Goal: Task Accomplishment & Management: Use online tool/utility

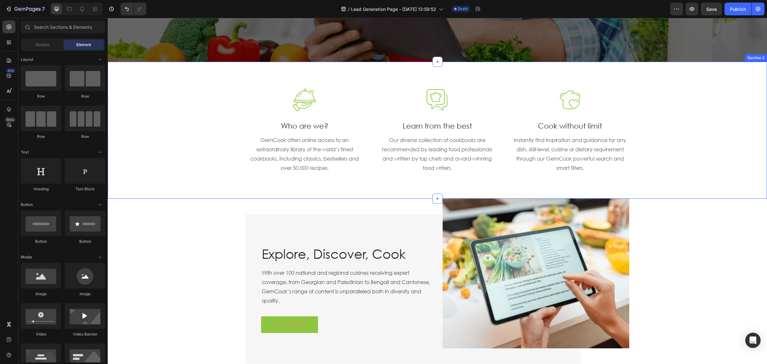
scroll to position [200, 0]
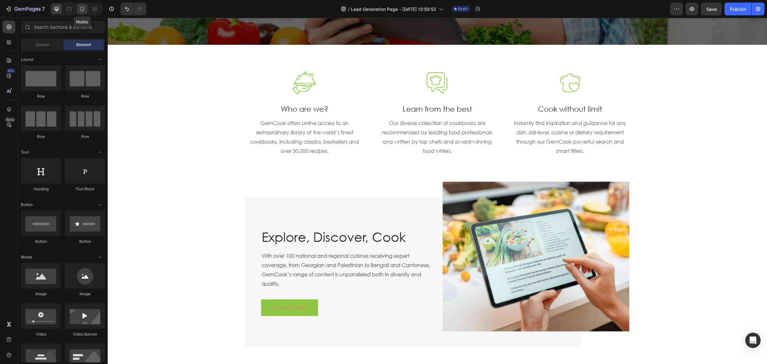
click at [79, 9] on icon at bounding box center [82, 9] width 6 height 6
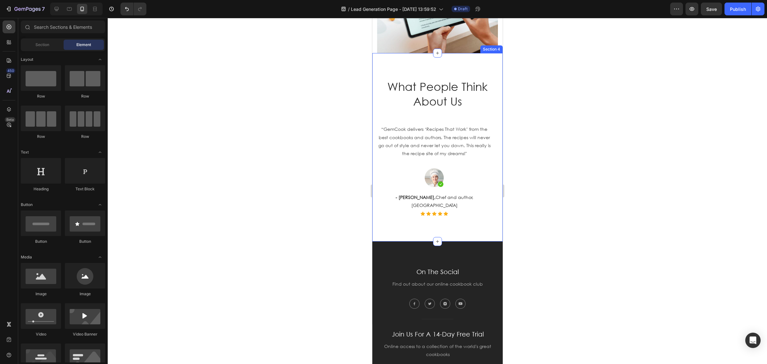
scroll to position [719, 0]
click at [448, 93] on p "What People Think About Us" at bounding box center [436, 94] width 119 height 29
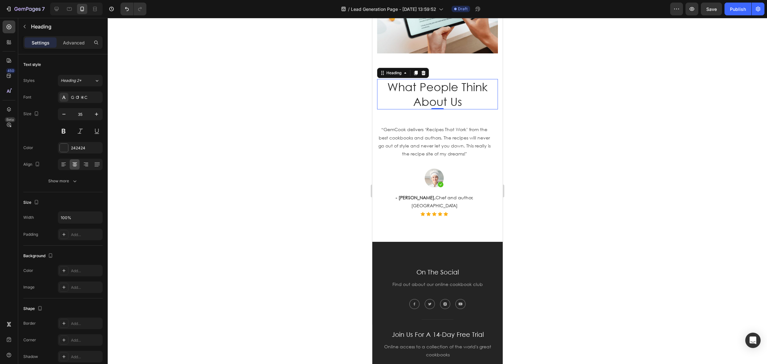
click at [423, 75] on icon at bounding box center [422, 72] width 5 height 5
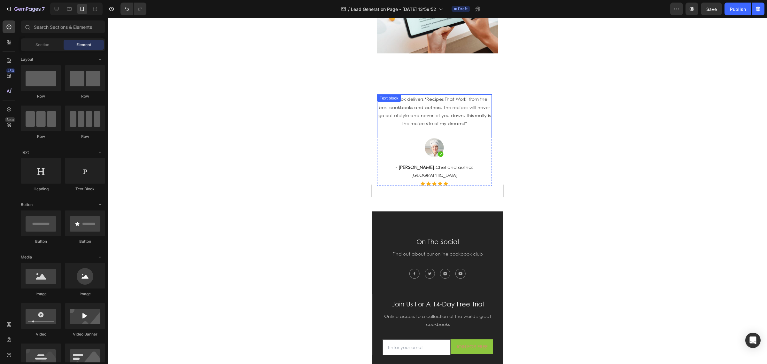
click at [437, 114] on p "“GemCook delivers ‘Recipes That Work’ from the best cookbooks and authors. The …" at bounding box center [433, 111] width 113 height 32
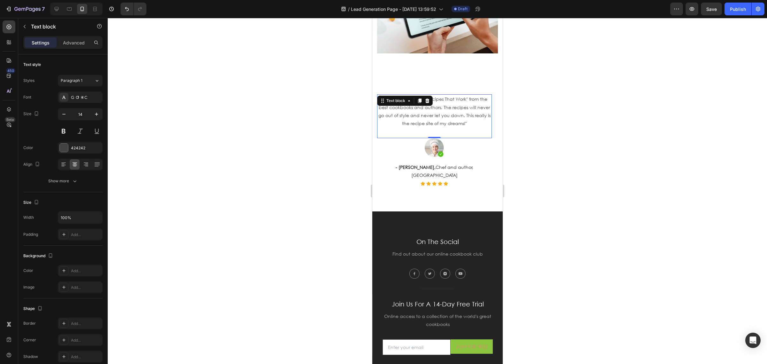
click at [431, 104] on div "Text block" at bounding box center [405, 101] width 56 height 10
click at [429, 104] on div at bounding box center [427, 101] width 8 height 8
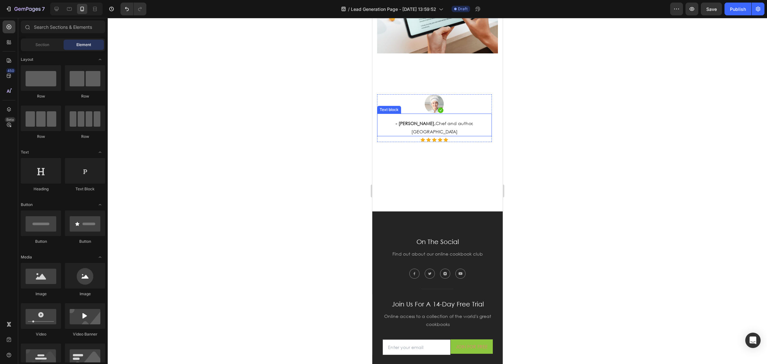
click at [445, 122] on p "- [PERSON_NAME], Chef and author, [GEOGRAPHIC_DATA]" at bounding box center [433, 127] width 113 height 16
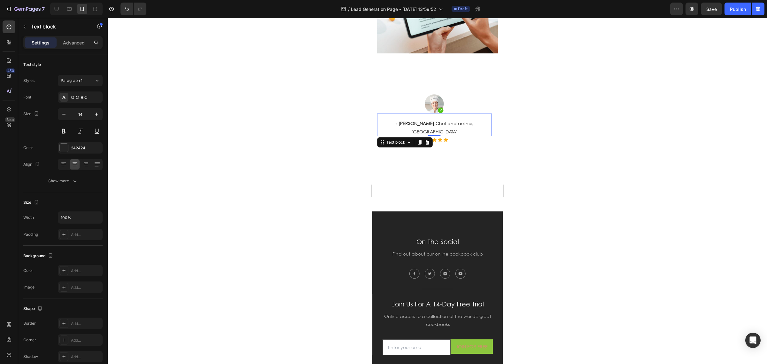
click at [427, 140] on icon at bounding box center [426, 142] width 5 height 5
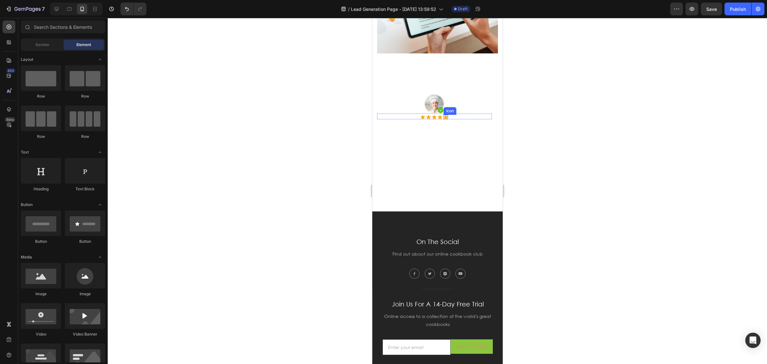
click at [447, 109] on div at bounding box center [434, 103] width 115 height 19
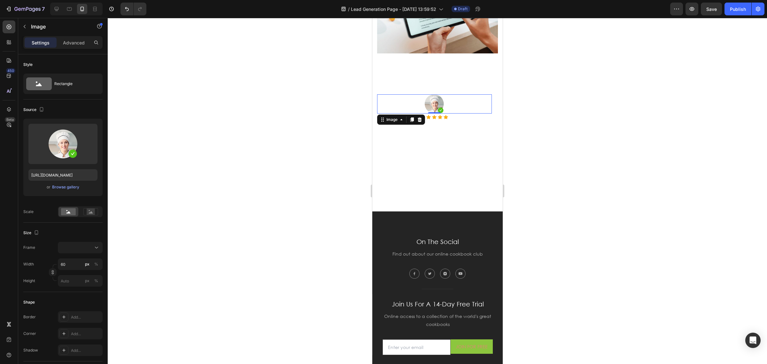
drag, startPoint x: 421, startPoint y: 122, endPoint x: 425, endPoint y: 120, distance: 4.0
click at [421, 122] on icon at bounding box center [419, 119] width 4 height 4
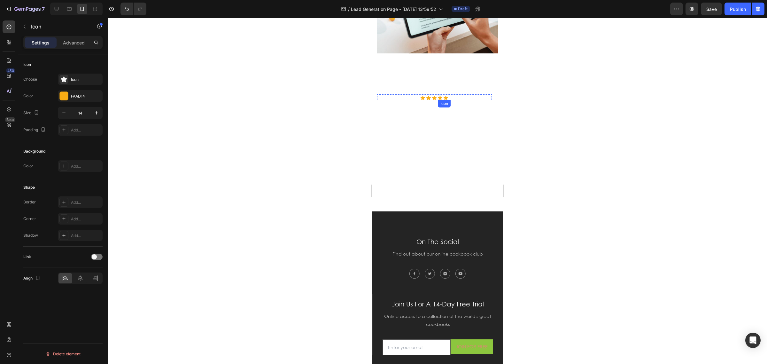
click at [442, 100] on div "Icon" at bounding box center [439, 98] width 4 height 4
click at [470, 88] on div "Icon Icon Icon Icon 0 Icon Icon List Hoz Row “An extraordinary set of cooks, hi…" at bounding box center [437, 132] width 121 height 106
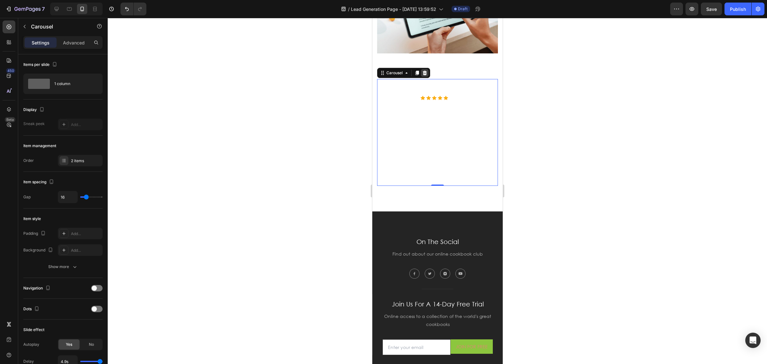
click at [426, 74] on icon at bounding box center [424, 72] width 5 height 5
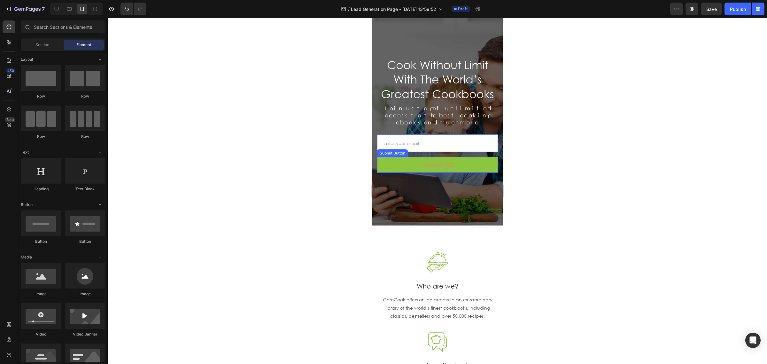
scroll to position [0, 0]
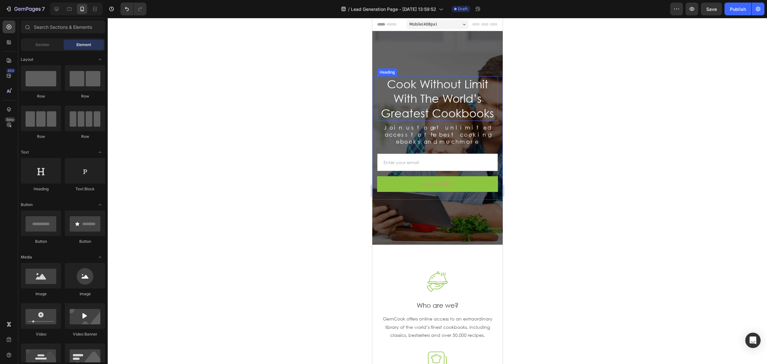
click at [430, 110] on p "Cook Without Limit With The World’s Greatest Cookbooks" at bounding box center [436, 99] width 119 height 44
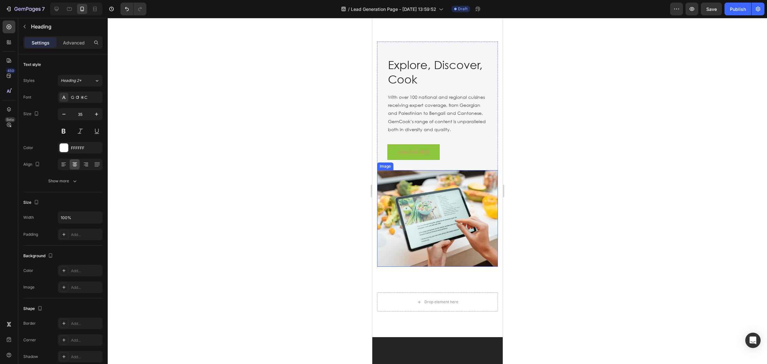
scroll to position [399, 0]
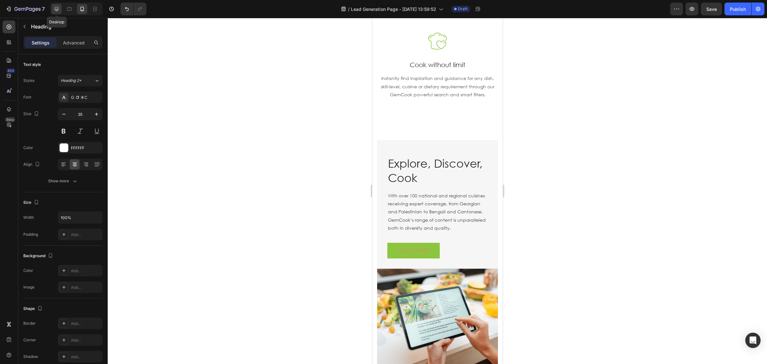
click at [57, 8] on icon at bounding box center [56, 9] width 6 height 6
type input "57"
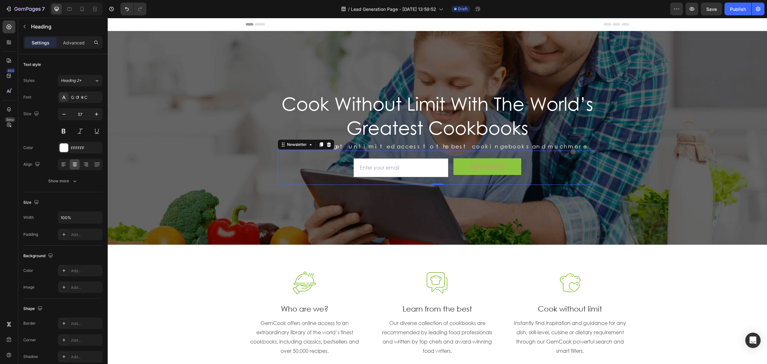
click at [560, 166] on div "Email Field JOIN FOR FREE Submit Button Row Newsletter 0" at bounding box center [437, 167] width 319 height 34
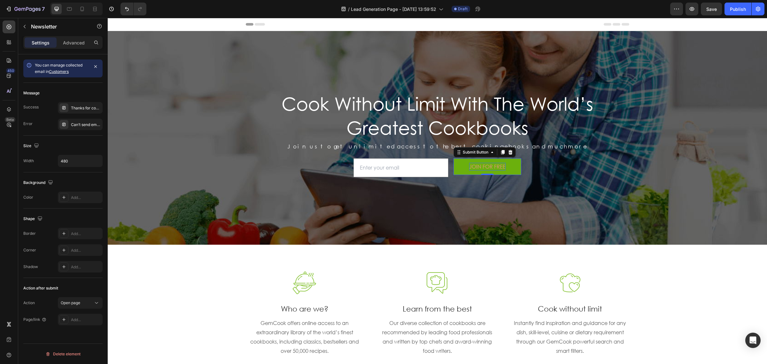
click at [471, 165] on div "JOIN FOR FREE" at bounding box center [487, 167] width 36 height 8
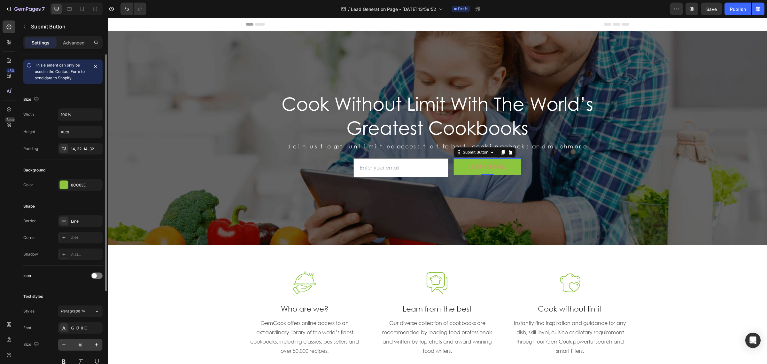
scroll to position [126, 0]
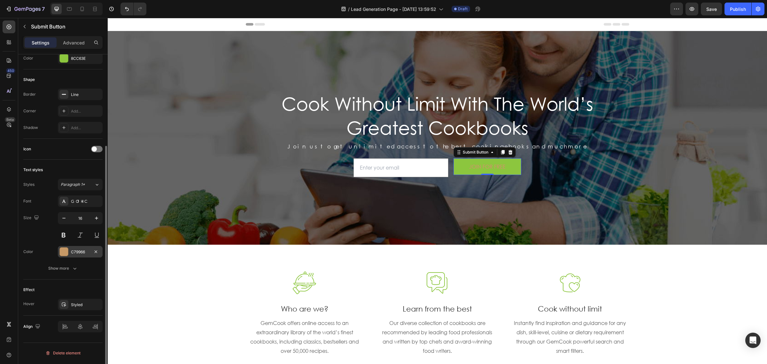
click at [69, 250] on div "C79966" at bounding box center [80, 251] width 45 height 11
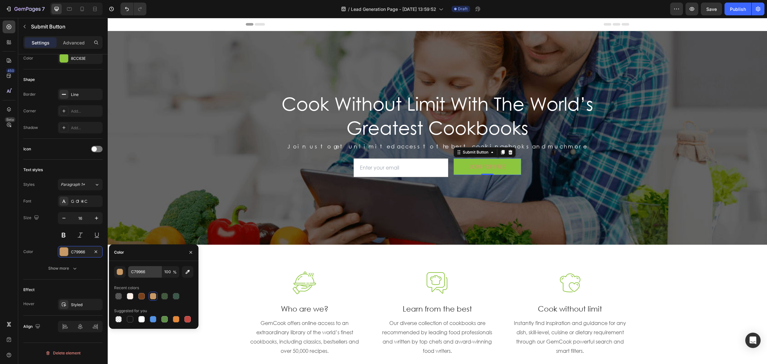
drag, startPoint x: 130, startPoint y: 293, endPoint x: 147, endPoint y: 272, distance: 27.2
click at [130, 292] on div at bounding box center [130, 296] width 8 height 8
type input "FBF1E9"
click at [599, 161] on div "Cook Without Limit With The World’s Greatest Cookbooks Heading Join us to get u…" at bounding box center [437, 138] width 659 height 94
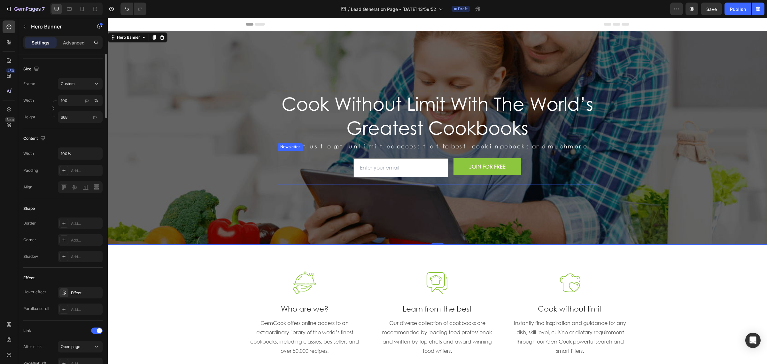
scroll to position [0, 0]
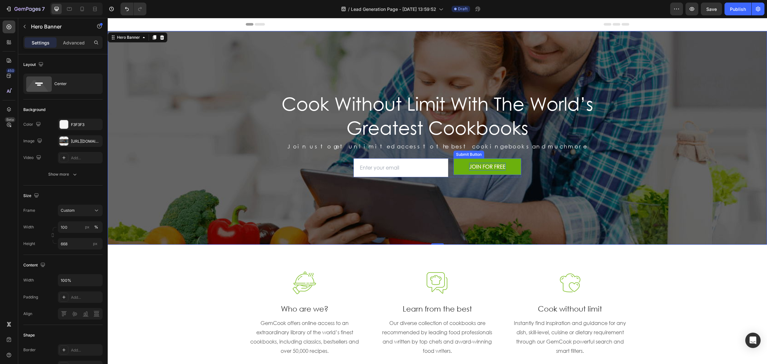
click at [497, 168] on div "JOIN FOR FREE" at bounding box center [487, 167] width 36 height 8
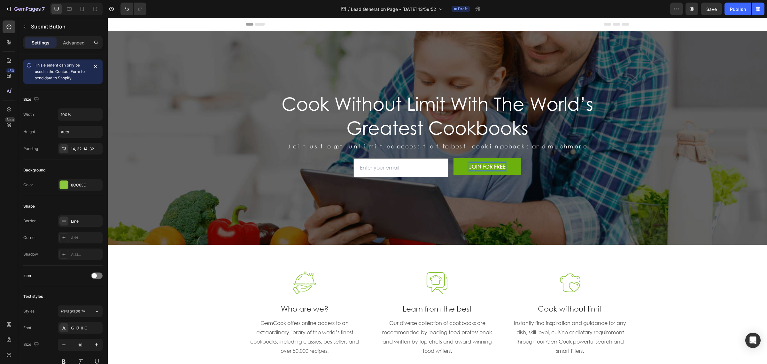
click at [494, 168] on div "JOIN FOR FREE" at bounding box center [487, 167] width 36 height 8
click at [494, 168] on p "JOIN FOR FREE" at bounding box center [487, 167] width 36 height 8
click at [453, 158] on button "sign" at bounding box center [487, 166] width 68 height 17
click at [453, 158] on button "b" at bounding box center [487, 166] width 68 height 17
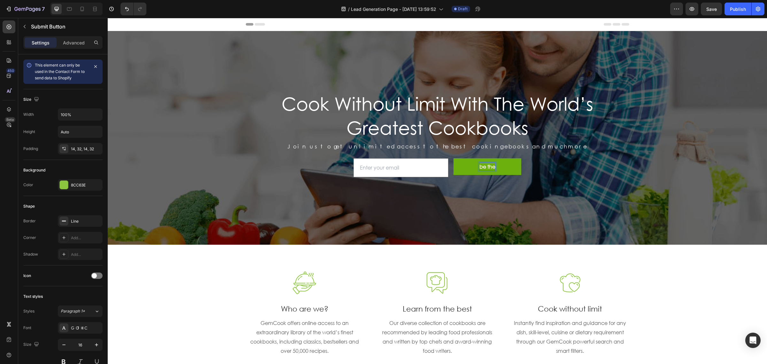
click at [453, 158] on button "be the" at bounding box center [487, 166] width 68 height 17
click at [453, 158] on button "be the first" at bounding box center [487, 166] width 68 height 17
click at [406, 105] on p "Cook Without Limit With The World’s Greatest Cookbooks" at bounding box center [437, 114] width 318 height 47
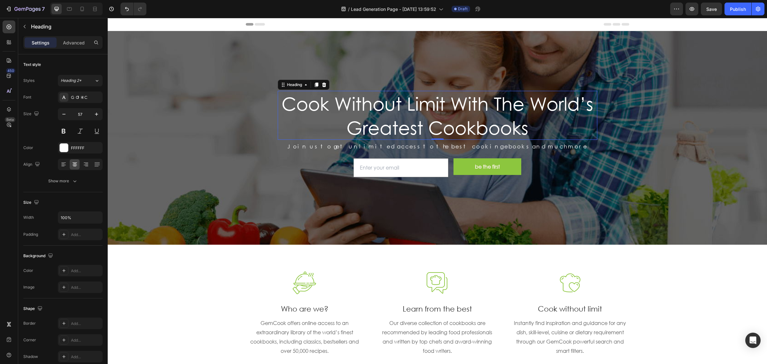
click at [359, 103] on p "Cook Without Limit With The World’s Greatest Cookbooks" at bounding box center [437, 114] width 318 height 47
click at [534, 124] on p "Cook Without Limit With The World’s Greatest Cookbooks" at bounding box center [437, 114] width 318 height 47
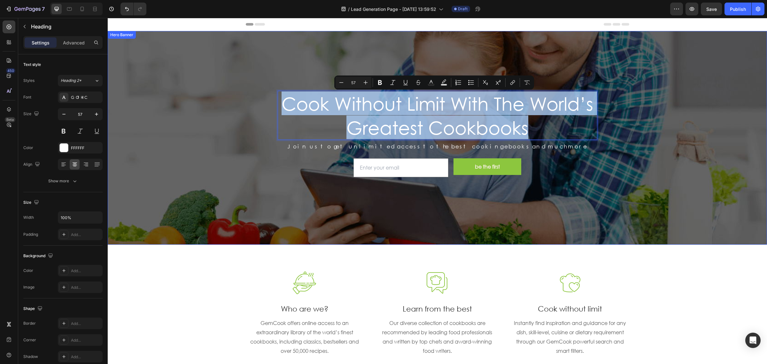
drag, startPoint x: 500, startPoint y: 122, endPoint x: 253, endPoint y: 101, distance: 247.5
click at [253, 101] on div "Cook Without Limit With The World’s Greatest Cookbooks Heading 0 Join us to get…" at bounding box center [437, 138] width 659 height 94
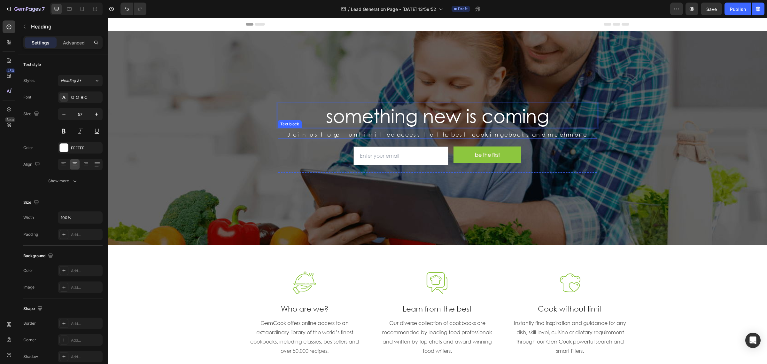
click at [616, 172] on div "something new is coming Heading 0 Join us to get unlimited access to the best c…" at bounding box center [437, 138] width 659 height 70
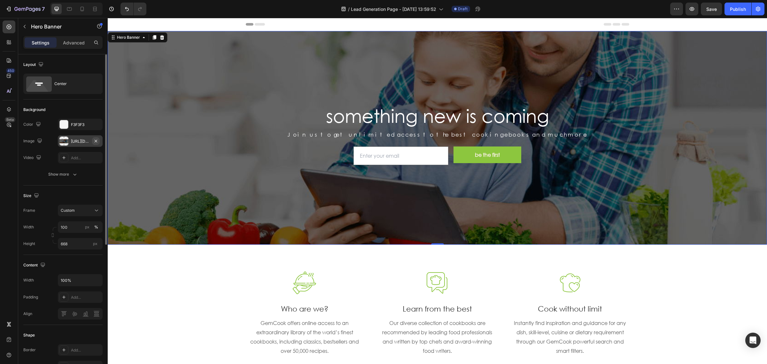
click at [96, 137] on button "button" at bounding box center [96, 141] width 8 height 8
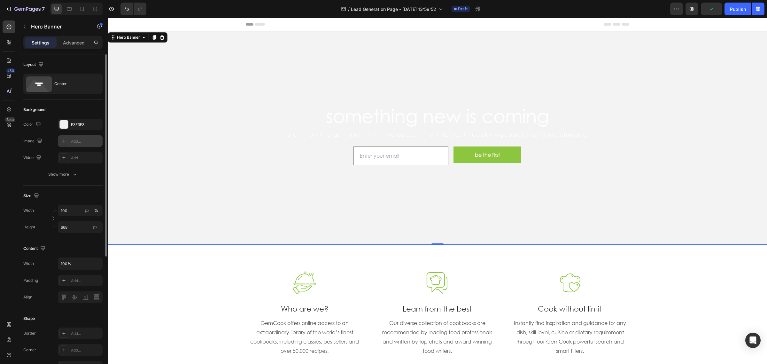
click at [77, 140] on div "Add..." at bounding box center [86, 141] width 30 height 6
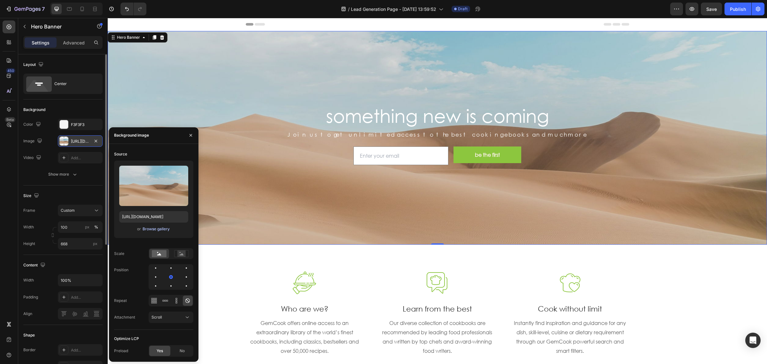
click at [154, 228] on div "Browse gallery" at bounding box center [155, 229] width 27 height 6
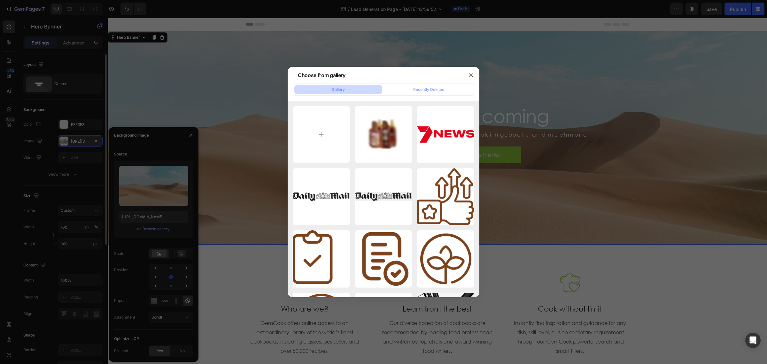
click at [342, 90] on div "Gallery" at bounding box center [338, 90] width 13 height 6
click at [473, 73] on icon "button" at bounding box center [470, 75] width 5 height 5
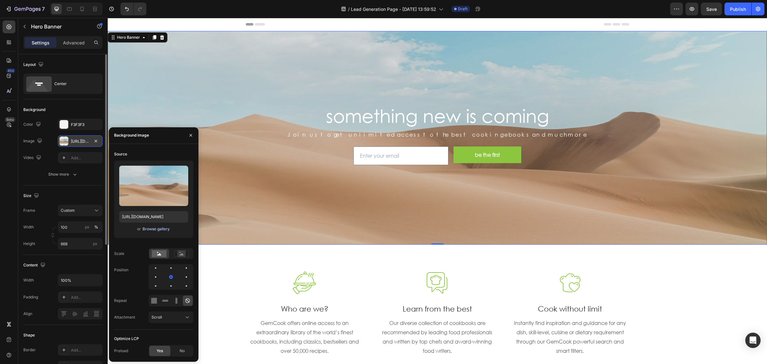
click at [157, 227] on div "Browse gallery" at bounding box center [155, 229] width 27 height 6
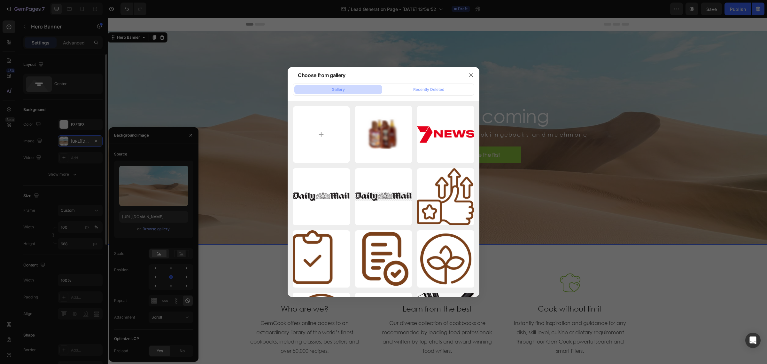
type input "C:\fakepath\DSC04248.jpg"
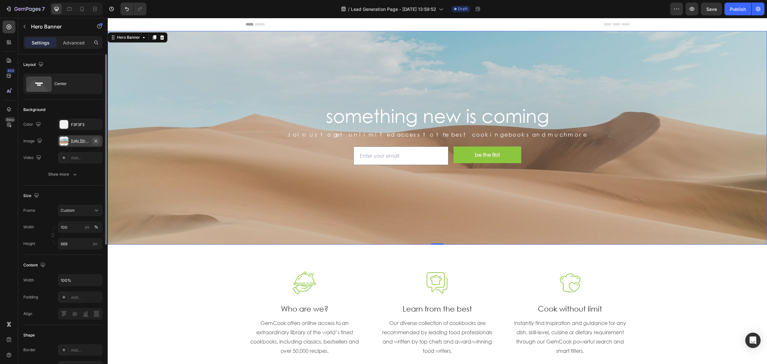
click at [95, 142] on icon "button" at bounding box center [95, 140] width 5 height 5
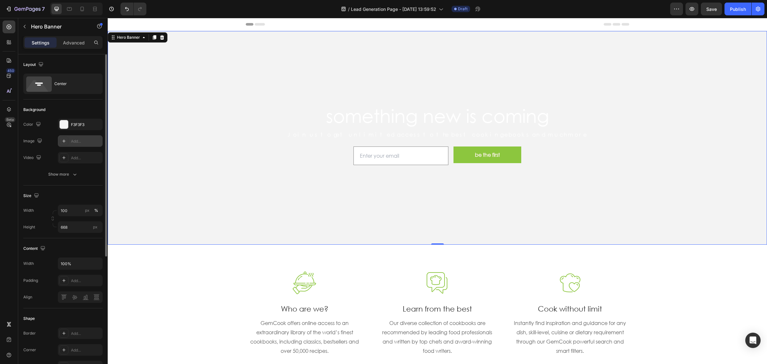
click at [80, 143] on div "Add..." at bounding box center [86, 141] width 30 height 6
type input "[URL][DOMAIN_NAME]"
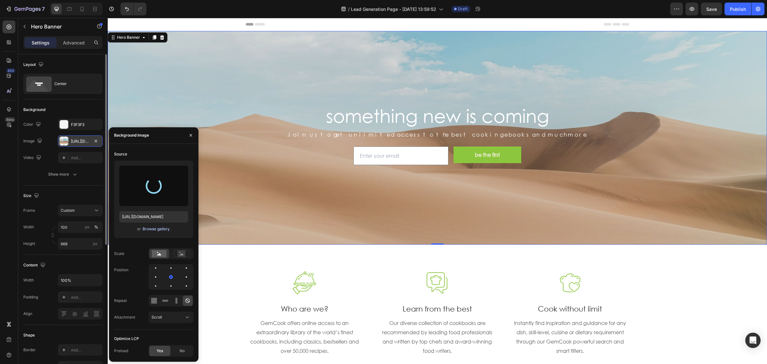
click at [158, 230] on div "Browse gallery" at bounding box center [155, 229] width 27 height 6
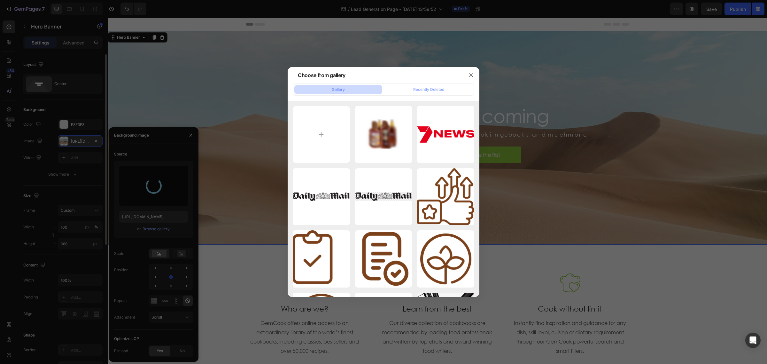
type input "C:\fakepath\DSC04248.jpg"
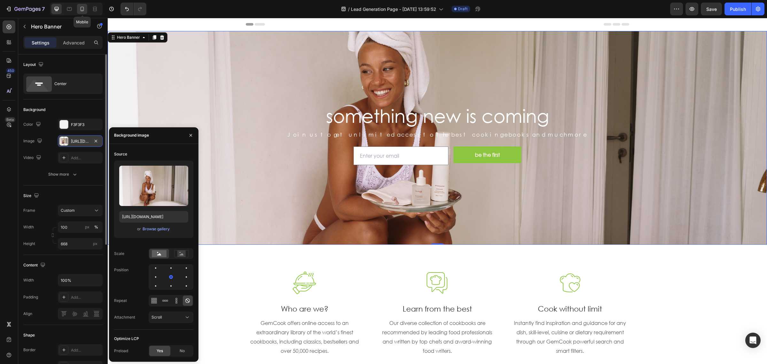
click at [79, 9] on div at bounding box center [82, 9] width 10 height 10
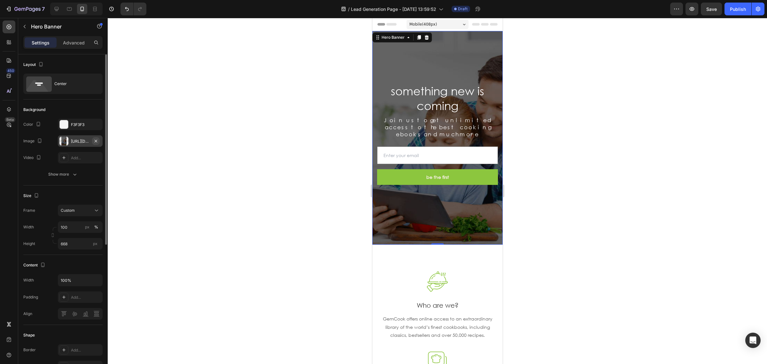
click at [92, 138] on button "button" at bounding box center [96, 141] width 8 height 8
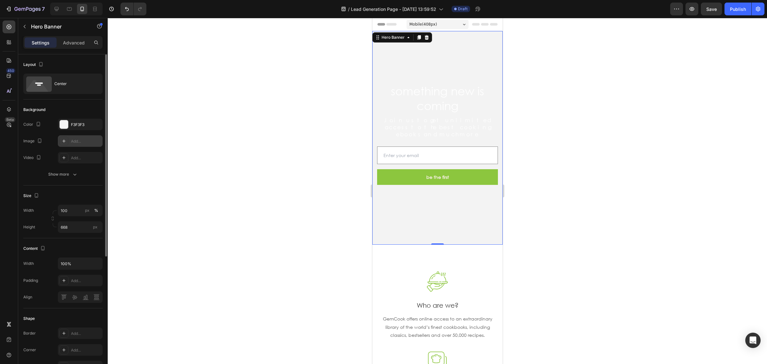
click at [78, 141] on div "Add..." at bounding box center [86, 141] width 30 height 6
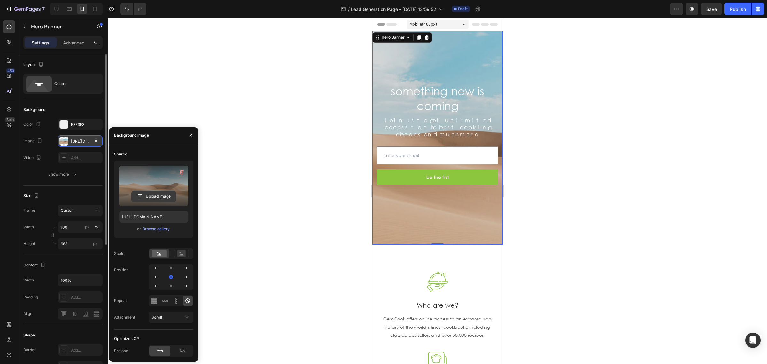
click at [161, 197] on input "file" at bounding box center [154, 196] width 44 height 11
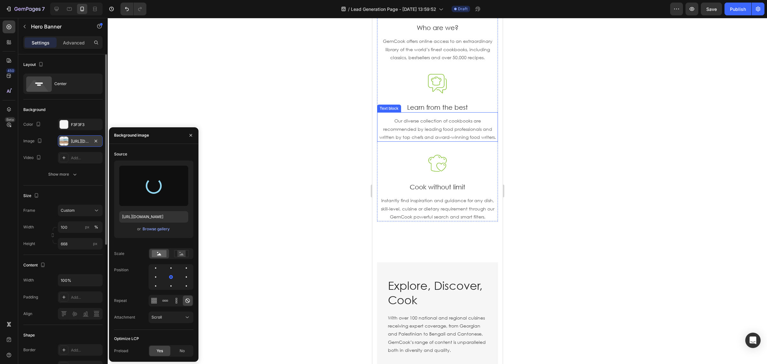
scroll to position [280, 0]
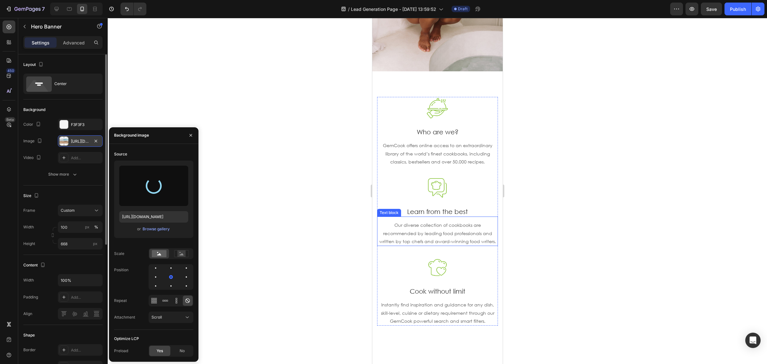
type input "[URL][DOMAIN_NAME]"
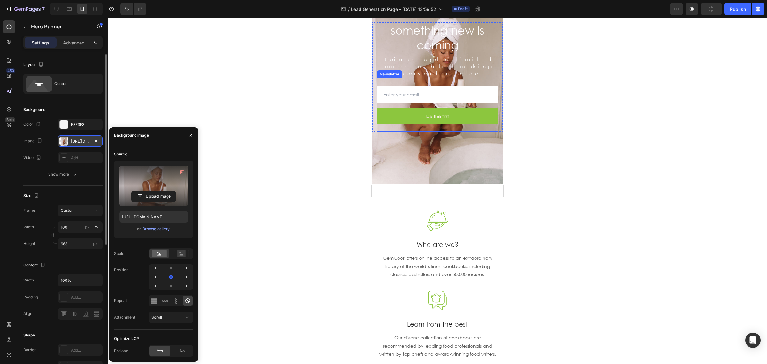
scroll to position [0, 0]
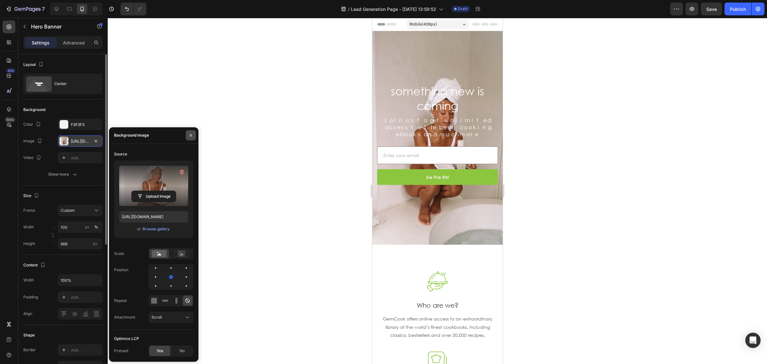
click at [194, 135] on button "button" at bounding box center [191, 135] width 10 height 10
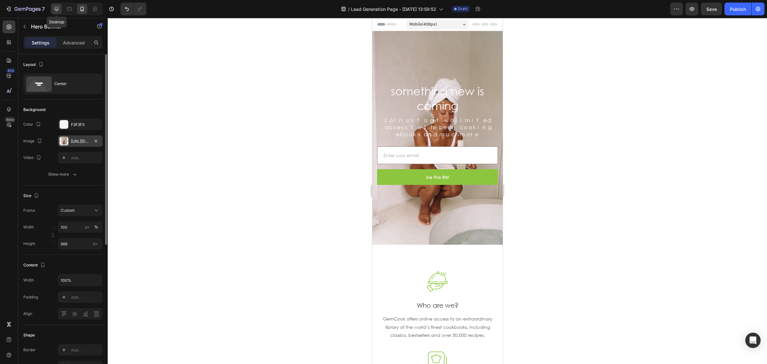
click at [59, 8] on icon at bounding box center [56, 9] width 6 height 6
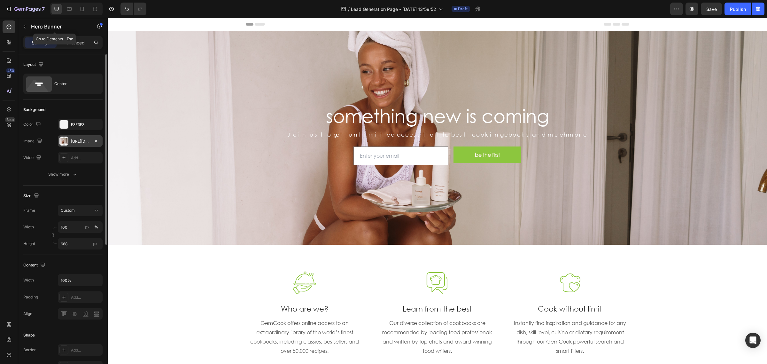
click at [27, 26] on button "button" at bounding box center [24, 26] width 10 height 10
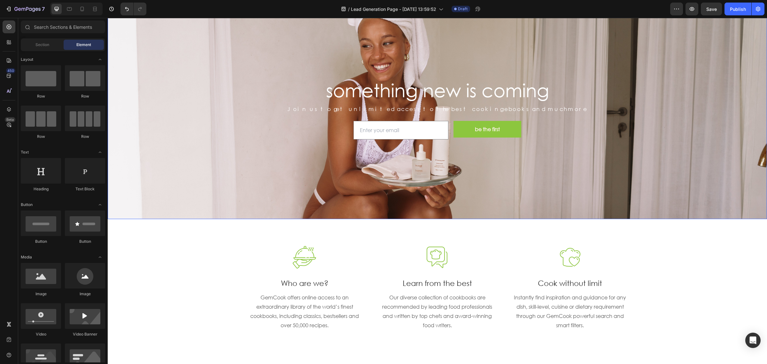
scroll to position [160, 0]
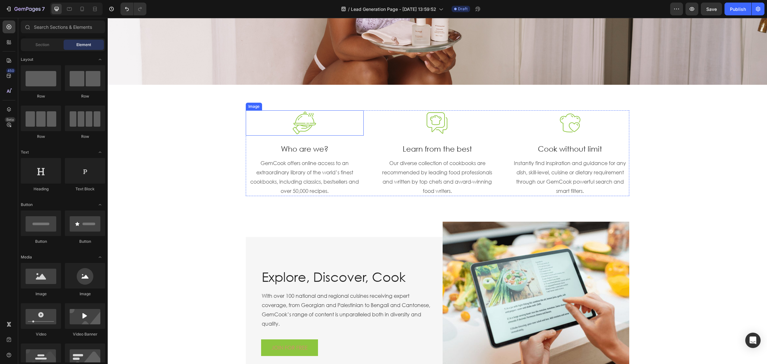
click at [295, 157] on div "GemCook offers online access to an extraordinary library of the world’s finest …" at bounding box center [305, 175] width 118 height 42
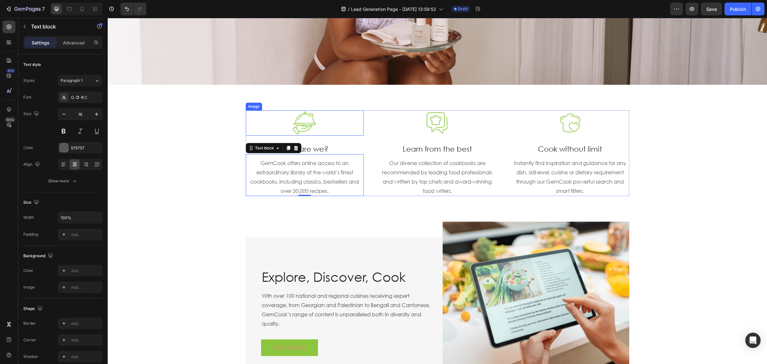
click at [297, 123] on img at bounding box center [305, 122] width 26 height 25
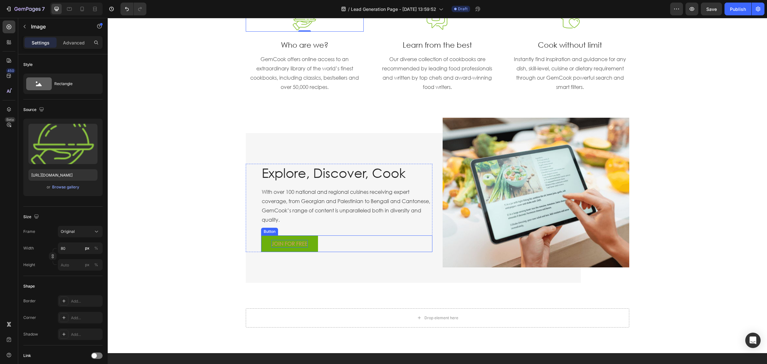
scroll to position [319, 0]
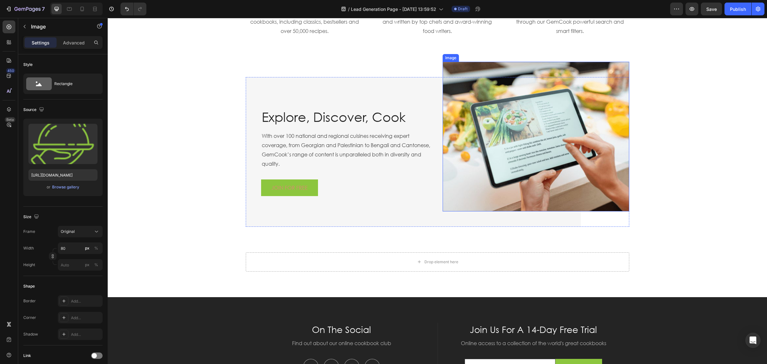
click at [599, 77] on img at bounding box center [535, 136] width 187 height 149
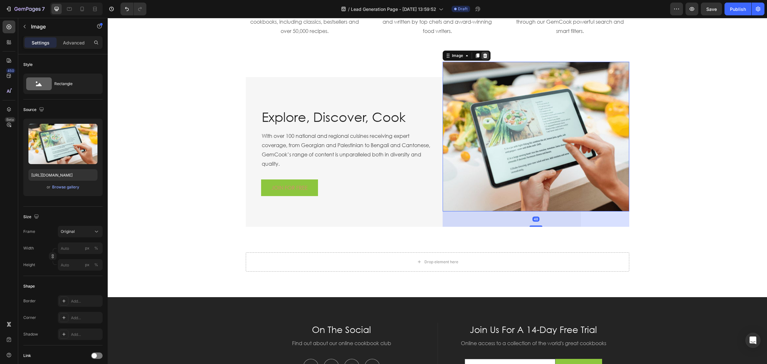
click at [482, 54] on icon at bounding box center [484, 55] width 5 height 5
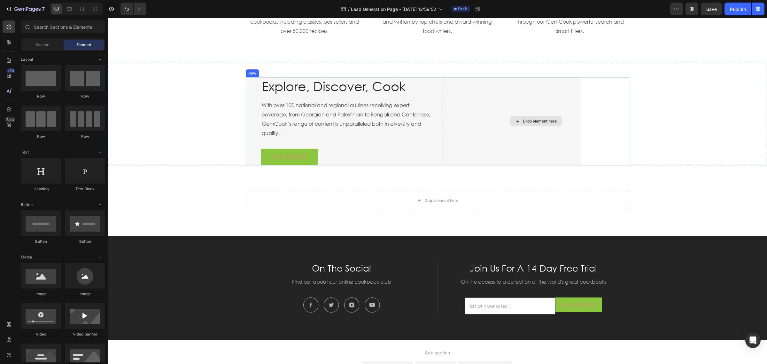
click at [425, 123] on p "With over 100 national and regional cuisines receiving expert coverage, from Ge…" at bounding box center [347, 119] width 170 height 37
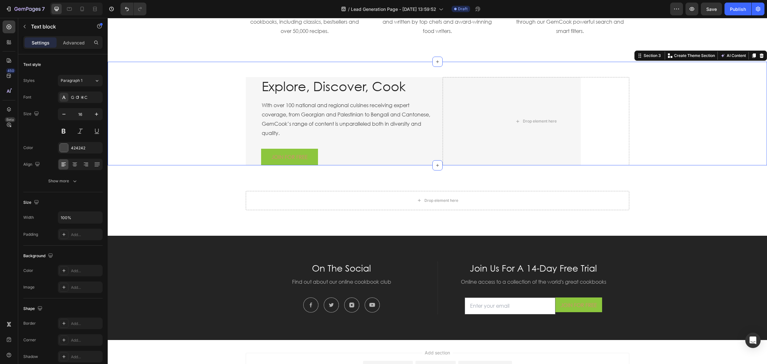
click at [691, 126] on div "Explore, Discover, Cook Heading With over 100 national and regional cuisines re…" at bounding box center [436, 121] width 649 height 88
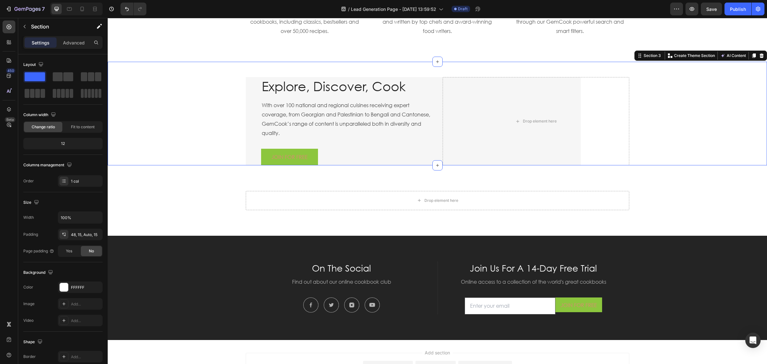
click at [759, 54] on icon at bounding box center [761, 55] width 5 height 5
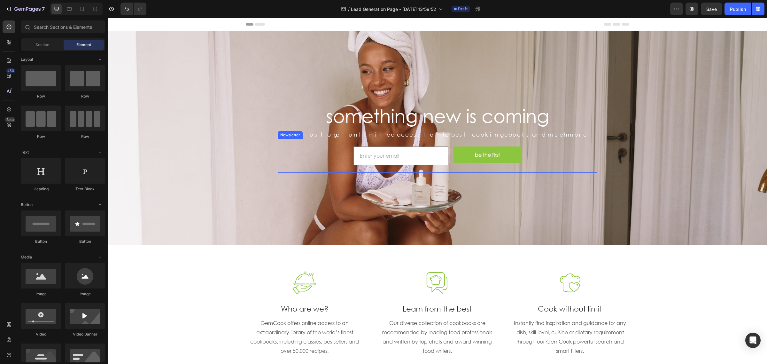
scroll to position [120, 0]
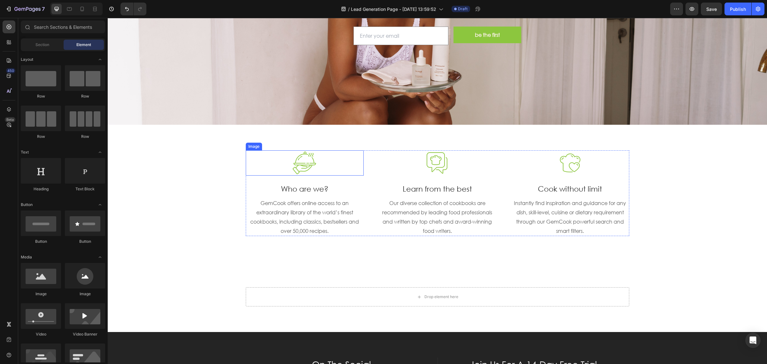
click at [294, 162] on img at bounding box center [305, 162] width 26 height 25
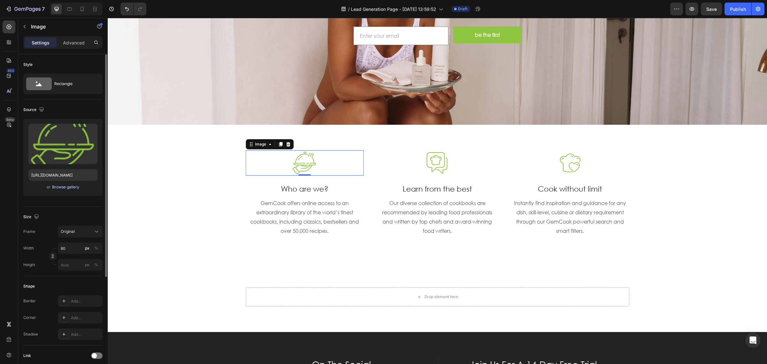
click at [66, 188] on div "Browse gallery" at bounding box center [65, 187] width 27 height 6
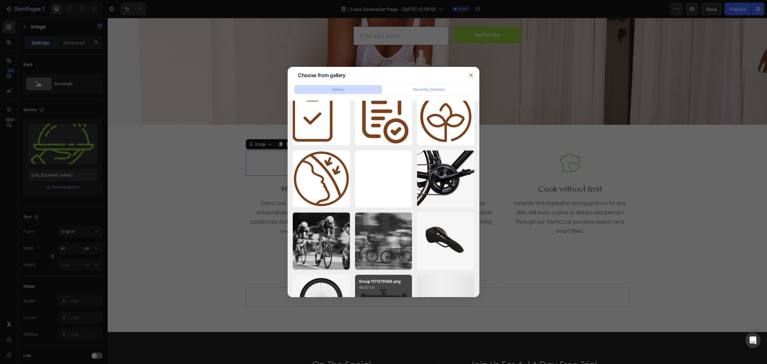
scroll to position [165, 0]
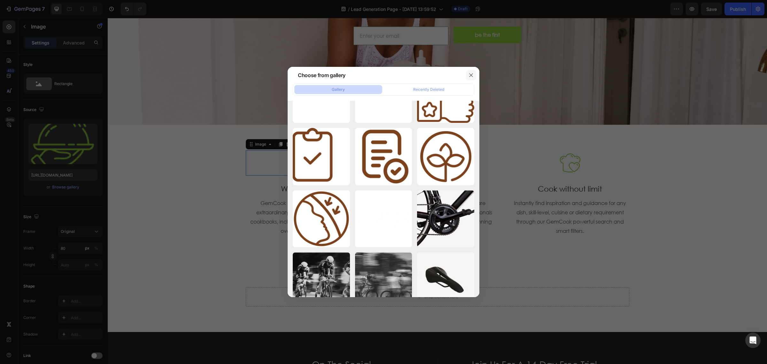
click at [468, 76] on icon "button" at bounding box center [470, 75] width 5 height 5
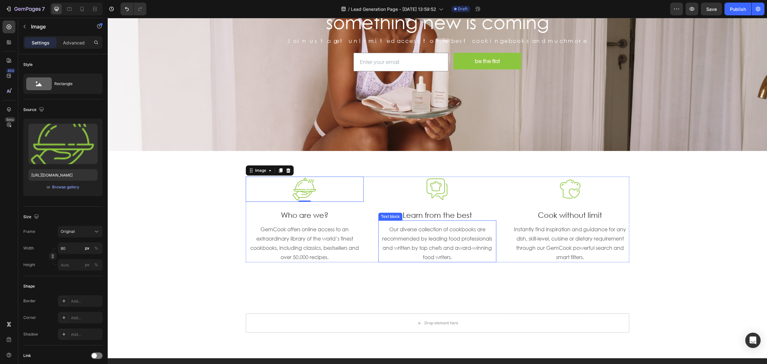
scroll to position [0, 0]
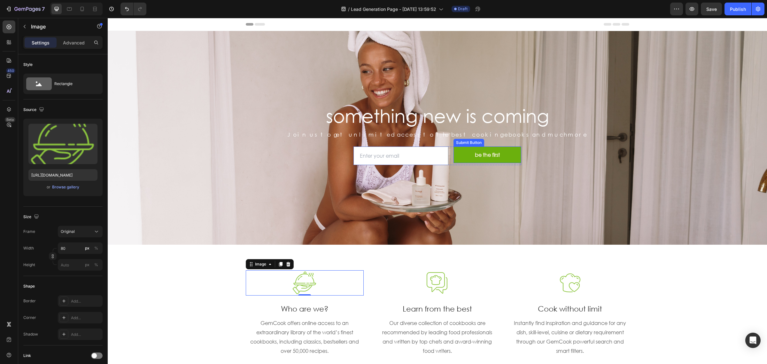
click at [488, 150] on button "be the first" at bounding box center [487, 154] width 68 height 17
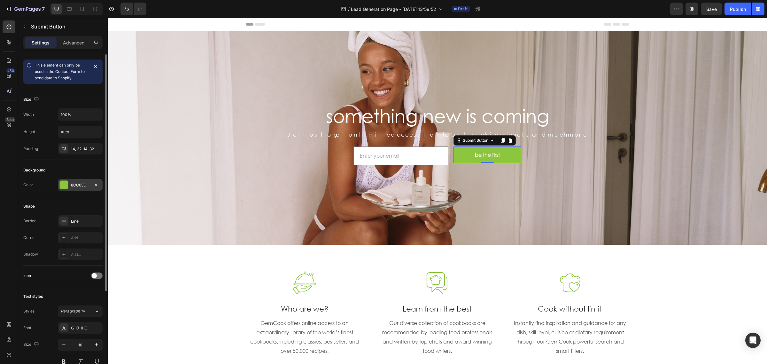
click at [65, 185] on div at bounding box center [64, 184] width 8 height 8
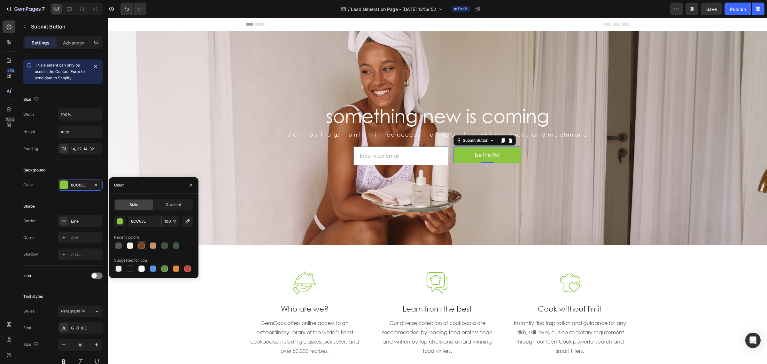
click at [138, 245] on div at bounding box center [142, 245] width 8 height 8
type input "7B411B"
click at [267, 119] on div "something new is coming Heading Join us to get unlimited access to the best coo…" at bounding box center [437, 138] width 659 height 70
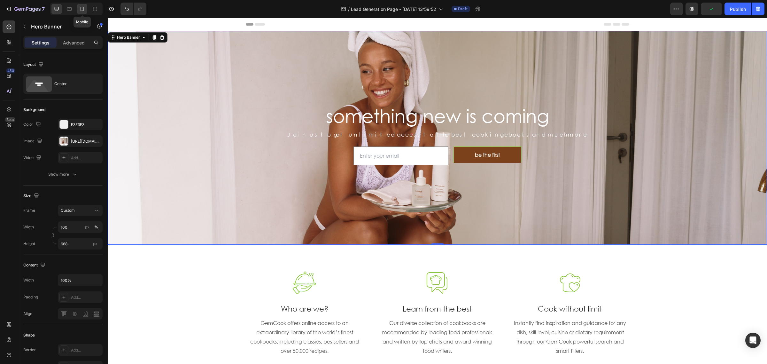
click at [81, 6] on icon at bounding box center [82, 9] width 6 height 6
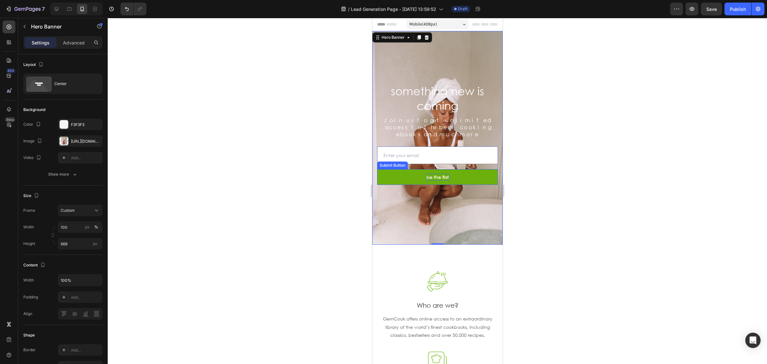
click at [444, 173] on div "be the first" at bounding box center [437, 176] width 23 height 7
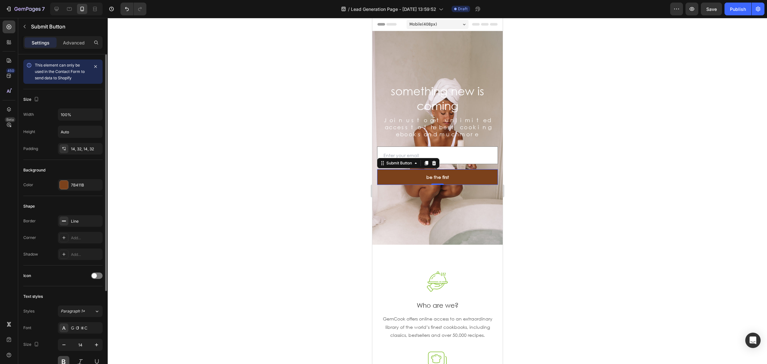
scroll to position [126, 0]
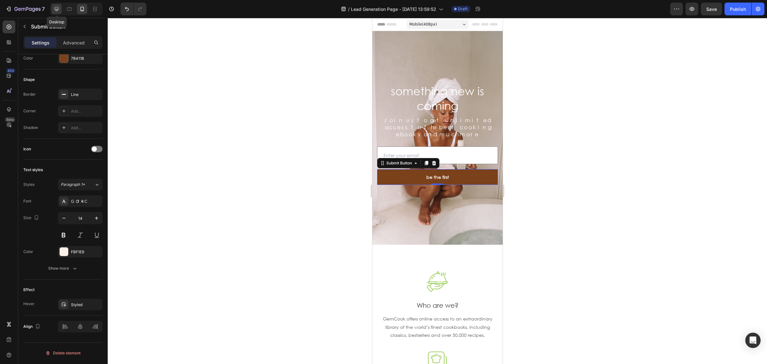
click at [59, 7] on icon at bounding box center [56, 9] width 6 height 6
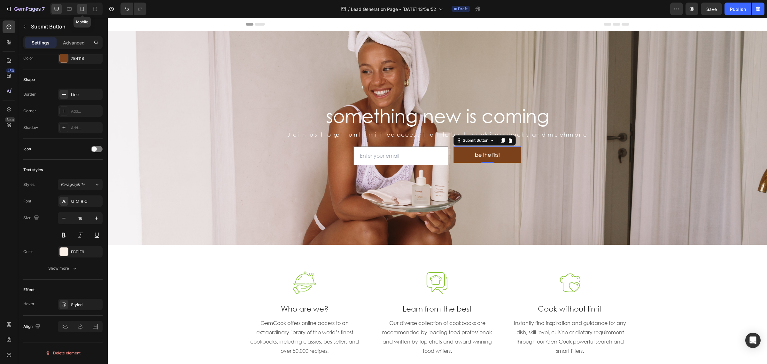
click at [79, 11] on div at bounding box center [82, 9] width 10 height 10
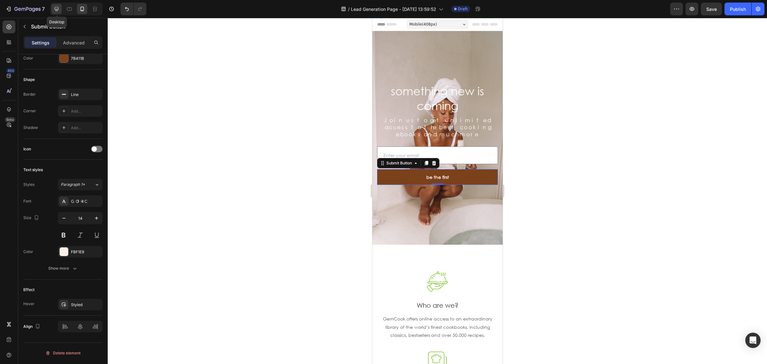
click at [52, 11] on div at bounding box center [56, 9] width 10 height 10
type input "16"
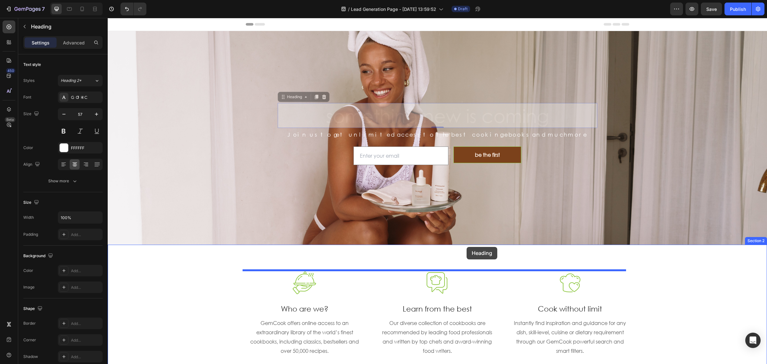
drag, startPoint x: 460, startPoint y: 110, endPoint x: 466, endPoint y: 247, distance: 137.2
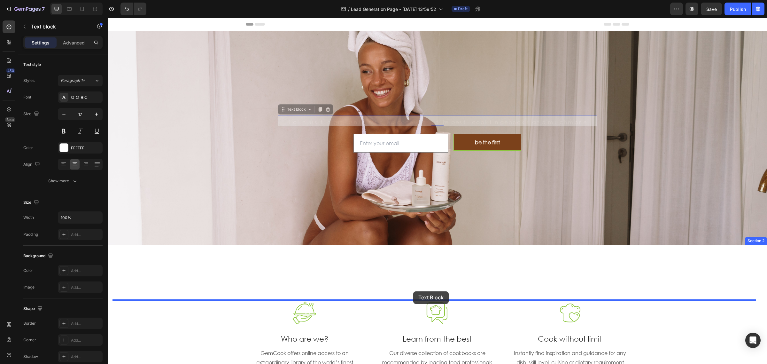
drag, startPoint x: 425, startPoint y: 118, endPoint x: 412, endPoint y: 288, distance: 171.0
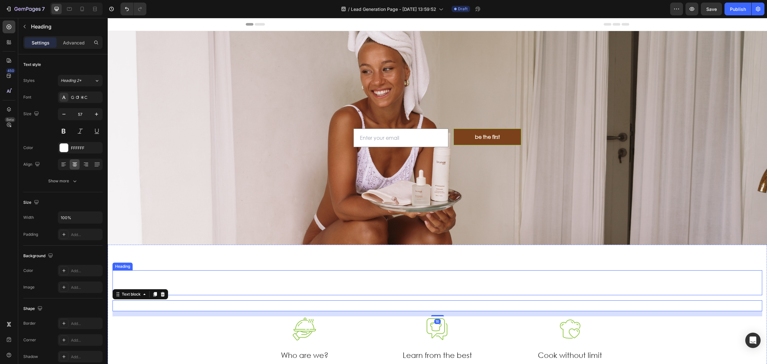
click at [440, 280] on h2 "something new is coming" at bounding box center [436, 282] width 649 height 25
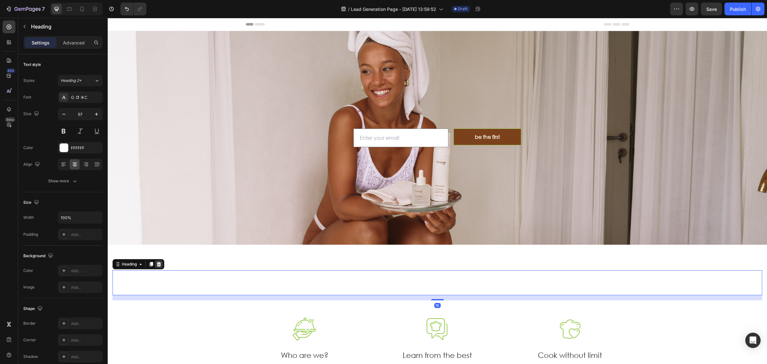
click at [160, 264] on icon at bounding box center [159, 264] width 4 height 4
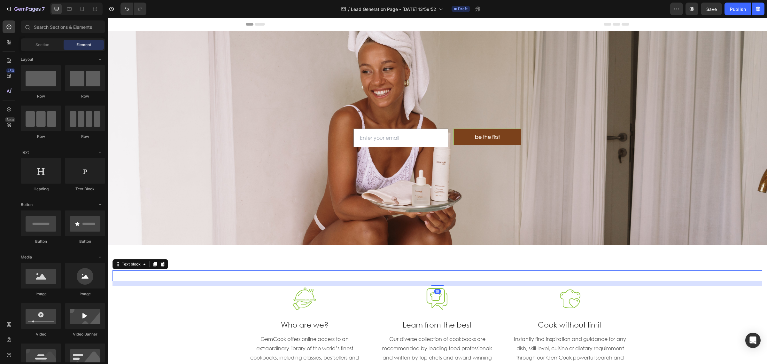
click at [456, 272] on div "Join us to get unlimited access to the best cooking ebooks and much more Text b…" at bounding box center [436, 275] width 649 height 11
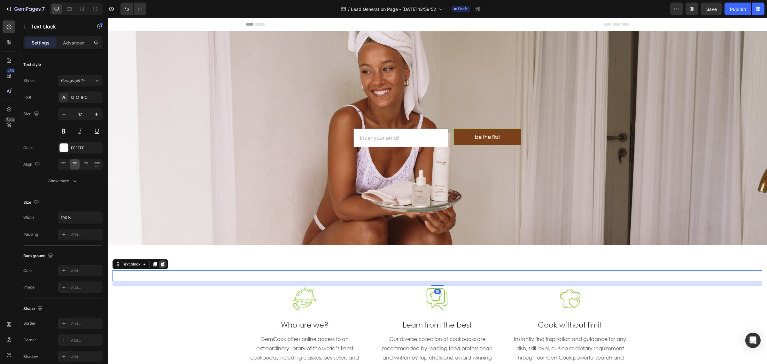
click at [165, 263] on div at bounding box center [163, 264] width 8 height 8
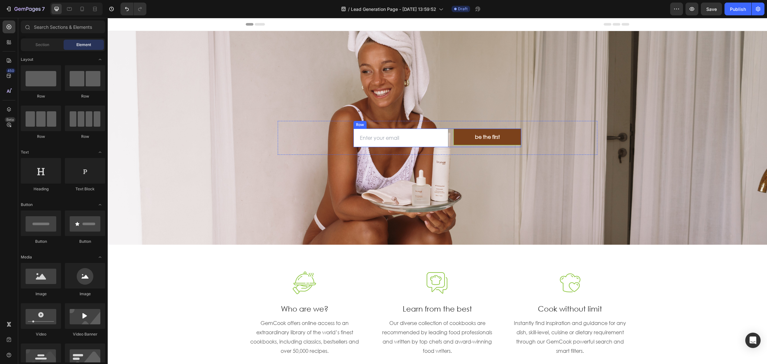
click at [444, 135] on input "email" at bounding box center [400, 137] width 95 height 19
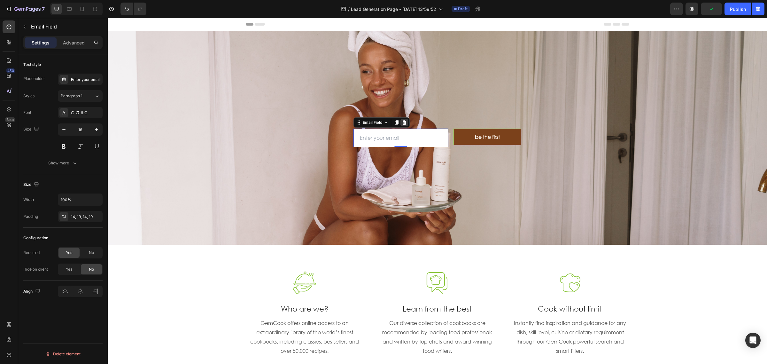
click at [402, 121] on icon at bounding box center [404, 122] width 4 height 4
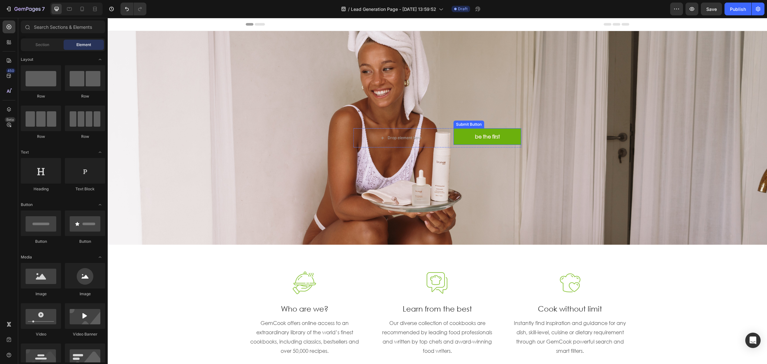
click at [513, 143] on button "be the first" at bounding box center [487, 136] width 68 height 17
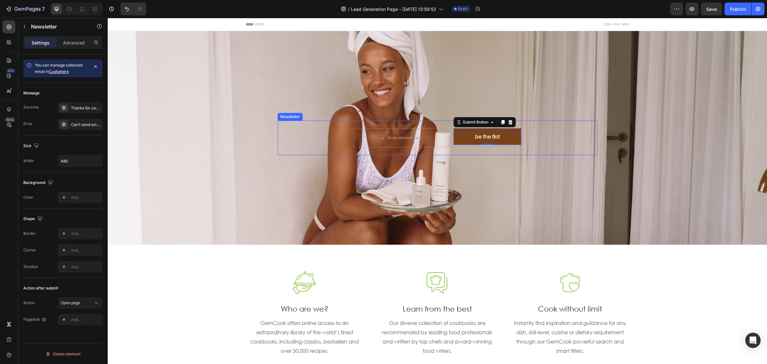
click at [512, 148] on div "Drop element here be the first Submit Button 0 Row Newsletter" at bounding box center [437, 137] width 319 height 34
click at [326, 112] on icon at bounding box center [328, 114] width 4 height 4
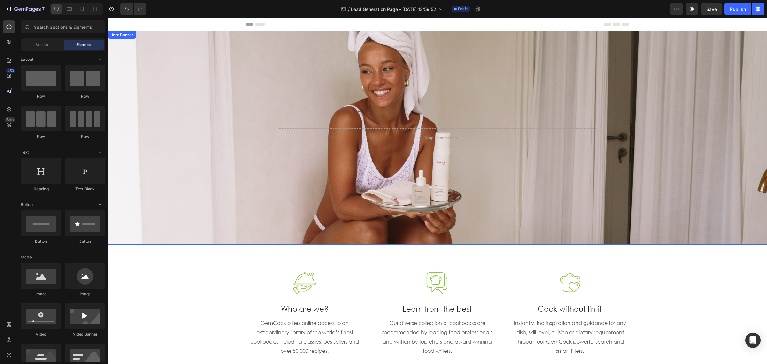
click at [229, 130] on div "Drop element here Row" at bounding box center [437, 137] width 659 height 19
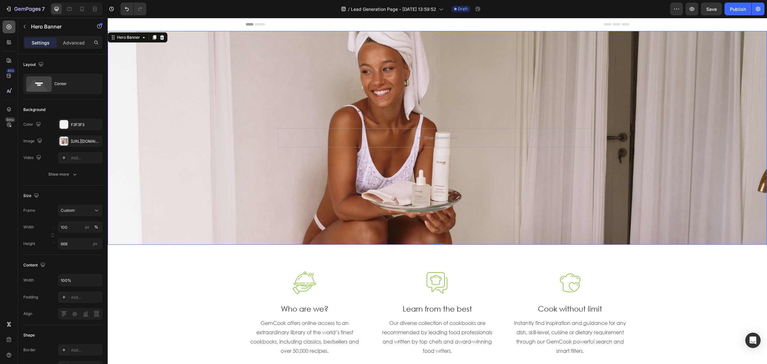
click at [10, 27] on icon at bounding box center [9, 27] width 6 height 6
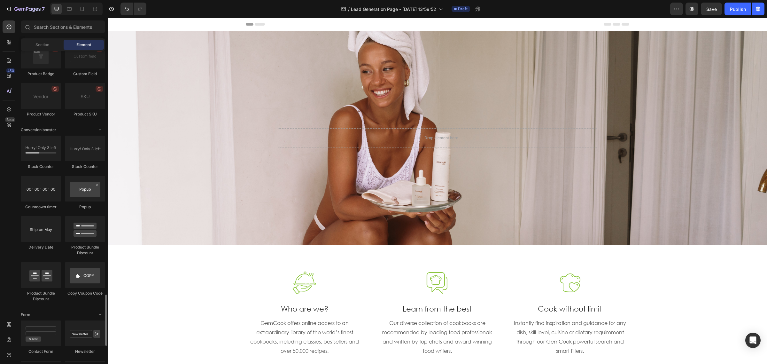
scroll to position [1238, 0]
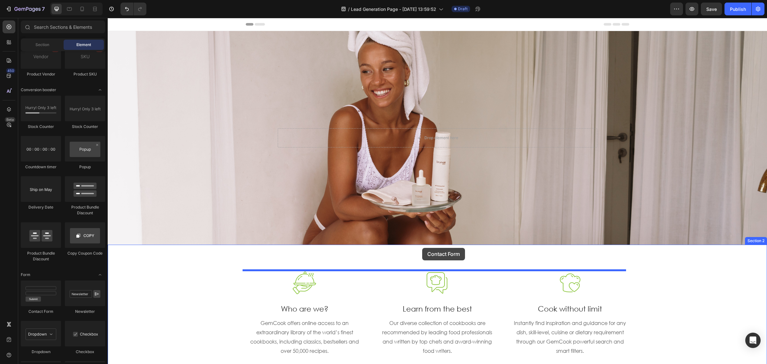
drag, startPoint x: 155, startPoint y: 313, endPoint x: 422, endPoint y: 248, distance: 275.0
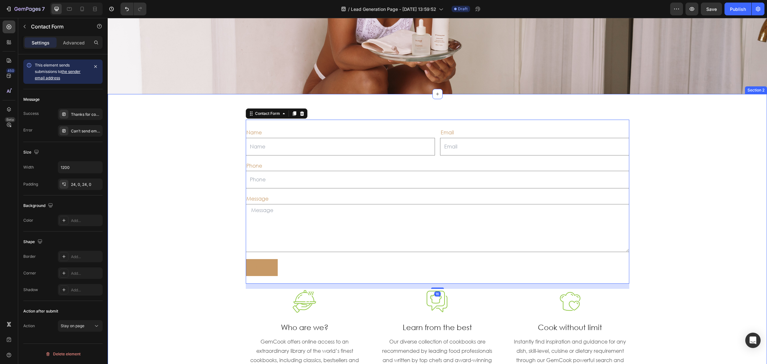
scroll to position [160, 0]
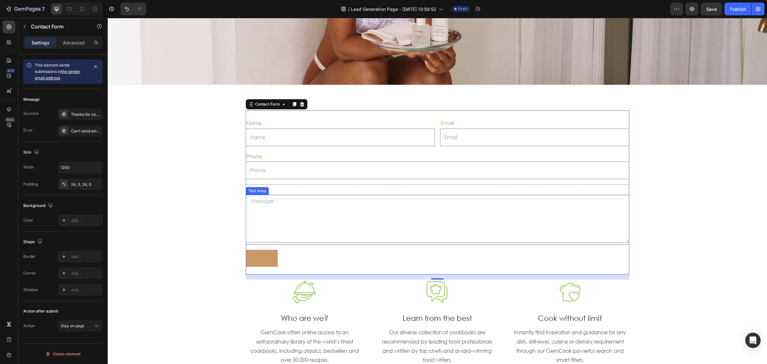
click at [326, 211] on textarea at bounding box center [437, 219] width 383 height 48
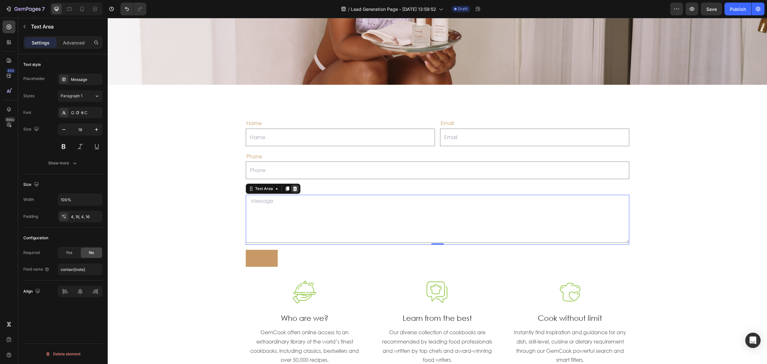
click at [292, 189] on icon at bounding box center [294, 188] width 5 height 5
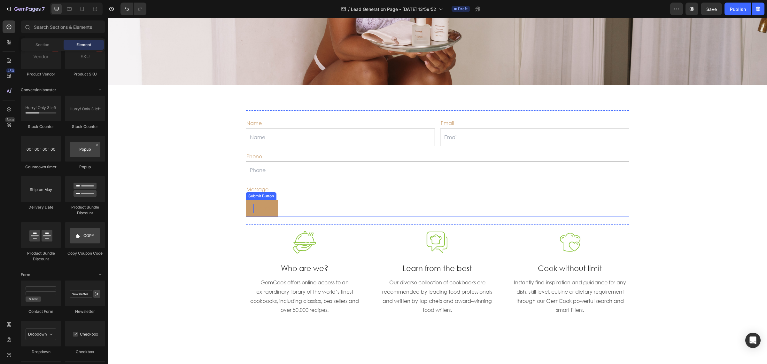
click at [257, 208] on div "Submit" at bounding box center [261, 207] width 17 height 9
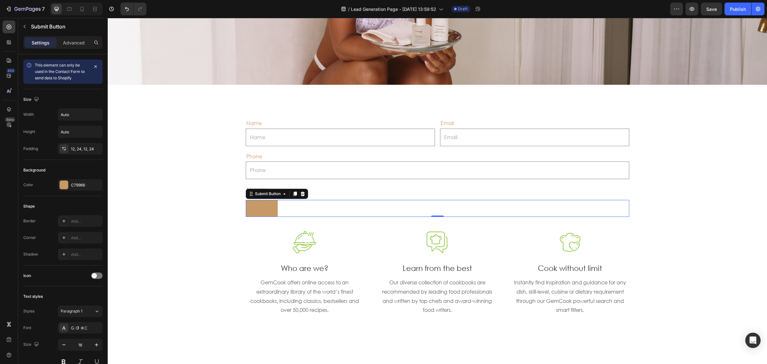
click at [301, 194] on icon at bounding box center [302, 193] width 5 height 5
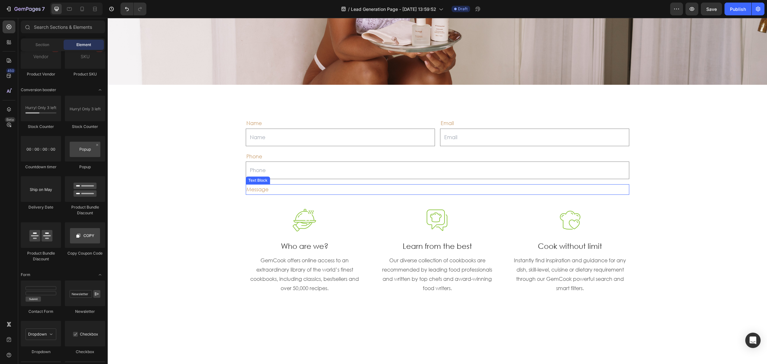
click at [298, 192] on div "Message" at bounding box center [437, 189] width 383 height 11
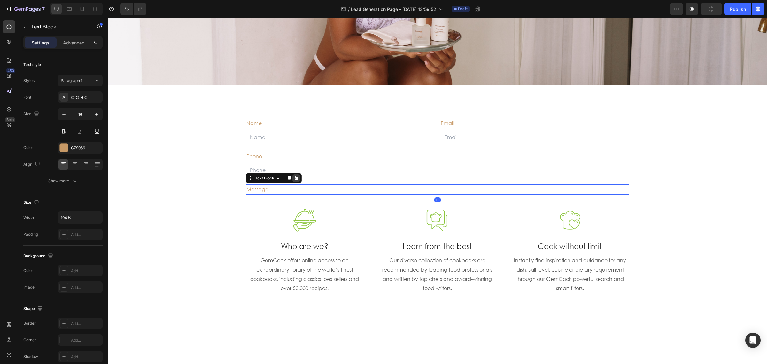
click at [294, 179] on icon at bounding box center [296, 178] width 4 height 4
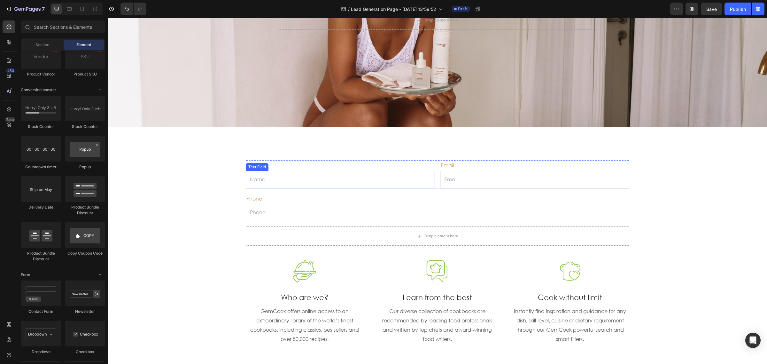
scroll to position [200, 0]
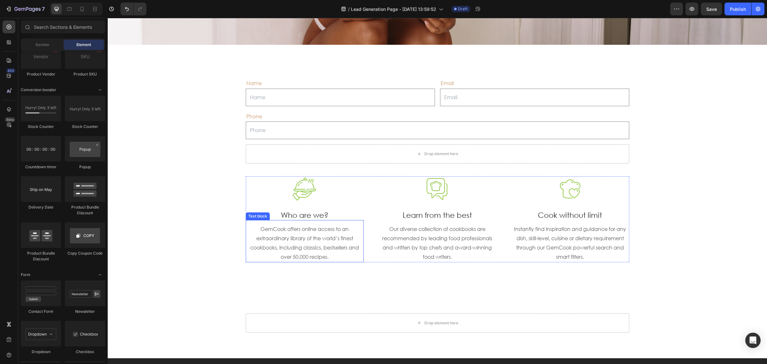
click at [302, 248] on p "GemCook offers online access to an extraordinary library of the world’s finest …" at bounding box center [304, 242] width 117 height 37
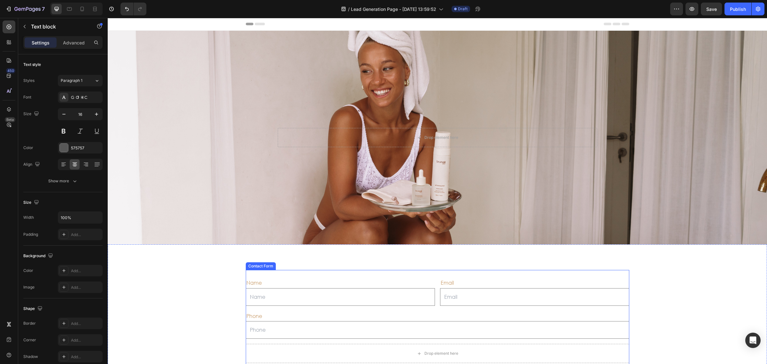
scroll to position [0, 0]
click at [83, 7] on icon at bounding box center [82, 9] width 6 height 6
type input "14"
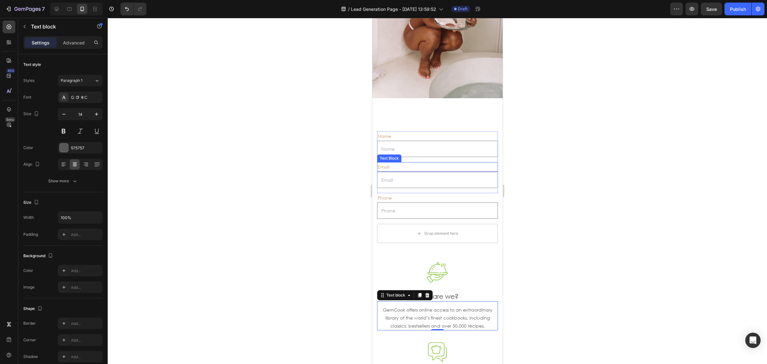
scroll to position [128, 0]
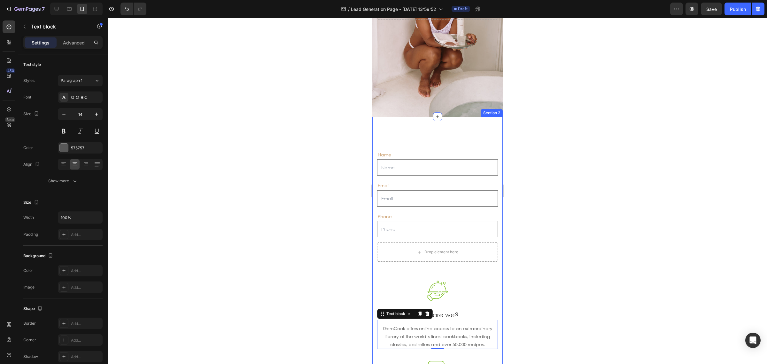
click at [432, 134] on div "Name Text Block Text Field Email Text Block Email Field Row Phone Text Block Te…" at bounding box center [437, 325] width 130 height 417
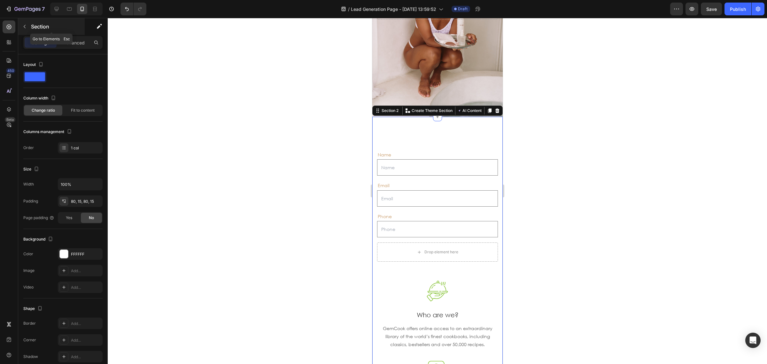
click at [24, 26] on icon "button" at bounding box center [24, 26] width 5 height 5
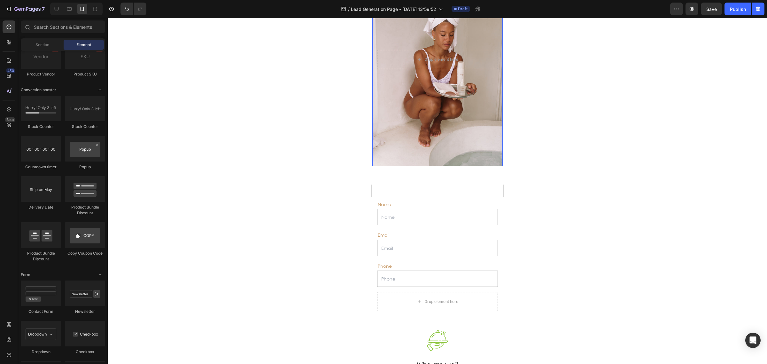
scroll to position [8, 0]
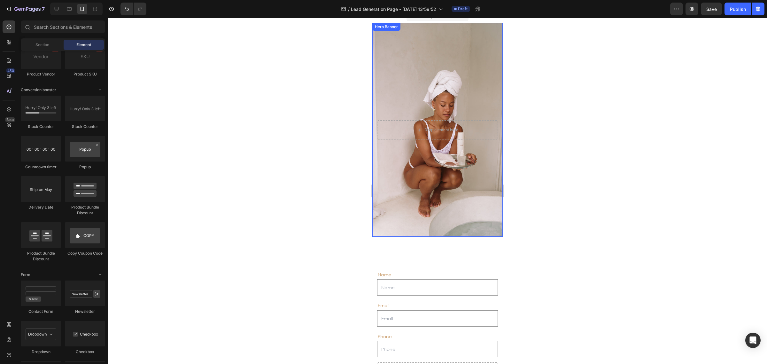
click at [472, 197] on div "Overlay" at bounding box center [437, 129] width 130 height 213
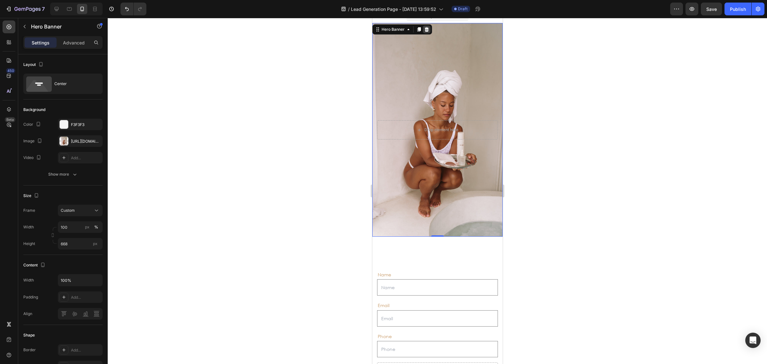
click at [428, 31] on icon at bounding box center [426, 29] width 5 height 5
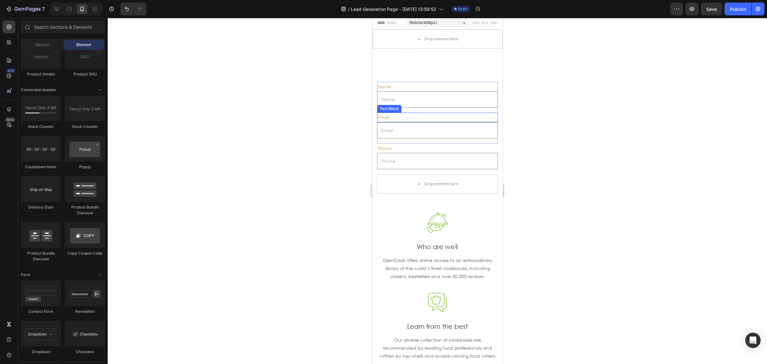
scroll to position [0, 0]
click at [125, 10] on icon "Undo/Redo" at bounding box center [127, 9] width 6 height 6
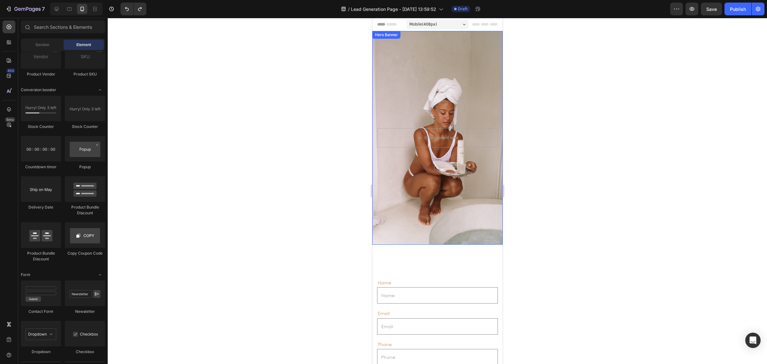
click at [422, 107] on div "Overlay" at bounding box center [437, 137] width 130 height 213
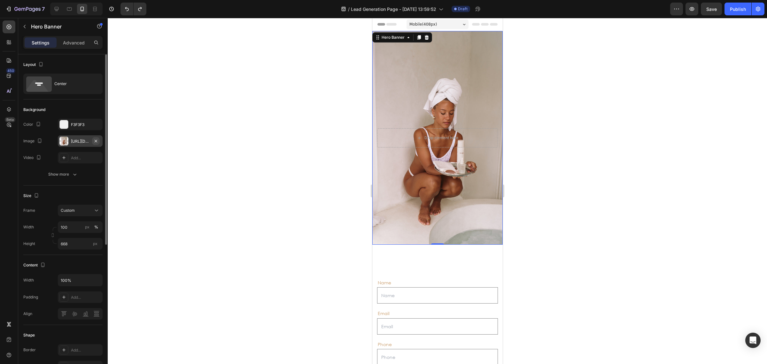
click at [96, 140] on icon "button" at bounding box center [95, 140] width 5 height 5
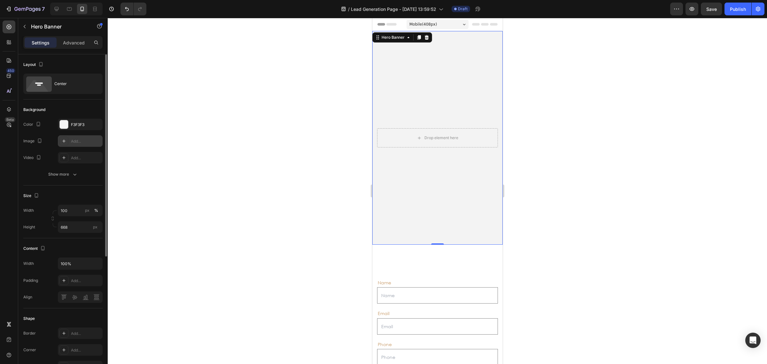
click at [83, 143] on div "Add..." at bounding box center [86, 141] width 30 height 6
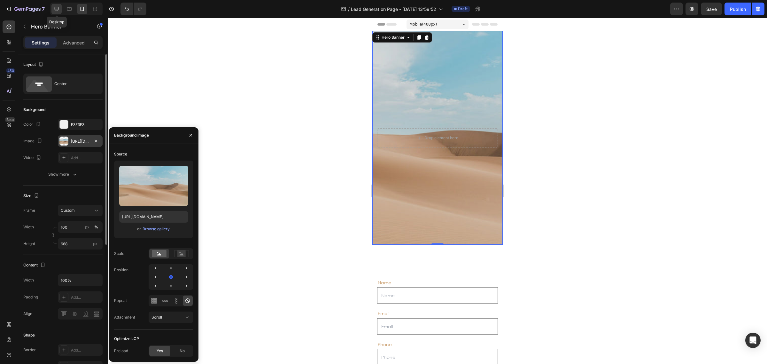
click at [59, 13] on div at bounding box center [56, 9] width 10 height 10
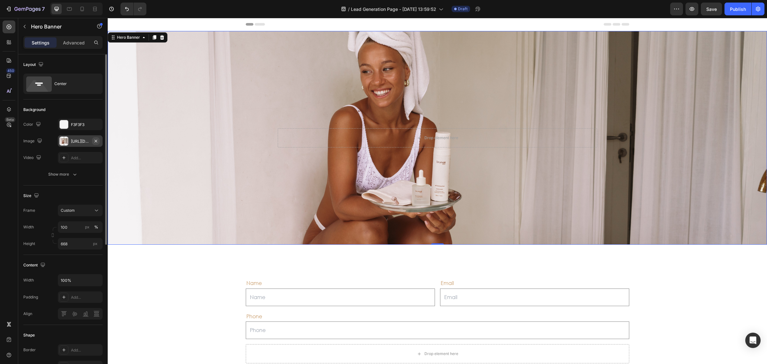
click at [99, 141] on button "button" at bounding box center [96, 141] width 8 height 8
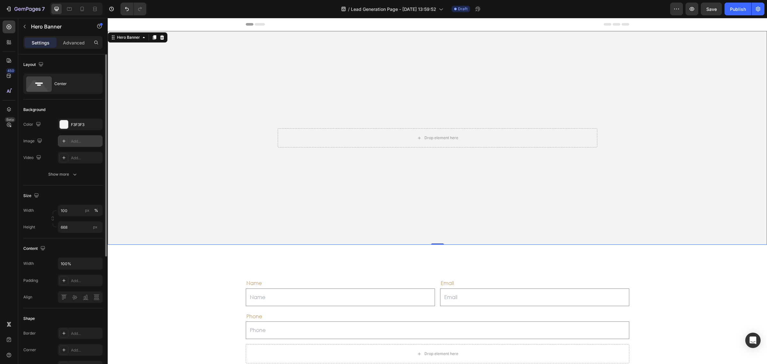
click at [83, 136] on div "Add..." at bounding box center [80, 140] width 45 height 11
type input "[URL][DOMAIN_NAME]"
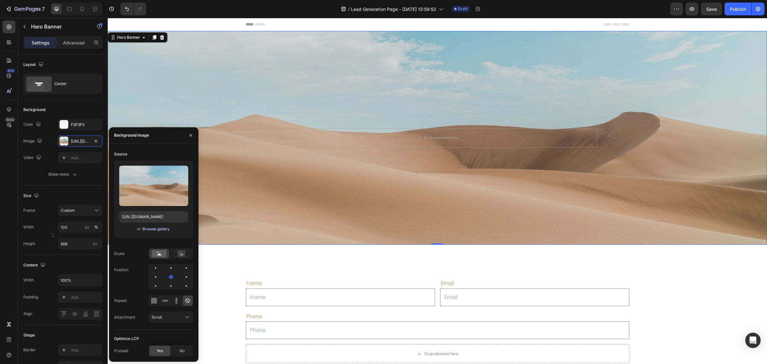
click at [158, 227] on div "Browse gallery" at bounding box center [155, 229] width 27 height 6
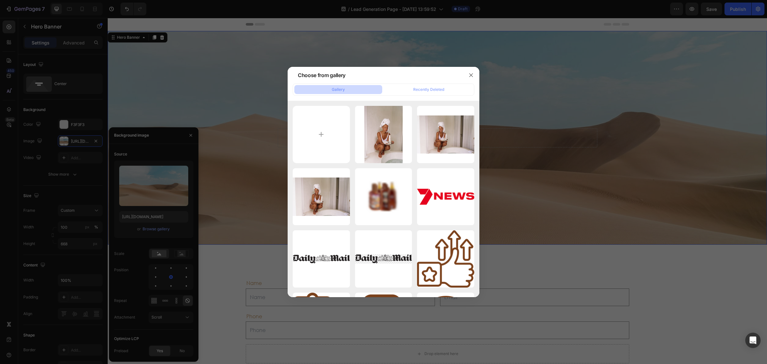
type input "C:\fakepath\DSC04277.jpg"
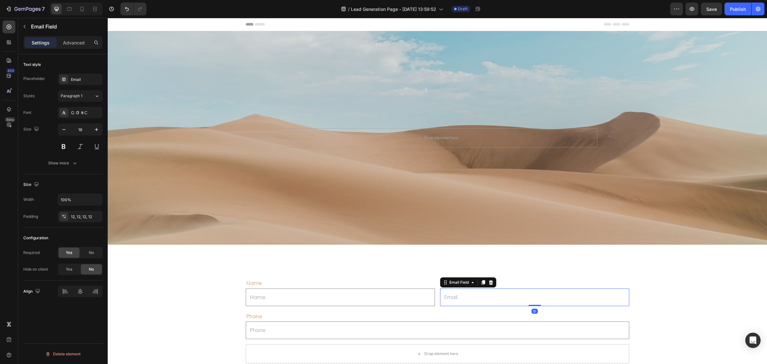
click at [475, 291] on input "email" at bounding box center [534, 297] width 189 height 18
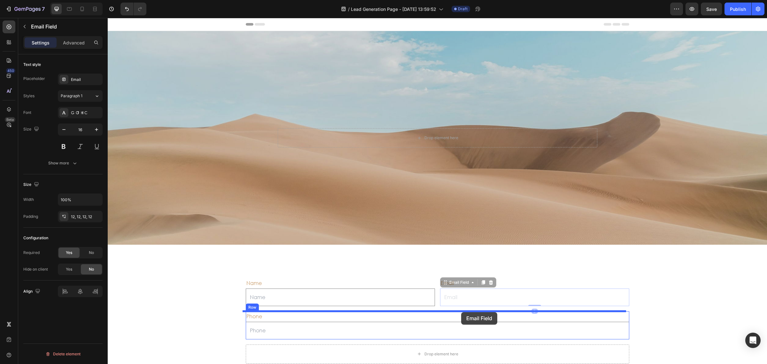
drag, startPoint x: 516, startPoint y: 296, endPoint x: 461, endPoint y: 312, distance: 57.6
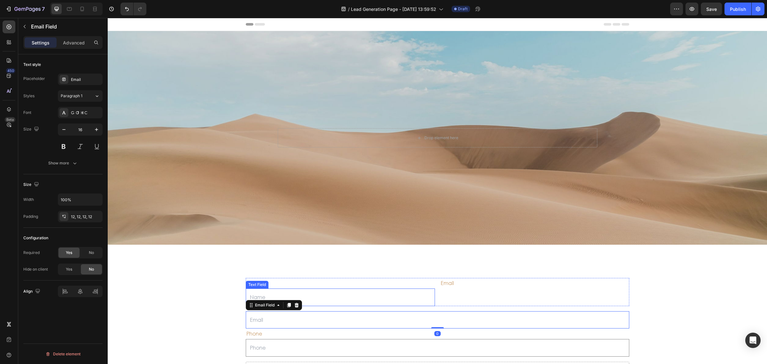
drag, startPoint x: 417, startPoint y: 299, endPoint x: 432, endPoint y: 299, distance: 14.4
click at [417, 299] on input "text" at bounding box center [340, 297] width 189 height 18
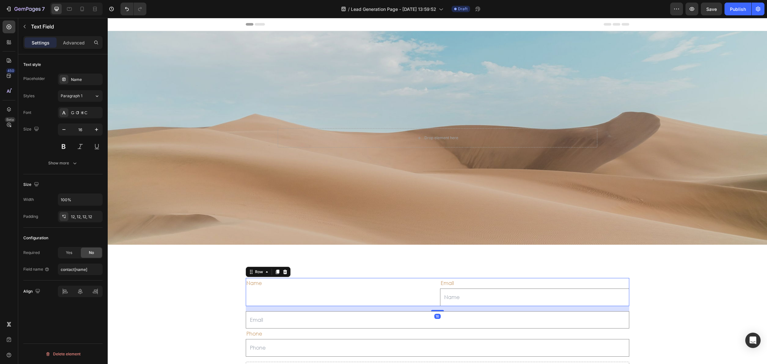
click at [337, 289] on div "Name Text Block" at bounding box center [340, 292] width 189 height 28
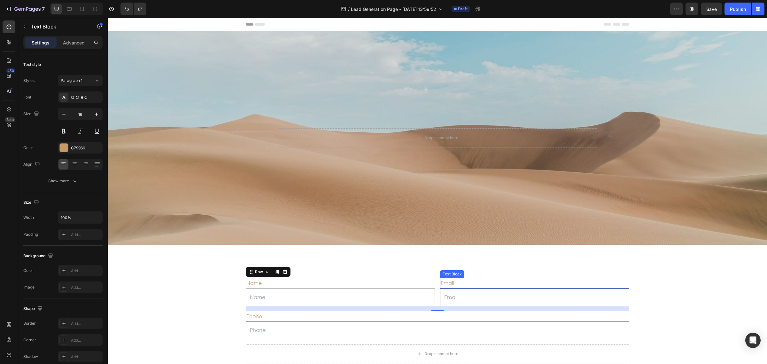
click at [495, 285] on div "Email" at bounding box center [534, 283] width 189 height 11
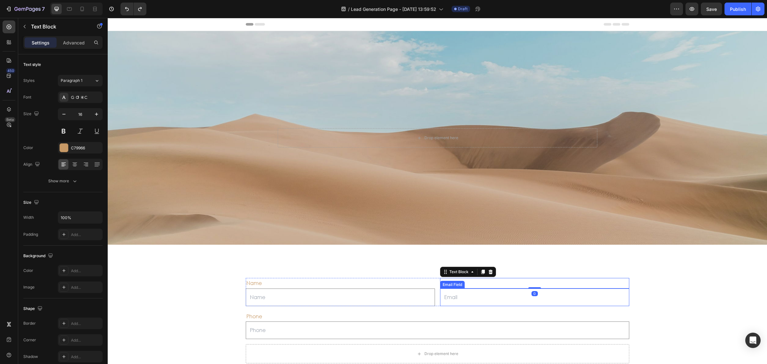
click at [492, 303] on input "email" at bounding box center [534, 297] width 189 height 18
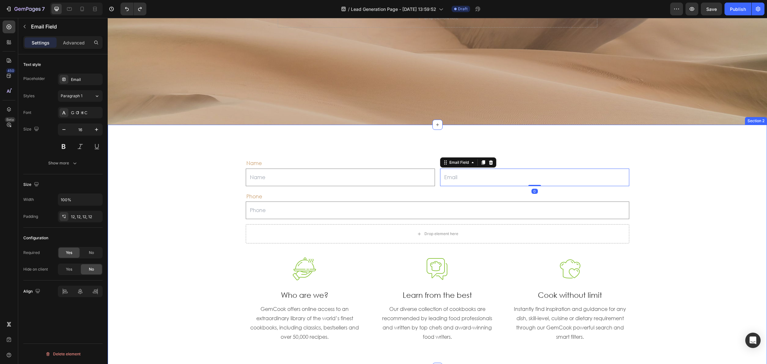
click at [756, 260] on div "Name Text Block Text Field Email Text Block Email Field 0 Row Phone Text Block …" at bounding box center [437, 246] width 659 height 243
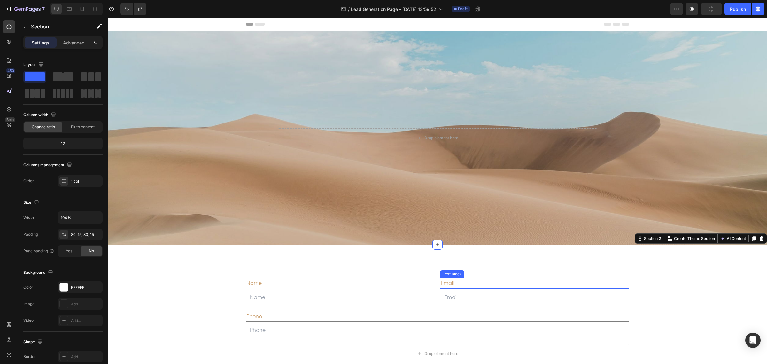
click at [444, 282] on div "Email" at bounding box center [534, 283] width 189 height 11
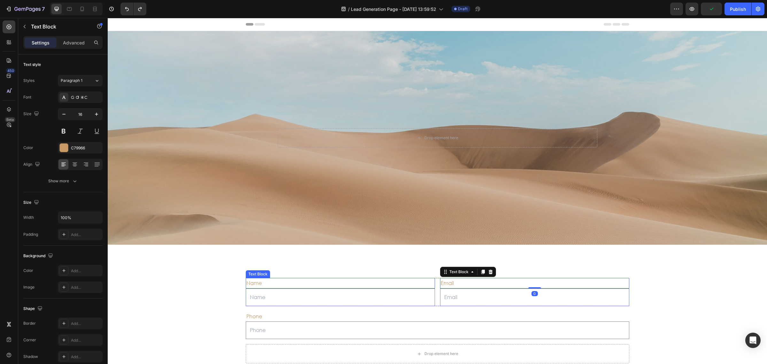
click at [249, 280] on div "Name" at bounding box center [340, 283] width 189 height 11
click at [249, 280] on p "Name" at bounding box center [340, 282] width 188 height 9
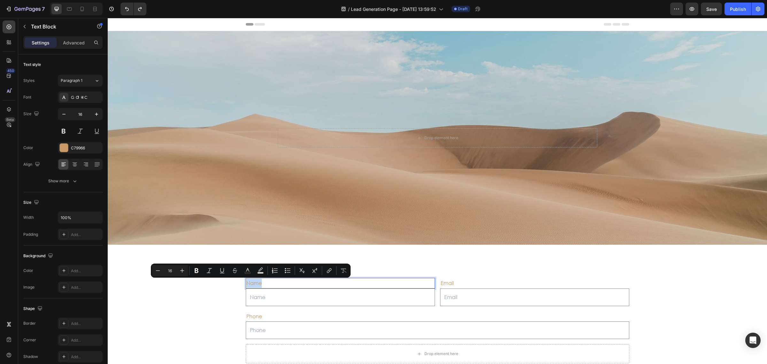
click at [272, 281] on p "Name" at bounding box center [340, 282] width 188 height 9
click at [262, 284] on p "Name" at bounding box center [340, 282] width 188 height 9
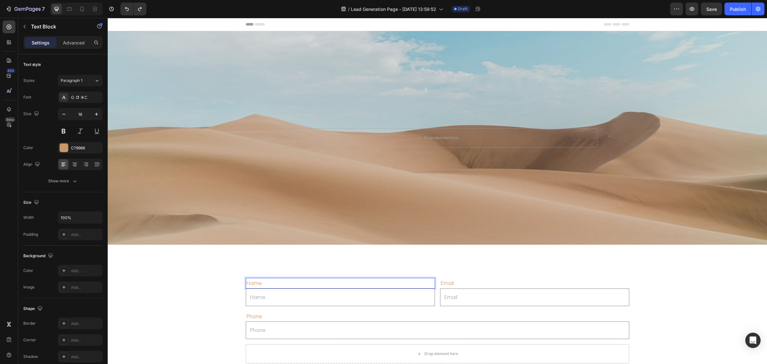
click at [256, 281] on p "Name" at bounding box center [340, 282] width 188 height 9
click at [284, 142] on div "Drop element here" at bounding box center [437, 137] width 319 height 19
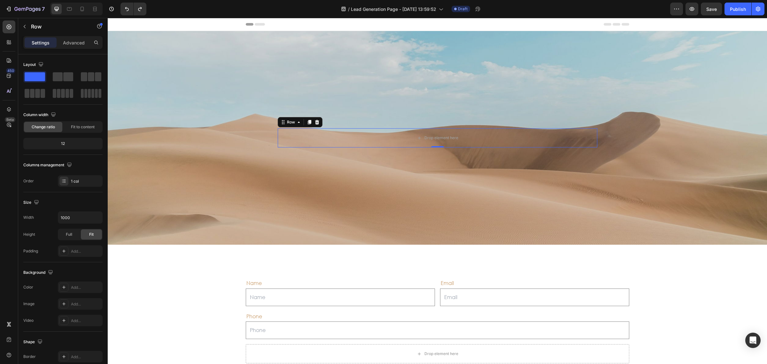
click at [177, 125] on div "Drop element here Row 0" at bounding box center [437, 137] width 659 height 213
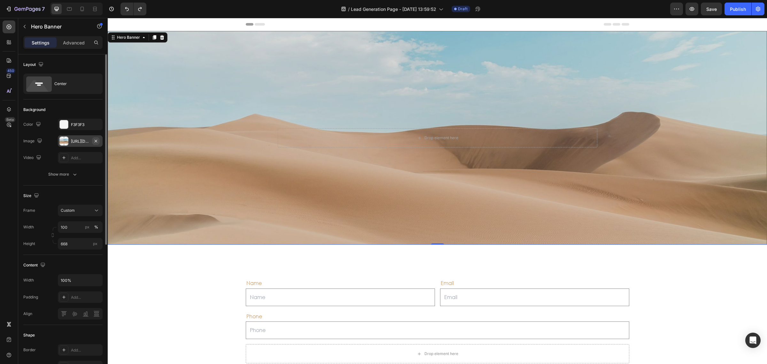
click at [96, 140] on icon "button" at bounding box center [95, 140] width 5 height 5
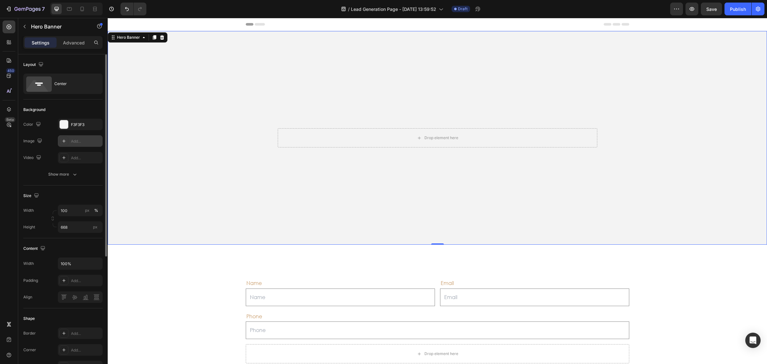
click at [75, 142] on div "Add..." at bounding box center [86, 141] width 30 height 6
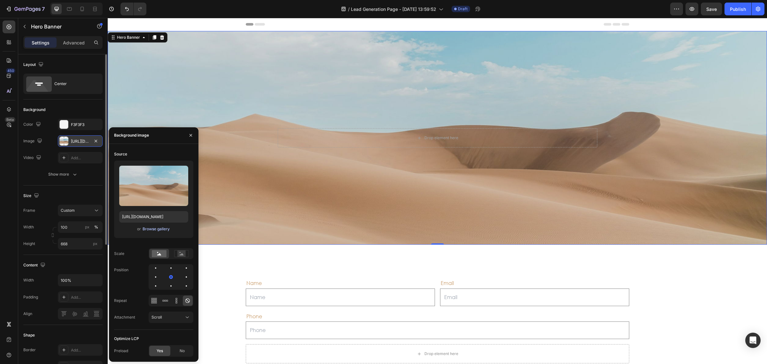
click at [147, 227] on div "Browse gallery" at bounding box center [155, 229] width 27 height 6
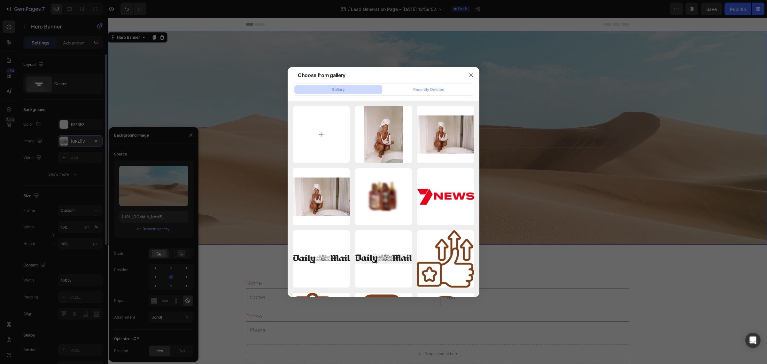
type input "C:\fakepath\DSC04277.jpg"
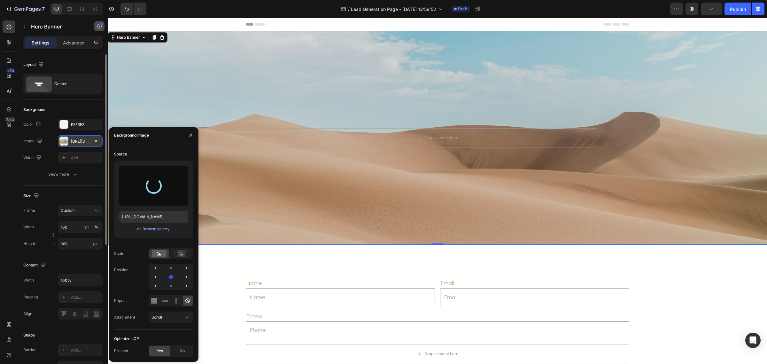
type input "[URL][DOMAIN_NAME]"
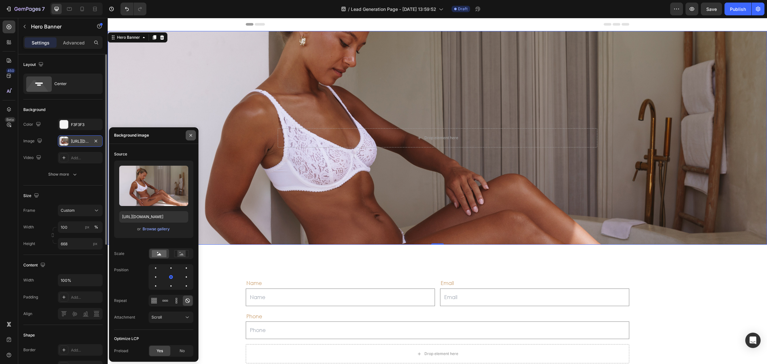
click at [190, 138] on button "button" at bounding box center [191, 135] width 10 height 10
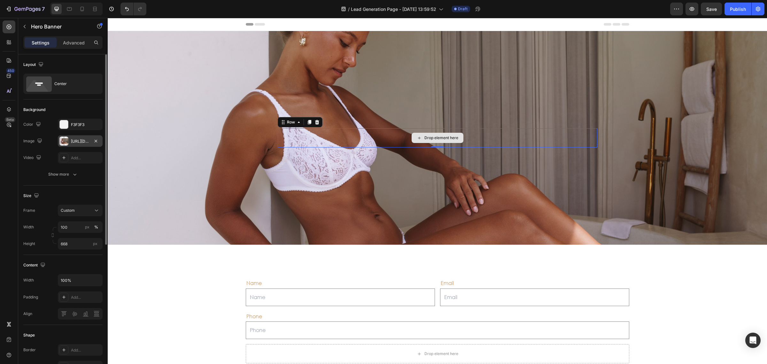
click at [505, 134] on div "Drop element here" at bounding box center [437, 137] width 319 height 19
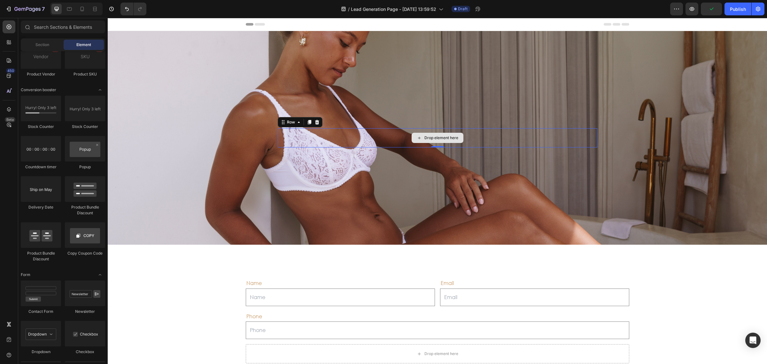
click at [423, 141] on div "Drop element here" at bounding box center [437, 138] width 52 height 10
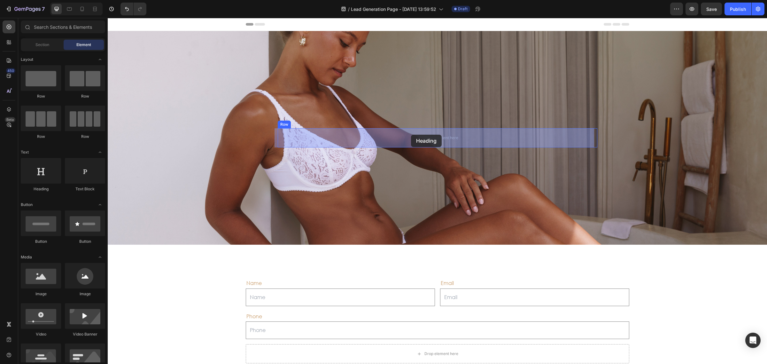
drag, startPoint x: 154, startPoint y: 199, endPoint x: 411, endPoint y: 134, distance: 264.5
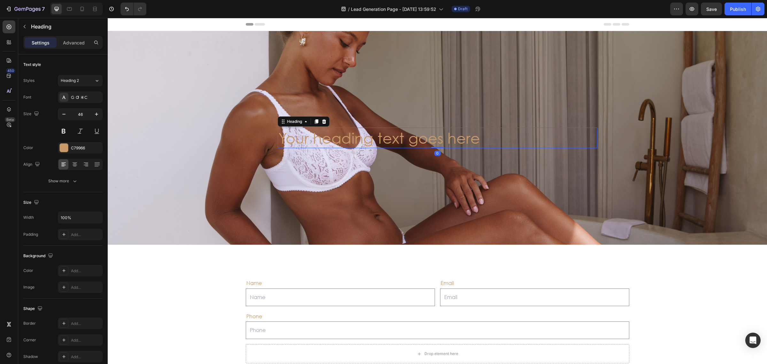
click at [402, 142] on h2 "Your heading text goes here" at bounding box center [437, 137] width 319 height 20
click at [77, 165] on icon at bounding box center [75, 164] width 6 height 6
click at [383, 135] on p "Your heading text goes here" at bounding box center [437, 137] width 318 height 19
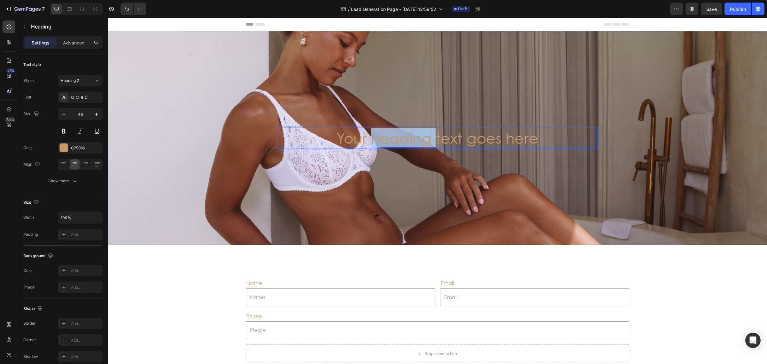
click at [383, 135] on p "Your heading text goes here" at bounding box center [437, 137] width 318 height 19
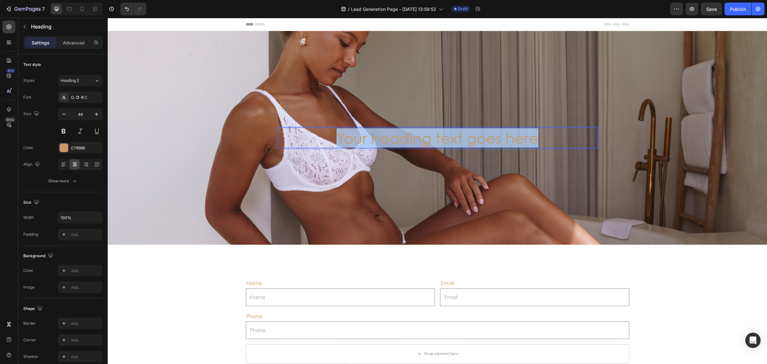
click at [383, 135] on p "Your heading text goes here" at bounding box center [437, 137] width 318 height 19
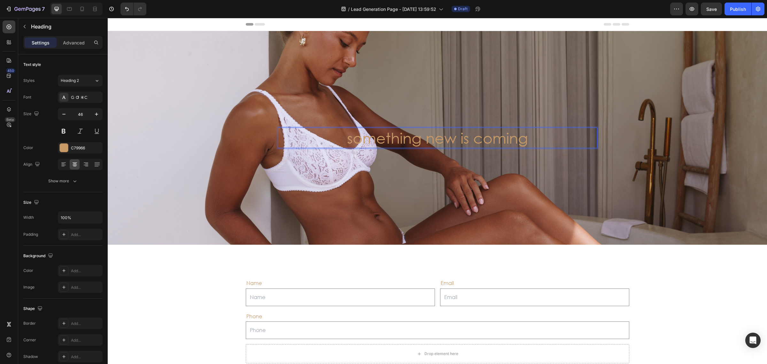
click at [382, 136] on p "something new is coming" at bounding box center [437, 137] width 318 height 19
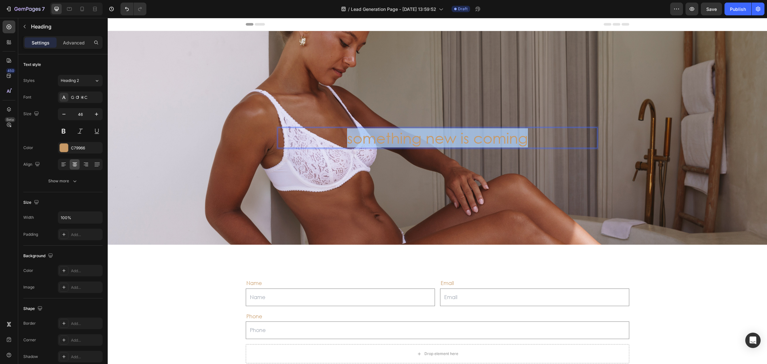
click at [382, 136] on p "something new is coming" at bounding box center [437, 137] width 318 height 19
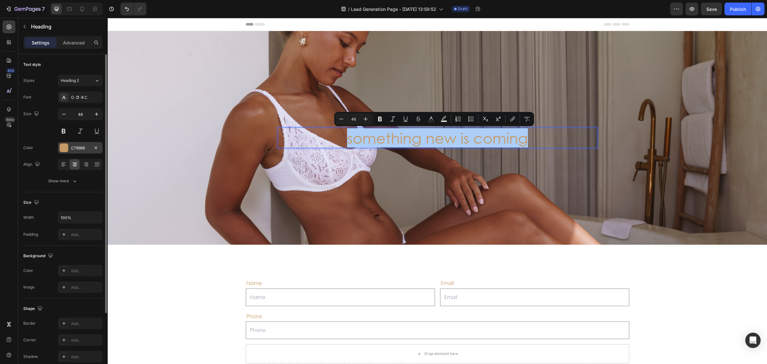
click at [65, 149] on div at bounding box center [64, 147] width 8 height 8
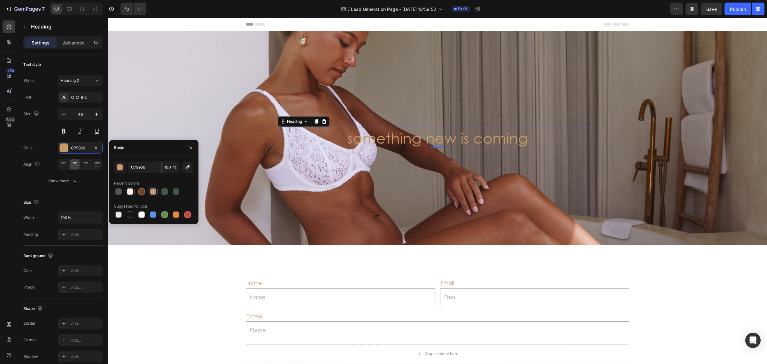
click at [133, 191] on div at bounding box center [130, 191] width 6 height 6
type input "FBF1E9"
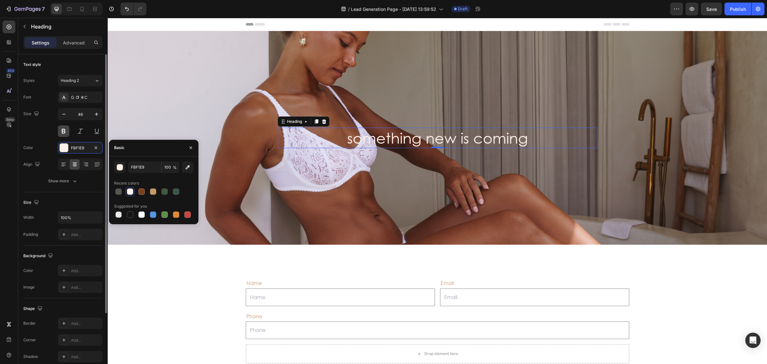
click at [65, 133] on button at bounding box center [63, 130] width 11 height 11
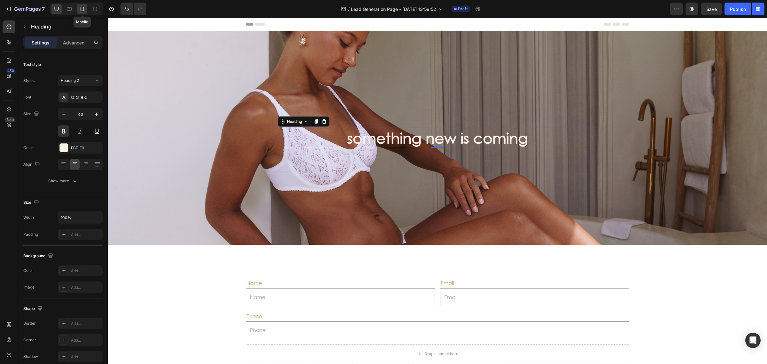
click at [81, 6] on icon at bounding box center [82, 9] width 6 height 6
type input "41"
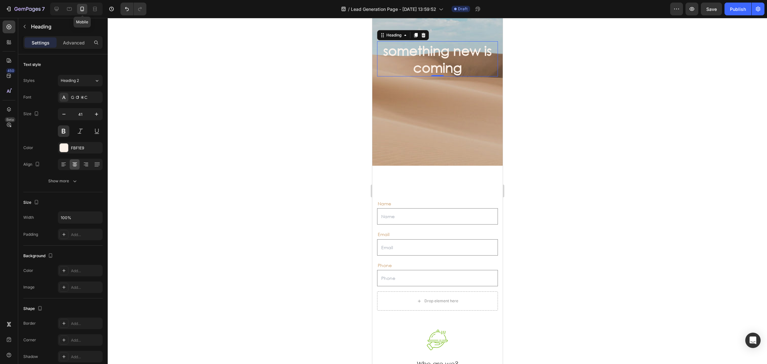
scroll to position [80, 0]
click at [475, 51] on p "something new is coming" at bounding box center [436, 58] width 119 height 34
click at [482, 52] on p "something new is coming" at bounding box center [436, 58] width 119 height 34
click at [481, 52] on p "something new is coming" at bounding box center [436, 58] width 119 height 34
click at [431, 126] on div "Overlay" at bounding box center [437, 57] width 130 height 213
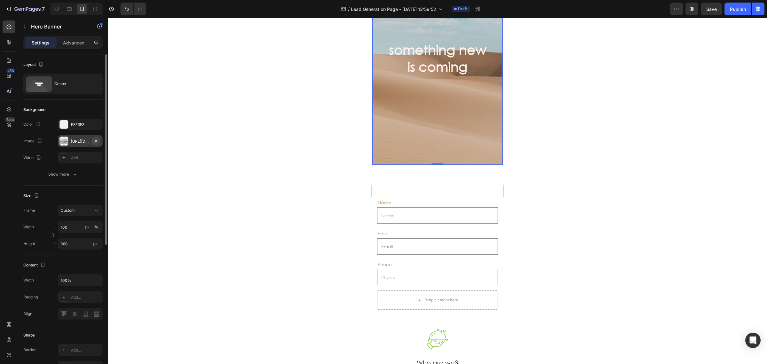
click at [95, 138] on icon "button" at bounding box center [95, 140] width 5 height 5
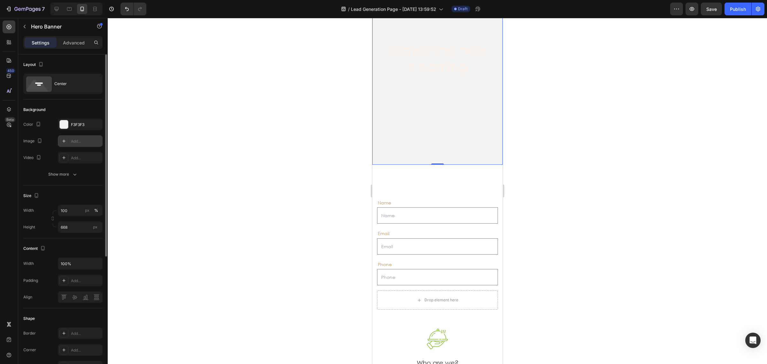
click at [82, 141] on div "Add..." at bounding box center [86, 141] width 30 height 6
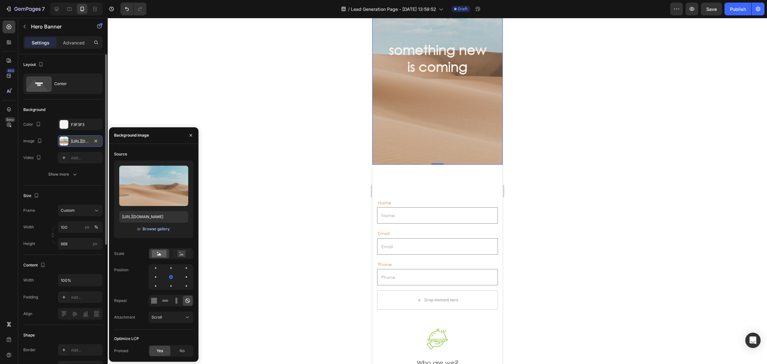
click at [154, 228] on div "Browse gallery" at bounding box center [155, 229] width 27 height 6
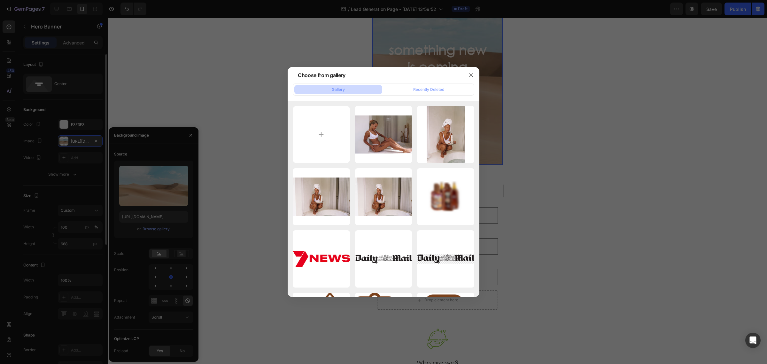
type input "C:\fakepath\DSC04274.jpg"
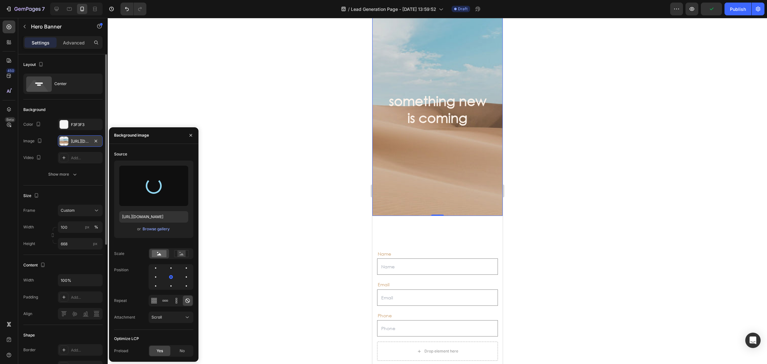
scroll to position [0, 0]
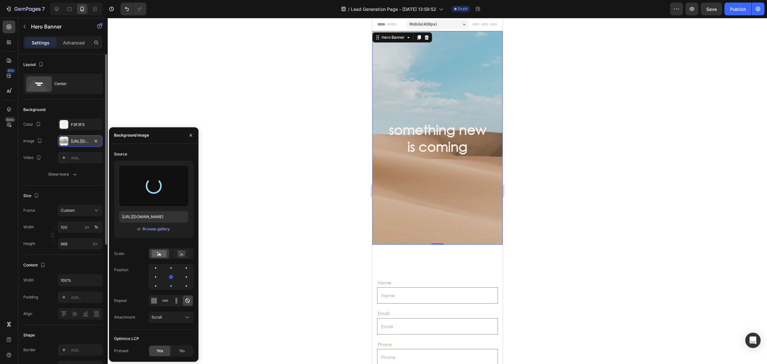
type input "[URL][DOMAIN_NAME]"
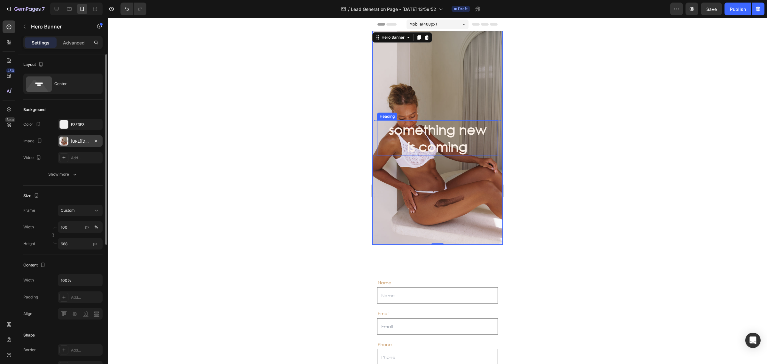
click at [641, 164] on div at bounding box center [437, 191] width 659 height 346
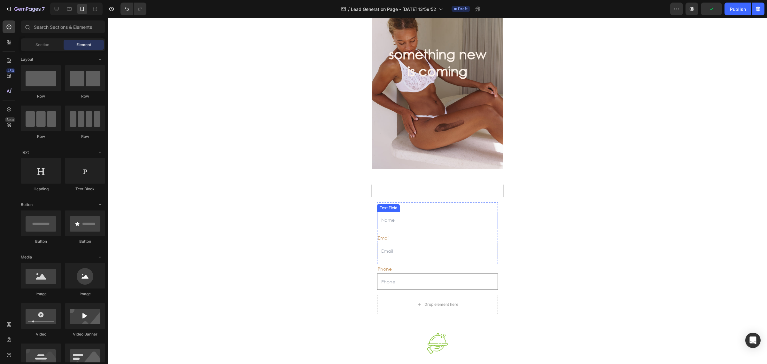
scroll to position [40, 0]
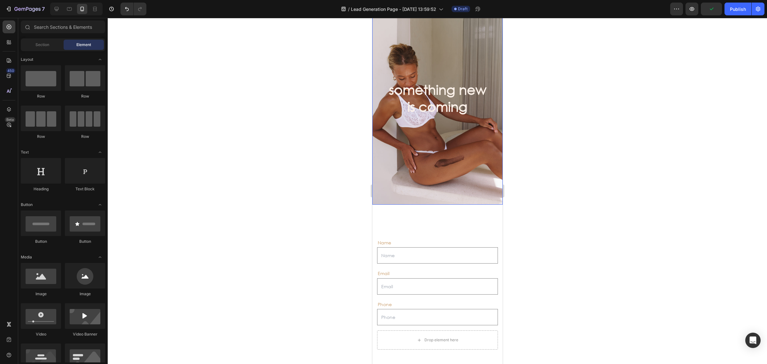
click at [440, 172] on div "Overlay" at bounding box center [437, 97] width 130 height 213
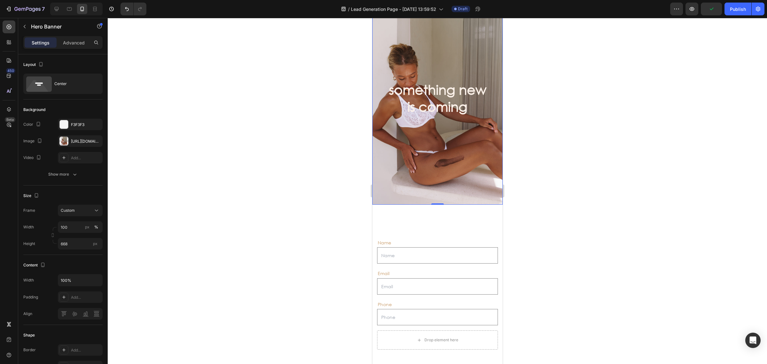
click at [440, 172] on div "Overlay" at bounding box center [437, 97] width 130 height 213
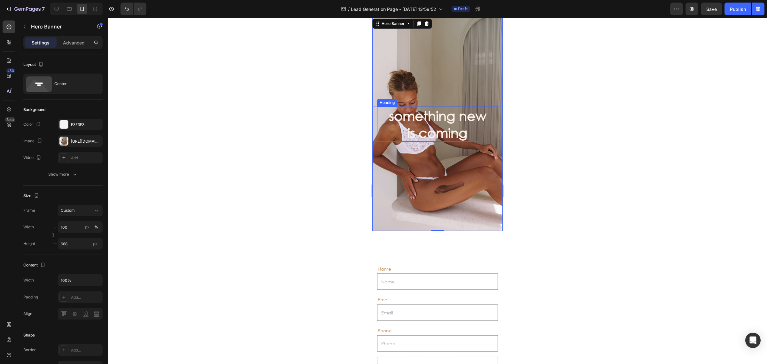
scroll to position [0, 0]
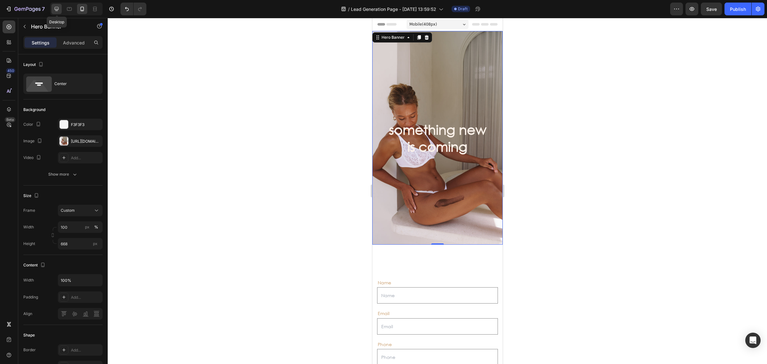
click at [58, 6] on icon at bounding box center [56, 9] width 6 height 6
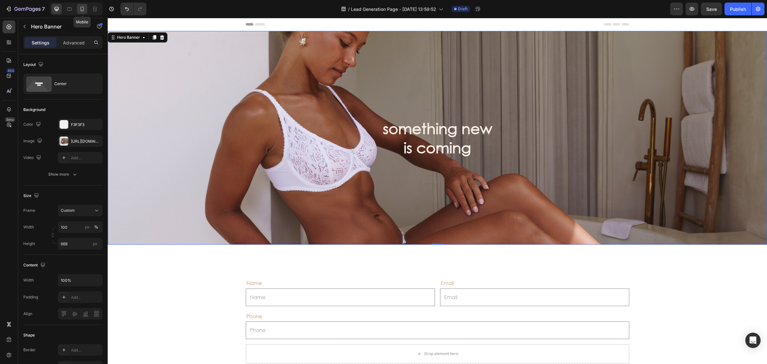
click at [80, 10] on icon at bounding box center [82, 9] width 4 height 4
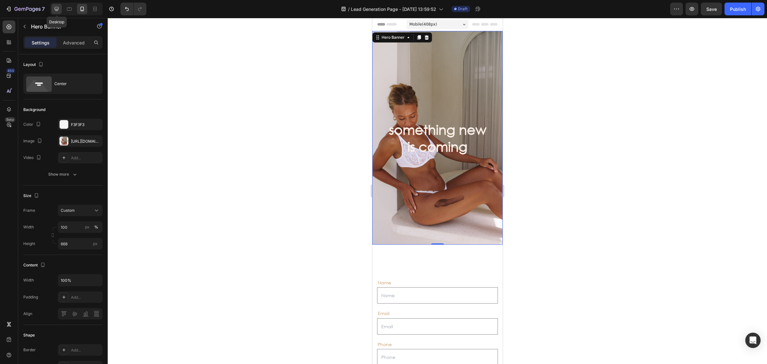
click at [54, 6] on icon at bounding box center [56, 9] width 6 height 6
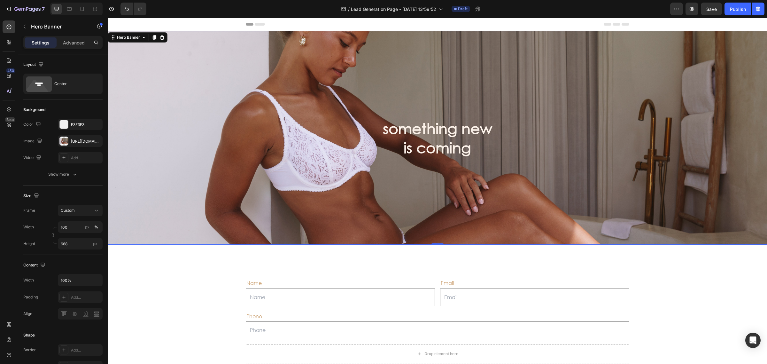
click at [296, 184] on div "Overlay" at bounding box center [437, 137] width 659 height 213
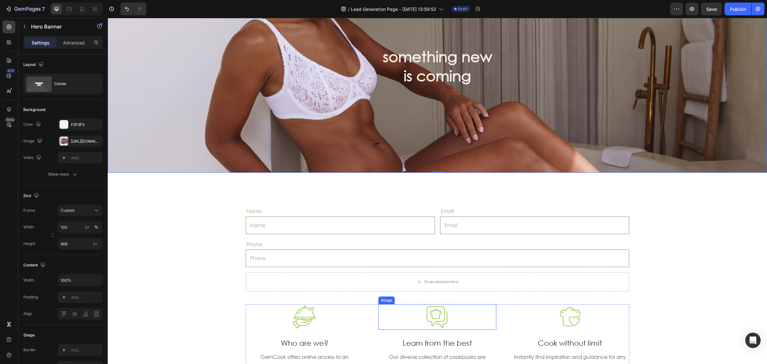
scroll to position [160, 0]
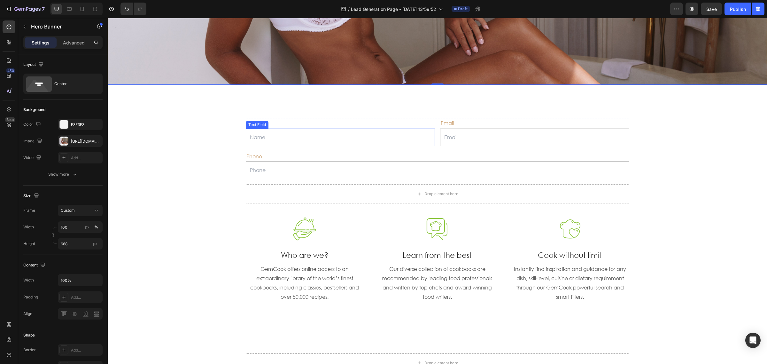
click at [282, 133] on input "text" at bounding box center [340, 137] width 189 height 18
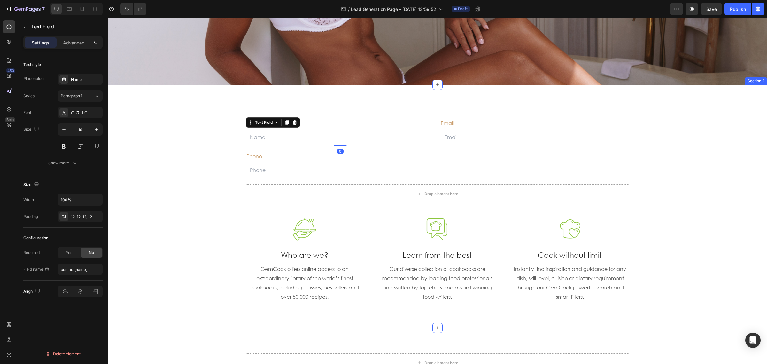
click at [200, 207] on div "Name Text Block Text Field 0 Email Text Block Email Field Row Phone Text Block …" at bounding box center [436, 206] width 649 height 192
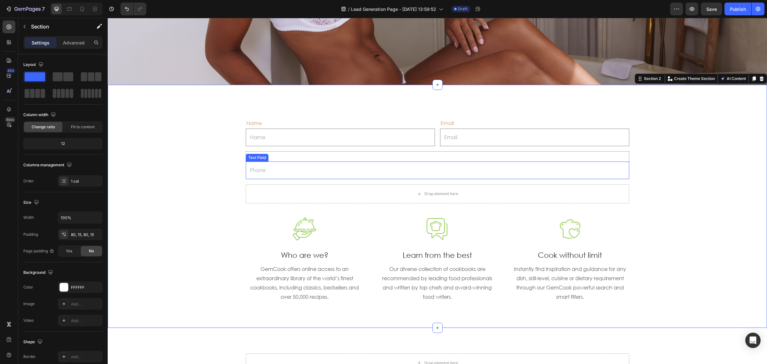
click at [257, 172] on input "text" at bounding box center [437, 170] width 383 height 18
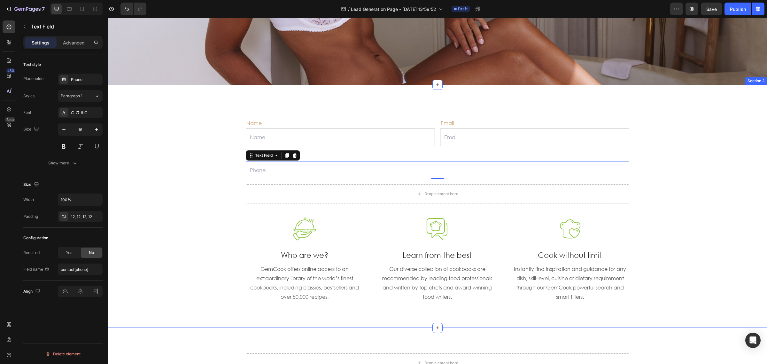
click at [165, 219] on div "Name Text Block Text Field Email Text Block Email Field Row Phone Text Block Te…" at bounding box center [436, 206] width 649 height 192
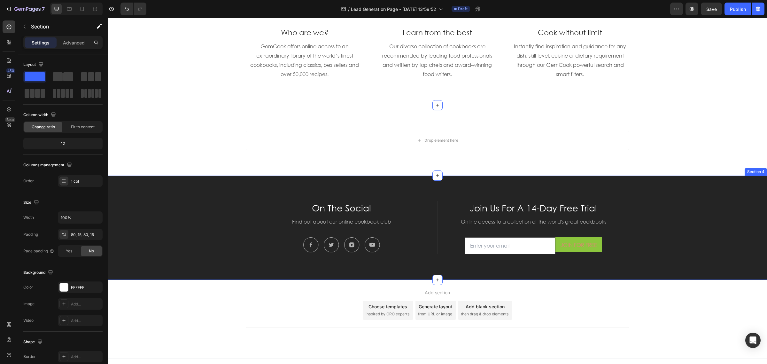
scroll to position [390, 0]
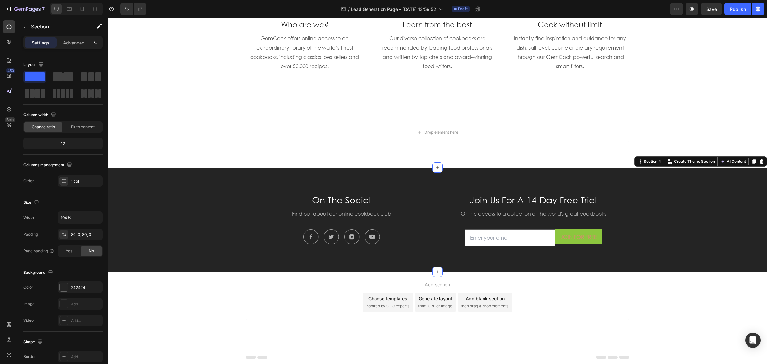
click at [207, 203] on div "On The Social Text block Find out about our online cookbook club Text block Ima…" at bounding box center [437, 219] width 659 height 53
click at [759, 160] on icon at bounding box center [761, 161] width 4 height 4
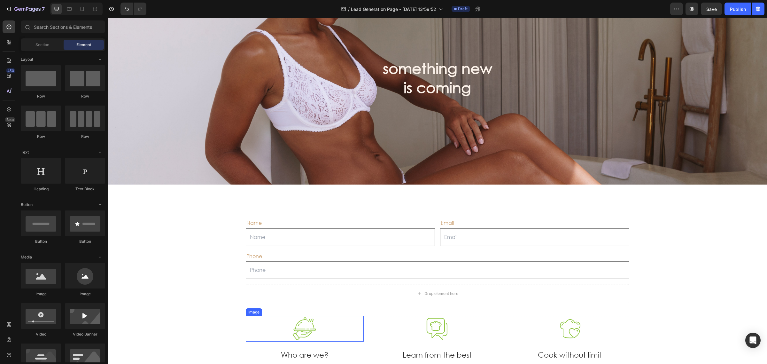
scroll to position [160, 0]
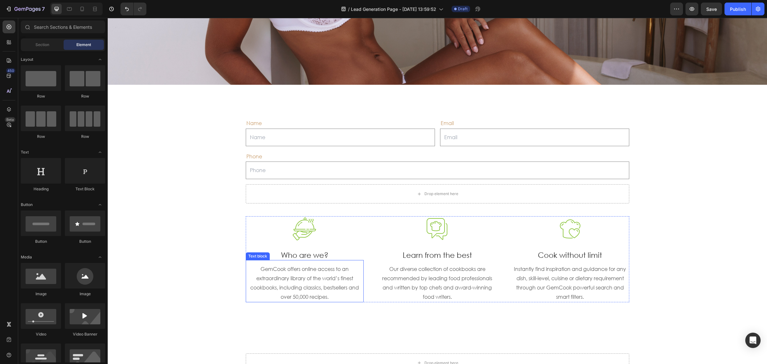
drag, startPoint x: 309, startPoint y: 261, endPoint x: 312, endPoint y: 259, distance: 3.5
click at [309, 261] on div "GemCook offers online access to an extraordinary library of the world’s finest …" at bounding box center [305, 281] width 118 height 42
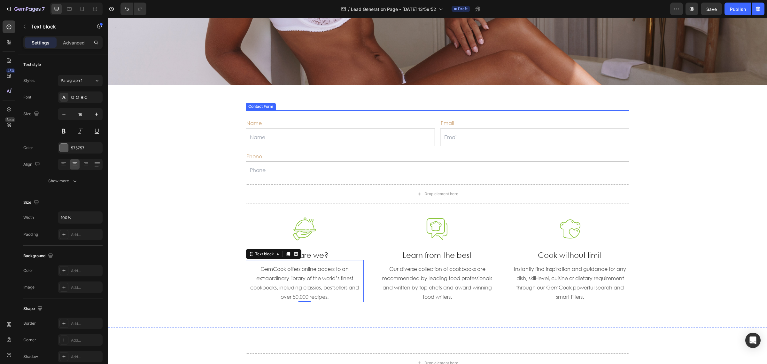
click at [311, 209] on div "Name Text Block Text Field Email Text Block Email Field Row Phone Text Block Te…" at bounding box center [437, 160] width 383 height 101
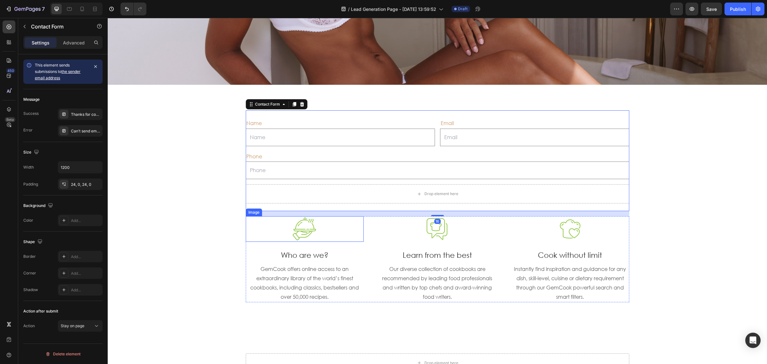
click at [360, 232] on div at bounding box center [305, 228] width 118 height 25
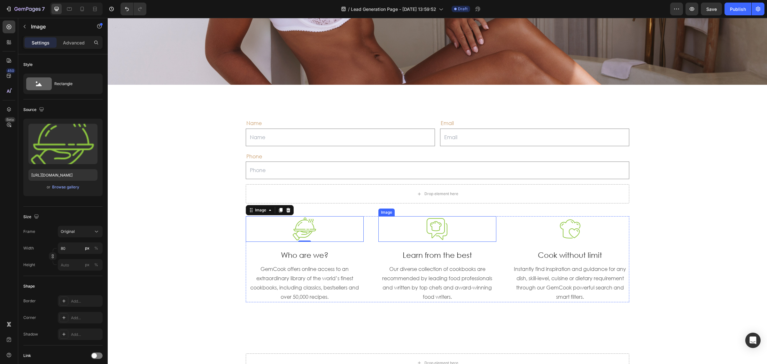
click at [398, 235] on div at bounding box center [437, 228] width 118 height 25
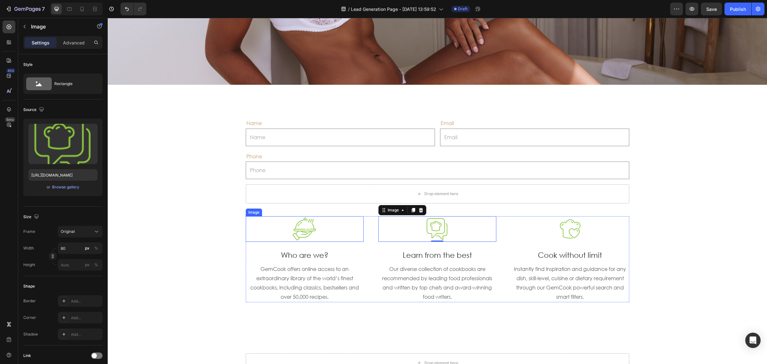
click at [310, 232] on img at bounding box center [305, 228] width 26 height 25
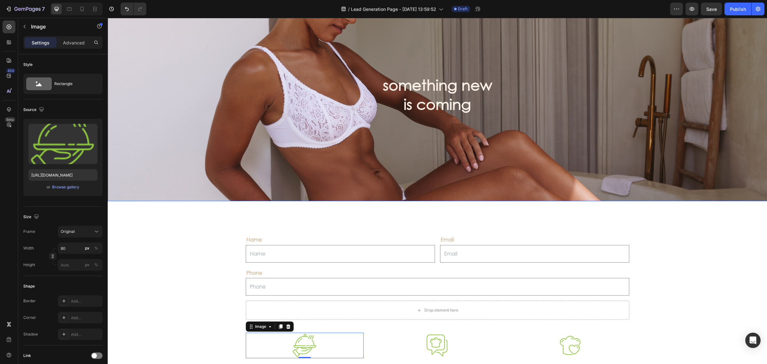
scroll to position [0, 0]
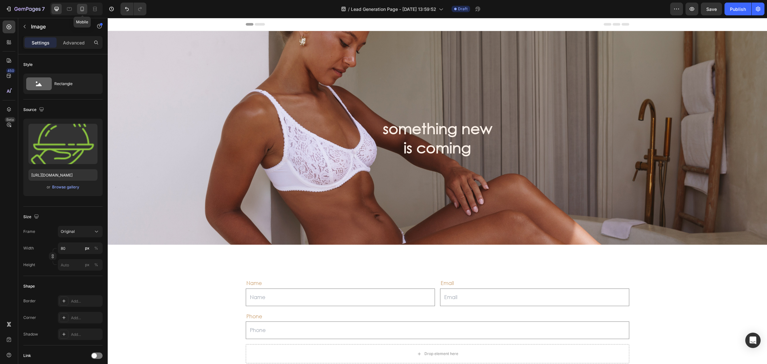
click at [85, 7] on icon at bounding box center [82, 9] width 6 height 6
type input "72"
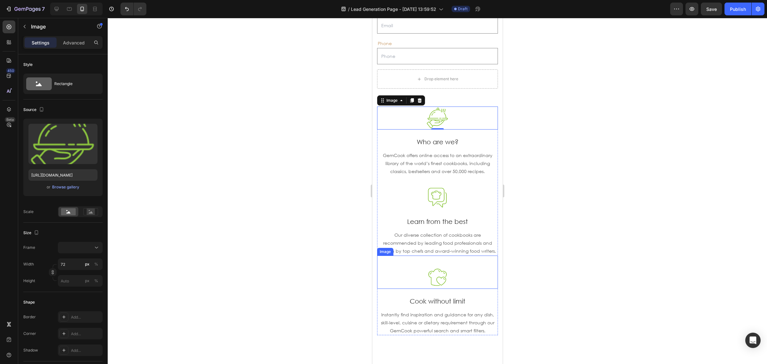
scroll to position [367, 0]
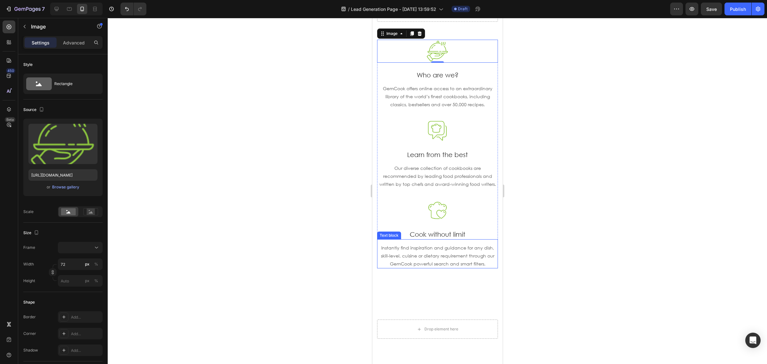
click at [483, 264] on p "Instantly find inspiration and guidance for any dish, skill-level, cuisine or d…" at bounding box center [436, 255] width 119 height 24
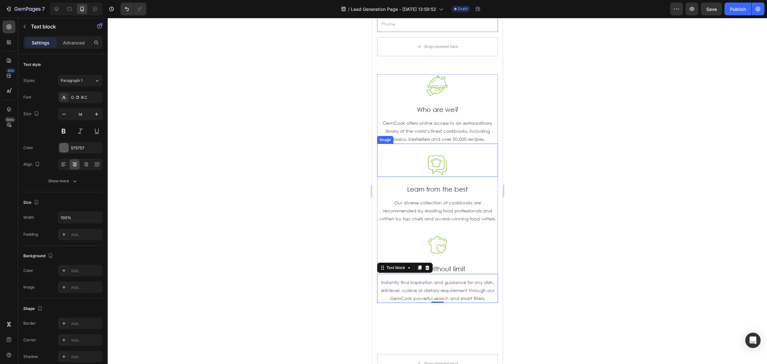
scroll to position [287, 0]
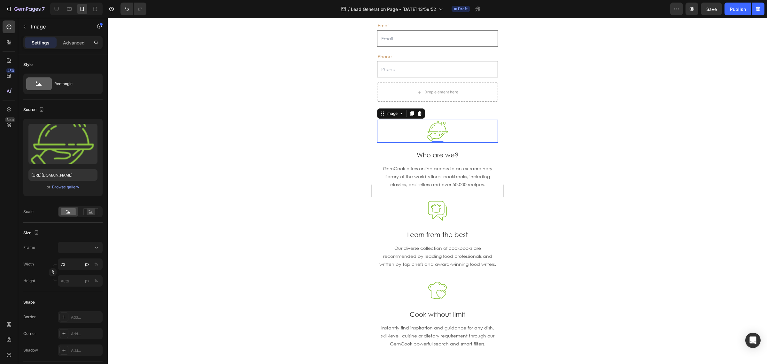
click at [482, 133] on div at bounding box center [437, 130] width 121 height 23
click at [488, 149] on div "Who are we? Text block" at bounding box center [437, 150] width 121 height 17
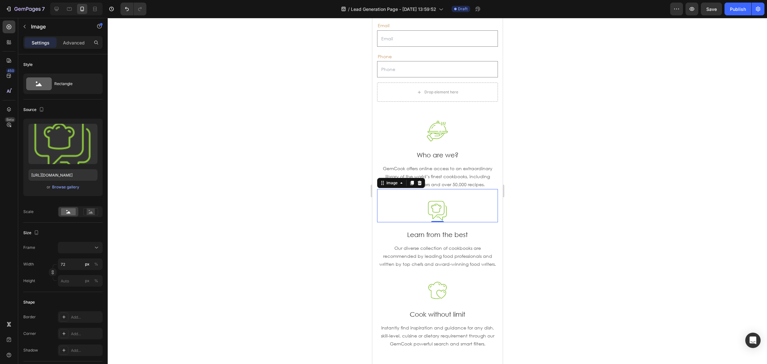
click at [491, 207] on div at bounding box center [437, 210] width 121 height 23
click at [442, 154] on p "Who are we?" at bounding box center [436, 155] width 119 height 8
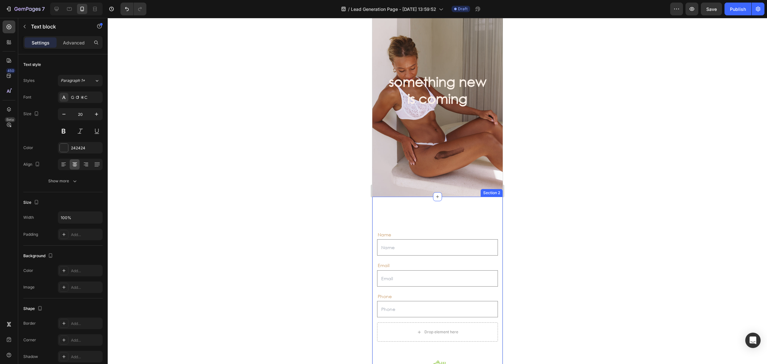
scroll to position [128, 0]
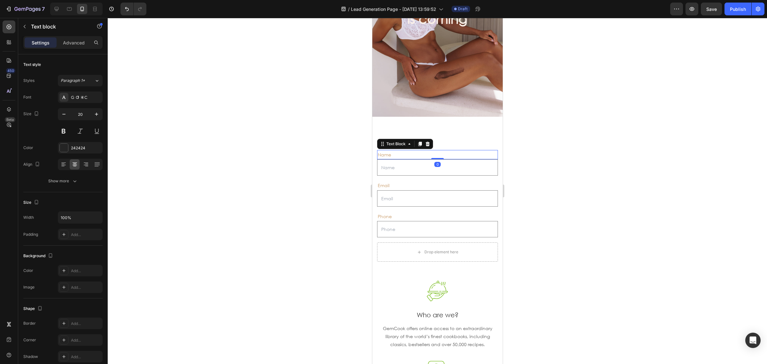
click at [424, 151] on p "Name" at bounding box center [436, 154] width 119 height 8
click at [388, 154] on p "Name" at bounding box center [436, 154] width 119 height 8
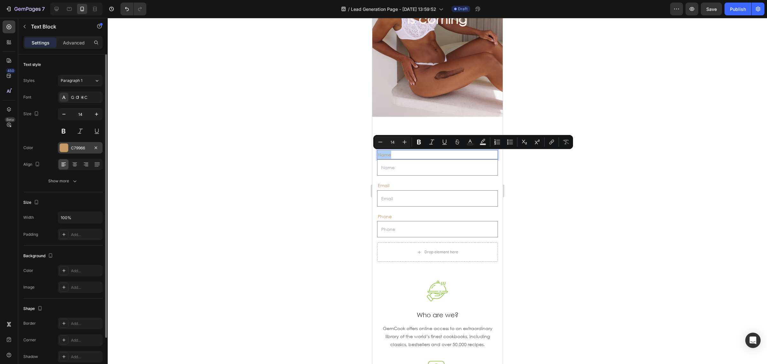
click at [64, 148] on div at bounding box center [64, 147] width 8 height 8
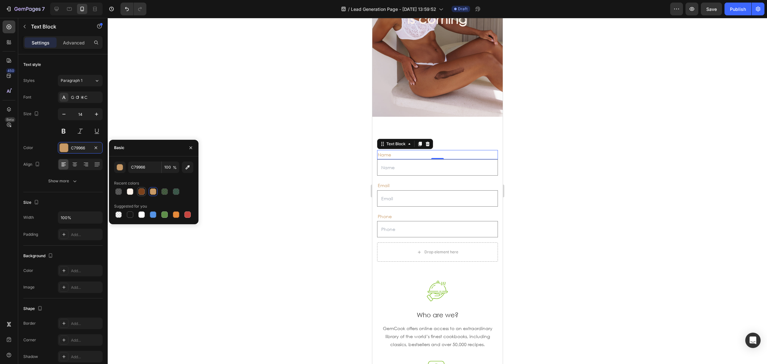
click at [141, 192] on div at bounding box center [141, 191] width 6 height 6
type input "7B411B"
click at [384, 185] on div "Email" at bounding box center [437, 184] width 121 height 9
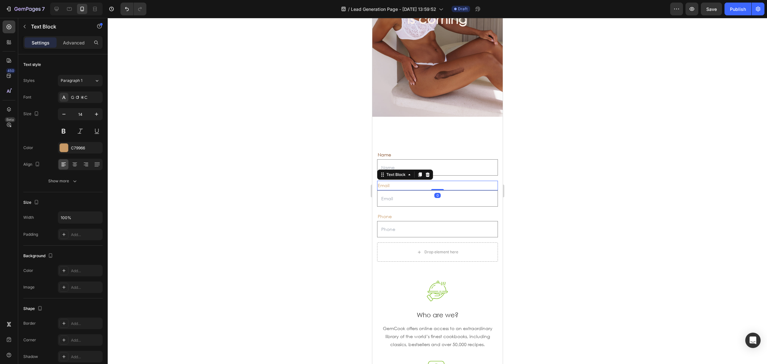
click at [381, 184] on div "Email" at bounding box center [437, 184] width 121 height 9
click at [381, 184] on p "Email" at bounding box center [436, 185] width 119 height 8
drag, startPoint x: 381, startPoint y: 184, endPoint x: 710, endPoint y: 209, distance: 329.9
click at [381, 184] on p "Email" at bounding box center [436, 185] width 119 height 8
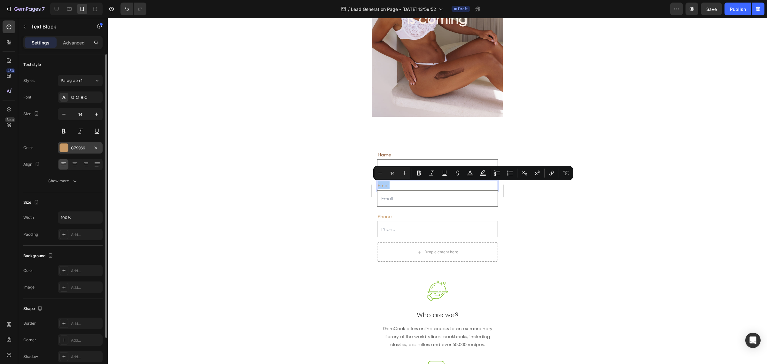
click at [70, 147] on div "C79966" at bounding box center [80, 147] width 45 height 11
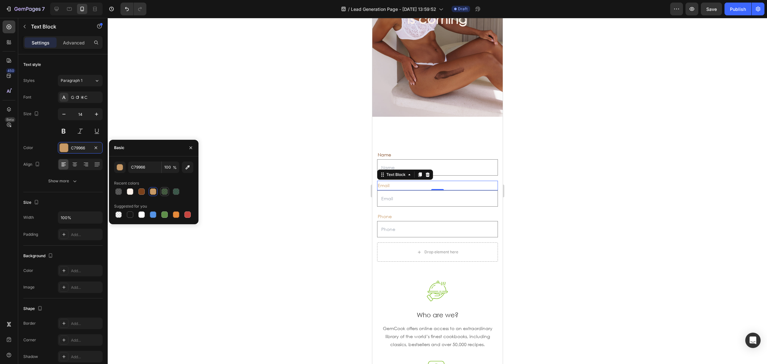
click at [142, 191] on div at bounding box center [141, 191] width 6 height 6
type input "7B411B"
click at [384, 215] on div "Phone" at bounding box center [437, 215] width 121 height 9
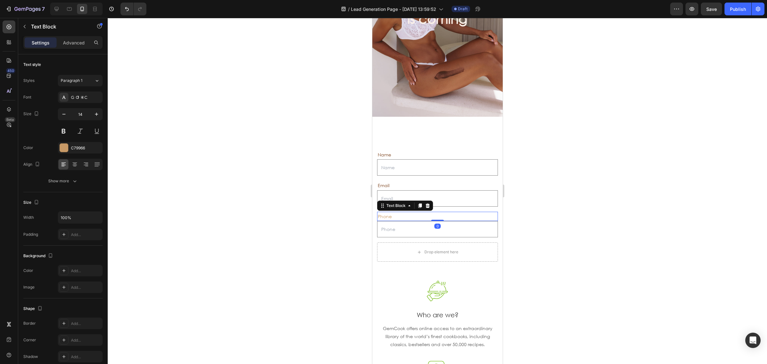
click at [384, 215] on div "Phone" at bounding box center [437, 215] width 121 height 9
click at [384, 215] on p "Phone" at bounding box center [436, 216] width 119 height 8
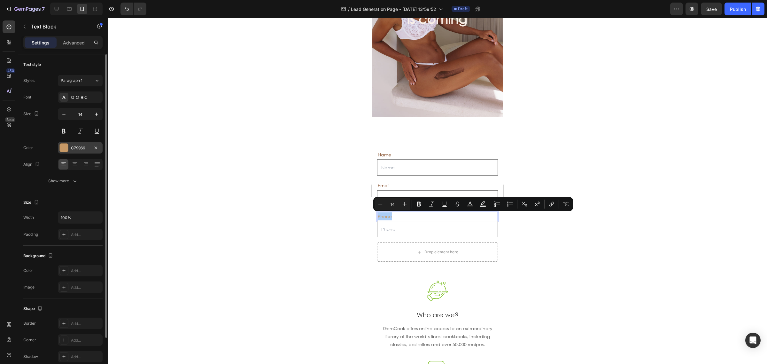
click at [67, 146] on div at bounding box center [64, 147] width 8 height 8
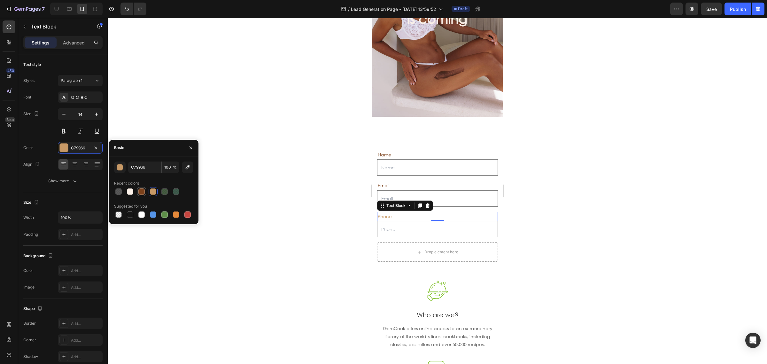
click at [141, 194] on div at bounding box center [141, 191] width 6 height 6
type input "7B411B"
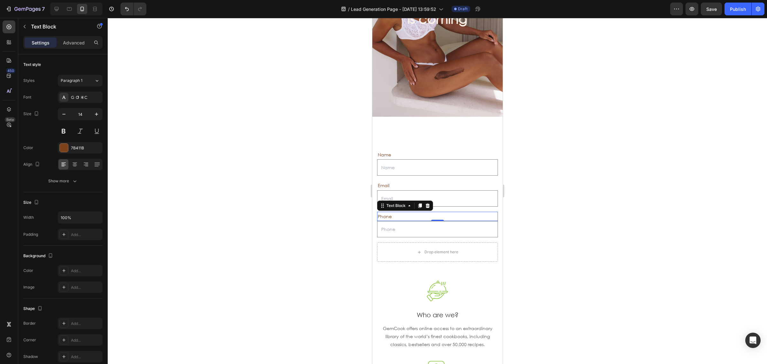
click at [629, 210] on div at bounding box center [437, 191] width 659 height 346
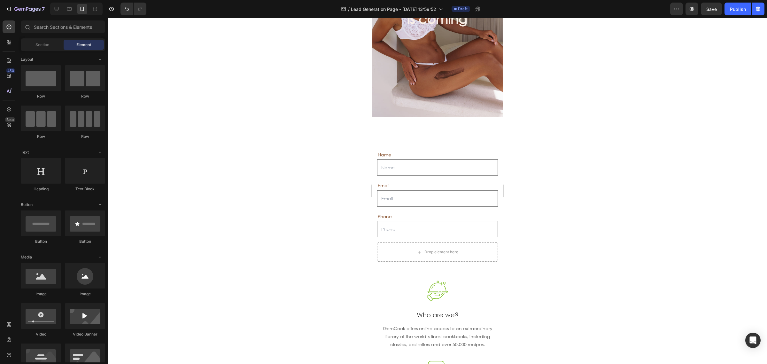
click at [585, 227] on div at bounding box center [437, 191] width 659 height 346
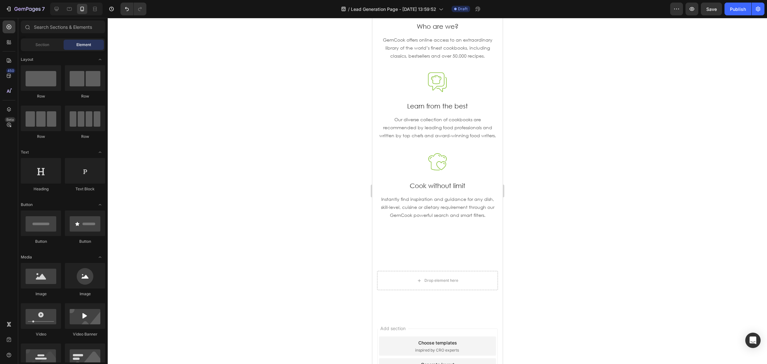
scroll to position [312, 0]
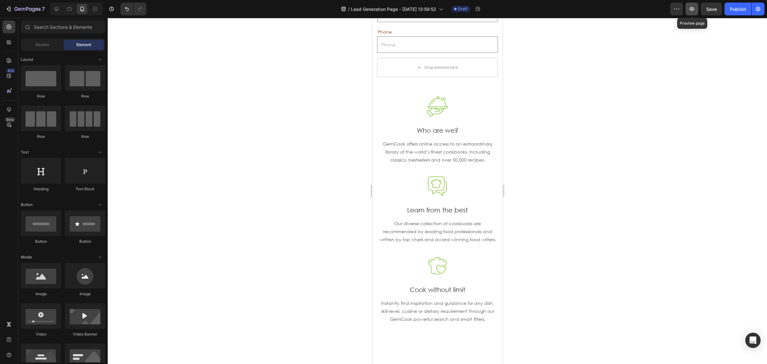
click at [685, 10] on button "button" at bounding box center [691, 9] width 13 height 13
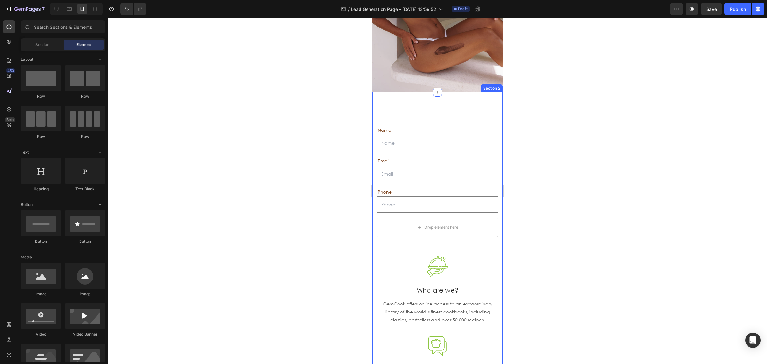
scroll to position [0, 0]
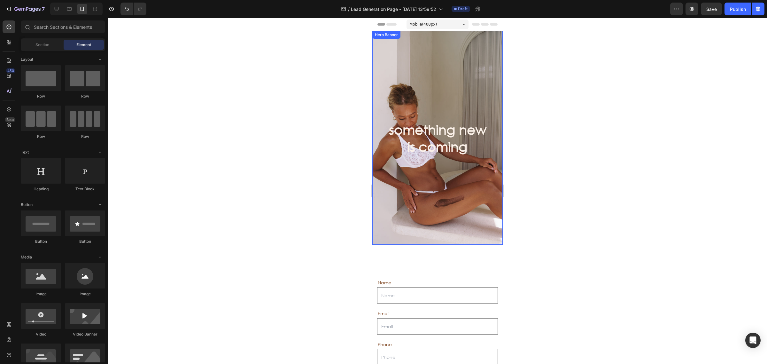
click at [446, 64] on div "Overlay" at bounding box center [437, 137] width 130 height 213
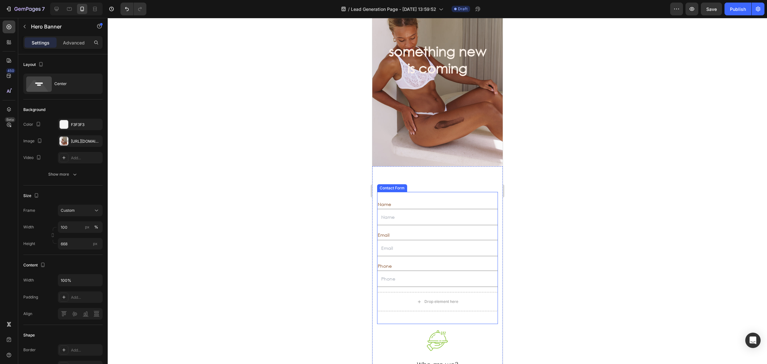
scroll to position [40, 0]
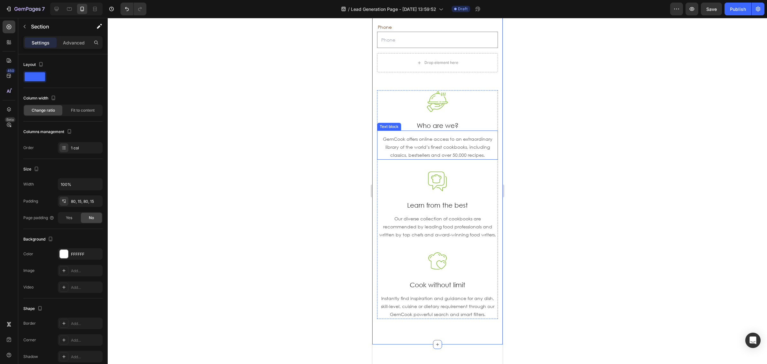
scroll to position [319, 0]
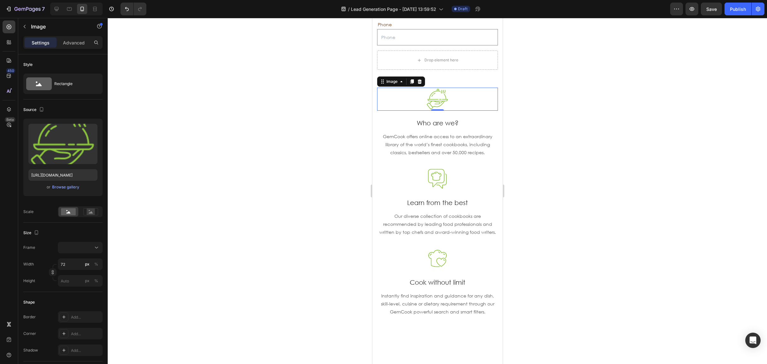
click at [486, 97] on div at bounding box center [437, 99] width 121 height 23
click at [491, 123] on div "Who are we?" at bounding box center [437, 123] width 121 height 10
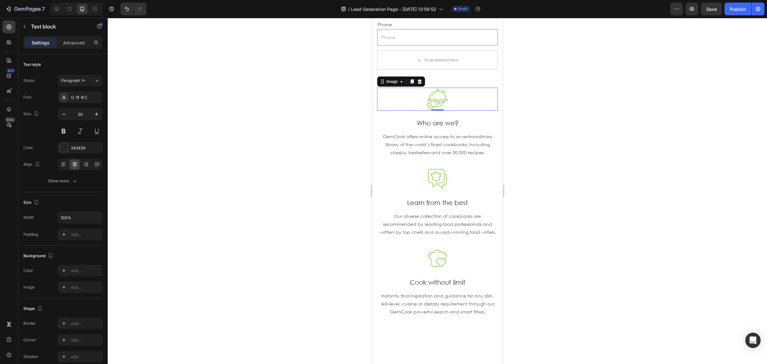
click at [466, 101] on div at bounding box center [437, 99] width 121 height 23
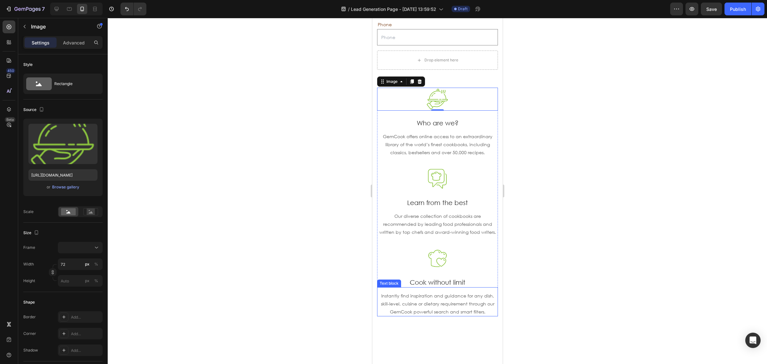
click at [469, 314] on p "Instantly find inspiration and guidance for any dish, skill-level, cuisine or d…" at bounding box center [436, 303] width 119 height 24
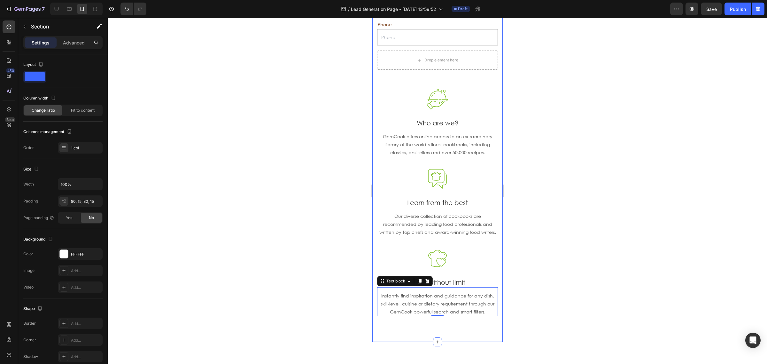
click at [471, 331] on div "Name Text Block Text Field Email Text Block Email Field Row Phone Text Block Te…" at bounding box center [437, 133] width 130 height 417
click at [469, 316] on p "Instantly find inspiration and guidance for any dish, skill-level, cuisine or d…" at bounding box center [436, 303] width 119 height 24
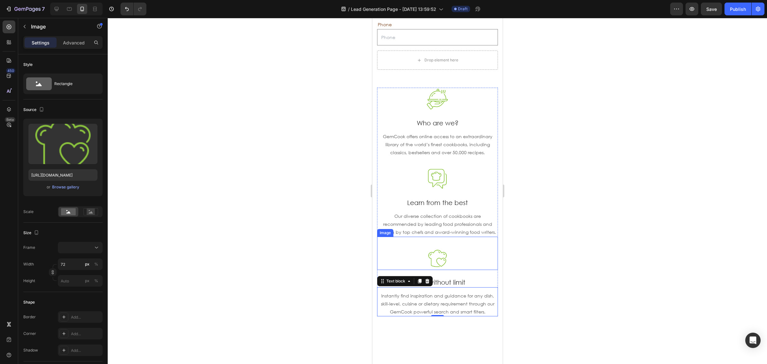
click at [466, 269] on div at bounding box center [437, 258] width 121 height 23
click at [442, 200] on p "Learn from the best" at bounding box center [436, 202] width 119 height 8
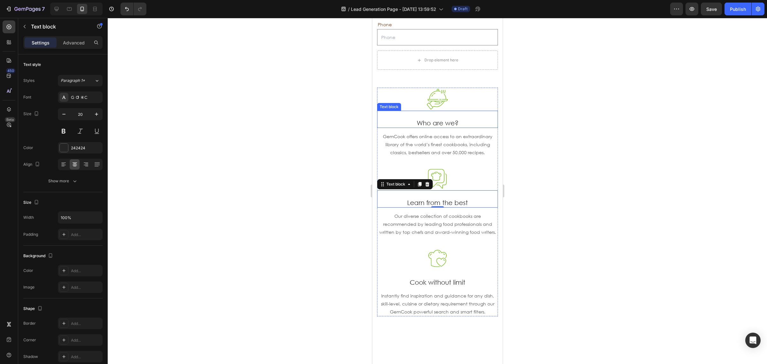
drag, startPoint x: 439, startPoint y: 118, endPoint x: 444, endPoint y: 86, distance: 32.3
click at [439, 117] on div "Who are we? Text block" at bounding box center [437, 119] width 121 height 17
click at [434, 98] on img at bounding box center [436, 99] width 23 height 23
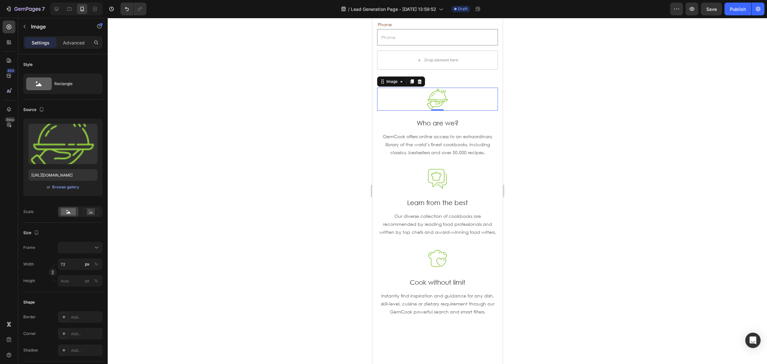
click at [419, 80] on icon at bounding box center [419, 81] width 5 height 5
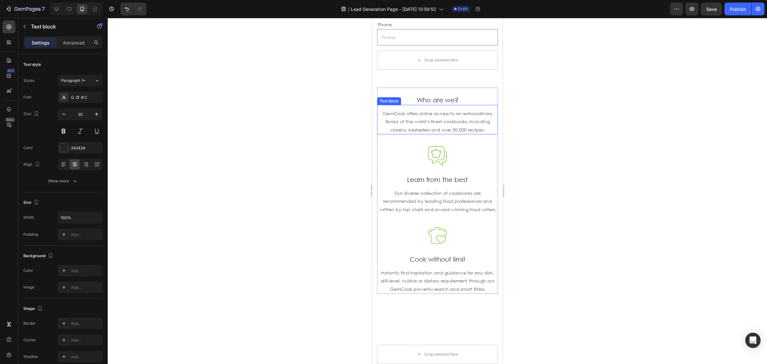
click at [438, 99] on p "Who are we?" at bounding box center [436, 100] width 119 height 8
drag, startPoint x: 429, startPoint y: 83, endPoint x: 431, endPoint y: 89, distance: 6.9
click at [429, 83] on icon at bounding box center [426, 81] width 5 height 5
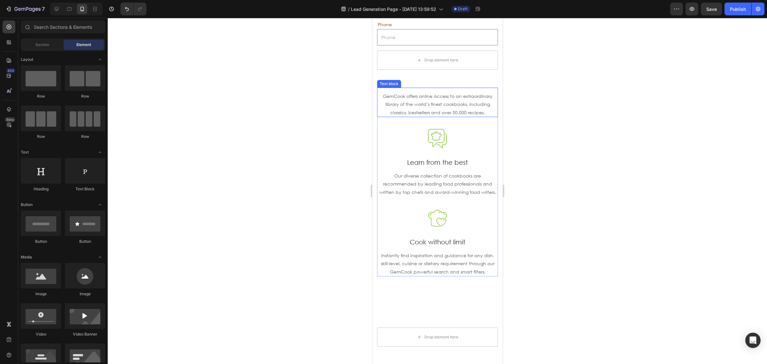
click at [440, 110] on p "GemCook offers online access to an extraordinary library of the world’s finest …" at bounding box center [436, 104] width 119 height 24
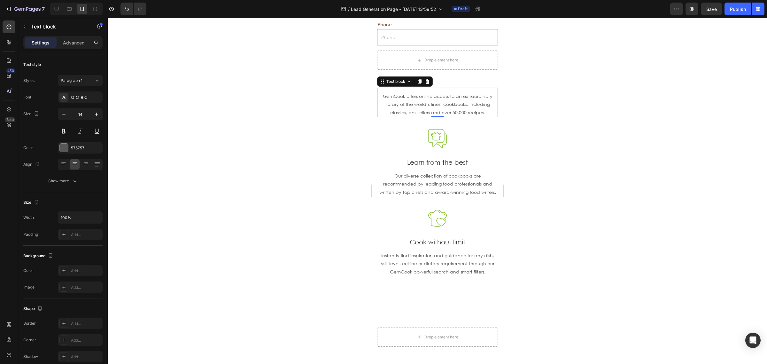
click at [425, 83] on icon at bounding box center [426, 81] width 5 height 5
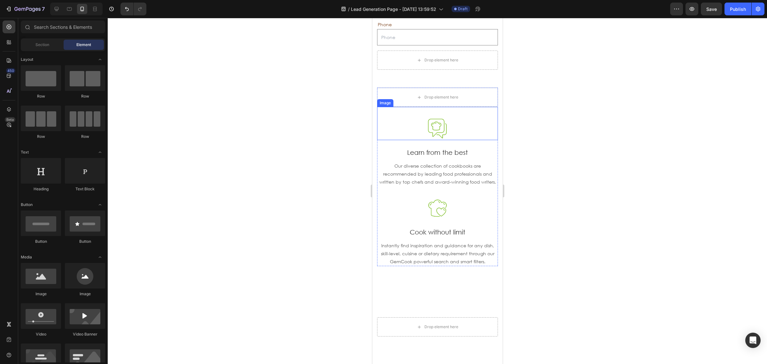
click at [438, 125] on img at bounding box center [436, 128] width 23 height 23
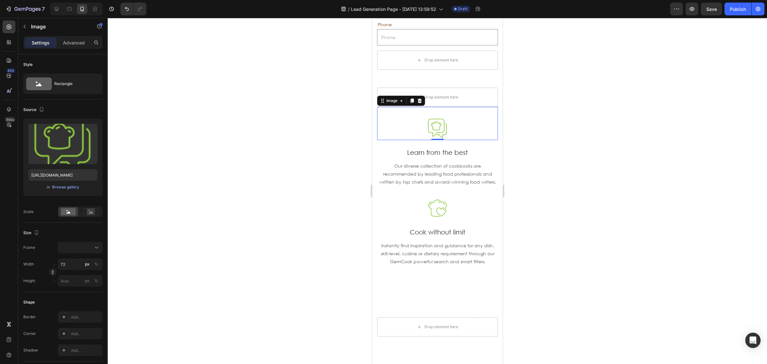
click at [422, 97] on div "Image" at bounding box center [401, 101] width 48 height 10
click at [420, 103] on icon at bounding box center [419, 100] width 4 height 4
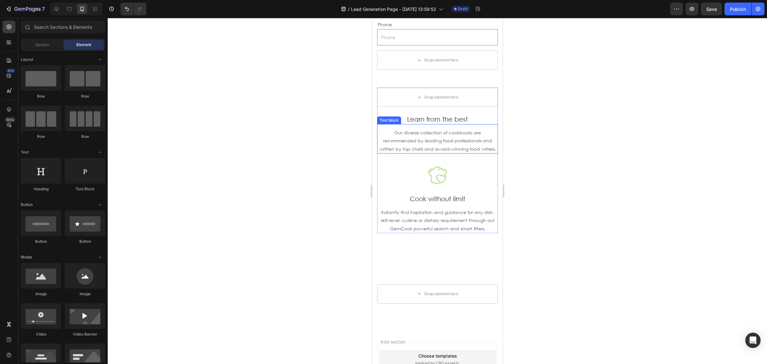
click at [456, 142] on p "Our diverse collection of cookbooks are recommended by leading food professiona…" at bounding box center [436, 140] width 119 height 24
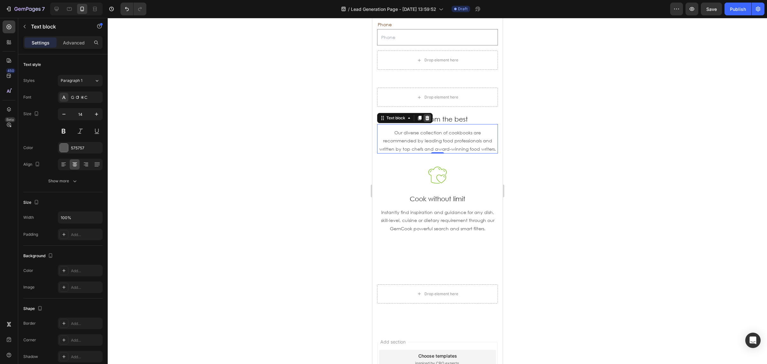
click at [427, 119] on icon at bounding box center [426, 117] width 5 height 5
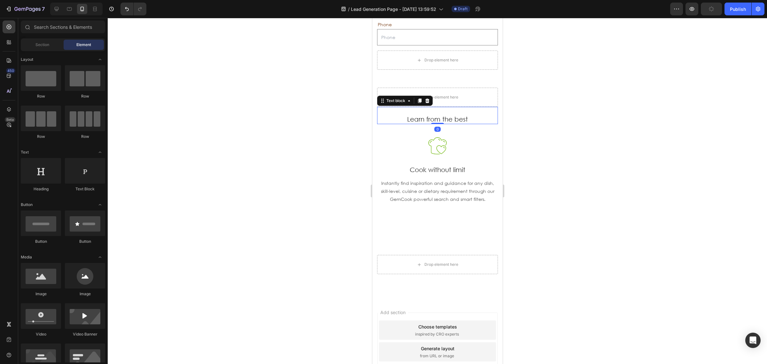
click at [436, 120] on p "Learn from the best" at bounding box center [436, 119] width 119 height 8
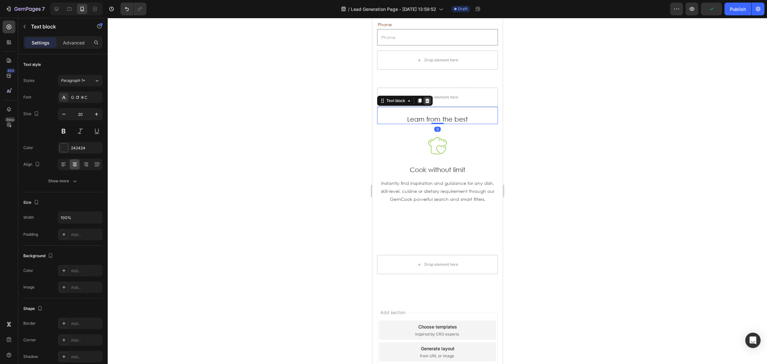
click at [426, 101] on icon at bounding box center [426, 100] width 5 height 5
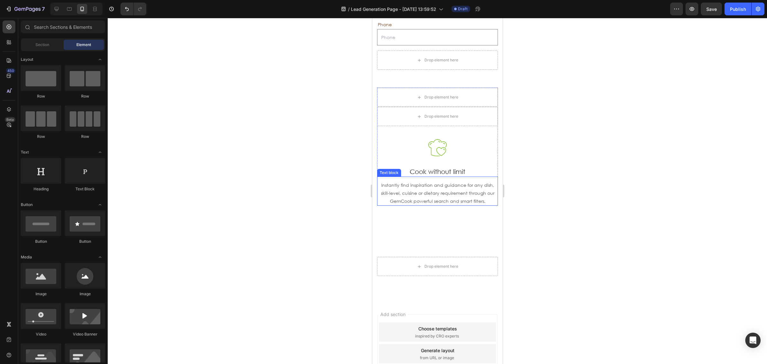
click at [460, 202] on p "Instantly find inspiration and guidance for any dish, skill-level, cuisine or d…" at bounding box center [436, 193] width 119 height 24
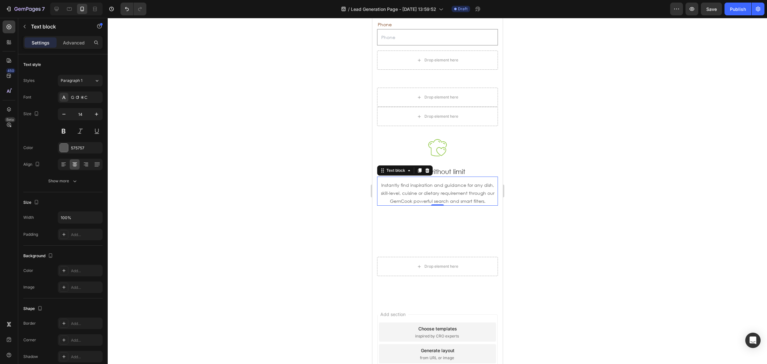
click at [428, 169] on icon at bounding box center [426, 170] width 5 height 5
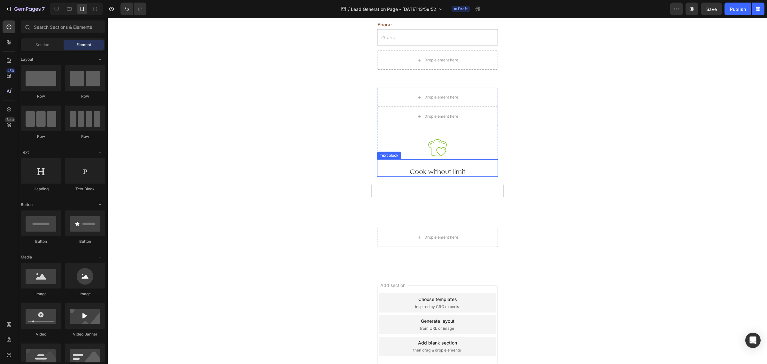
click at [437, 169] on p "Cook without limit" at bounding box center [436, 171] width 119 height 8
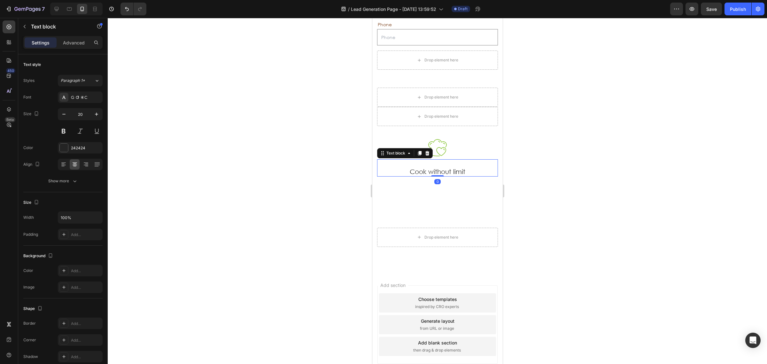
click at [425, 152] on icon at bounding box center [426, 152] width 5 height 5
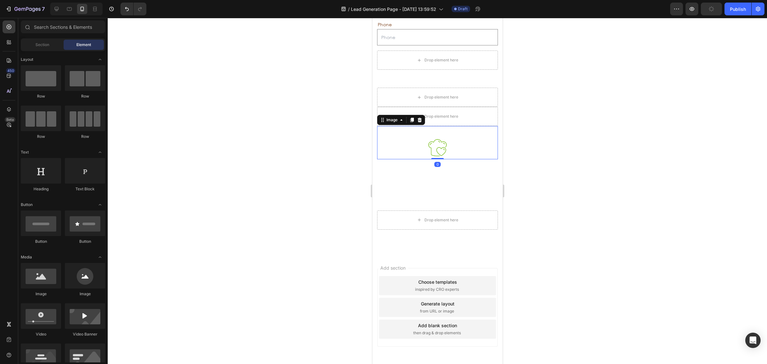
click at [429, 149] on img at bounding box center [436, 147] width 23 height 23
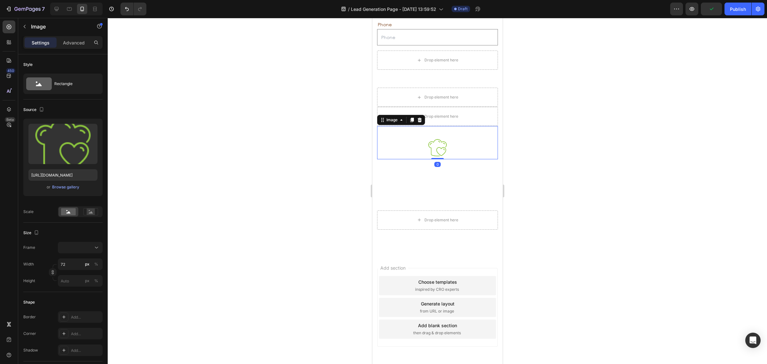
click at [419, 115] on div "Image" at bounding box center [401, 120] width 48 height 10
click at [418, 120] on icon at bounding box center [419, 119] width 5 height 5
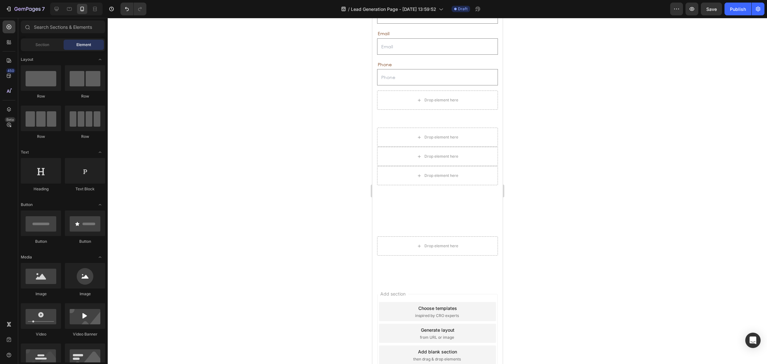
drag, startPoint x: 637, startPoint y: 224, endPoint x: 604, endPoint y: 218, distance: 32.8
click at [635, 222] on div at bounding box center [437, 191] width 659 height 346
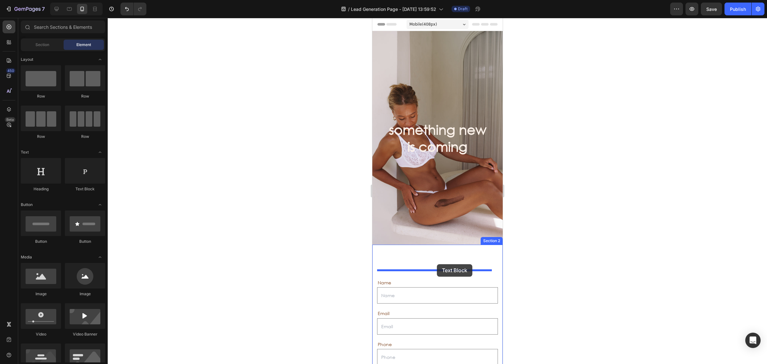
drag, startPoint x: 449, startPoint y: 193, endPoint x: 437, endPoint y: 264, distance: 72.3
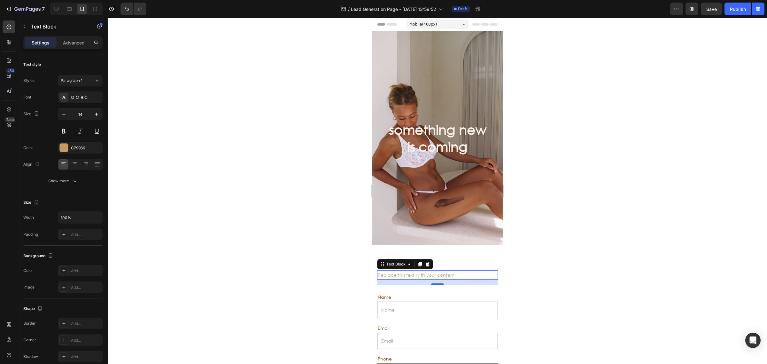
click at [445, 272] on div "Replace this text with your content" at bounding box center [437, 274] width 121 height 9
click at [445, 272] on p "Replace this text with your content" at bounding box center [436, 275] width 119 height 8
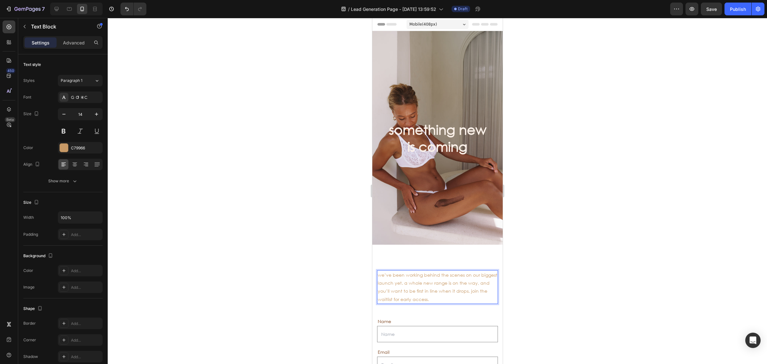
click at [461, 295] on p "we’ve been working behind the scenes on our biggest launch yet. a whole new ran…" at bounding box center [436, 287] width 119 height 32
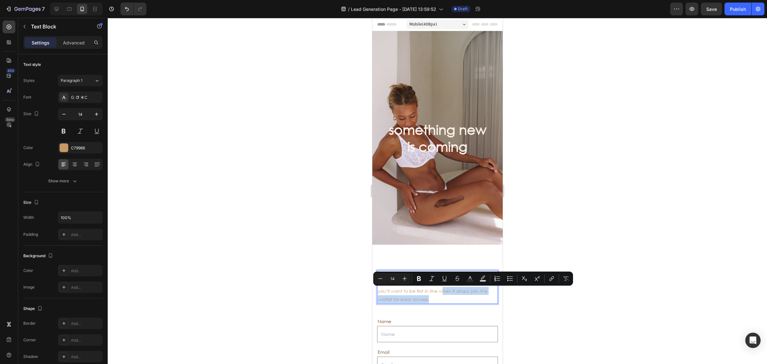
click at [456, 300] on p "we’ve been working behind the scenes on our biggest launch yet. a whole new ran…" at bounding box center [436, 287] width 119 height 32
click at [458, 298] on p "we’ve been working behind the scenes on our biggest launch yet. a whole new ran…" at bounding box center [436, 287] width 119 height 32
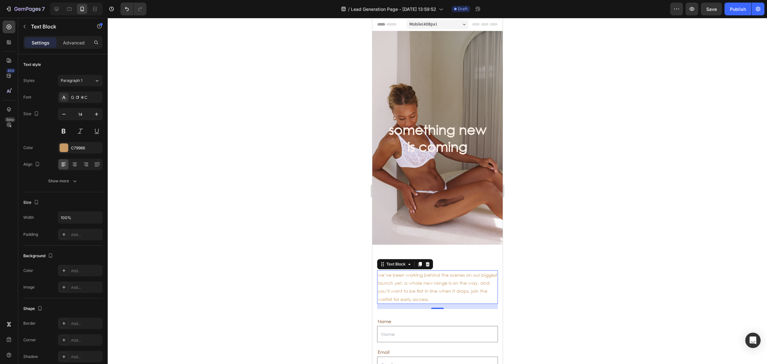
drag, startPoint x: 563, startPoint y: 307, endPoint x: 522, endPoint y: 312, distance: 41.2
click at [562, 308] on div at bounding box center [437, 191] width 659 height 346
click at [447, 298] on p "we’ve been working behind the scenes on our biggest launch yet. a whole new ran…" at bounding box center [436, 287] width 119 height 32
click at [72, 162] on icon at bounding box center [75, 164] width 6 height 6
click at [266, 274] on div at bounding box center [437, 191] width 659 height 346
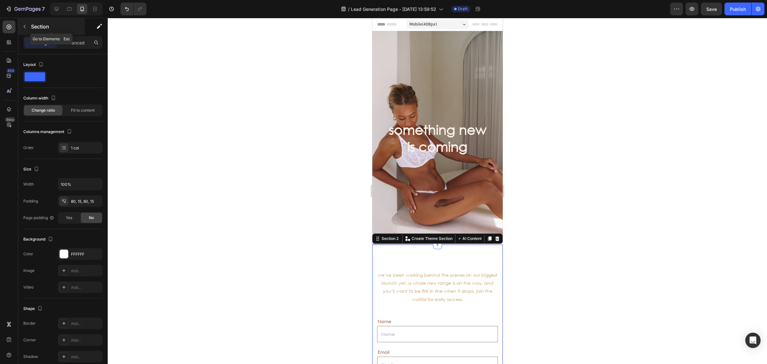
click at [21, 27] on button "button" at bounding box center [24, 26] width 10 height 10
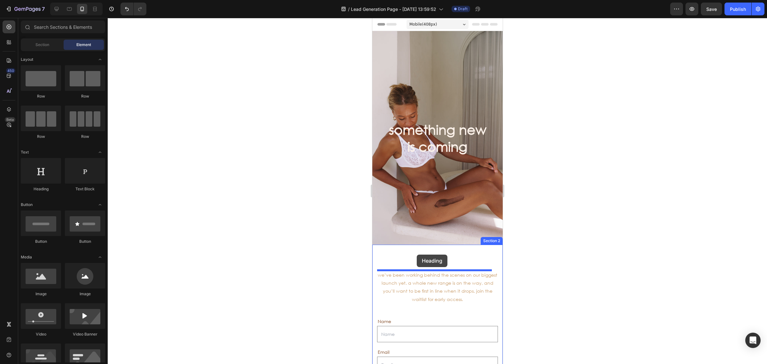
drag, startPoint x: 417, startPoint y: 185, endPoint x: 417, endPoint y: 254, distance: 69.6
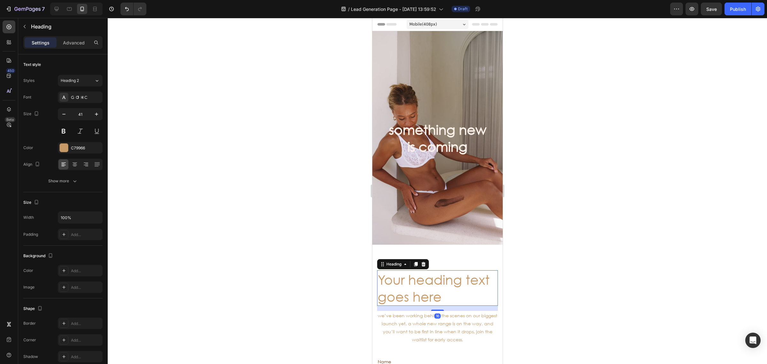
click at [454, 295] on h2 "Your heading text goes here" at bounding box center [437, 287] width 121 height 35
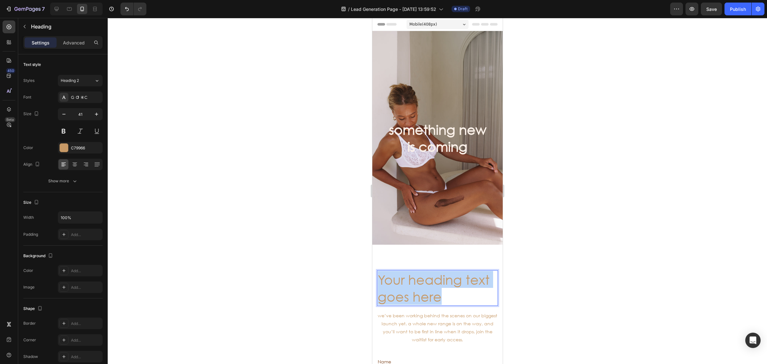
drag, startPoint x: 454, startPoint y: 296, endPoint x: 380, endPoint y: 280, distance: 75.3
click at [380, 280] on p "Your heading text goes here" at bounding box center [436, 288] width 119 height 34
click at [447, 299] on p "Your heading text goes here" at bounding box center [436, 288] width 119 height 34
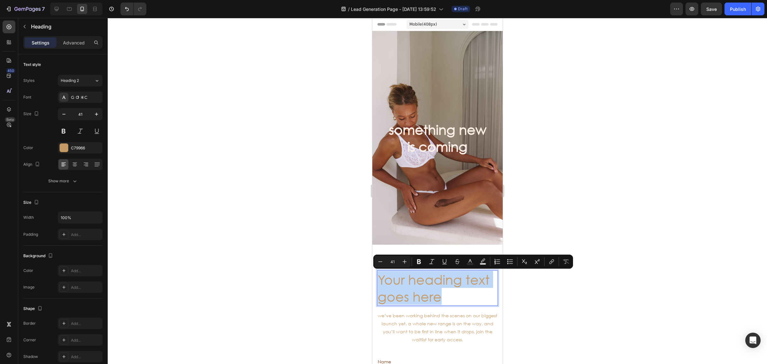
click at [444, 295] on p "Your heading text goes here" at bounding box center [436, 288] width 119 height 34
drag, startPoint x: 445, startPoint y: 295, endPoint x: 372, endPoint y: 274, distance: 75.6
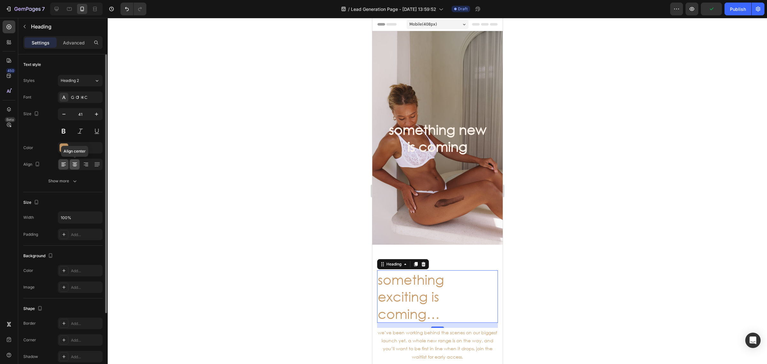
click at [73, 164] on icon at bounding box center [75, 164] width 6 height 6
click at [64, 115] on icon "button" at bounding box center [64, 114] width 6 height 6
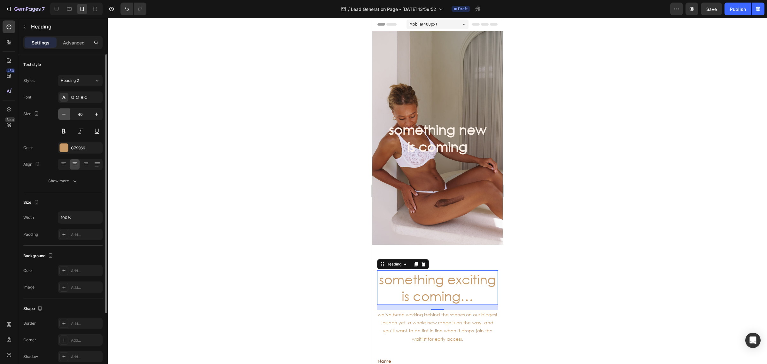
click at [64, 115] on icon "button" at bounding box center [64, 114] width 6 height 6
type input "36"
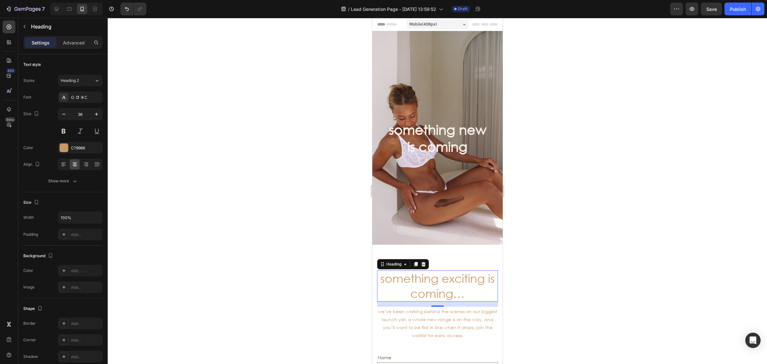
click at [582, 315] on div at bounding box center [437, 191] width 659 height 346
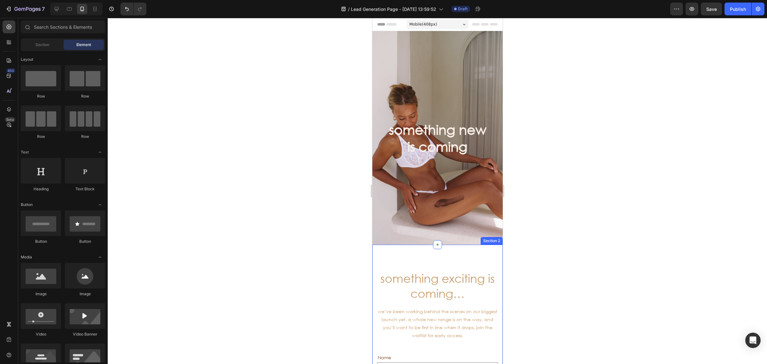
scroll to position [40, 0]
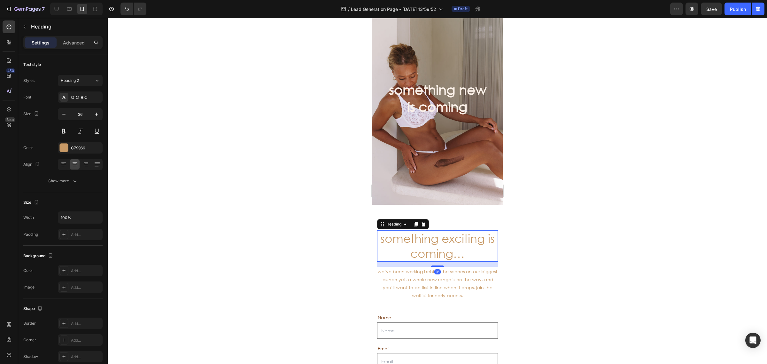
drag, startPoint x: 448, startPoint y: 241, endPoint x: 723, endPoint y: 256, distance: 275.1
click at [448, 241] on p "something exciting is coming…" at bounding box center [436, 246] width 119 height 30
click at [66, 131] on button at bounding box center [63, 130] width 11 height 11
drag, startPoint x: 453, startPoint y: 277, endPoint x: 731, endPoint y: 267, distance: 279.0
click at [453, 277] on p "we’ve been working behind the scenes on our biggest launch yet. a whole new ran…" at bounding box center [436, 283] width 119 height 32
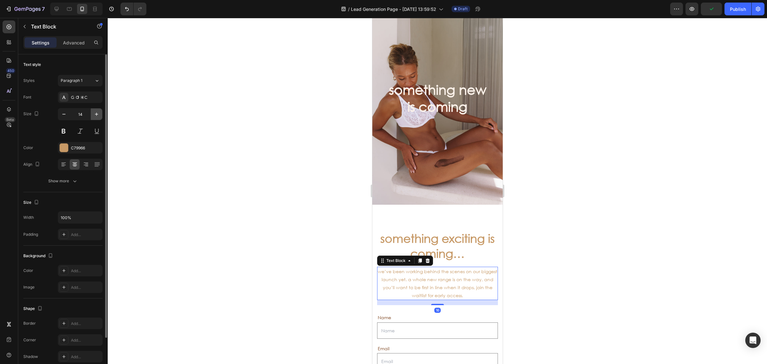
click at [98, 112] on icon "button" at bounding box center [96, 114] width 6 height 6
type input "18"
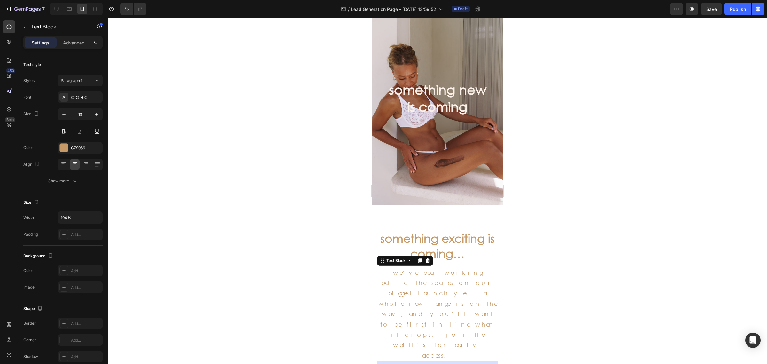
click at [585, 265] on div at bounding box center [437, 191] width 659 height 346
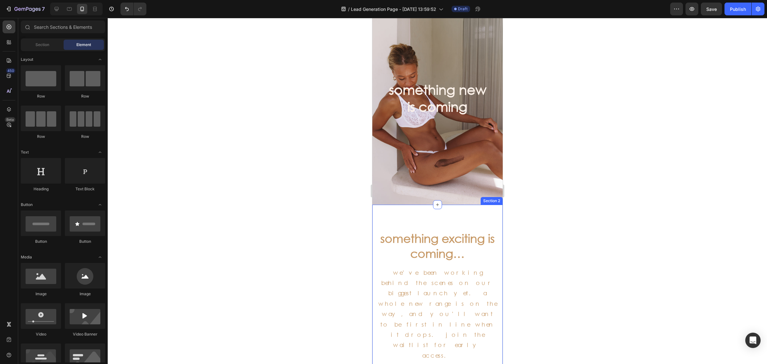
click at [448, 253] on p "something exciting is coming…" at bounding box center [436, 246] width 119 height 30
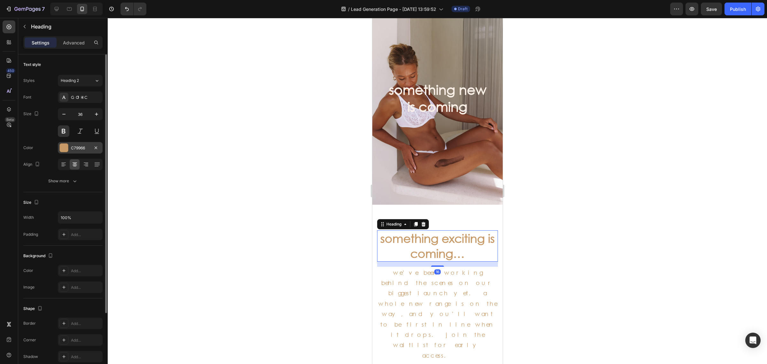
click at [64, 152] on div at bounding box center [64, 147] width 8 height 8
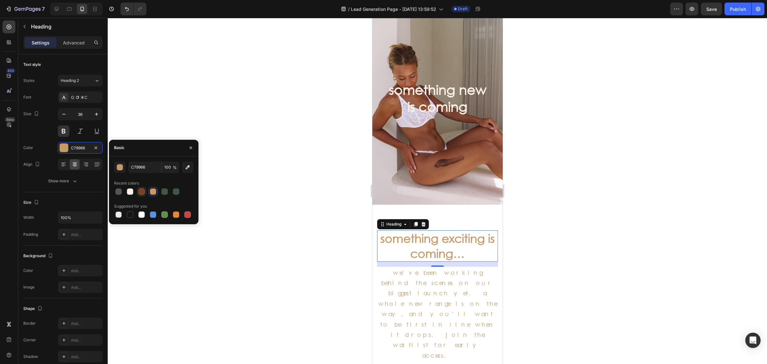
drag, startPoint x: 144, startPoint y: 189, endPoint x: 233, endPoint y: 216, distance: 93.0
click at [143, 189] on div at bounding box center [141, 191] width 6 height 6
type input "7B411B"
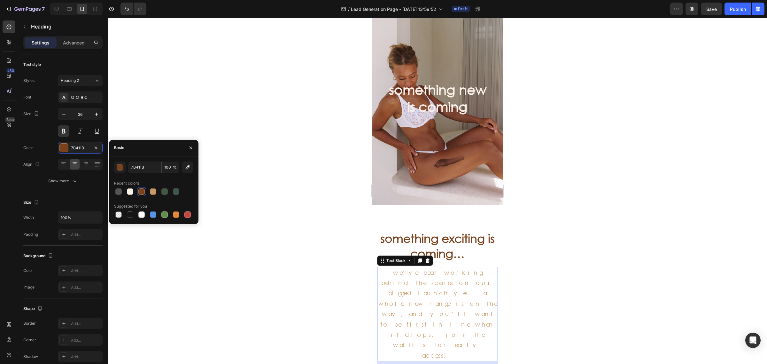
click at [434, 280] on p "we’ve been working behind the scenes on our biggest launch yet. a whole new ran…" at bounding box center [436, 313] width 119 height 93
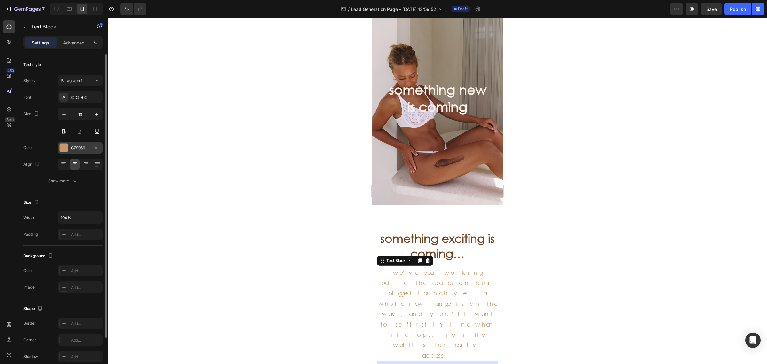
click at [61, 145] on div at bounding box center [64, 147] width 8 height 8
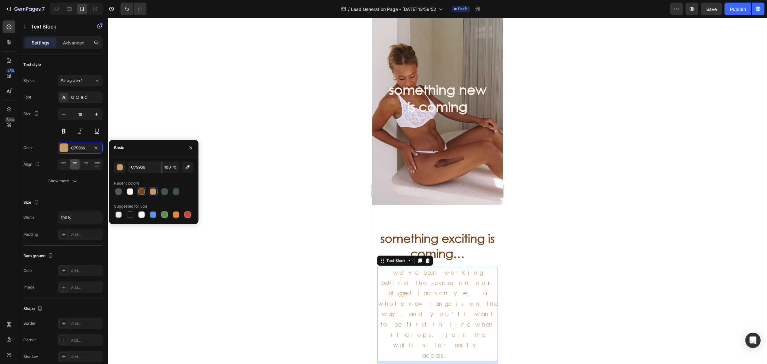
click at [141, 190] on div at bounding box center [141, 191] width 6 height 6
type input "7B411B"
click at [256, 280] on div at bounding box center [437, 191] width 659 height 346
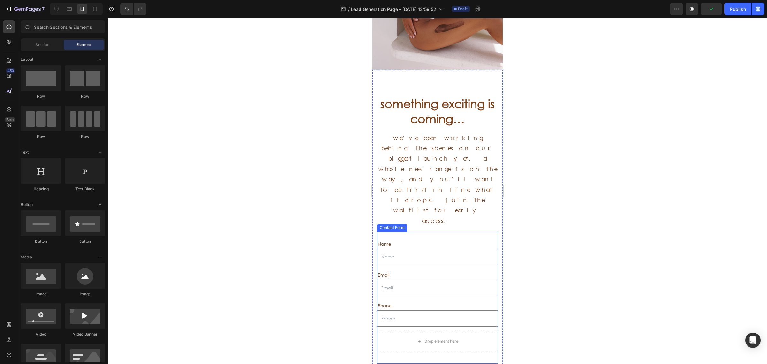
scroll to position [160, 0]
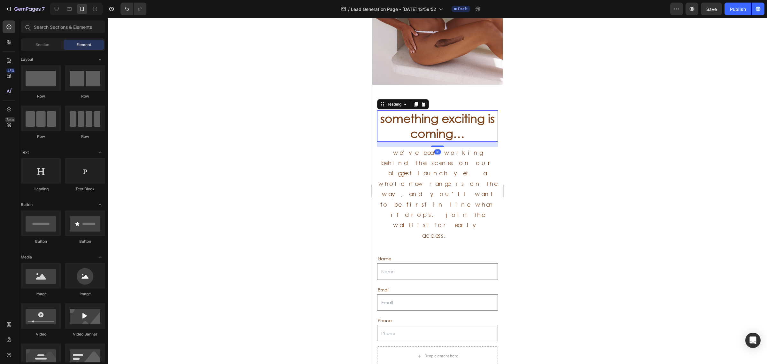
click at [433, 125] on p "something exciting is coming…" at bounding box center [436, 126] width 119 height 30
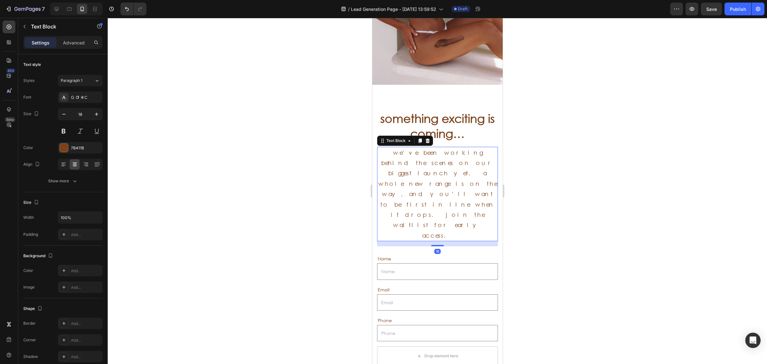
click at [440, 162] on p "we’ve been working behind the scenes on our biggest launch yet. a whole new ran…" at bounding box center [436, 193] width 119 height 93
drag, startPoint x: 669, startPoint y: 155, endPoint x: 656, endPoint y: 160, distance: 13.9
click at [669, 155] on div at bounding box center [437, 191] width 659 height 346
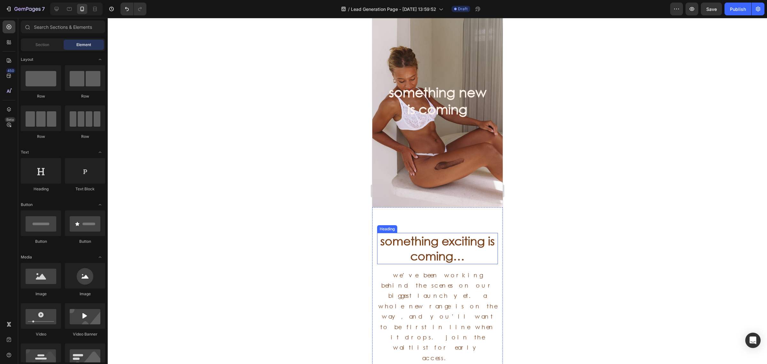
scroll to position [0, 0]
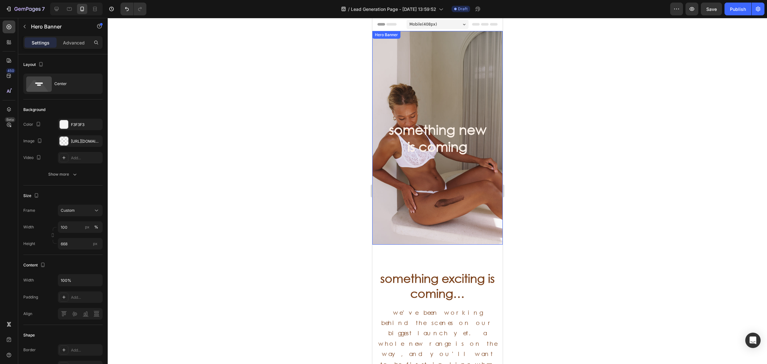
click at [418, 201] on div "Overlay" at bounding box center [437, 137] width 130 height 213
click at [95, 141] on icon "button" at bounding box center [96, 140] width 3 height 3
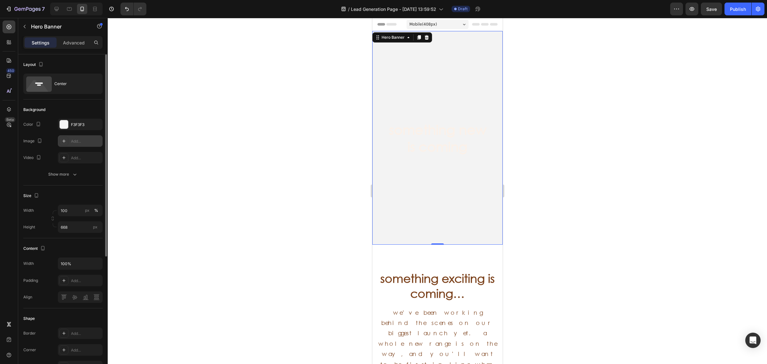
click at [86, 145] on div "Add..." at bounding box center [80, 140] width 45 height 11
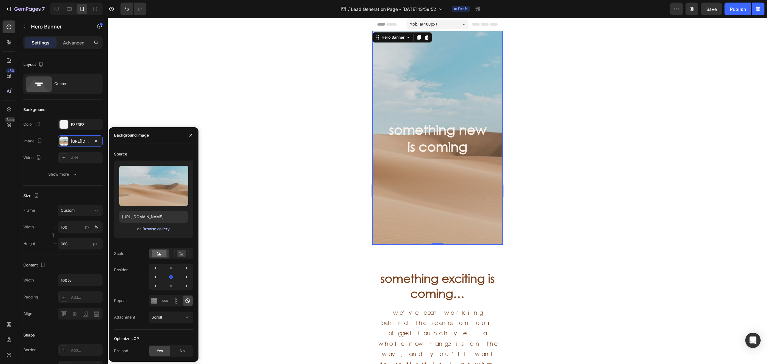
click at [156, 228] on div "Browse gallery" at bounding box center [155, 229] width 27 height 6
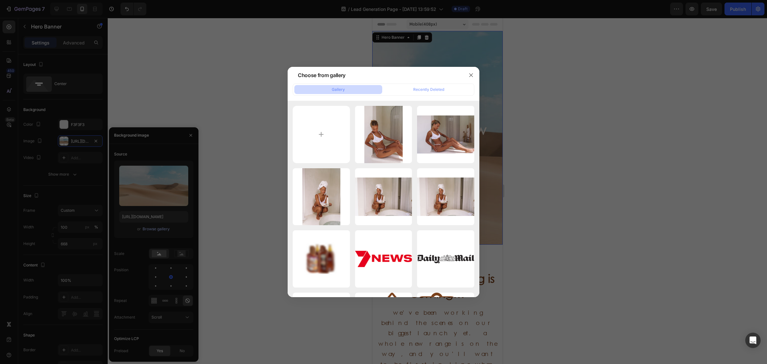
type input "C:\fakepath\somethingiscoming1.jpg"
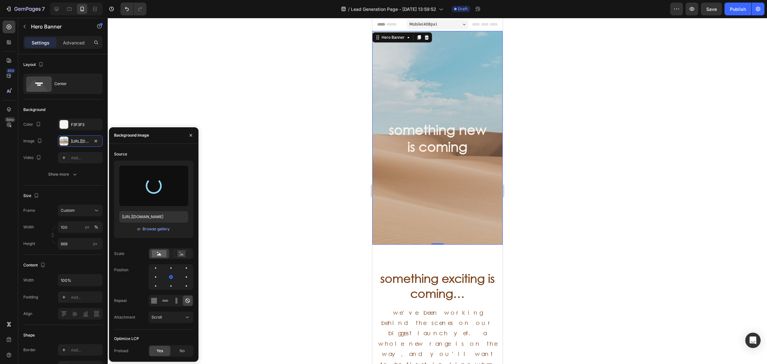
type input "https://cdn.shopify.com/s/files/1/0495/6933/3411/files/gempages_569529277708501…"
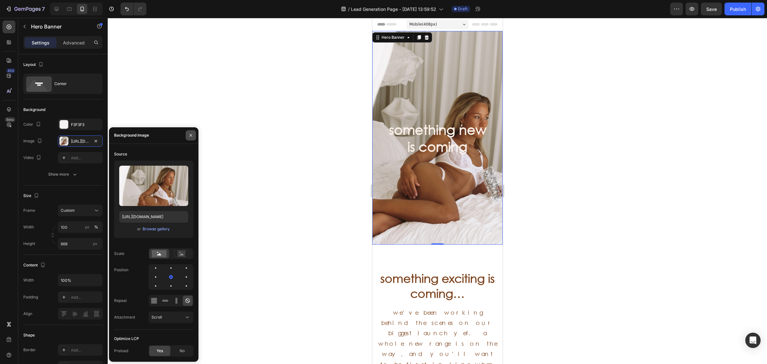
drag, startPoint x: 194, startPoint y: 136, endPoint x: 253, endPoint y: 130, distance: 59.7
click at [195, 136] on button "button" at bounding box center [191, 135] width 10 height 10
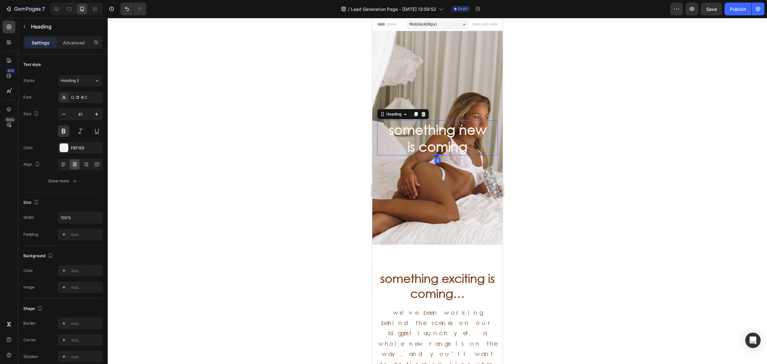
click at [458, 141] on h2 "something new is coming" at bounding box center [437, 137] width 121 height 35
click at [422, 115] on icon at bounding box center [423, 114] width 4 height 4
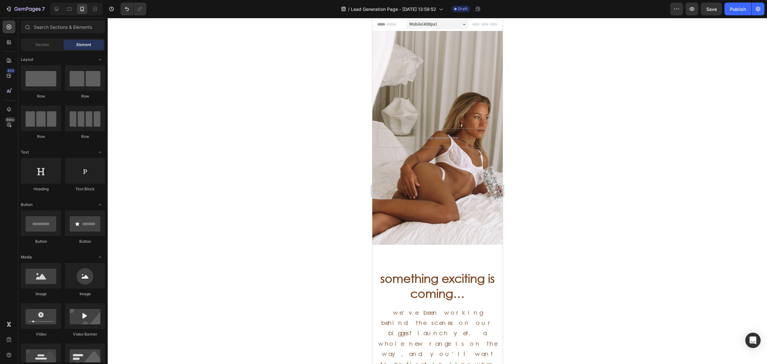
drag, startPoint x: 653, startPoint y: 170, endPoint x: 650, endPoint y: 167, distance: 4.5
click at [652, 168] on div at bounding box center [437, 191] width 659 height 346
click at [431, 210] on div "Overlay" at bounding box center [437, 137] width 130 height 213
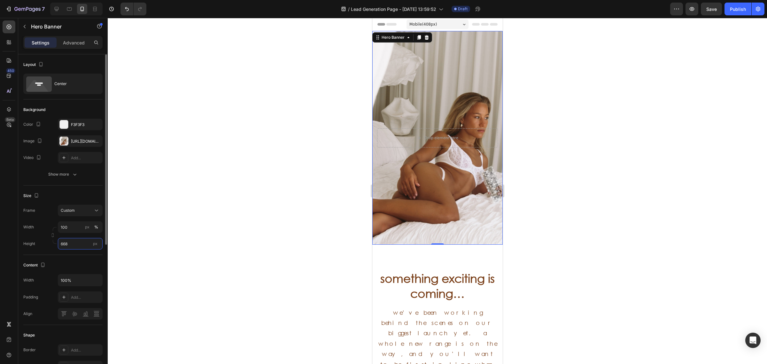
click at [75, 243] on input "668" at bounding box center [80, 243] width 45 height 11
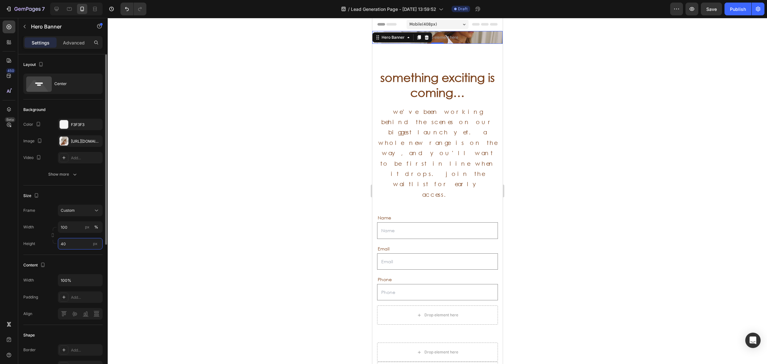
type input "4"
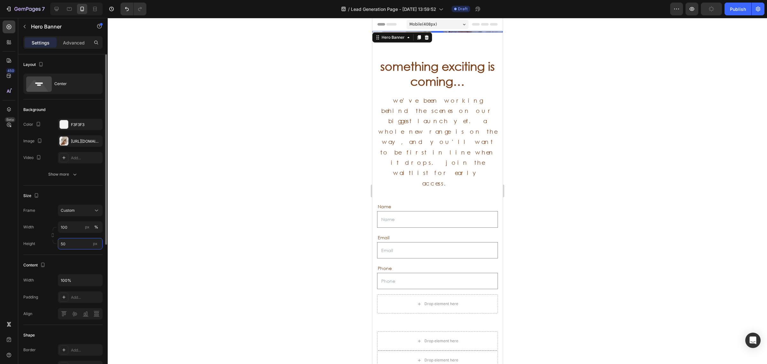
type input "500"
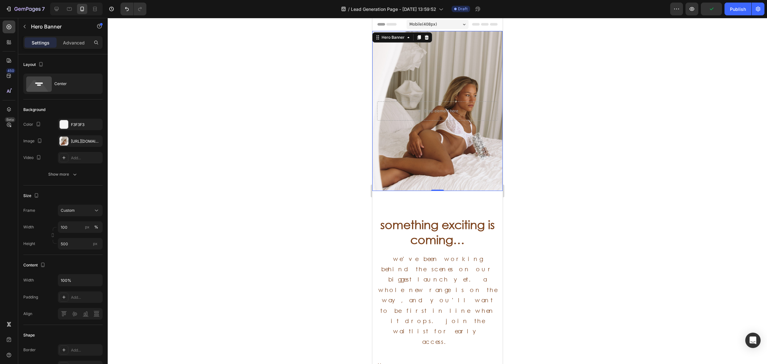
click at [680, 189] on div at bounding box center [437, 191] width 659 height 346
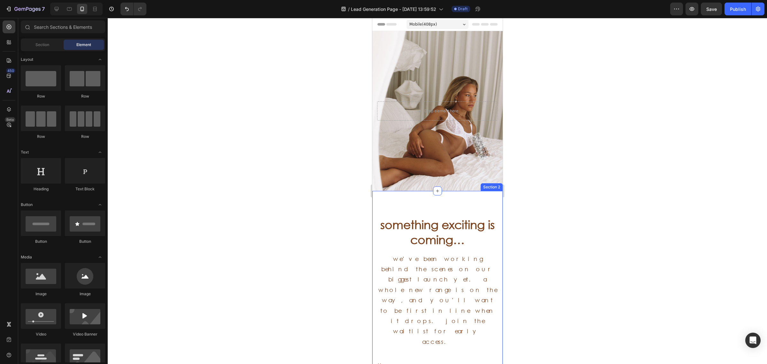
click at [464, 229] on p "something exciting is coming…" at bounding box center [436, 232] width 119 height 30
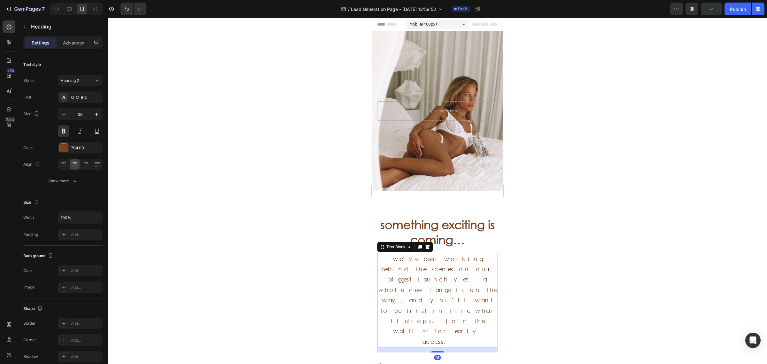
click at [472, 253] on div "we’ve been working behind the scenes on our biggest launch yet. a whole new ran…" at bounding box center [437, 300] width 121 height 95
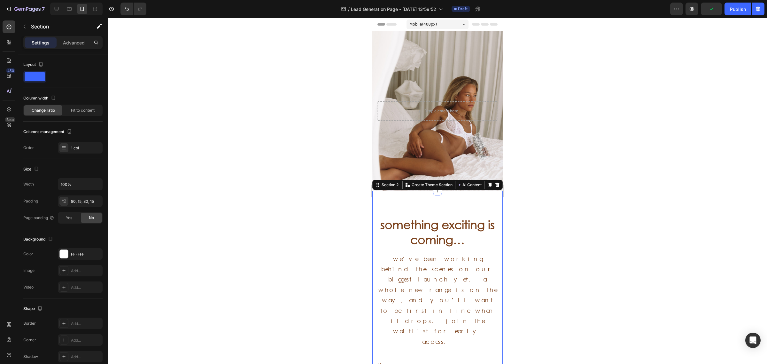
click at [380, 261] on p "we’ve been working behind the scenes on our biggest launch yet. a whole new ran…" at bounding box center [436, 299] width 119 height 93
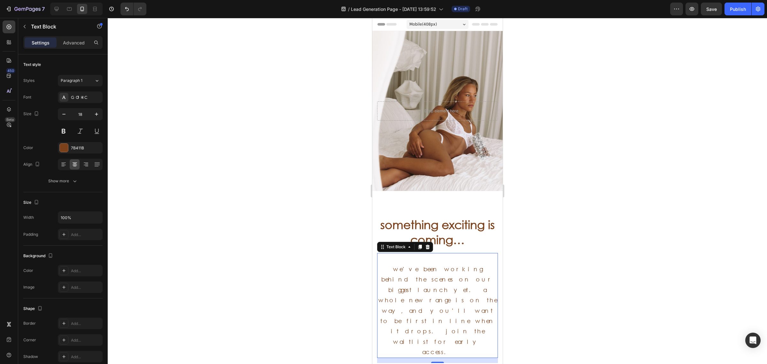
drag, startPoint x: 617, startPoint y: 212, endPoint x: 620, endPoint y: 208, distance: 5.3
click at [620, 209] on div at bounding box center [437, 191] width 659 height 346
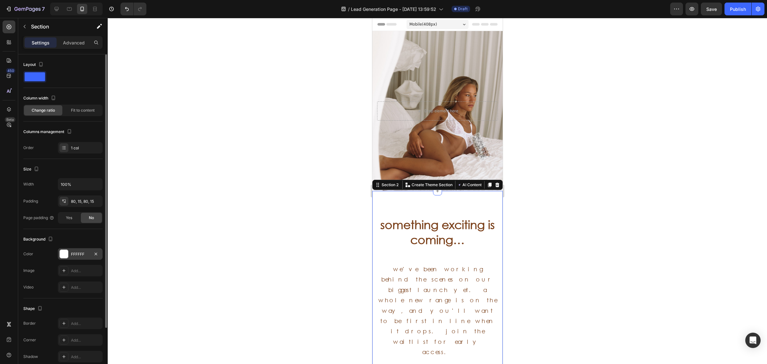
click at [61, 253] on div at bounding box center [64, 253] width 8 height 8
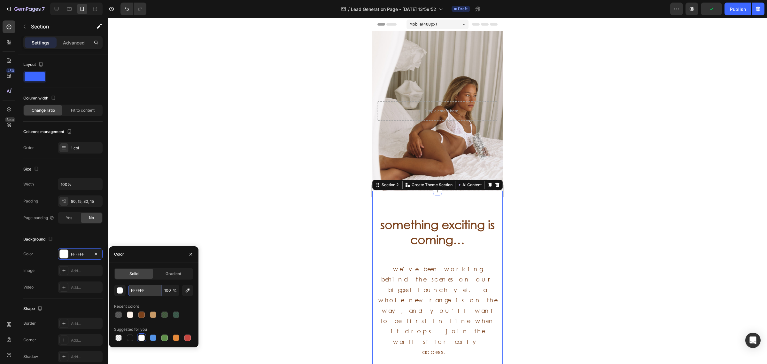
click at [150, 289] on input "FFFFFF" at bounding box center [144, 289] width 33 height 11
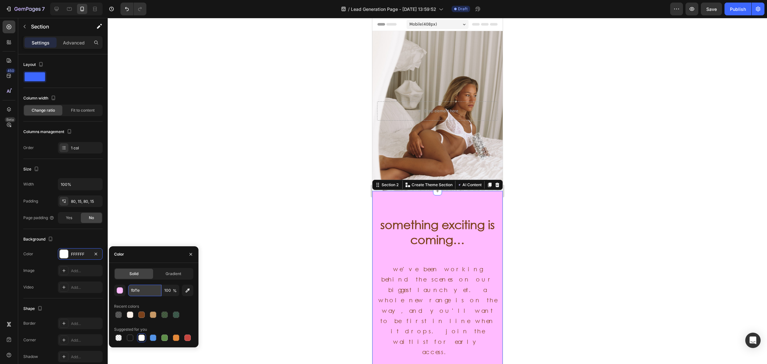
type input "fbf1e9"
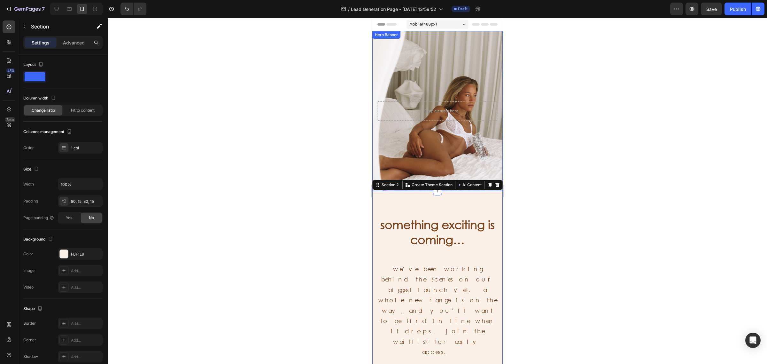
click at [571, 164] on div at bounding box center [437, 191] width 659 height 346
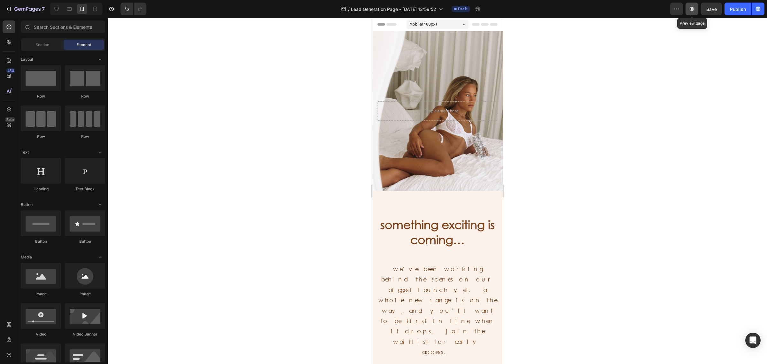
click at [694, 7] on icon "button" at bounding box center [691, 9] width 6 height 6
click at [578, 174] on div at bounding box center [437, 191] width 659 height 346
click at [124, 9] on icon "Undo/Redo" at bounding box center [127, 9] width 6 height 6
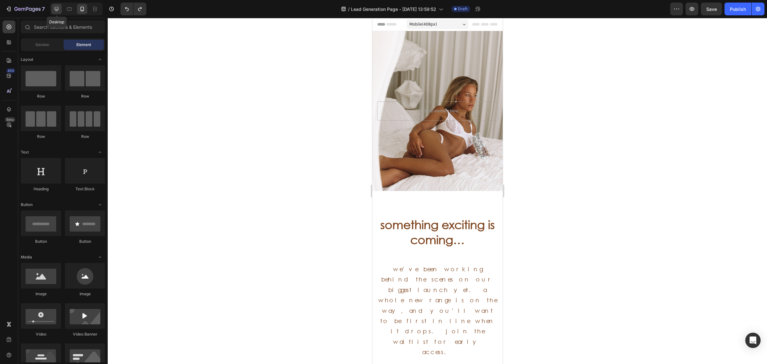
click at [55, 12] on div at bounding box center [56, 9] width 10 height 10
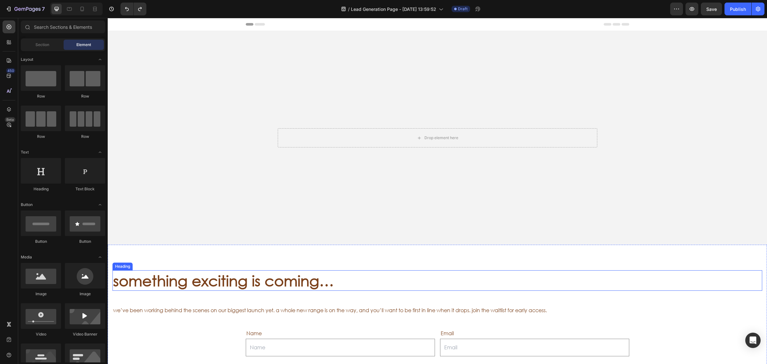
click at [285, 278] on p "something exciting is coming…" at bounding box center [437, 280] width 648 height 19
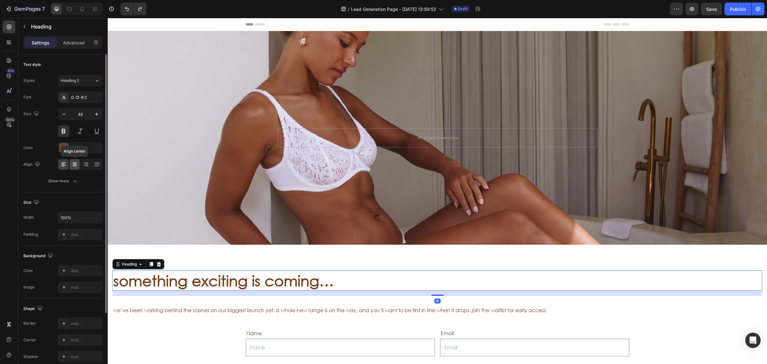
click at [76, 163] on icon at bounding box center [75, 164] width 6 height 6
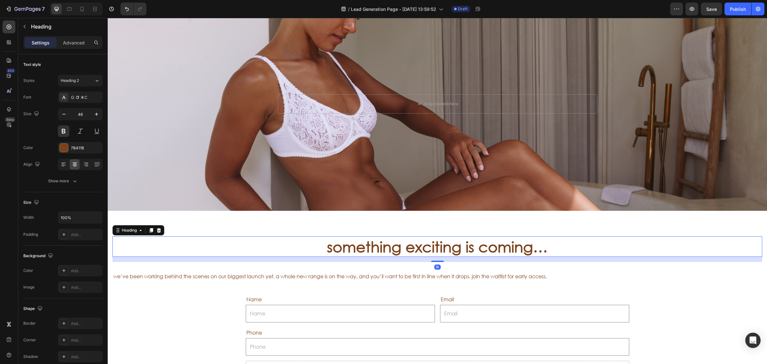
scroll to position [80, 0]
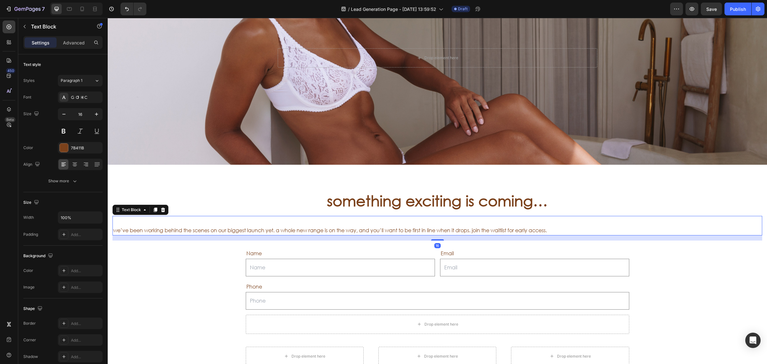
click at [363, 232] on p "we’ve been working behind the scenes on our biggest launch yet. a whole new ran…" at bounding box center [437, 225] width 648 height 19
click at [72, 168] on div at bounding box center [75, 164] width 10 height 10
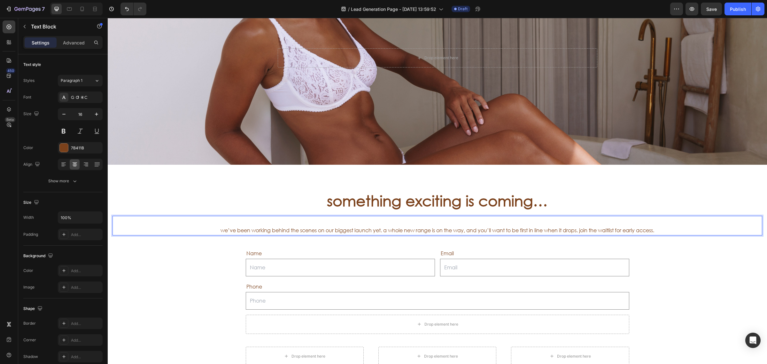
click at [376, 232] on p "⁠⁠⁠⁠⁠⁠⁠ we’ve been working behind the scenes on our biggest launch yet. a whole…" at bounding box center [437, 225] width 648 height 19
click at [379, 231] on p "we’ve been working behind the scenes on our biggest launch yet. a whole new ran…" at bounding box center [437, 225] width 648 height 19
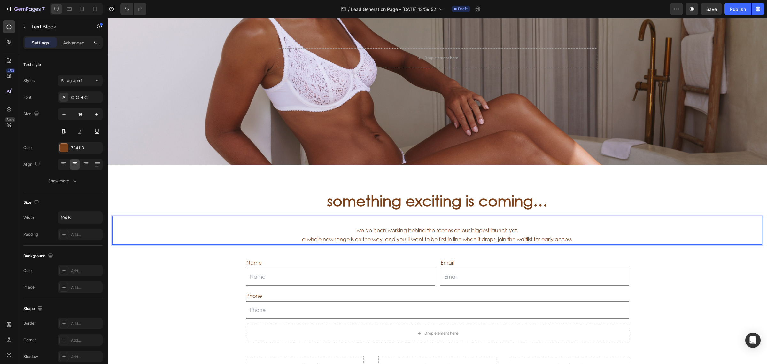
click at [495, 240] on p "we’ve been working behind the scenes on our biggest launch yet. a whole new ran…" at bounding box center [437, 229] width 648 height 27
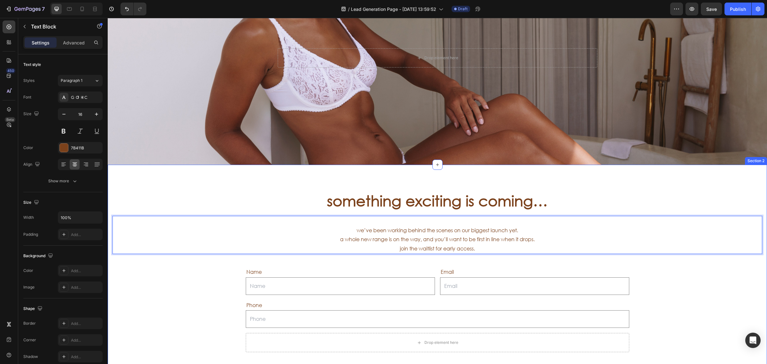
click at [654, 281] on div "something exciting is coming… Heading we’ve been working behind the scenes on o…" at bounding box center [436, 287] width 649 height 194
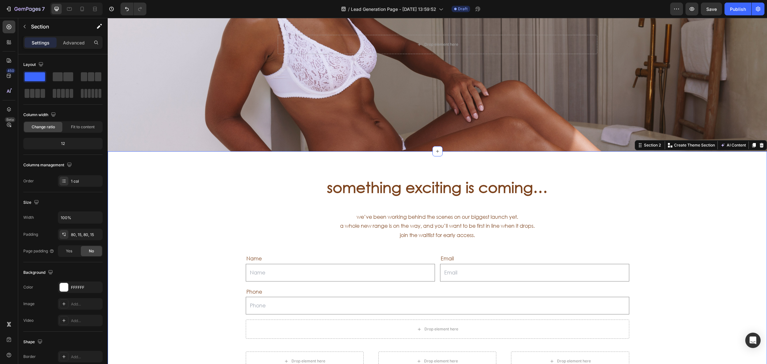
scroll to position [0, 0]
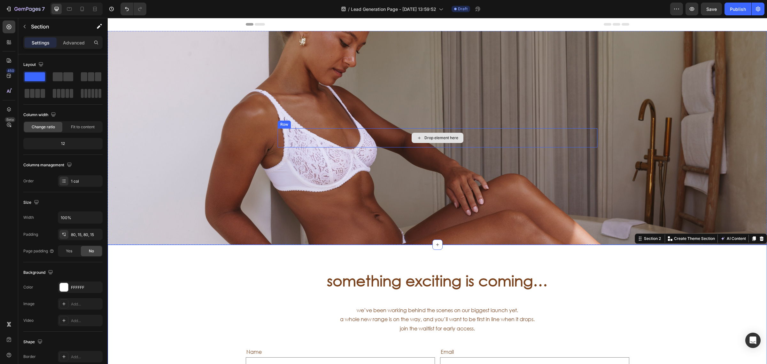
click at [302, 136] on div "Drop element here" at bounding box center [437, 137] width 319 height 19
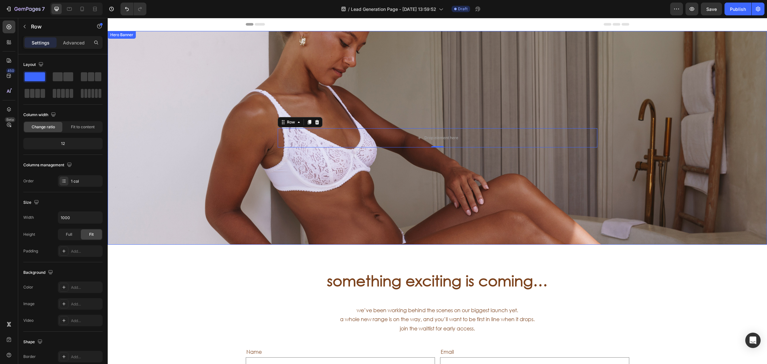
click at [173, 137] on div "Drop element here Row 0" at bounding box center [437, 137] width 659 height 19
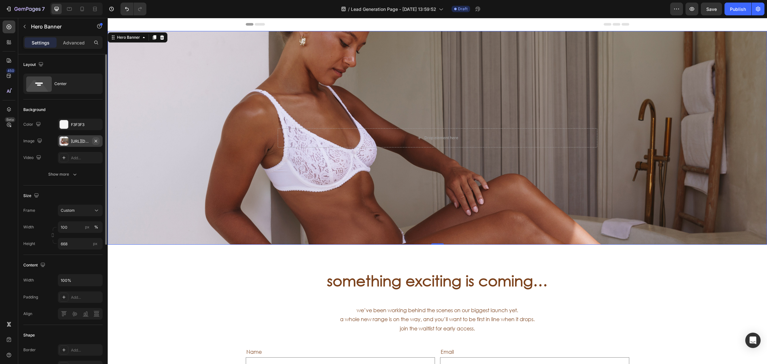
click at [97, 140] on icon "button" at bounding box center [95, 140] width 5 height 5
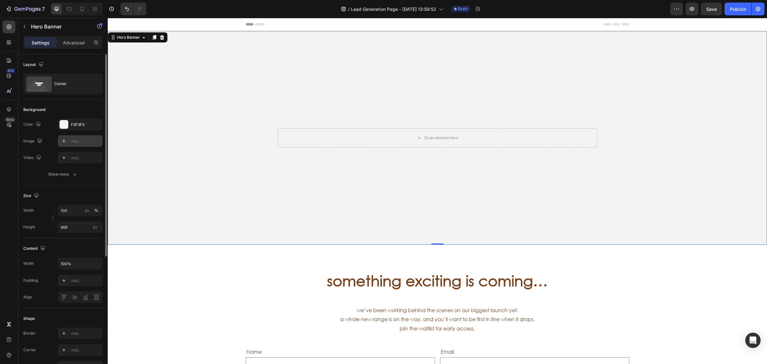
click at [77, 140] on div "Add..." at bounding box center [86, 141] width 30 height 6
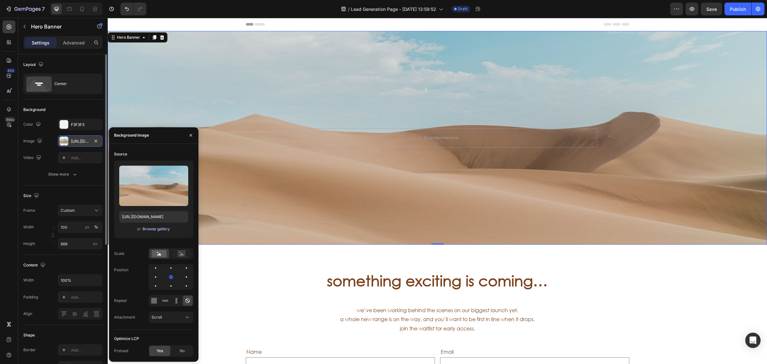
click at [165, 229] on div "Browse gallery" at bounding box center [155, 229] width 27 height 6
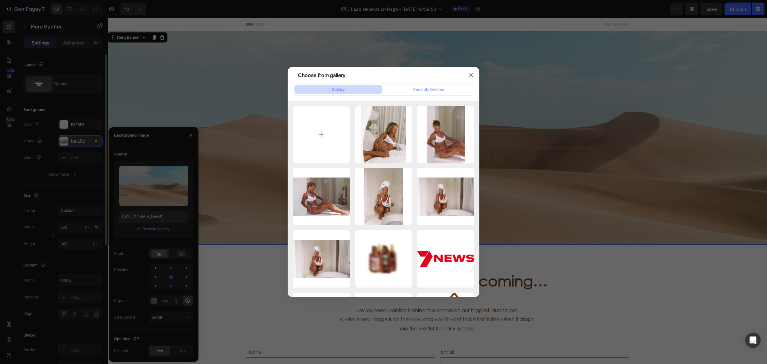
type input "C:\fakepath\somethingiscoming2.jpg"
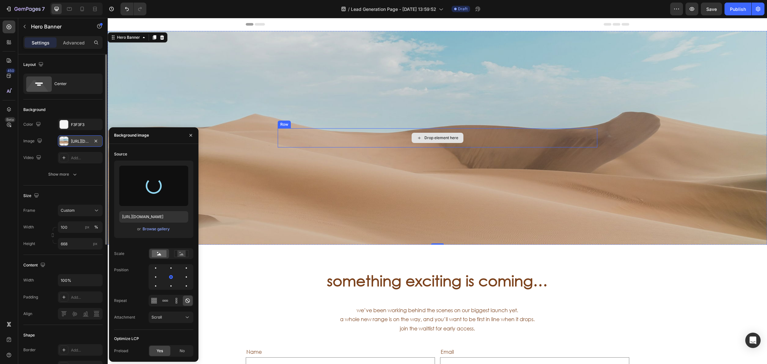
type input "https://cdn.shopify.com/s/files/1/0495/6933/3411/files/gempages_569529277708501…"
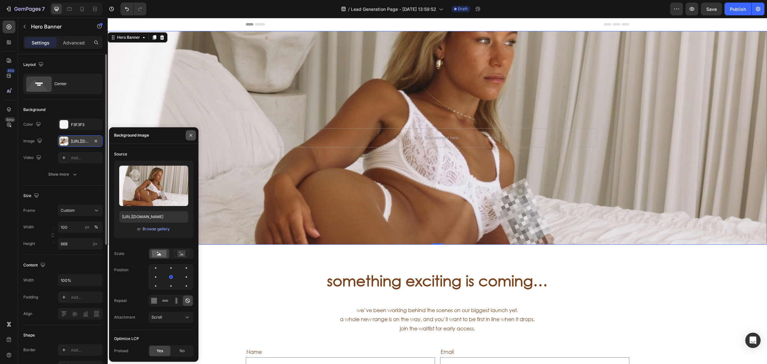
click at [193, 134] on button "button" at bounding box center [191, 135] width 10 height 10
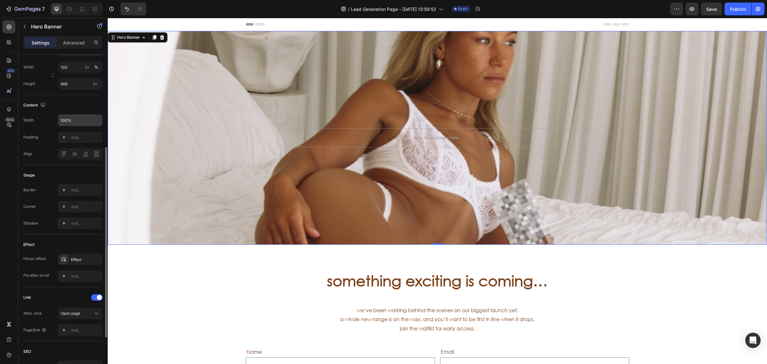
scroll to position [120, 0]
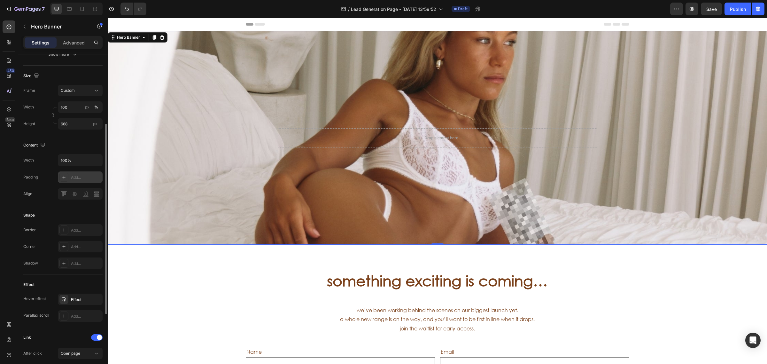
click at [79, 180] on div "Add..." at bounding box center [86, 177] width 30 height 6
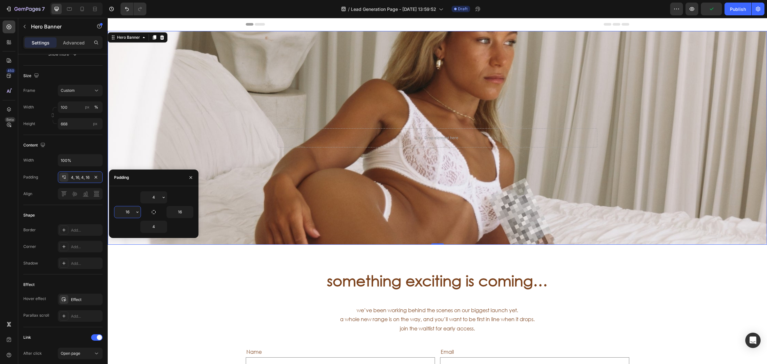
click at [128, 213] on input "16" at bounding box center [127, 211] width 26 height 11
type input "50"
click at [177, 216] on input "16" at bounding box center [180, 211] width 26 height 11
type input "50"
click at [202, 290] on h2 "something exciting is coming…" at bounding box center [436, 280] width 649 height 20
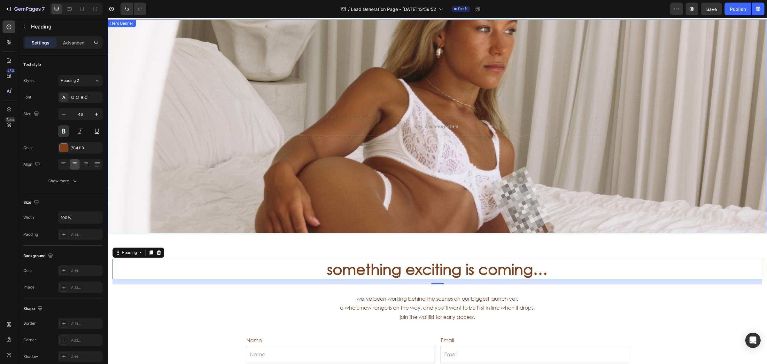
scroll to position [0, 0]
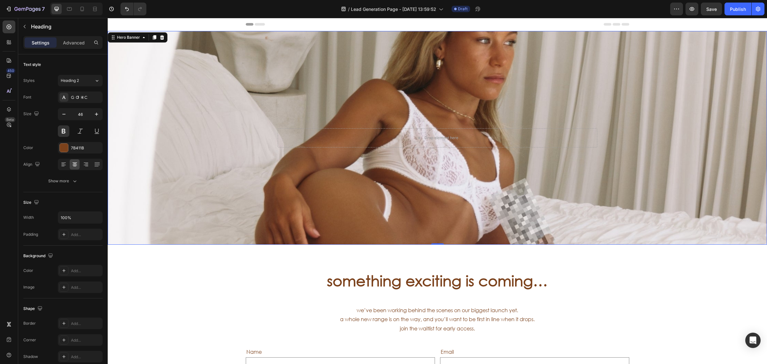
click at [366, 124] on div "Overlay" at bounding box center [437, 137] width 659 height 213
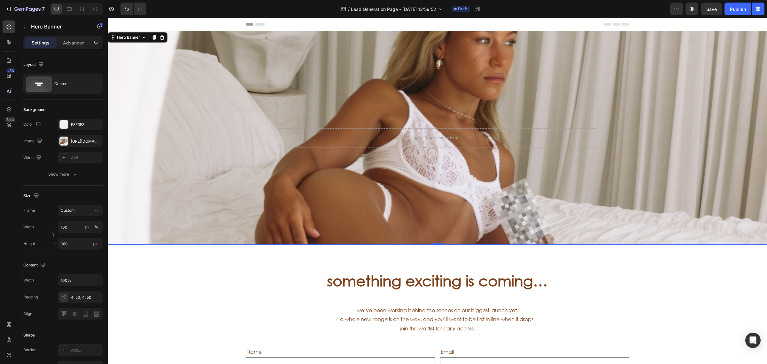
click at [201, 119] on div "Overlay" at bounding box center [437, 137] width 659 height 213
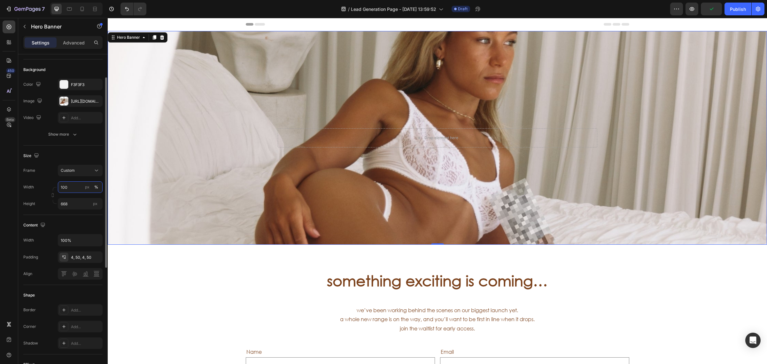
click at [74, 186] on input "100" at bounding box center [80, 186] width 45 height 11
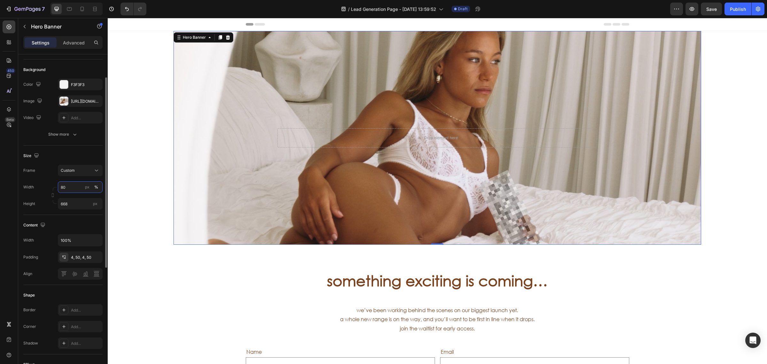
type input "8"
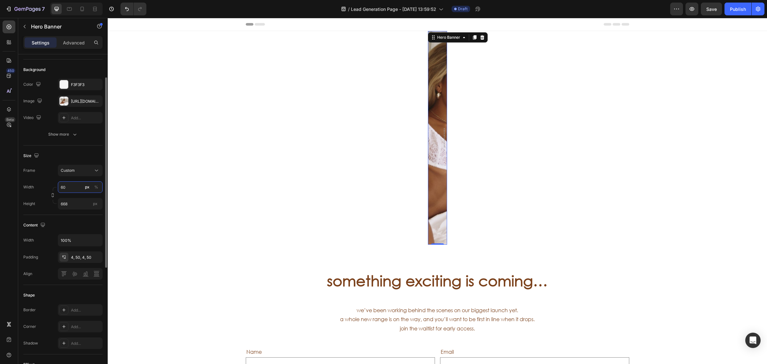
type input "6"
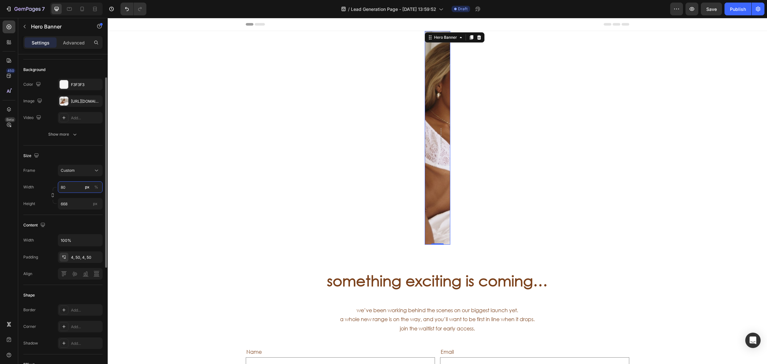
type input "8"
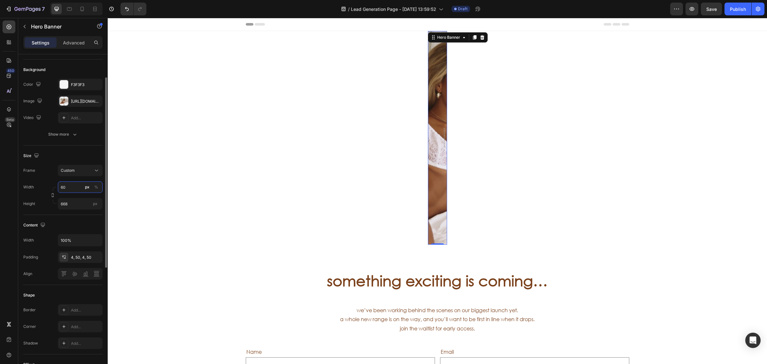
type input "6"
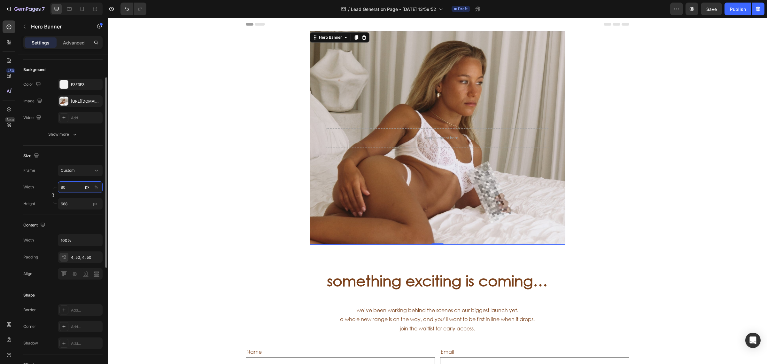
type input "8"
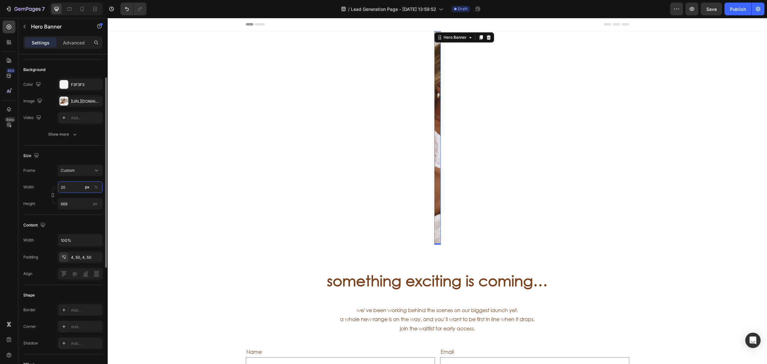
type input "2"
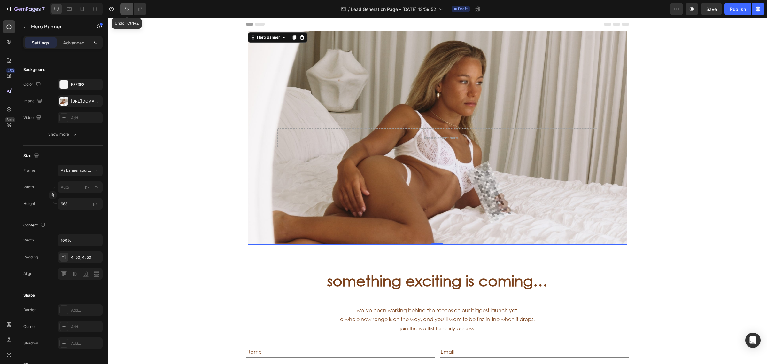
click at [128, 9] on icon "Undo/Redo" at bounding box center [127, 9] width 6 height 6
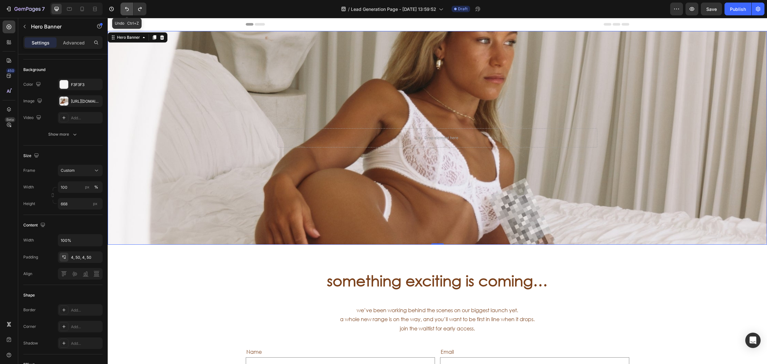
click at [127, 9] on icon "Undo/Redo" at bounding box center [127, 9] width 6 height 6
click at [71, 184] on input "100" at bounding box center [80, 186] width 45 height 11
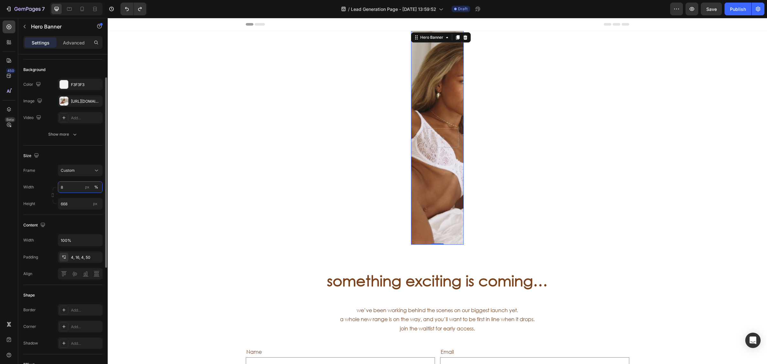
type input "80"
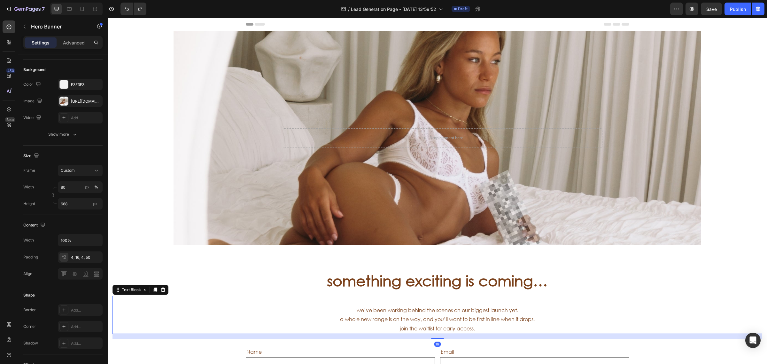
click at [593, 298] on p "we’ve been working behind the scenes on our biggest launch yet. a whole new ran…" at bounding box center [437, 314] width 648 height 37
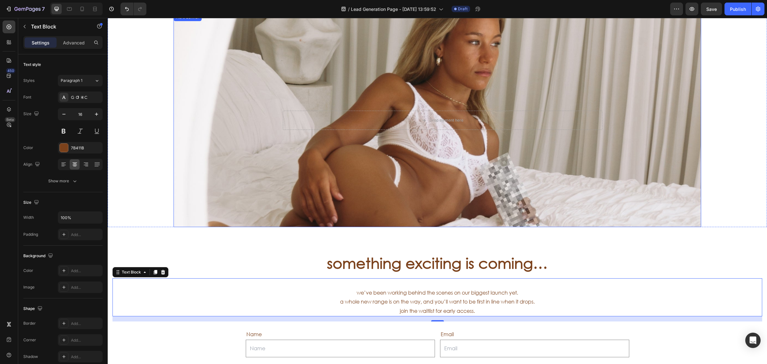
scroll to position [0, 0]
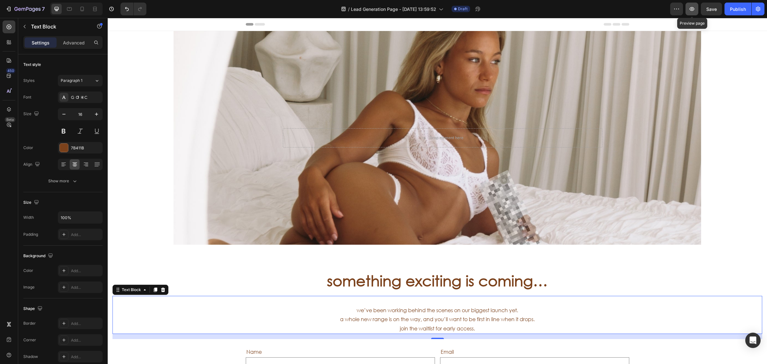
click at [691, 8] on icon "button" at bounding box center [691, 9] width 5 height 4
click at [241, 101] on div "Overlay" at bounding box center [436, 137] width 527 height 213
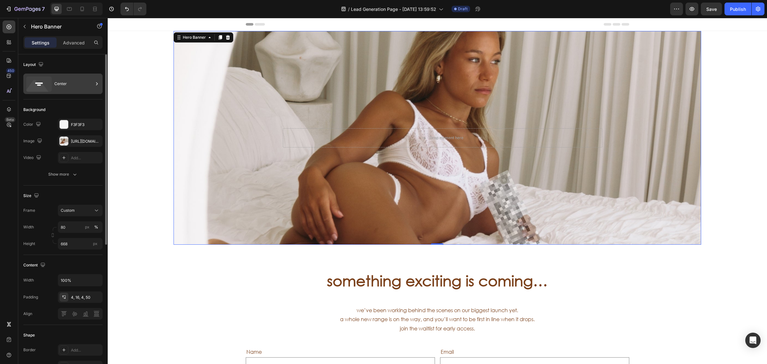
click at [61, 85] on div "Center" at bounding box center [73, 83] width 39 height 15
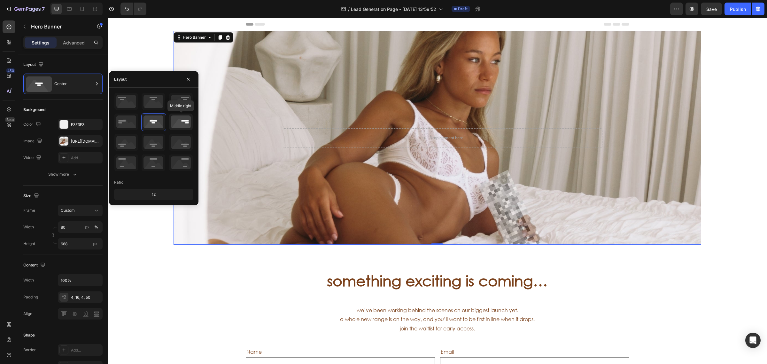
click at [173, 120] on icon at bounding box center [181, 121] width 24 height 17
click at [149, 119] on icon at bounding box center [154, 121] width 24 height 17
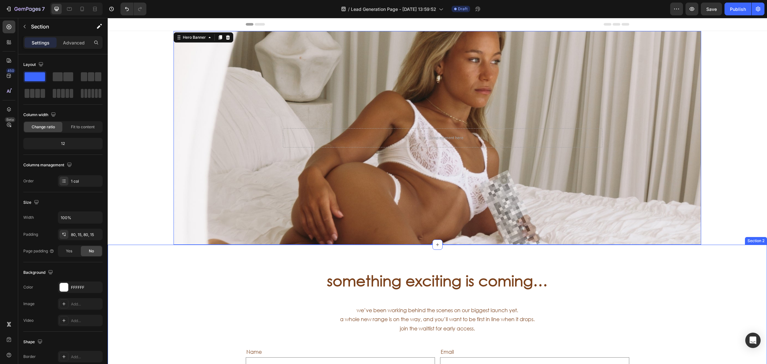
click at [134, 262] on div "something exciting is coming… Heading we’ve been working behind the scenes on o…" at bounding box center [437, 366] width 659 height 245
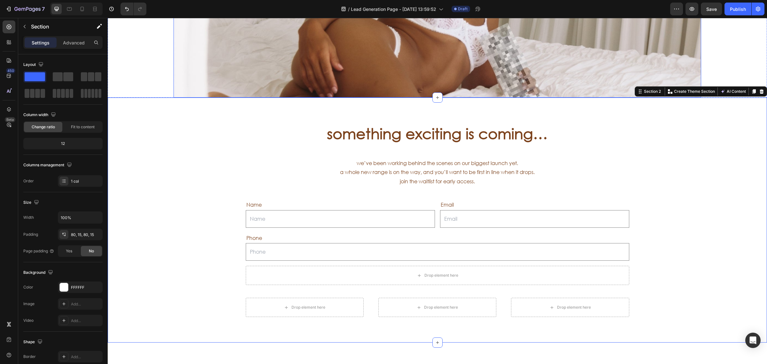
scroll to position [160, 0]
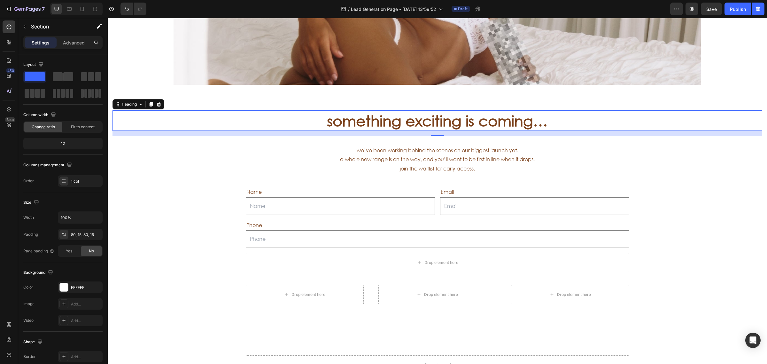
click at [417, 125] on p "something exciting is coming…" at bounding box center [437, 120] width 648 height 19
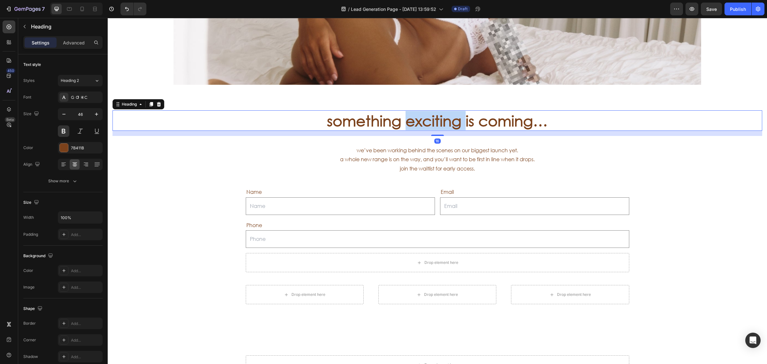
click at [418, 123] on p "something exciting is coming…" at bounding box center [437, 120] width 648 height 19
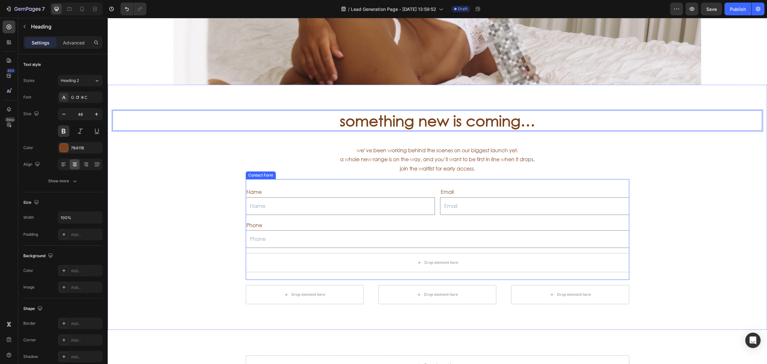
click at [264, 169] on p "we’ve been working behind the scenes on our biggest launch yet. a whole new ran…" at bounding box center [437, 154] width 648 height 37
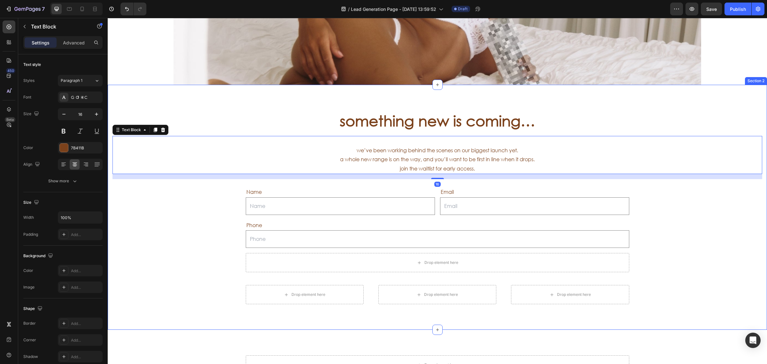
click at [593, 106] on div "something new is coming… Heading we’ve been working behind the scenes on our bi…" at bounding box center [437, 207] width 659 height 245
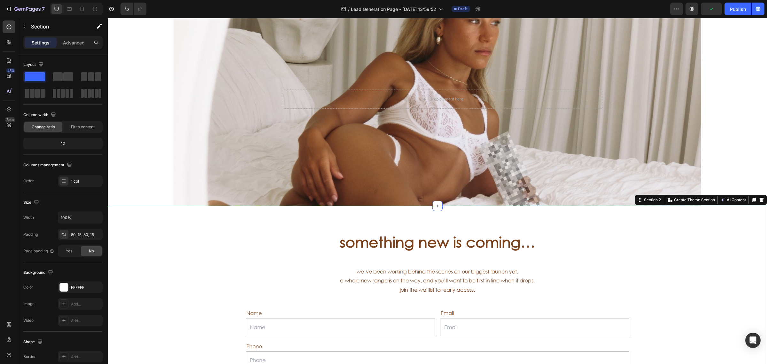
scroll to position [0, 0]
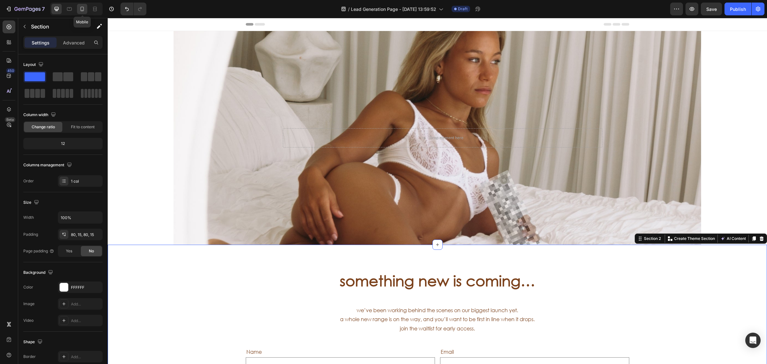
click at [82, 12] on div at bounding box center [82, 9] width 10 height 10
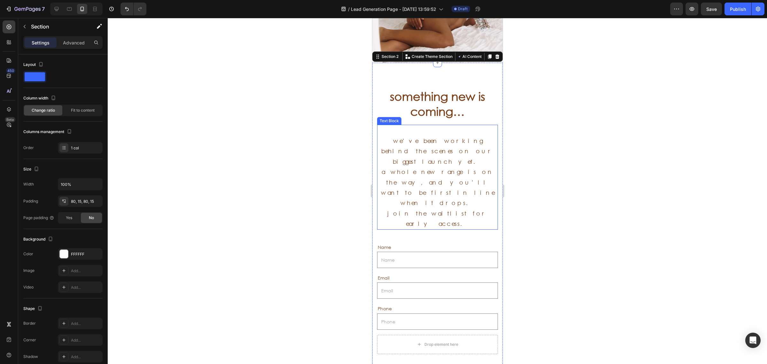
scroll to position [111, 0]
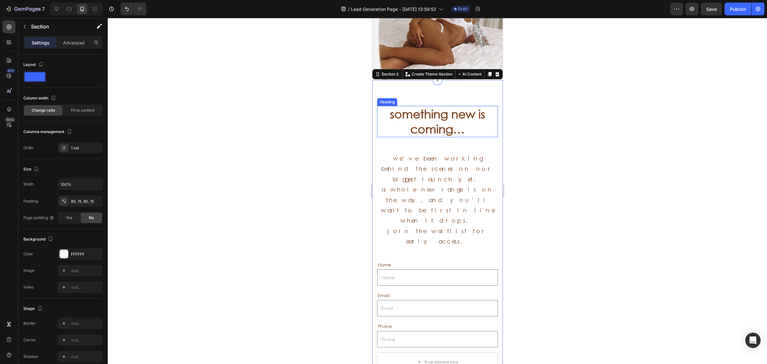
click at [466, 119] on p "something new is coming…" at bounding box center [436, 121] width 119 height 30
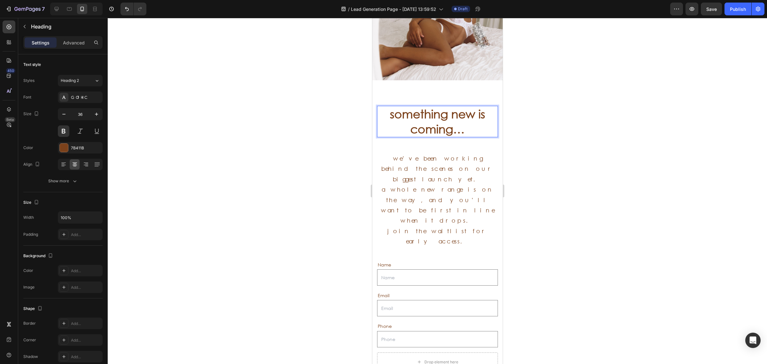
click at [476, 117] on p "something new is coming…" at bounding box center [436, 121] width 119 height 30
click at [436, 195] on p "we’ve been working behind the scenes on our biggest launch yet. a whole new ran…" at bounding box center [436, 194] width 119 height 103
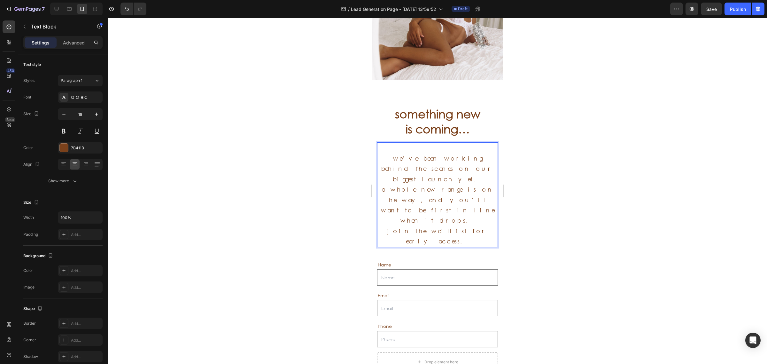
click at [383, 181] on p "we’ve been working behind the scenes on our biggest launch yet. a whole new ran…" at bounding box center [436, 194] width 119 height 103
click at [381, 181] on p "we’ve been working behind the scenes on our biggest launch yet. a whole new ran…" at bounding box center [436, 194] width 119 height 103
click at [394, 191] on p "we’ve been working behind the scenes on our biggest launch yet. a whole new ran…" at bounding box center [436, 194] width 119 height 103
click at [387, 200] on p "we’ve been working behind the scenes on our biggest launch yet. a whole new ran…" at bounding box center [436, 194] width 119 height 103
click at [410, 210] on p "we’ve been working behind the scenes on our biggest launch yet. a whole new ran…" at bounding box center [436, 200] width 119 height 114
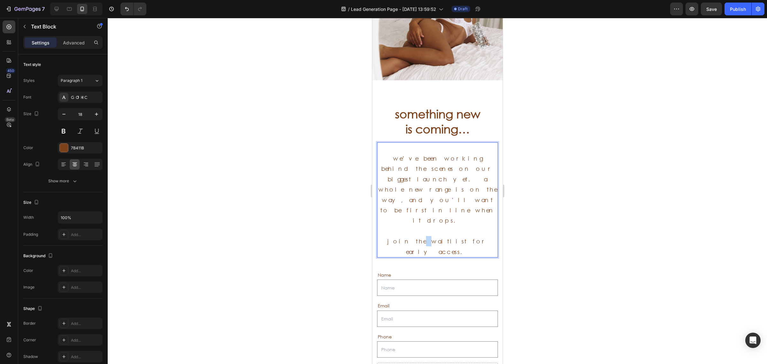
click at [410, 210] on p "we’ve been working behind the scenes on our biggest launch yet. a whole new ran…" at bounding box center [436, 200] width 119 height 114
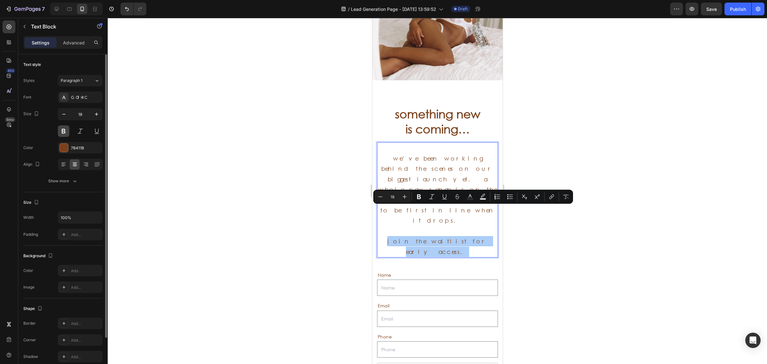
click at [60, 133] on button at bounding box center [63, 130] width 11 height 11
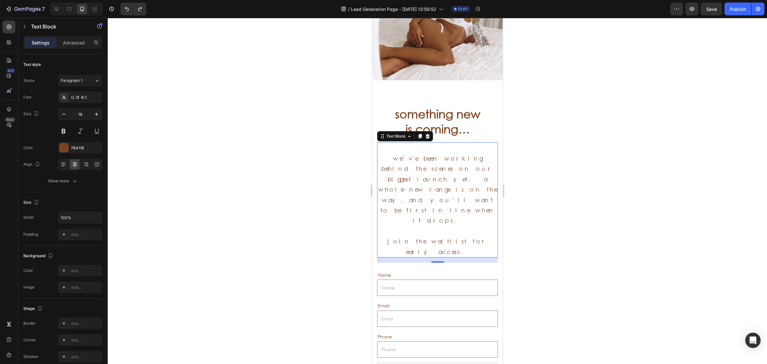
click at [443, 206] on p "⁠⁠⁠⁠⁠⁠⁠ we’ve been working behind the scenes on our biggest launch yet. a whole…" at bounding box center [436, 200] width 119 height 114
click at [461, 211] on p "we’ve been working behind the scenes on our biggest launch yet. a whole new ran…" at bounding box center [436, 200] width 119 height 114
click at [461, 210] on p "we’ve been working behind the scenes on our biggest launch yet. a whole new ran…" at bounding box center [436, 200] width 119 height 114
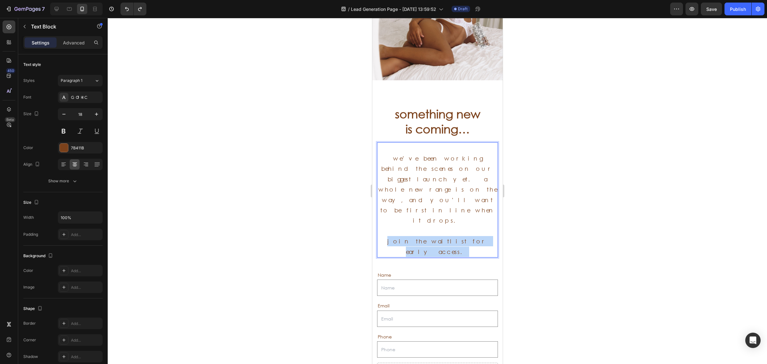
click at [461, 210] on p "we’ve been working behind the scenes on our biggest launch yet. a whole new ran…" at bounding box center [436, 200] width 119 height 114
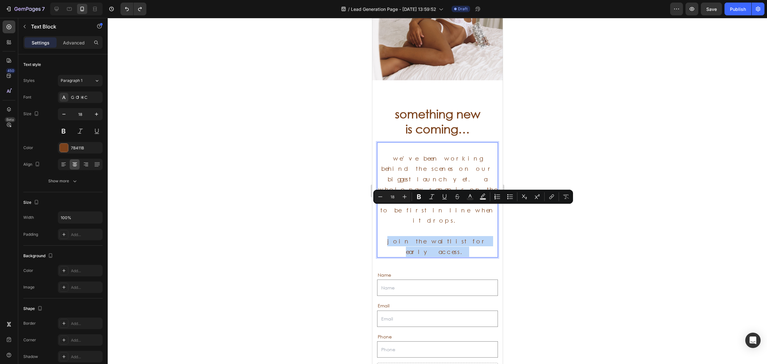
copy p "join the waitlist for early access."
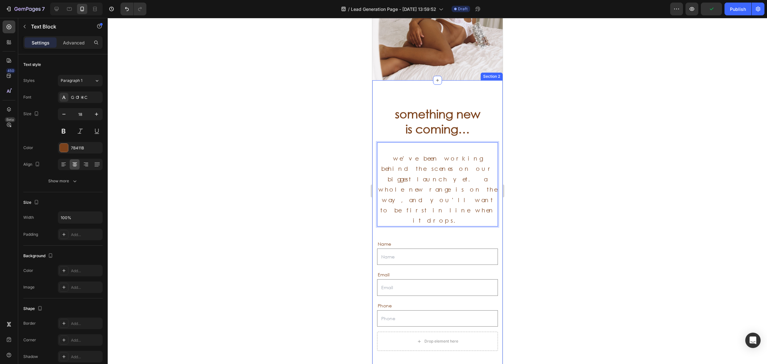
drag, startPoint x: 590, startPoint y: 194, endPoint x: 177, endPoint y: 220, distance: 414.5
click at [590, 193] on div at bounding box center [437, 191] width 659 height 346
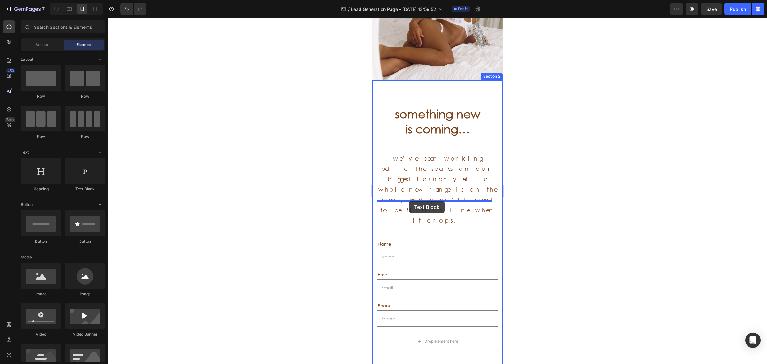
drag, startPoint x: 454, startPoint y: 196, endPoint x: 409, endPoint y: 201, distance: 44.9
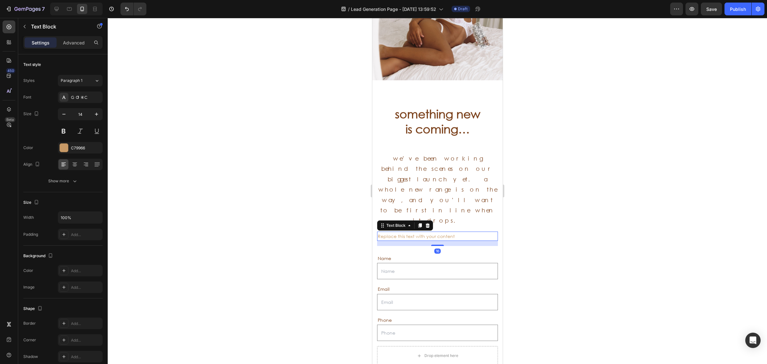
click at [442, 231] on div "Replace this text with your content" at bounding box center [437, 235] width 121 height 9
click at [442, 232] on p "Replace this text with your content" at bounding box center [436, 236] width 119 height 8
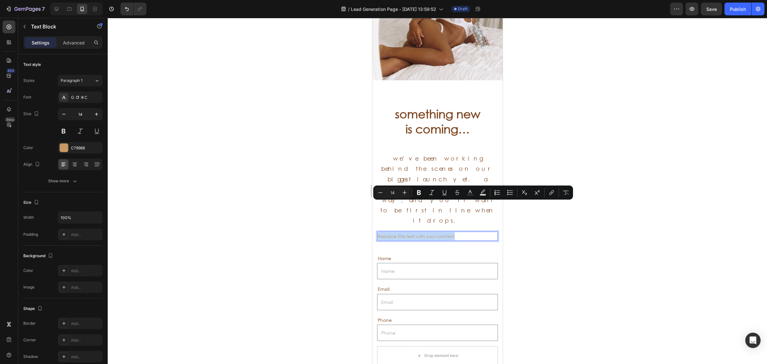
click at [441, 232] on p "Replace this text with your content" at bounding box center [436, 236] width 119 height 8
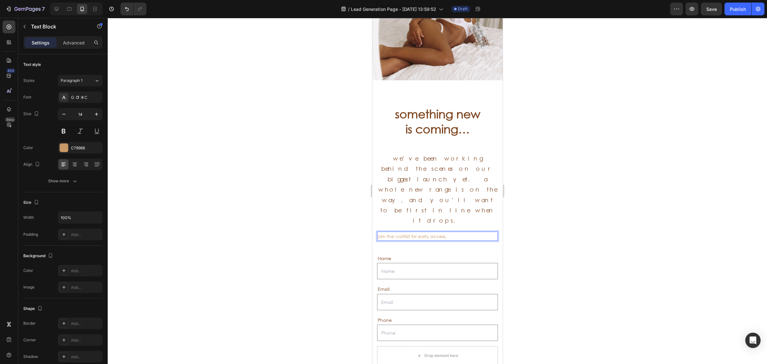
click at [435, 232] on p "join the waitlist for early access." at bounding box center [436, 236] width 119 height 8
drag, startPoint x: 435, startPoint y: 203, endPoint x: 515, endPoint y: 184, distance: 81.7
click at [435, 232] on p "join the waitlist for early access." at bounding box center [436, 236] width 119 height 8
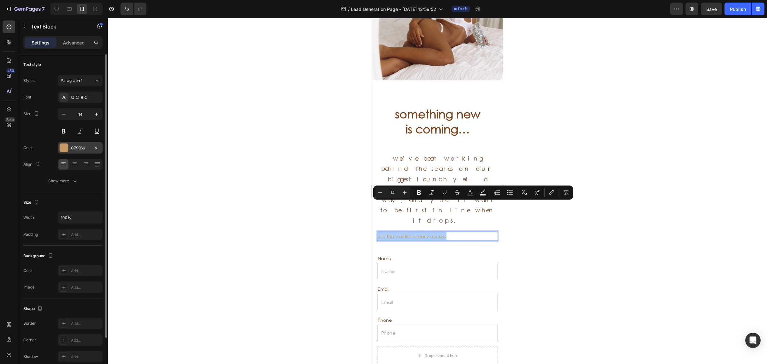
click at [71, 150] on div "C79966" at bounding box center [80, 147] width 45 height 11
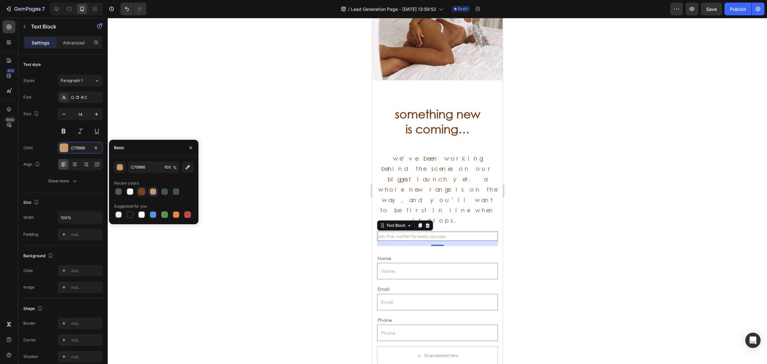
click at [143, 190] on div at bounding box center [141, 191] width 6 height 6
type input "7B411B"
drag, startPoint x: 65, startPoint y: 130, endPoint x: 79, endPoint y: 158, distance: 32.0
click at [65, 131] on button at bounding box center [63, 130] width 11 height 11
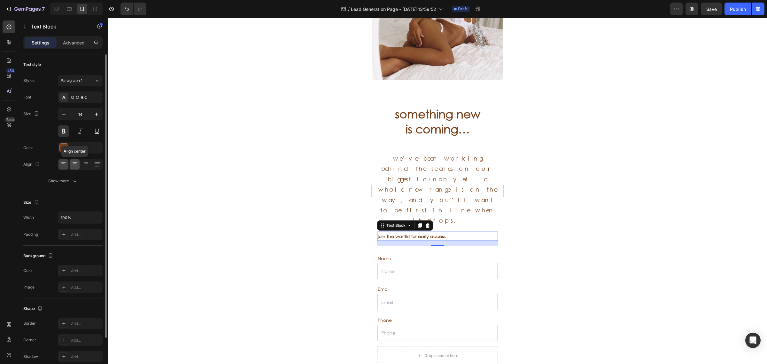
click at [73, 164] on icon at bounding box center [75, 164] width 6 height 6
click at [92, 117] on button "button" at bounding box center [96, 113] width 11 height 11
click at [91, 117] on button "button" at bounding box center [96, 113] width 11 height 11
click at [91, 118] on button "button" at bounding box center [96, 113] width 11 height 11
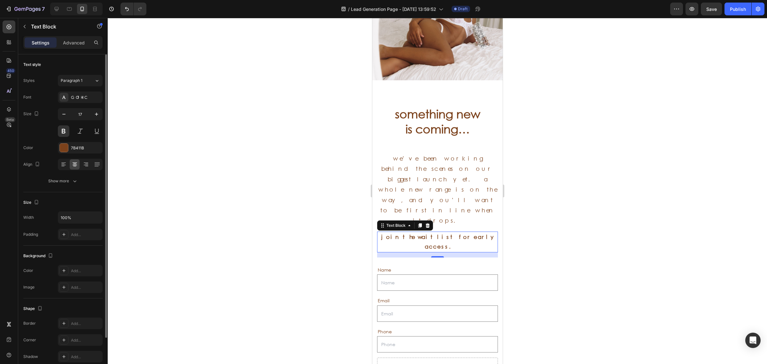
type input "18"
click at [89, 118] on div "18" at bounding box center [80, 113] width 44 height 11
click at [89, 118] on input "18" at bounding box center [80, 113] width 21 height 11
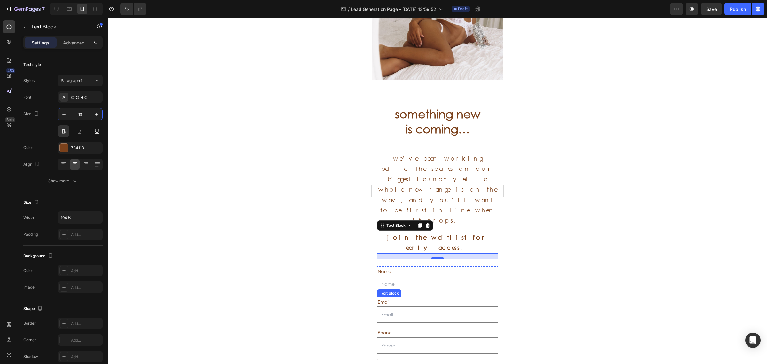
click at [555, 243] on div at bounding box center [437, 191] width 659 height 346
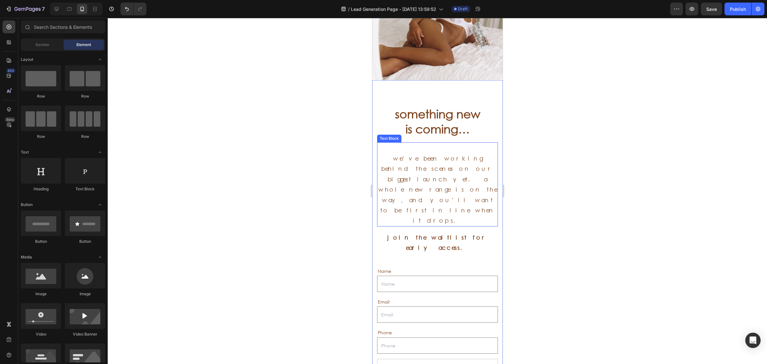
click at [461, 172] on p "we’ve been working behind the scenes on our biggest launch yet. a whole new ran…" at bounding box center [436, 184] width 119 height 83
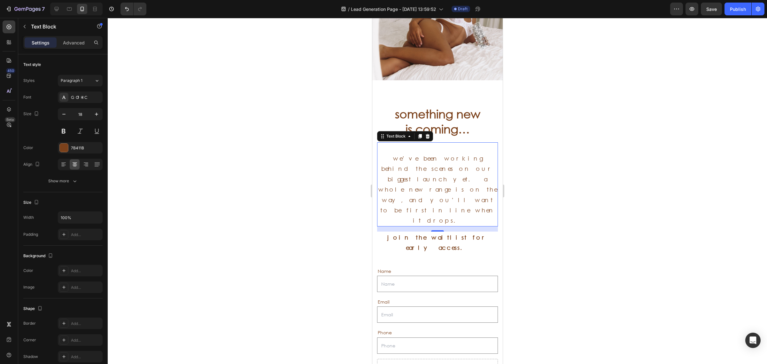
drag, startPoint x: 569, startPoint y: 107, endPoint x: 561, endPoint y: 119, distance: 14.1
click at [569, 107] on div at bounding box center [437, 191] width 659 height 346
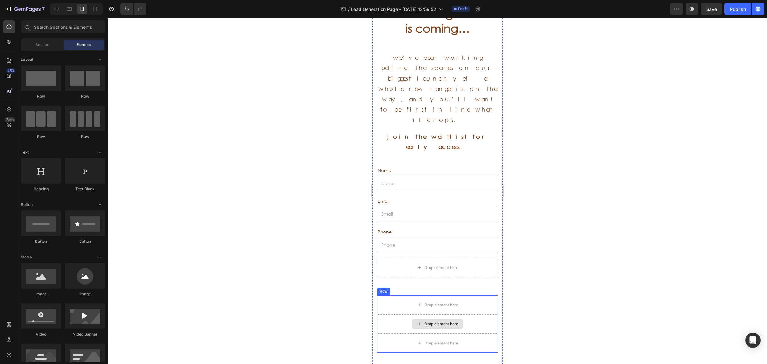
scroll to position [231, 0]
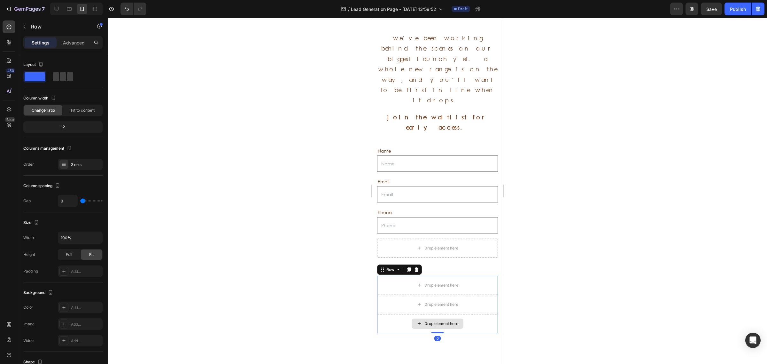
click at [482, 314] on div "Drop element here" at bounding box center [437, 323] width 121 height 19
click at [416, 267] on icon at bounding box center [416, 269] width 4 height 4
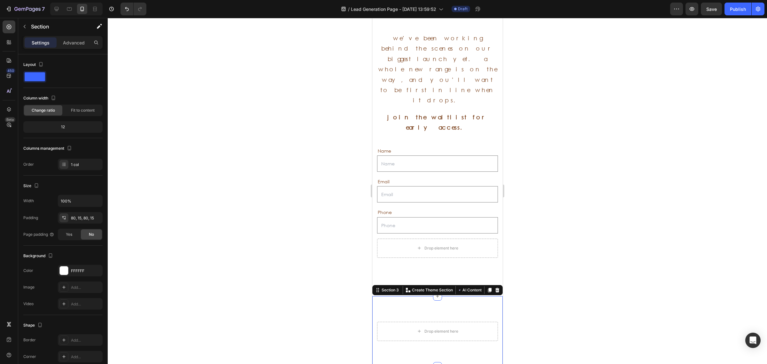
click at [474, 296] on div "Drop element here Row Section 3 You can create reusable sections Create Theme S…" at bounding box center [437, 331] width 130 height 70
click at [494, 286] on div at bounding box center [497, 290] width 8 height 8
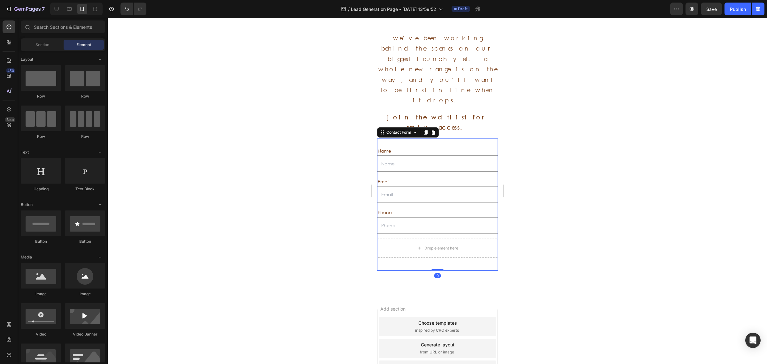
click at [486, 222] on div "Name Text Block Text Field Email Text Block Email Field Row Phone Text Block Te…" at bounding box center [437, 204] width 121 height 132
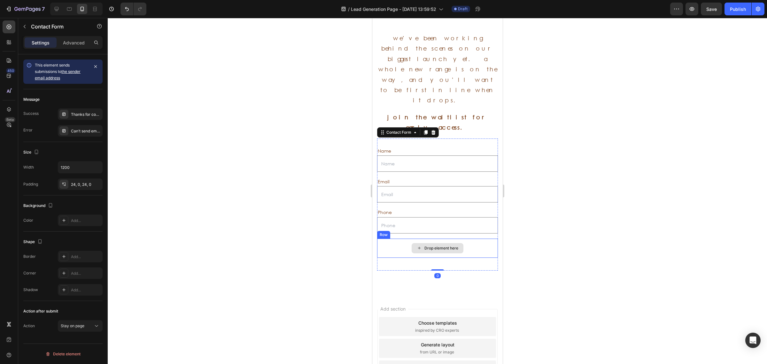
click at [450, 245] on div "Drop element here" at bounding box center [441, 247] width 34 height 5
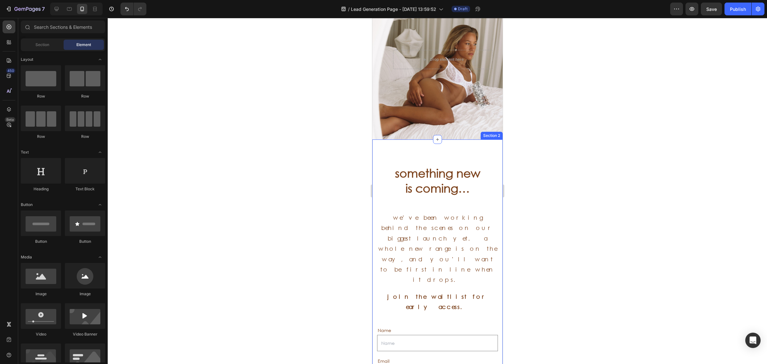
scroll to position [0, 0]
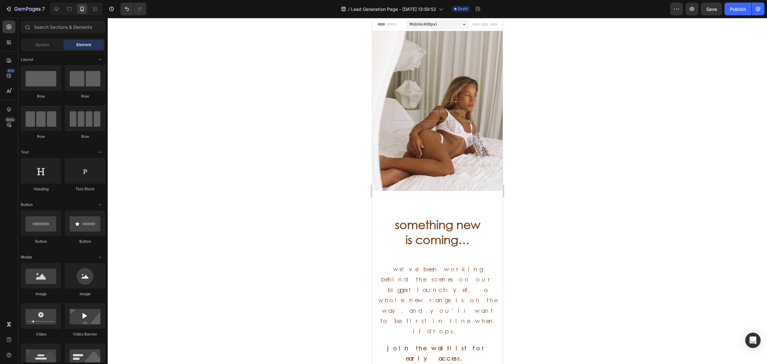
click at [609, 184] on div at bounding box center [437, 191] width 659 height 346
click at [468, 163] on div "Overlay" at bounding box center [437, 111] width 130 height 160
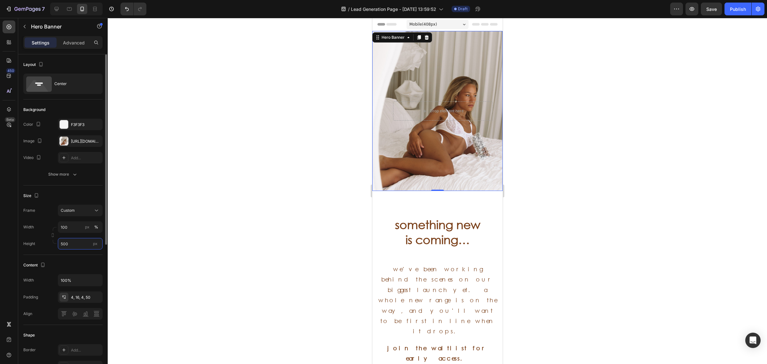
click at [71, 243] on input "500" at bounding box center [80, 243] width 45 height 11
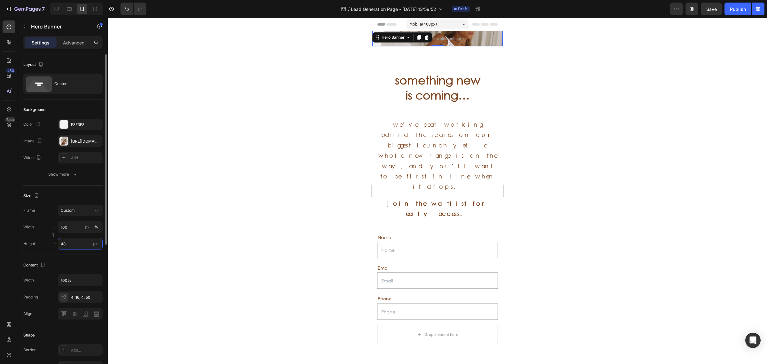
type input "4"
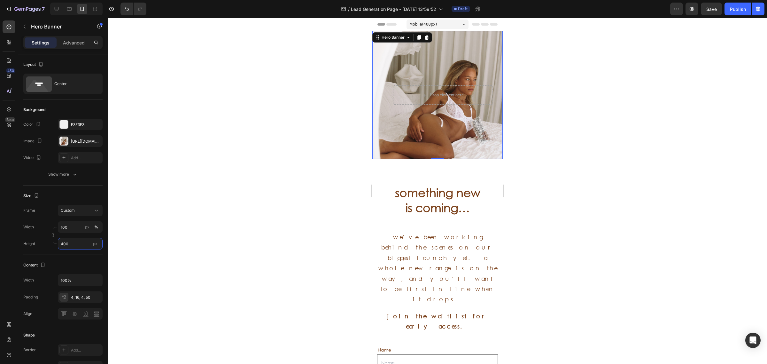
type input "400"
click at [630, 194] on div at bounding box center [437, 191] width 659 height 346
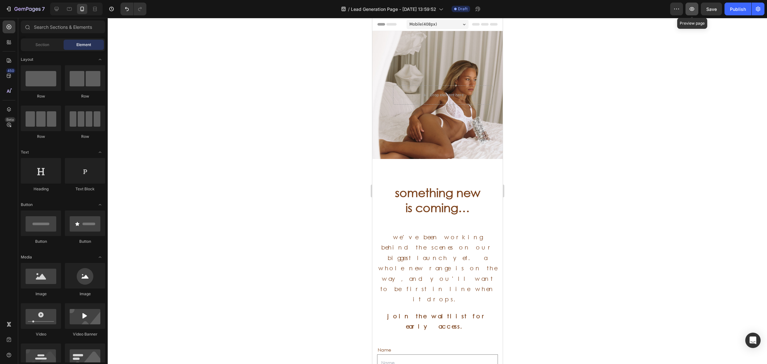
click at [688, 7] on icon "button" at bounding box center [691, 9] width 6 height 6
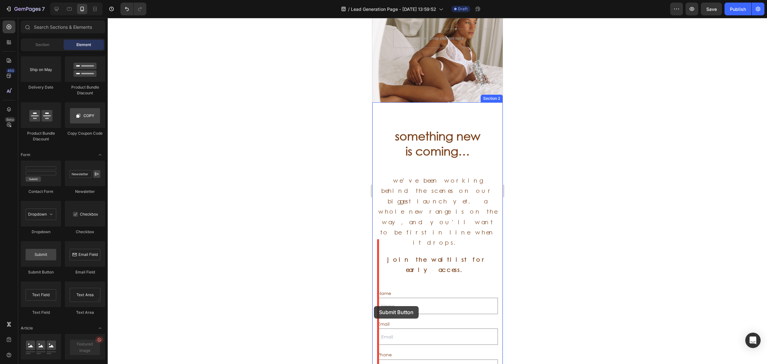
scroll to position [126, 0]
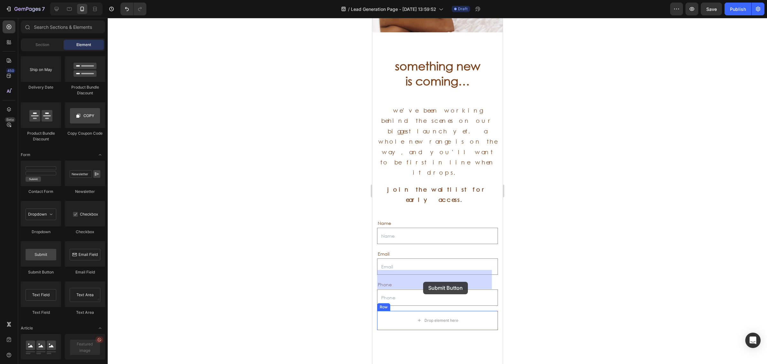
drag, startPoint x: 420, startPoint y: 279, endPoint x: 423, endPoint y: 281, distance: 3.8
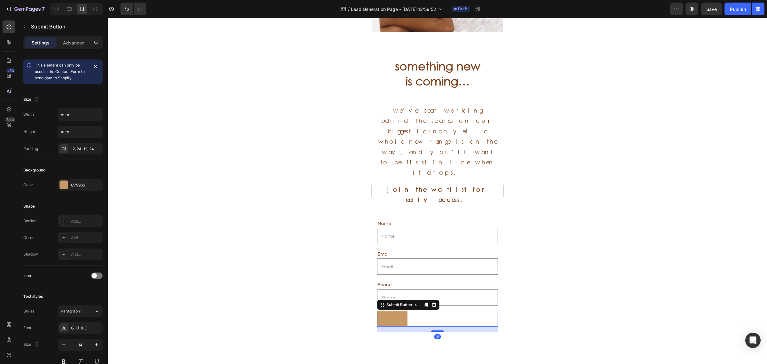
click at [402, 310] on button "Submit" at bounding box center [392, 318] width 30 height 16
click at [433, 310] on div "Submit Submit Button 16" at bounding box center [437, 318] width 121 height 16
click at [79, 117] on input "Auto" at bounding box center [80, 114] width 44 height 11
click at [91, 116] on button "button" at bounding box center [96, 114] width 11 height 11
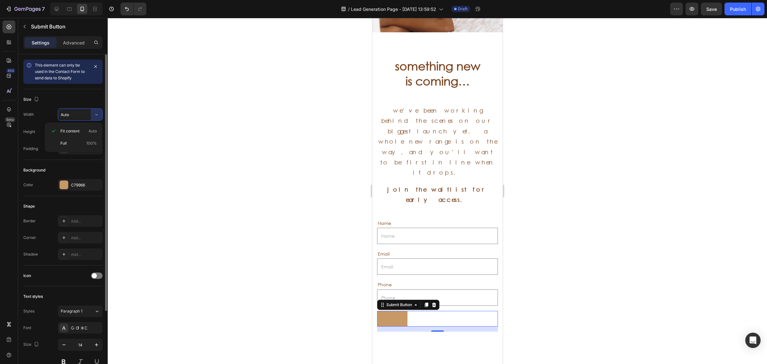
click at [74, 142] on p "Full 100%" at bounding box center [78, 143] width 36 height 6
type input "100%"
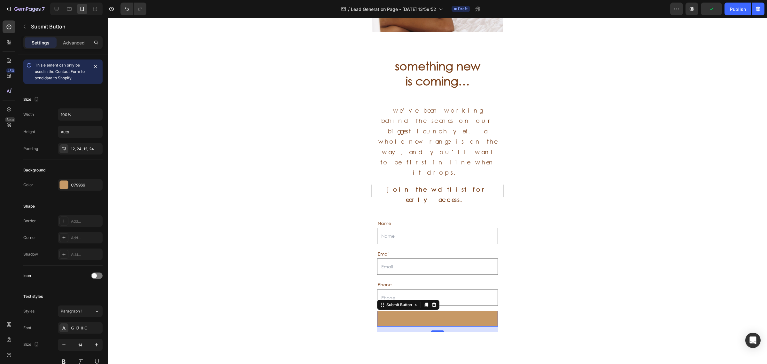
click at [186, 204] on div at bounding box center [437, 191] width 659 height 346
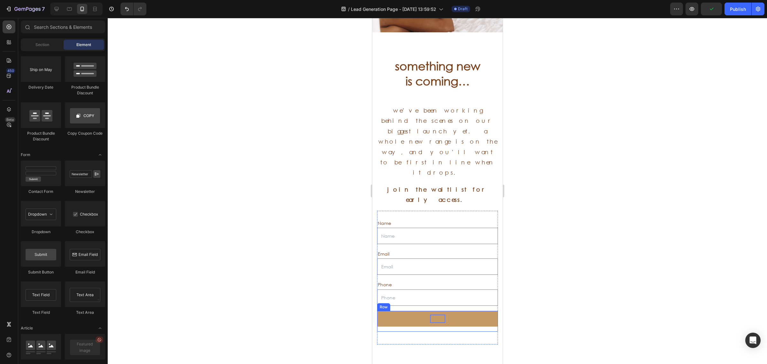
click at [440, 314] on p "Submit" at bounding box center [437, 318] width 15 height 8
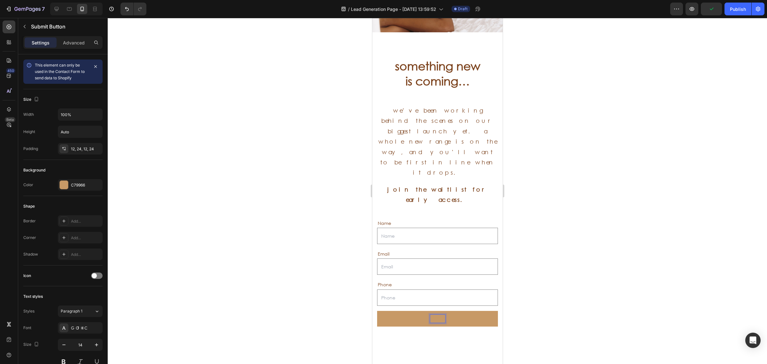
click at [440, 314] on p "Submit" at bounding box center [437, 318] width 15 height 8
click at [437, 314] on p "Submit" at bounding box center [437, 318] width 15 height 8
click at [377, 310] on button "sign" at bounding box center [437, 318] width 121 height 16
click at [437, 314] on p "sign up" at bounding box center [437, 318] width 16 height 8
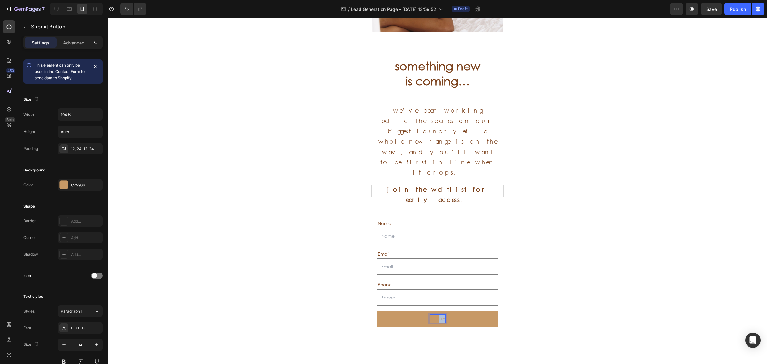
click at [437, 314] on p "sign up" at bounding box center [437, 318] width 16 height 8
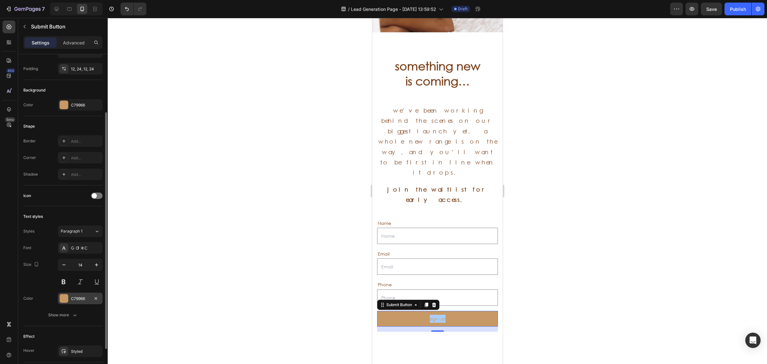
click at [63, 300] on div at bounding box center [64, 298] width 8 height 8
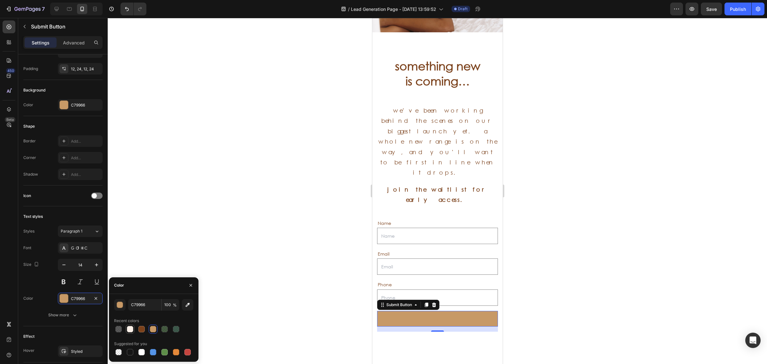
click at [129, 327] on div at bounding box center [130, 329] width 6 height 6
type input "FBF1E9"
click at [95, 266] on icon "button" at bounding box center [96, 264] width 6 height 6
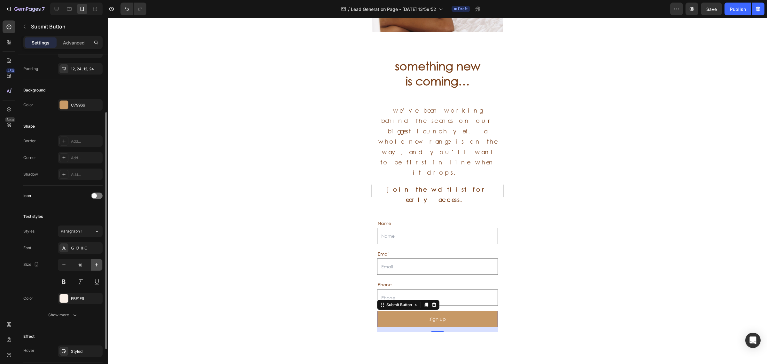
click at [95, 266] on icon "button" at bounding box center [96, 264] width 6 height 6
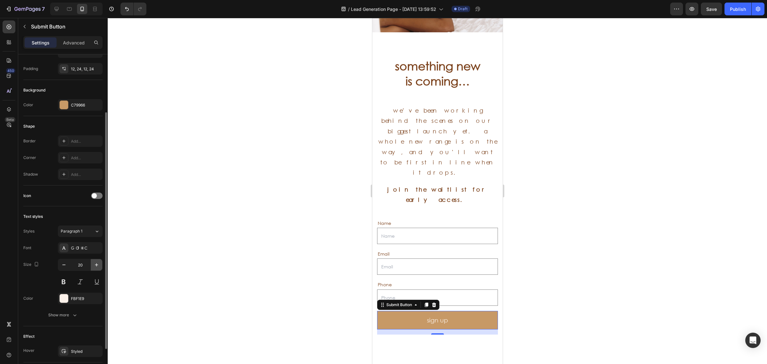
click at [95, 266] on icon "button" at bounding box center [96, 264] width 6 height 6
drag, startPoint x: 95, startPoint y: 266, endPoint x: 282, endPoint y: 298, distance: 189.9
click at [95, 266] on icon "button" at bounding box center [96, 264] width 6 height 6
type input "22"
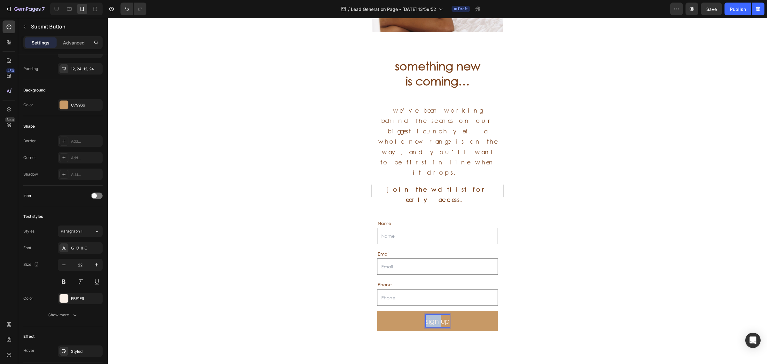
click at [432, 314] on p "sign up" at bounding box center [437, 320] width 24 height 13
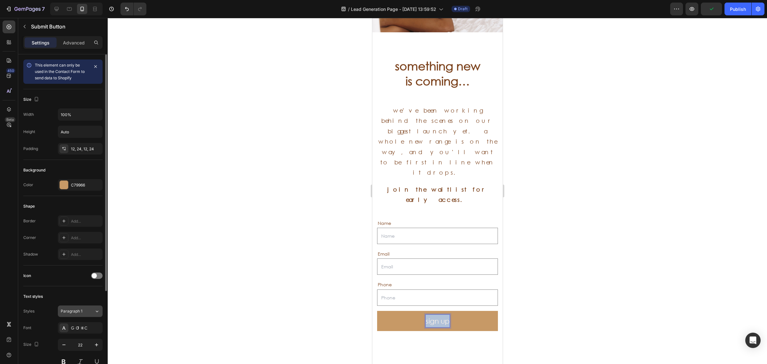
scroll to position [40, 0]
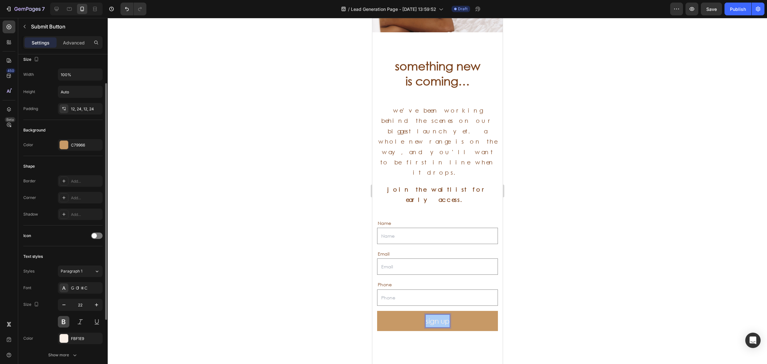
click at [66, 318] on button at bounding box center [63, 321] width 11 height 11
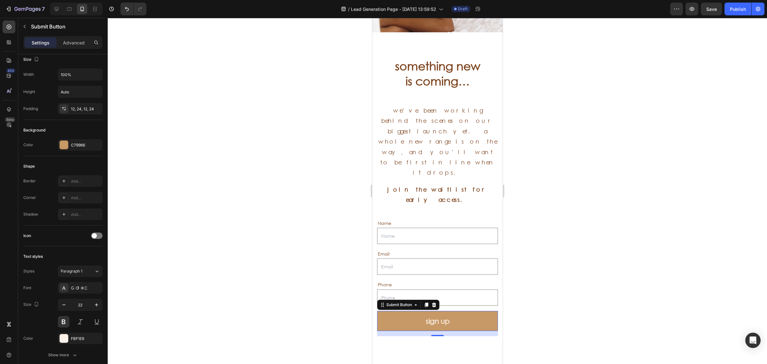
click at [251, 276] on div at bounding box center [437, 191] width 659 height 346
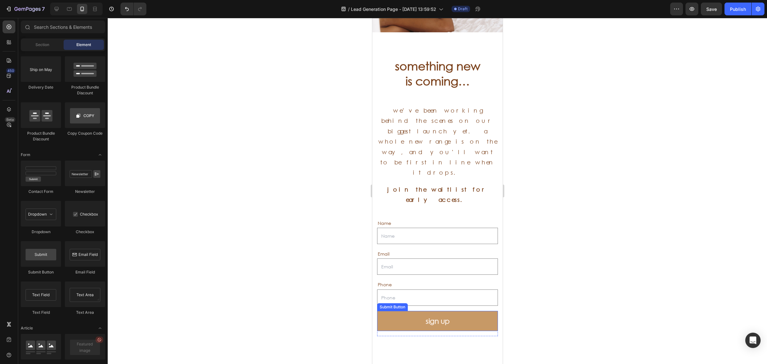
click at [476, 310] on button "sign up" at bounding box center [437, 320] width 121 height 20
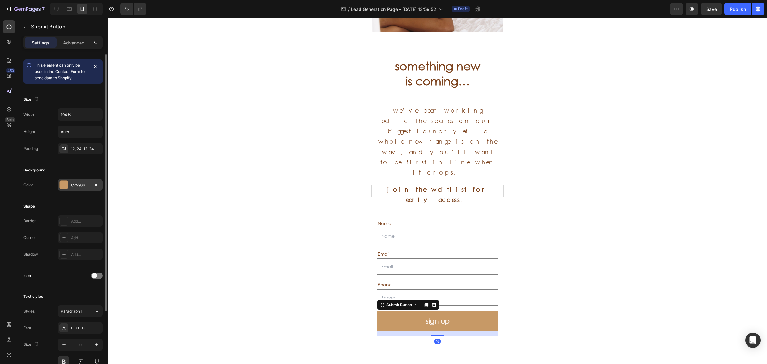
click at [68, 181] on div at bounding box center [63, 184] width 9 height 9
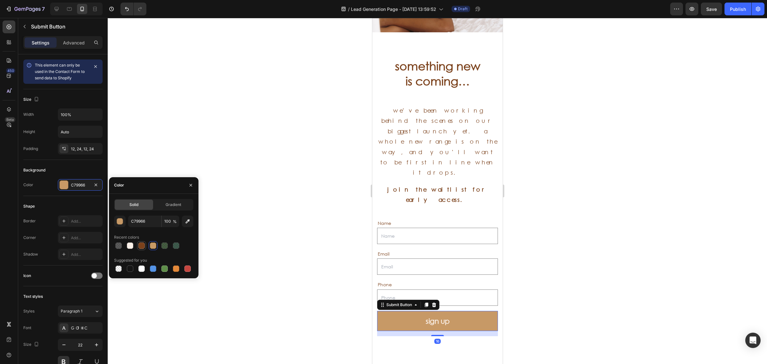
click at [141, 245] on div at bounding box center [141, 245] width 6 height 6
type input "7B411B"
click at [227, 137] on div at bounding box center [437, 191] width 659 height 346
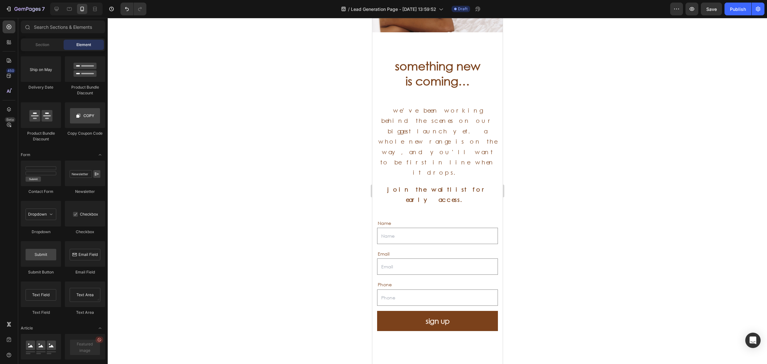
click at [227, 137] on div at bounding box center [437, 191] width 659 height 346
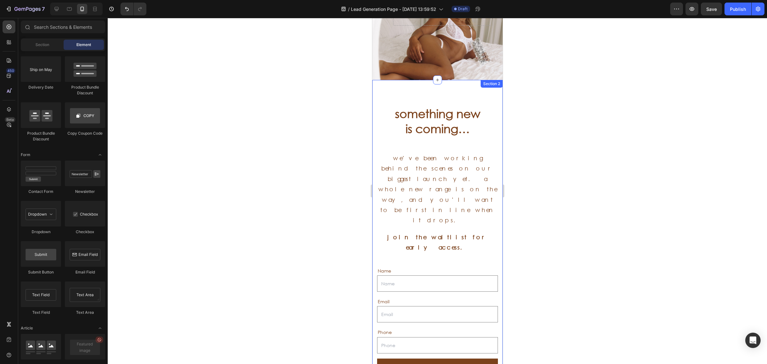
scroll to position [72, 0]
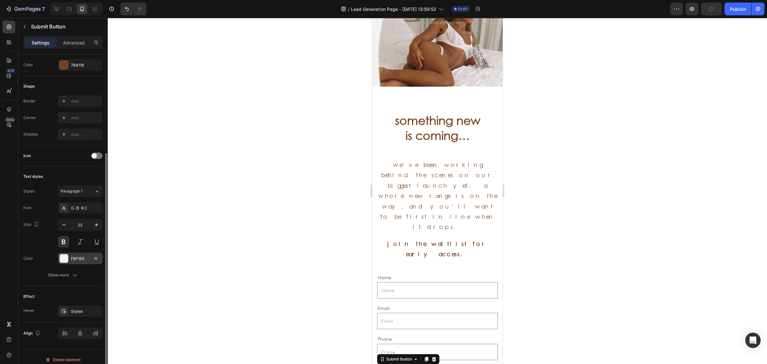
scroll to position [127, 0]
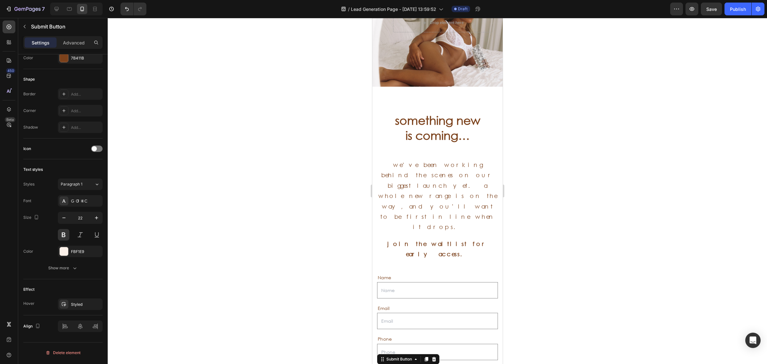
click at [179, 199] on div at bounding box center [437, 191] width 659 height 346
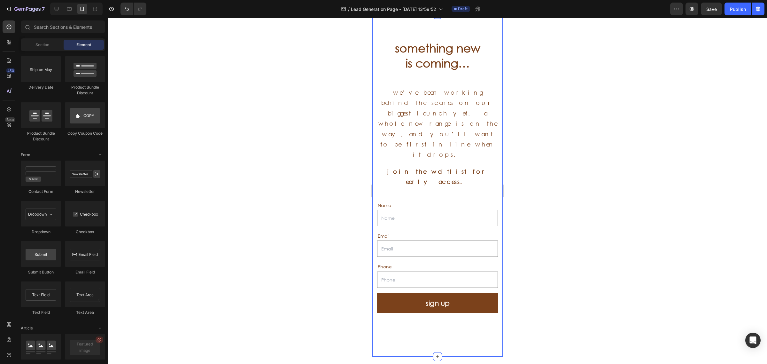
scroll to position [160, 0]
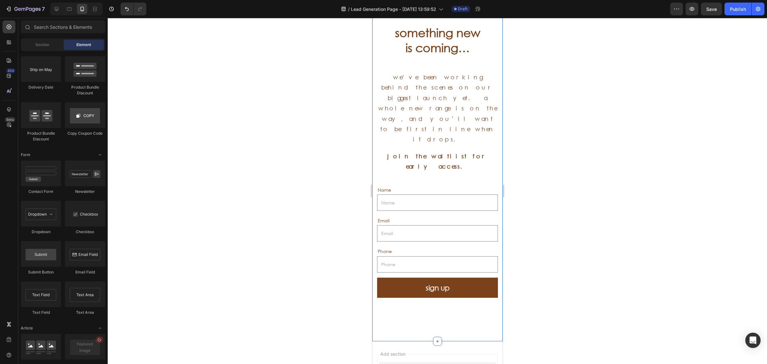
click at [423, 281] on div "something new is coming… Heading we’ve been working behind the scenes on our bi…" at bounding box center [437, 170] width 130 height 342
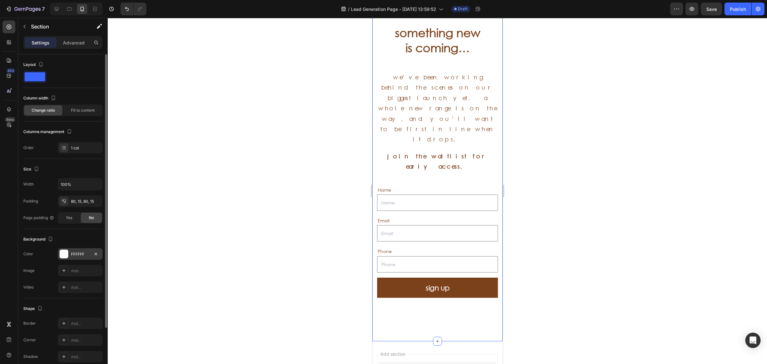
click at [63, 253] on div at bounding box center [64, 253] width 8 height 8
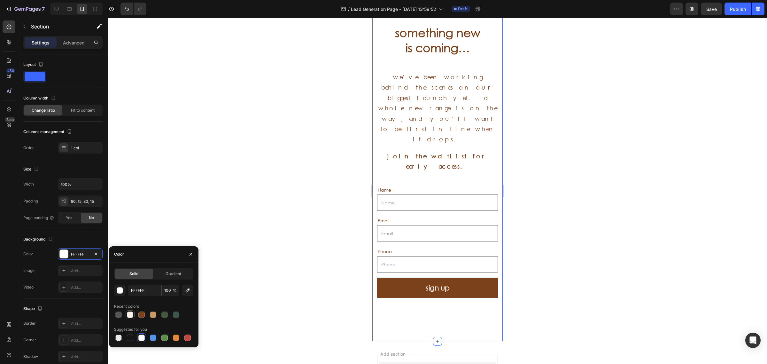
click at [128, 311] on div at bounding box center [130, 314] width 6 height 6
type input "FBF1E9"
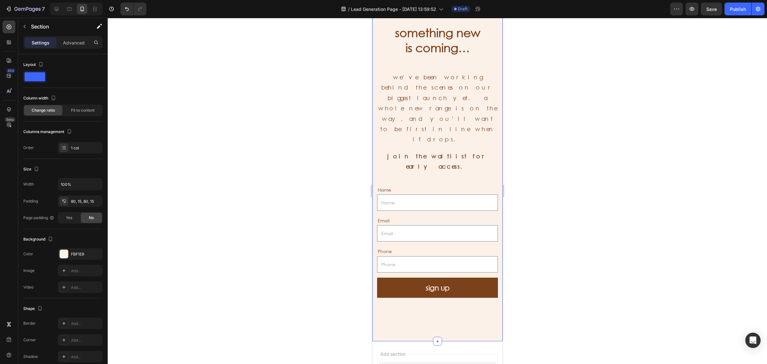
click at [230, 152] on div at bounding box center [437, 191] width 659 height 346
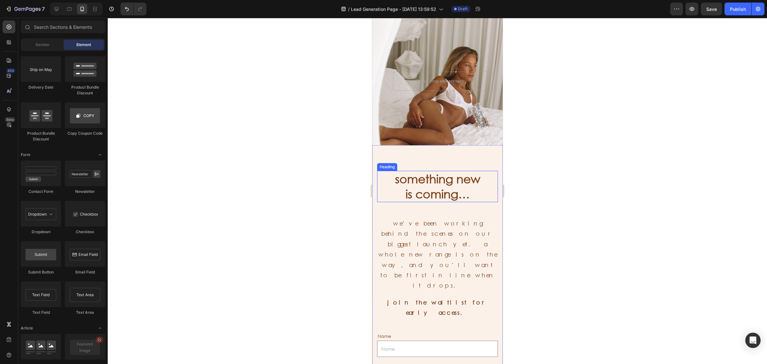
scroll to position [0, 0]
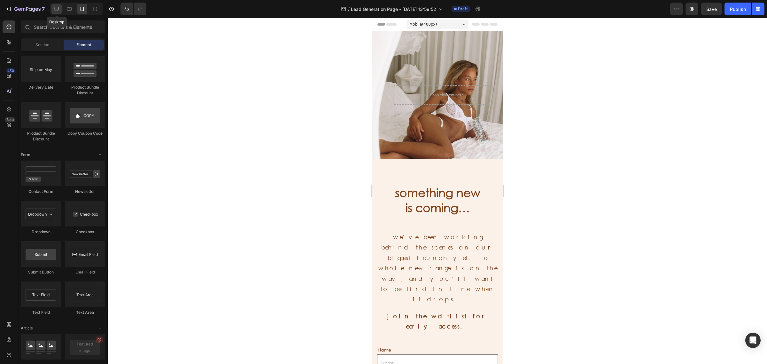
click at [58, 9] on icon at bounding box center [57, 9] width 4 height 4
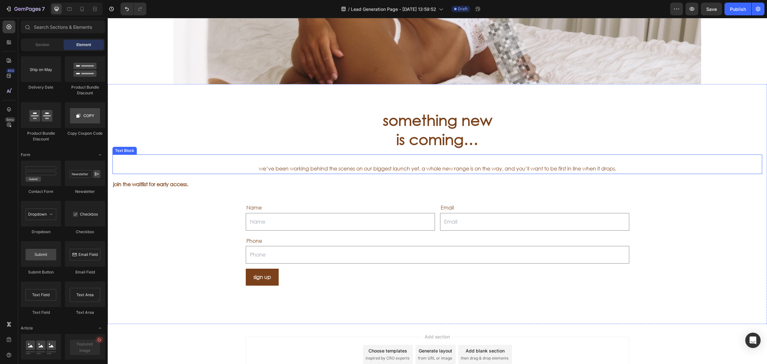
scroll to position [213, 0]
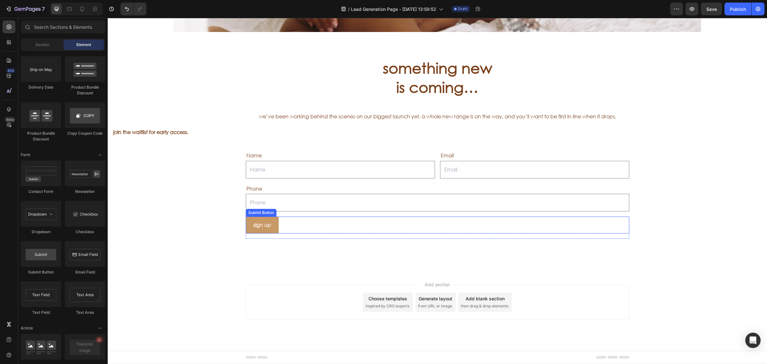
click at [270, 226] on button "sign up" at bounding box center [262, 224] width 33 height 17
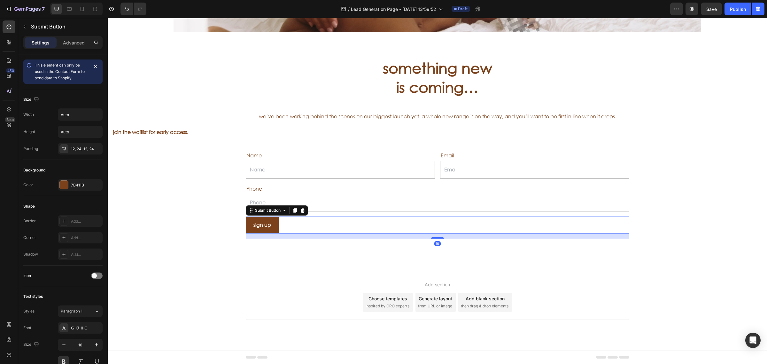
click at [295, 222] on div "sign up Submit Button 16" at bounding box center [437, 224] width 383 height 17
click at [81, 111] on input "Auto" at bounding box center [80, 114] width 44 height 11
click at [96, 114] on icon "button" at bounding box center [96, 114] width 6 height 6
click at [73, 143] on p "Full 100%" at bounding box center [78, 143] width 36 height 6
type input "100%"
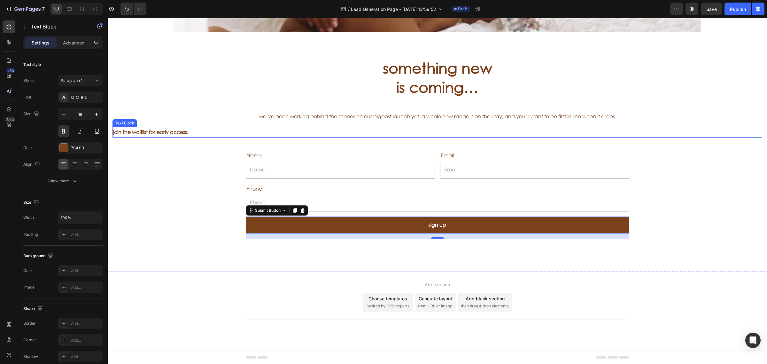
click at [208, 127] on p "join the waitlist for early access." at bounding box center [437, 131] width 648 height 9
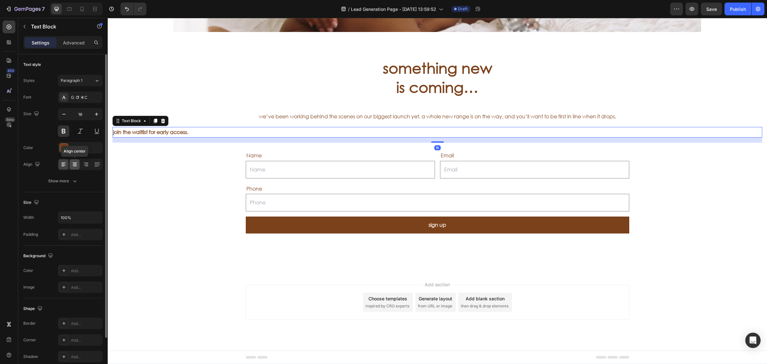
click at [73, 164] on icon at bounding box center [75, 164] width 6 height 6
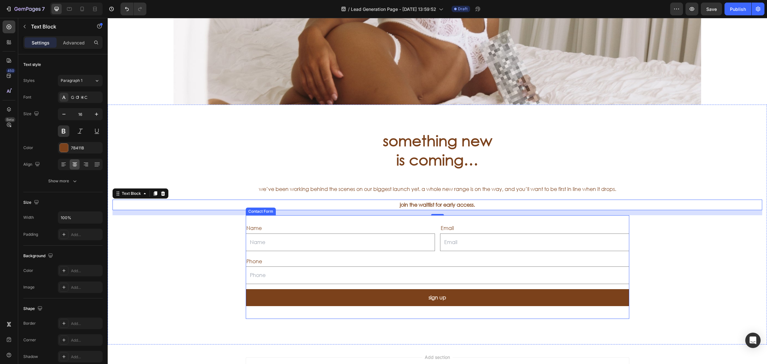
scroll to position [133, 0]
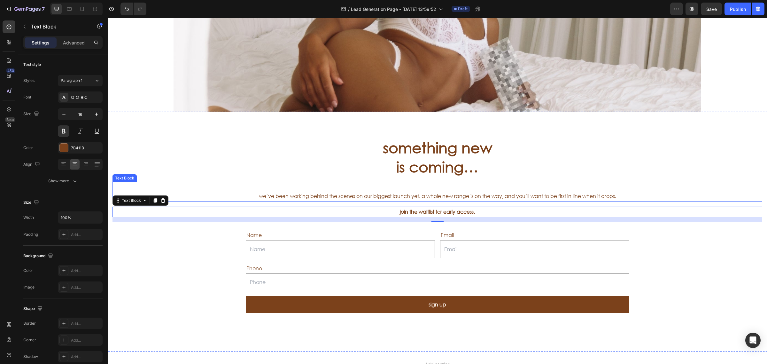
click at [584, 195] on p "we’ve been working behind the scenes on our biggest launch yet. a whole new ran…" at bounding box center [437, 191] width 648 height 19
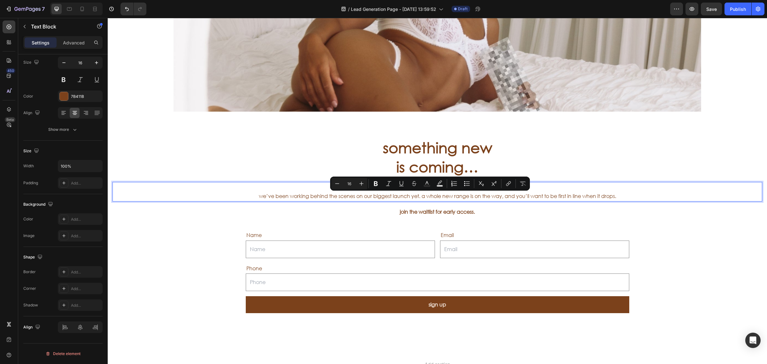
click at [639, 195] on p "we’ve been working behind the scenes on our biggest launch yet. a whole new ran…" at bounding box center [437, 191] width 648 height 19
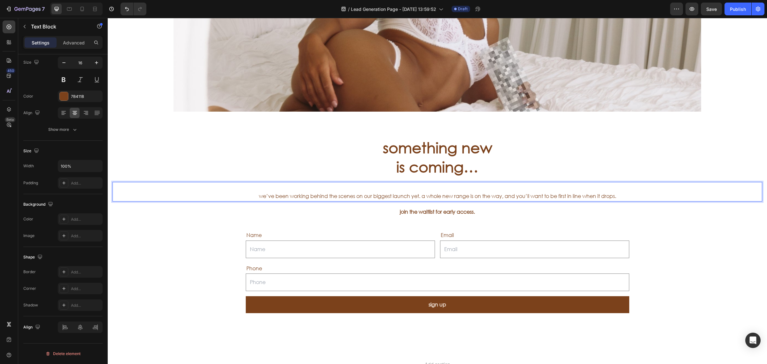
click at [639, 195] on p "we’ve been working behind the scenes on our biggest launch yet. a whole new ran…" at bounding box center [437, 191] width 648 height 19
click at [366, 183] on p "we’ve been working behind the scenes on our biggest launch yet. a whole new ran…" at bounding box center [437, 191] width 648 height 19
click at [366, 185] on p "⁠⁠⁠⁠⁠⁠⁠ we’ve been working behind the scenes on our biggest launch yet. a whole…" at bounding box center [437, 191] width 648 height 19
click at [367, 185] on p "⁠⁠⁠⁠⁠⁠⁠ we’ve been working behind the scenes on our biggest launch yet. a whole…" at bounding box center [437, 191] width 648 height 19
click at [433, 186] on p "⁠⁠⁠⁠⁠⁠⁠ we’ve been working behind the scenes on our biggest launch yet. a whole…" at bounding box center [437, 191] width 648 height 19
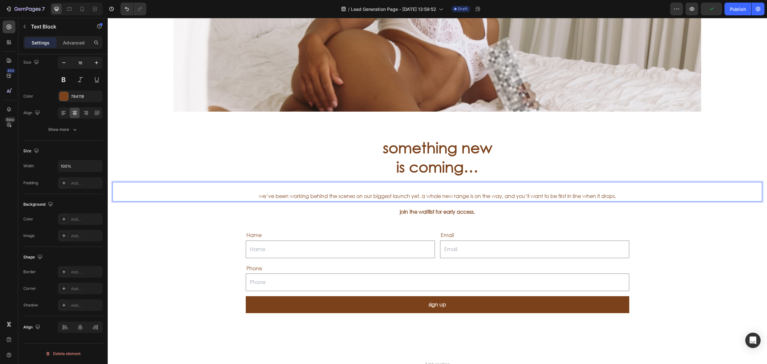
click at [433, 186] on p "⁠⁠⁠⁠⁠⁠⁠ we’ve been working behind the scenes on our biggest launch yet. a whole…" at bounding box center [437, 191] width 648 height 19
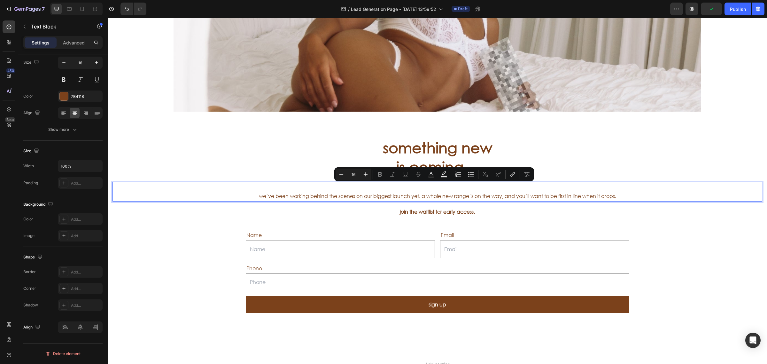
click at [426, 196] on p "we’ve been working behind the scenes on our biggest launch yet. a whole new ran…" at bounding box center [437, 191] width 648 height 19
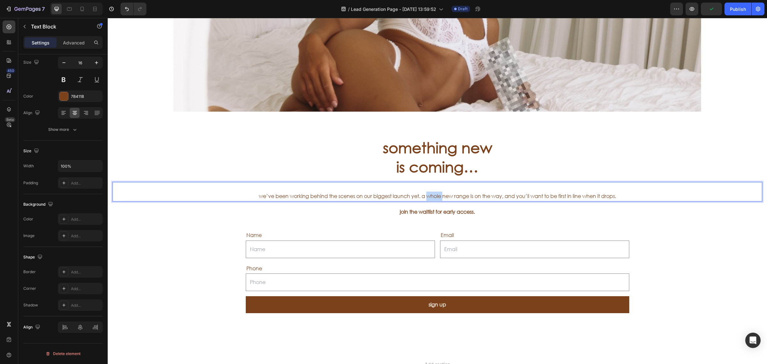
click at [426, 197] on p "we’ve been working behind the scenes on our biggest launch yet. a whole new ran…" at bounding box center [437, 191] width 648 height 19
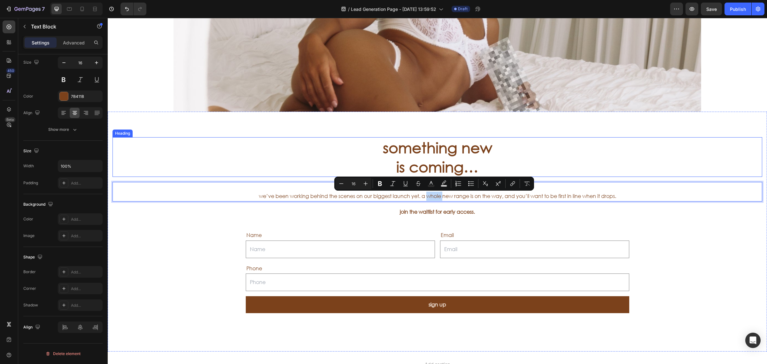
click at [673, 157] on p "something new is coming…" at bounding box center [437, 157] width 648 height 38
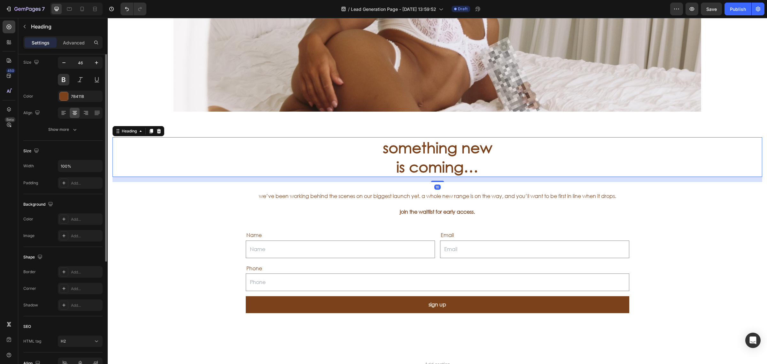
scroll to position [0, 0]
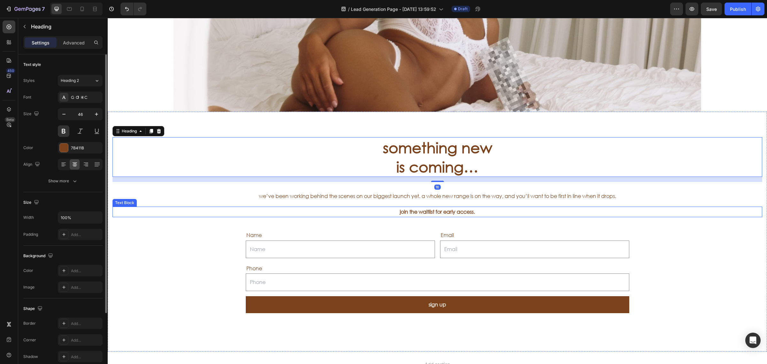
click at [430, 209] on p "join the waitlist for early access." at bounding box center [437, 211] width 648 height 9
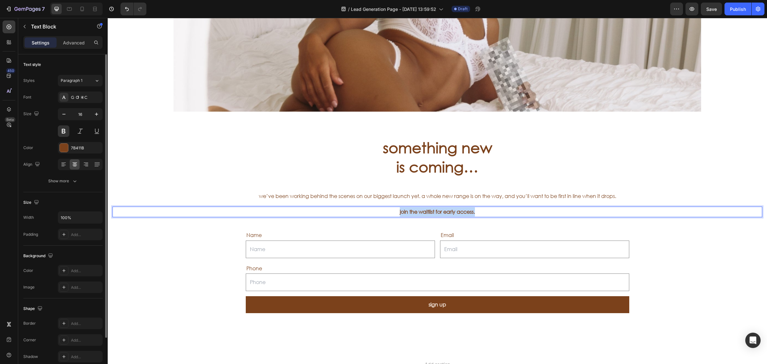
click at [431, 209] on p "join the waitlist for early access." at bounding box center [437, 211] width 648 height 9
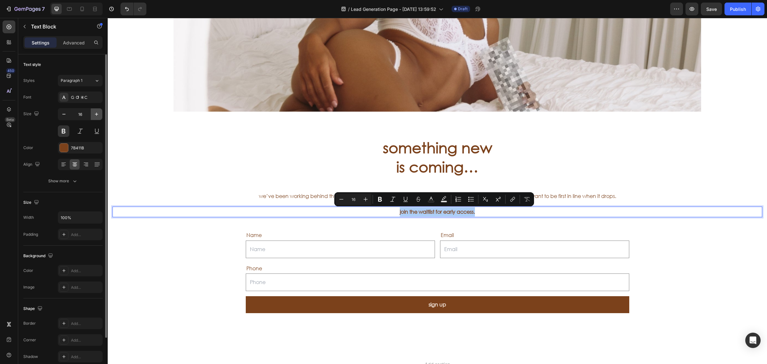
click at [99, 113] on icon "button" at bounding box center [96, 114] width 6 height 6
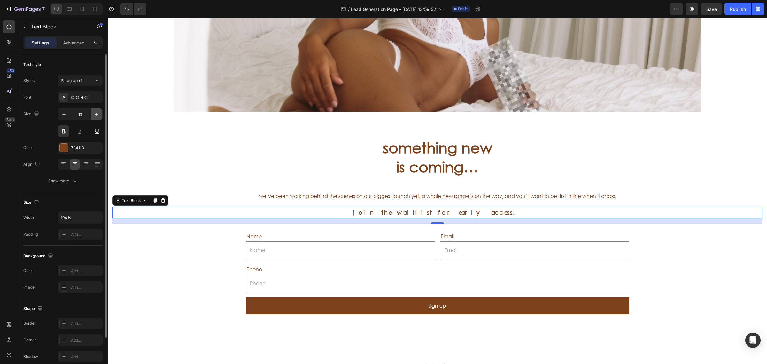
click at [98, 113] on icon "button" at bounding box center [96, 114] width 6 height 6
click at [97, 113] on icon "button" at bounding box center [96, 114] width 6 height 6
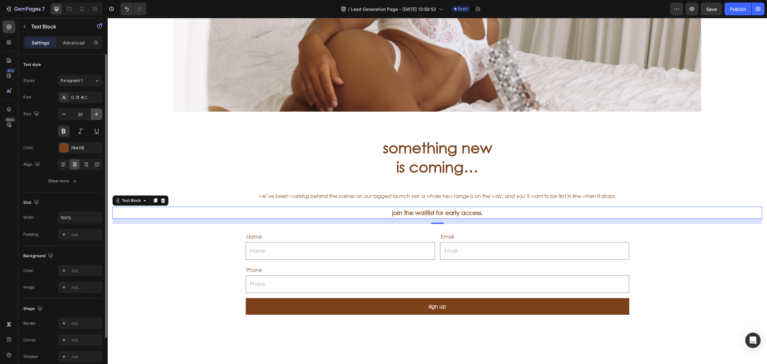
click at [97, 113] on icon "button" at bounding box center [96, 114] width 6 height 6
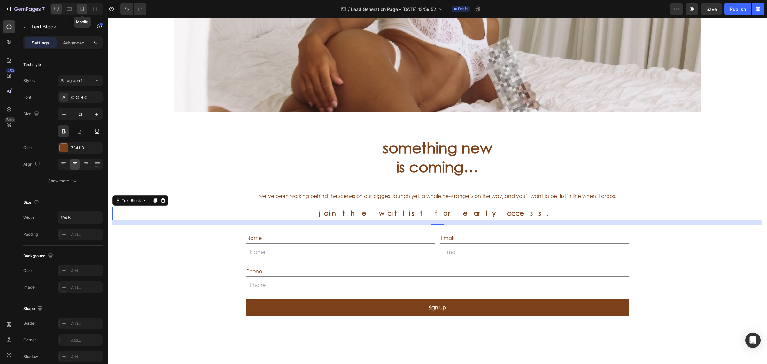
click at [79, 12] on div at bounding box center [82, 9] width 10 height 10
type input "18"
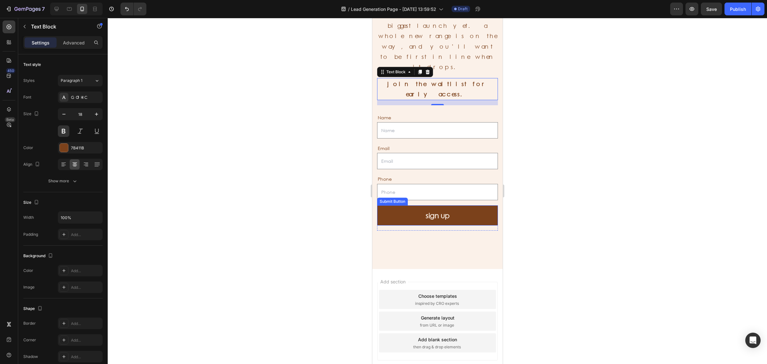
click at [593, 169] on div at bounding box center [437, 191] width 659 height 346
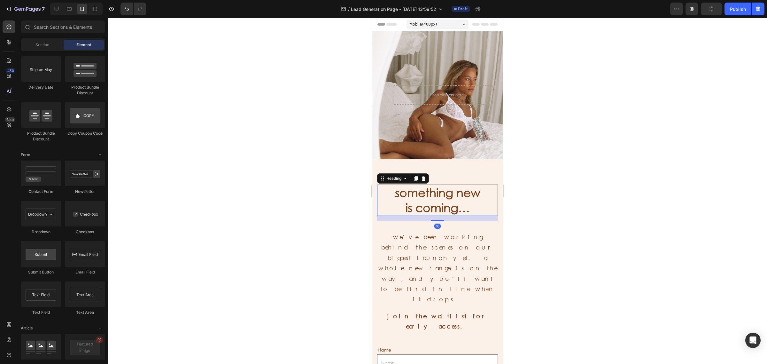
click at [442, 202] on p "something new is coming…" at bounding box center [436, 200] width 119 height 30
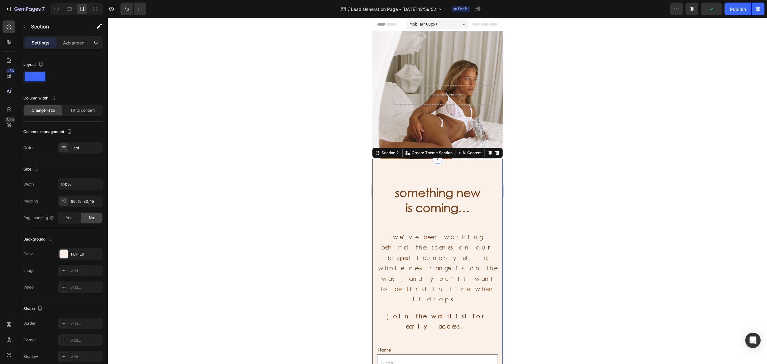
click at [445, 173] on div "something new is coming… Heading we’ve been working behind the scenes on our bi…" at bounding box center [437, 330] width 130 height 342
click at [441, 172] on div "something new is coming… Heading we’ve been working behind the scenes on our bi…" at bounding box center [437, 330] width 130 height 342
click at [426, 176] on div "something new is coming… Heading we’ve been working behind the scenes on our bi…" at bounding box center [437, 330] width 130 height 342
drag, startPoint x: 426, startPoint y: 175, endPoint x: 428, endPoint y: 169, distance: 6.6
click at [426, 176] on div "something new is coming… Heading we’ve been working behind the scenes on our bi…" at bounding box center [437, 330] width 130 height 342
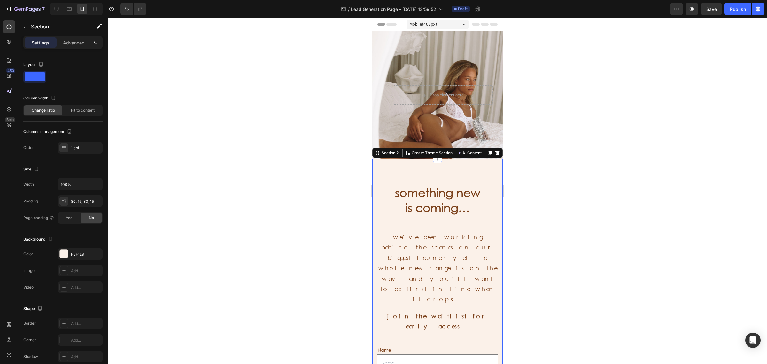
drag, startPoint x: 433, startPoint y: 159, endPoint x: 433, endPoint y: 181, distance: 21.7
click at [433, 181] on div "something new is coming… Heading we’ve been working behind the scenes on our bi…" at bounding box center [437, 330] width 130 height 342
click at [424, 190] on p "something new is coming…" at bounding box center [436, 200] width 119 height 30
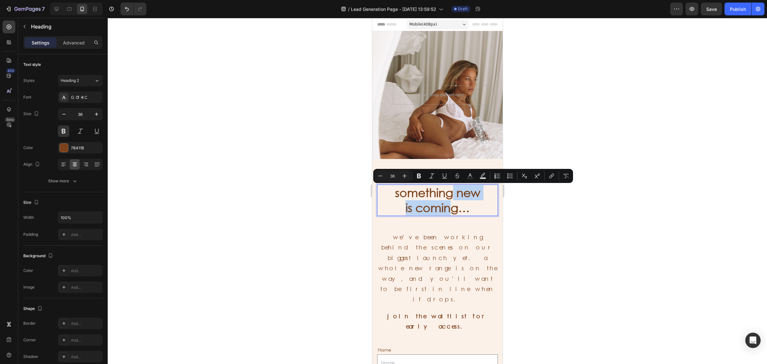
drag, startPoint x: 450, startPoint y: 205, endPoint x: 447, endPoint y: 189, distance: 16.2
click at [435, 202] on p "something new is coming…" at bounding box center [436, 200] width 119 height 30
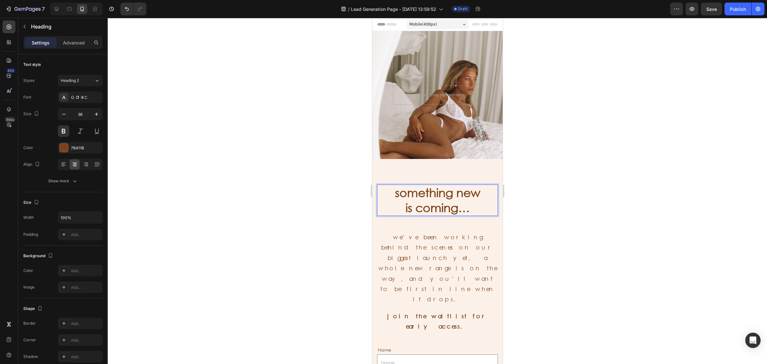
click at [481, 206] on p "something new is coming…" at bounding box center [436, 200] width 119 height 30
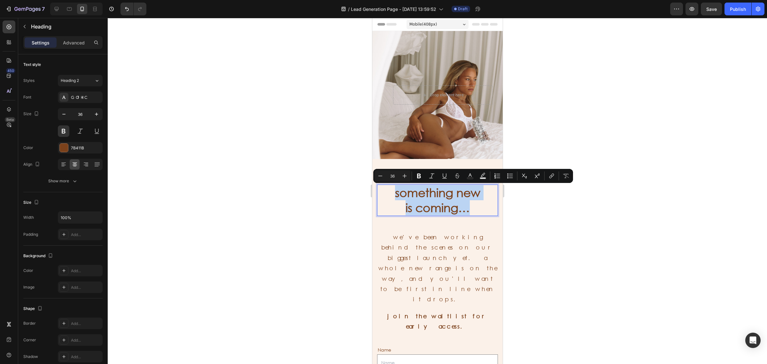
drag, startPoint x: 473, startPoint y: 210, endPoint x: 372, endPoint y: 192, distance: 102.6
click at [386, 195] on p "something new is coming…" at bounding box center [436, 200] width 119 height 30
click at [93, 113] on button "button" at bounding box center [96, 113] width 11 height 11
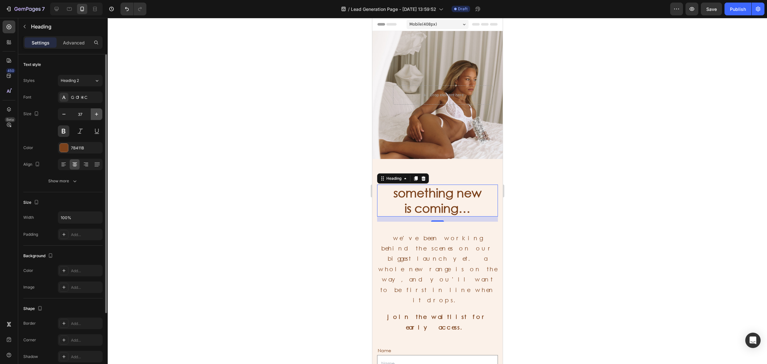
click at [93, 113] on icon "button" at bounding box center [96, 114] width 6 height 6
click at [93, 112] on icon "button" at bounding box center [96, 114] width 6 height 6
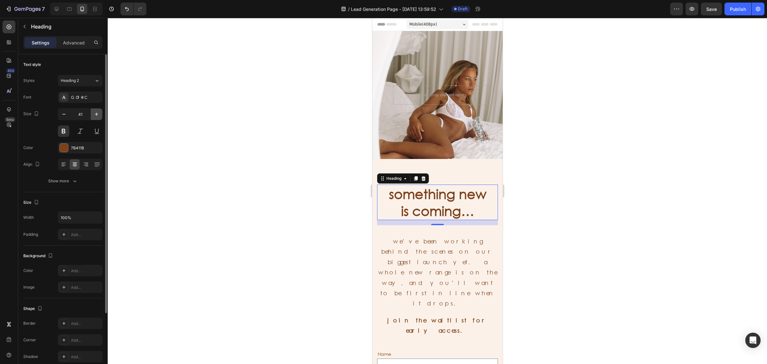
click at [93, 112] on icon "button" at bounding box center [96, 114] width 6 height 6
type input "44"
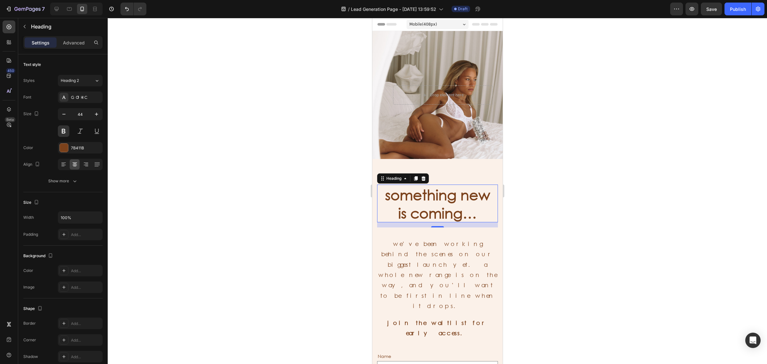
click at [572, 244] on div at bounding box center [437, 191] width 659 height 346
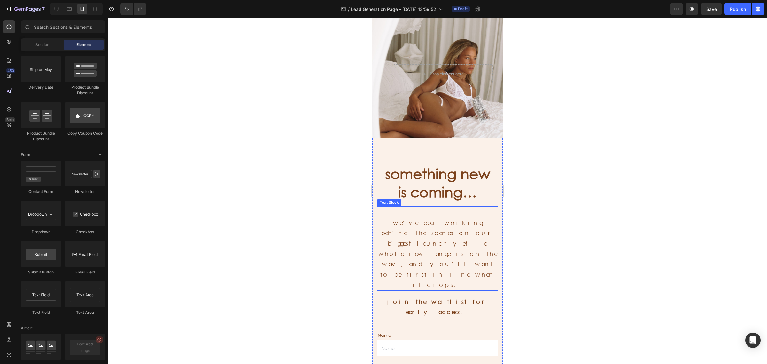
scroll to position [40, 0]
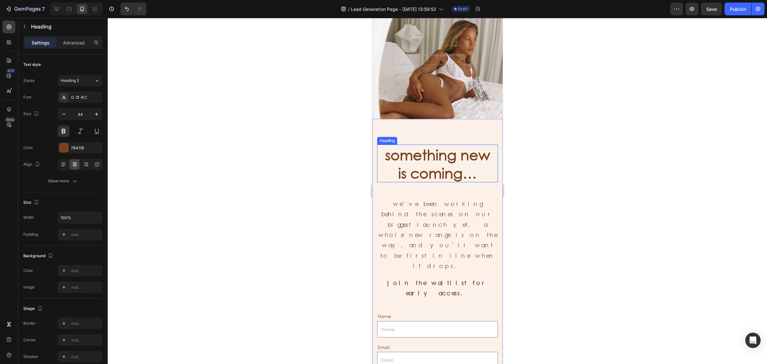
click at [452, 166] on p "something new is coming…" at bounding box center [436, 163] width 119 height 36
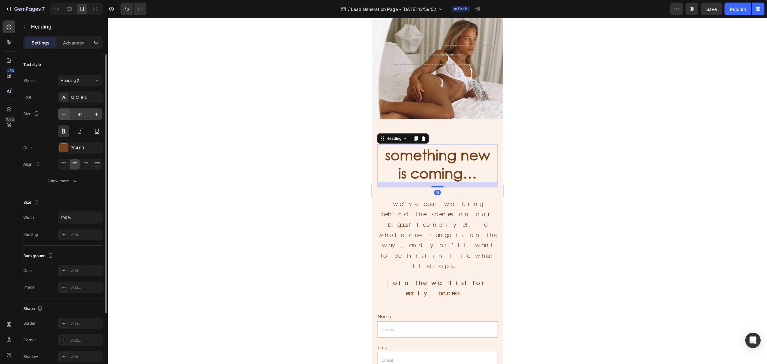
click at [62, 116] on icon "button" at bounding box center [64, 114] width 6 height 6
type input "41"
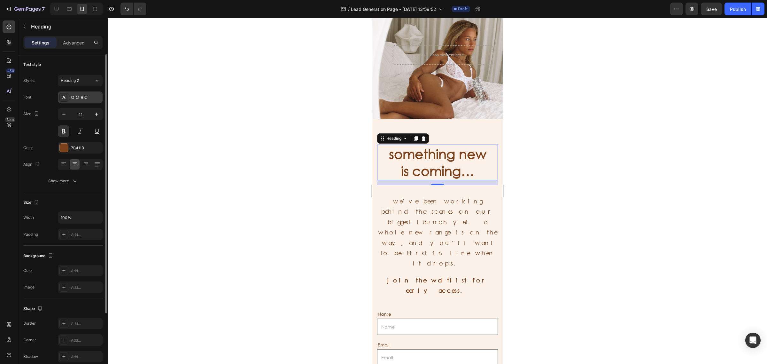
click at [74, 99] on div "GOTHIC" at bounding box center [86, 98] width 30 height 6
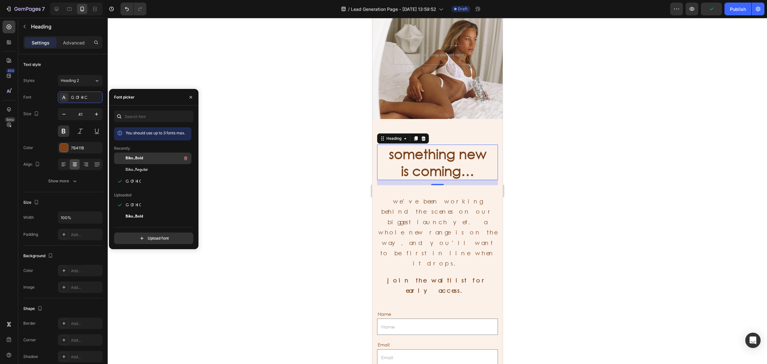
click at [146, 158] on div "Biko_Bold" at bounding box center [158, 158] width 65 height 8
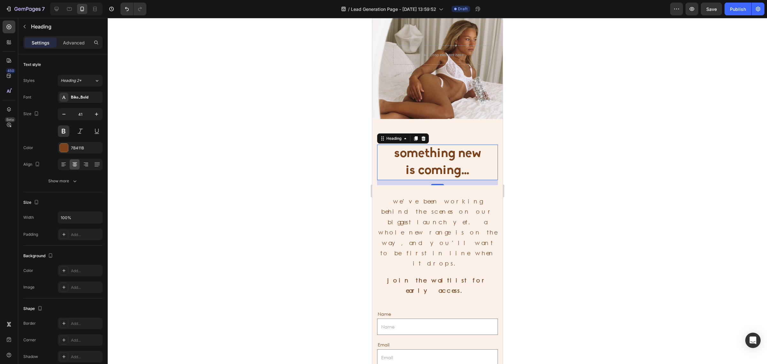
click at [568, 162] on div at bounding box center [437, 191] width 659 height 346
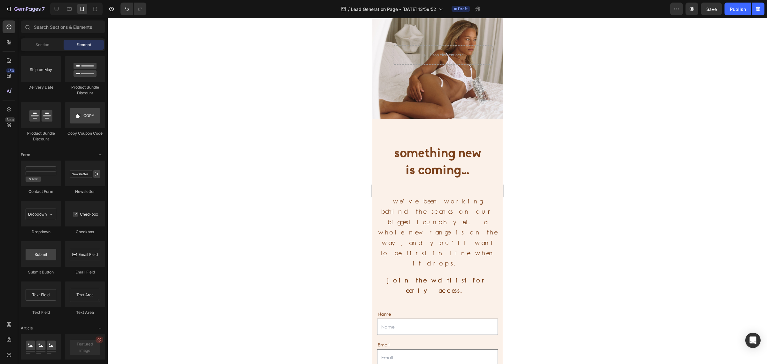
click at [568, 162] on div at bounding box center [437, 191] width 659 height 346
click at [456, 167] on p "something new is coming…" at bounding box center [436, 162] width 119 height 34
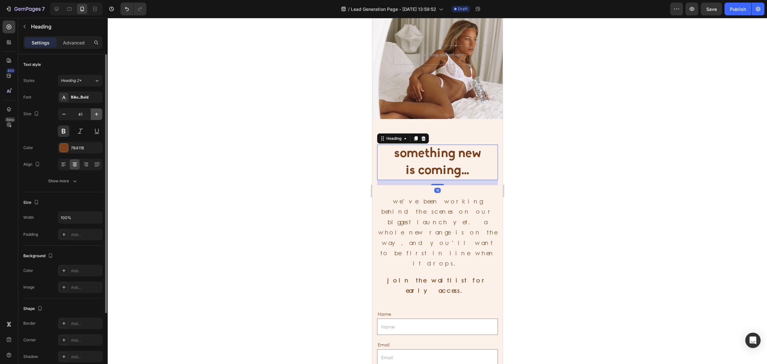
click at [97, 114] on icon "button" at bounding box center [96, 113] width 3 height 3
type input "43"
click at [604, 213] on div at bounding box center [437, 191] width 659 height 346
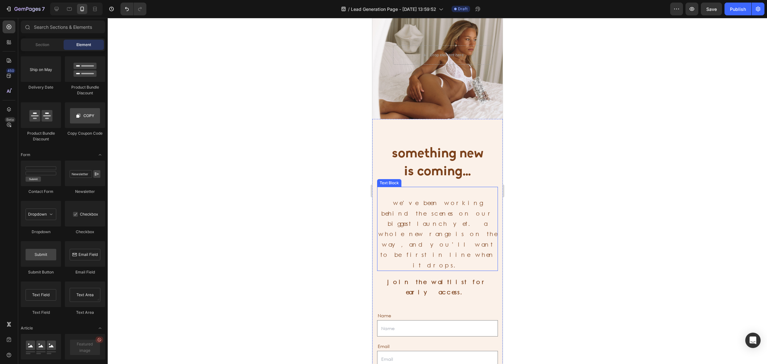
click at [442, 226] on p "we’ve been working behind the scenes on our biggest launch yet. a whole new ran…" at bounding box center [436, 228] width 119 height 83
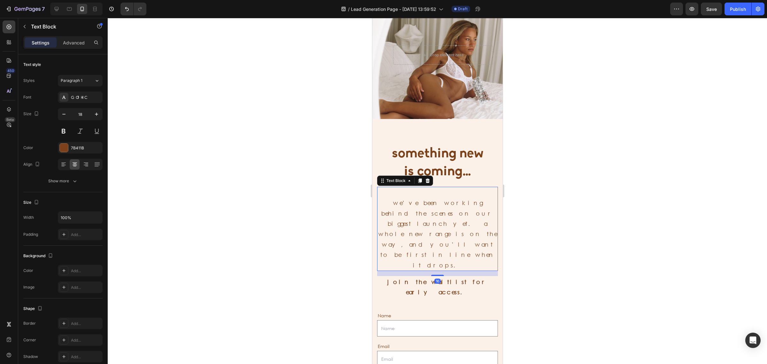
click at [713, 214] on div at bounding box center [437, 191] width 659 height 346
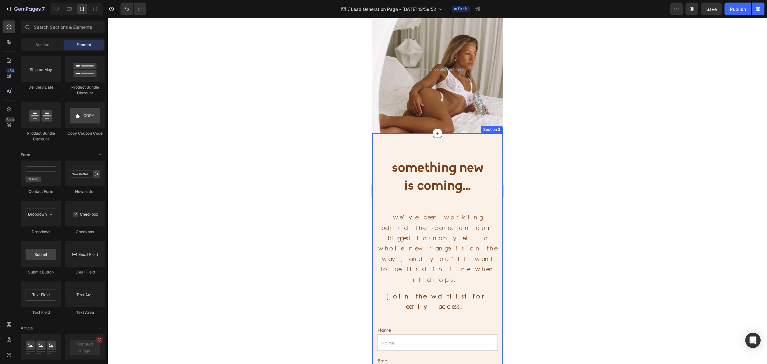
scroll to position [0, 0]
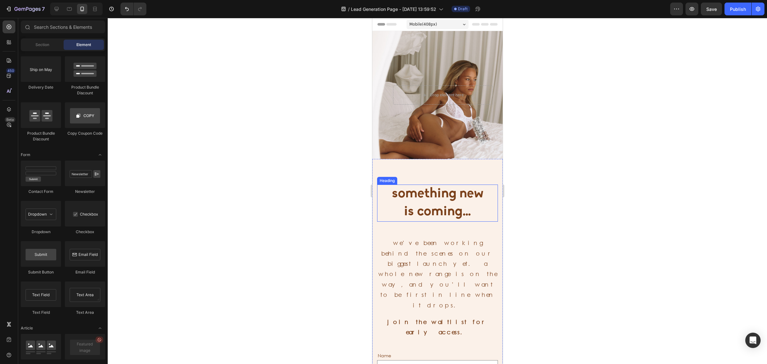
click at [471, 211] on p "something new is coming…" at bounding box center [436, 203] width 119 height 36
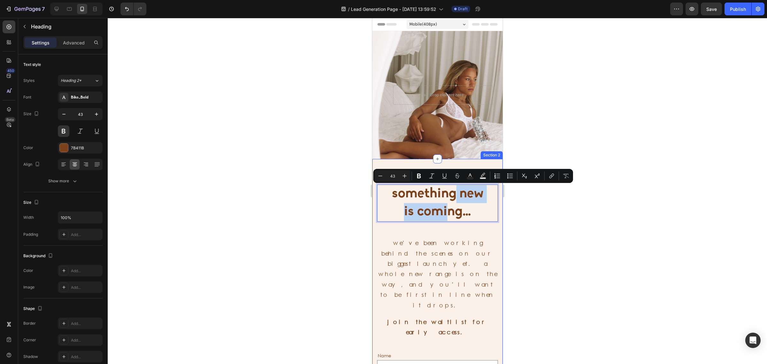
drag, startPoint x: 445, startPoint y: 205, endPoint x: 447, endPoint y: 175, distance: 30.5
drag, startPoint x: 426, startPoint y: 202, endPoint x: 477, endPoint y: 192, distance: 52.0
click at [428, 201] on p "something new is coming…" at bounding box center [436, 203] width 119 height 36
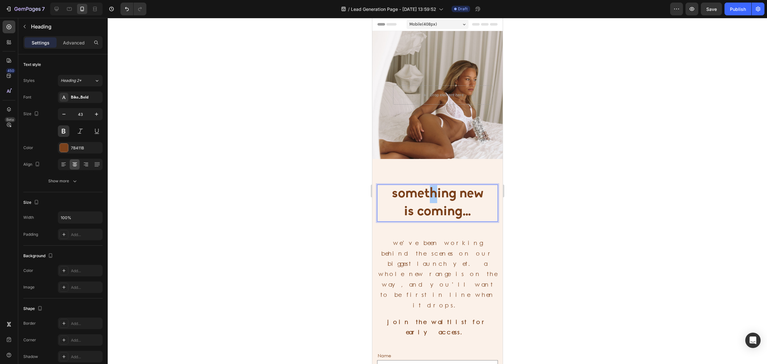
click at [652, 205] on div at bounding box center [437, 191] width 659 height 346
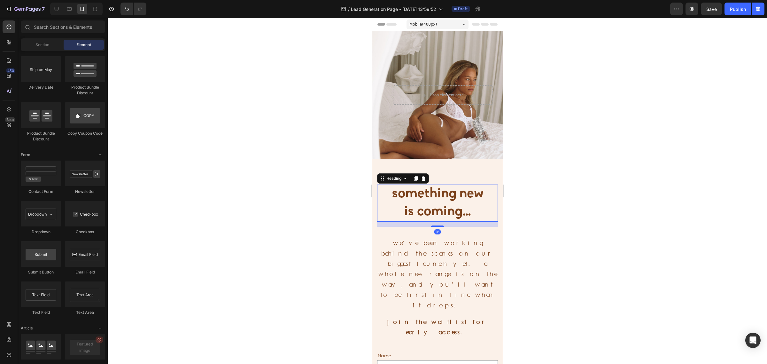
click at [438, 212] on p "something new is coming…" at bounding box center [436, 203] width 119 height 36
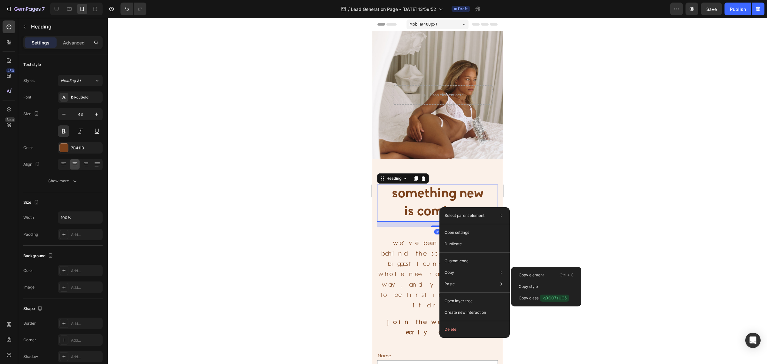
drag, startPoint x: 450, startPoint y: 270, endPoint x: 443, endPoint y: 254, distance: 17.4
click at [449, 269] on p "Copy" at bounding box center [449, 272] width 10 height 6
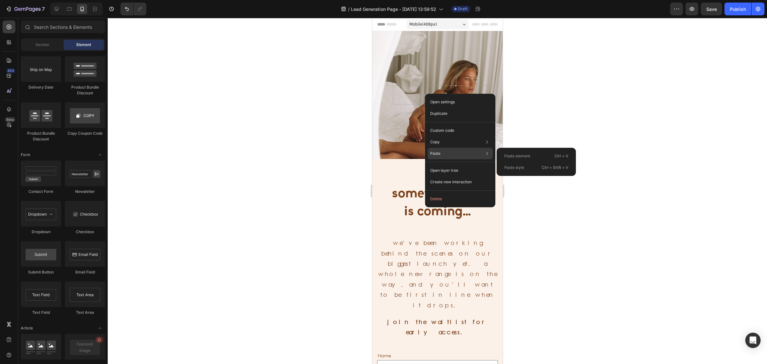
click at [441, 165] on div "Paste Paste element Ctrl + V Paste style Ctrl + Shift + V" at bounding box center [459, 170] width 65 height 11
click at [552, 114] on div at bounding box center [437, 191] width 659 height 346
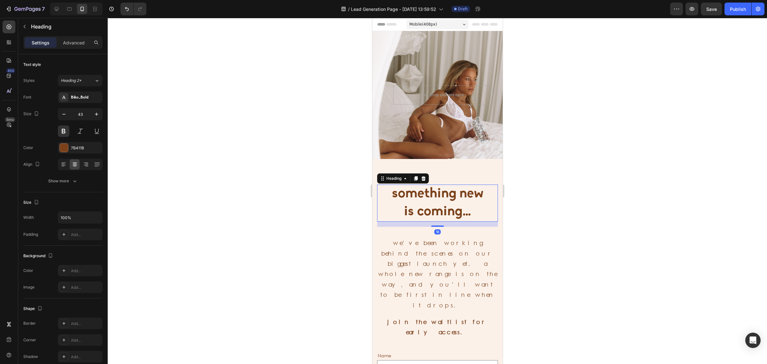
click at [430, 205] on p "something new is coming…" at bounding box center [436, 203] width 119 height 36
click at [468, 211] on p "something new is coming…" at bounding box center [436, 203] width 119 height 36
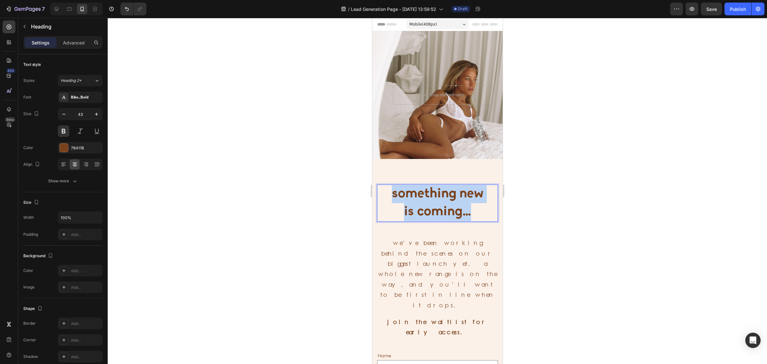
drag, startPoint x: 476, startPoint y: 215, endPoint x: 401, endPoint y: 196, distance: 77.5
click at [389, 195] on p "something new is coming…" at bounding box center [436, 203] width 119 height 36
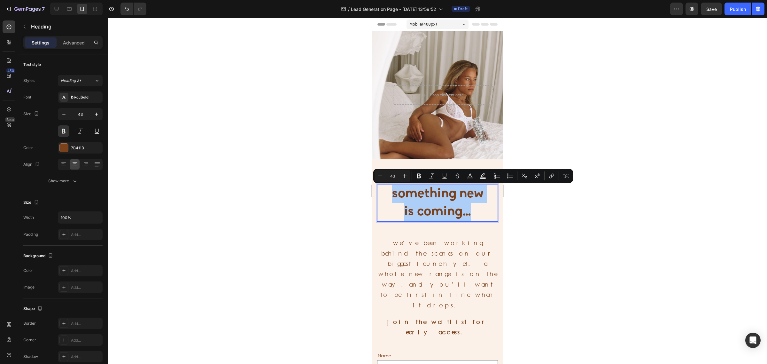
click at [614, 197] on div at bounding box center [437, 191] width 659 height 346
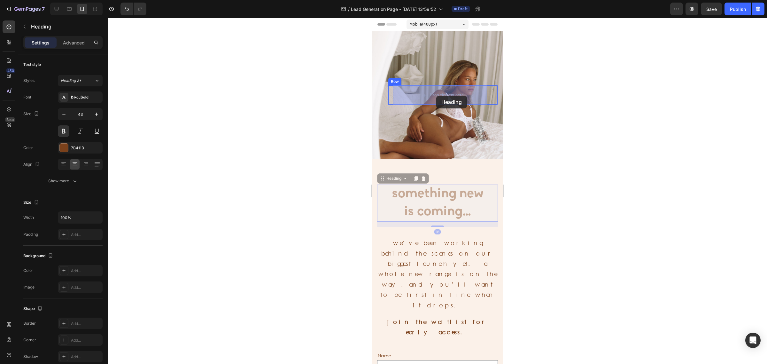
drag, startPoint x: 429, startPoint y: 197, endPoint x: 436, endPoint y: 96, distance: 101.2
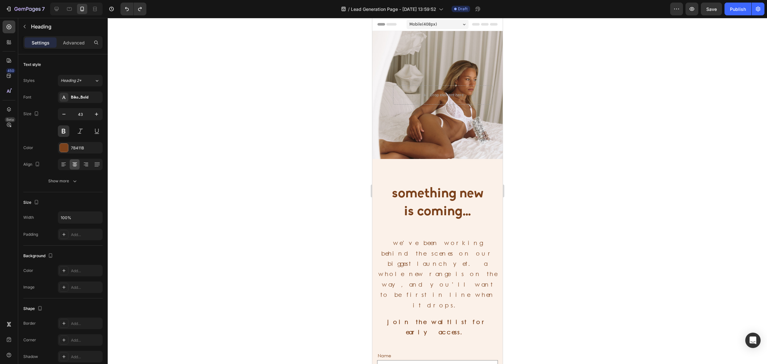
drag, startPoint x: 589, startPoint y: 187, endPoint x: 588, endPoint y: 183, distance: 4.0
click at [588, 184] on div at bounding box center [437, 191] width 659 height 346
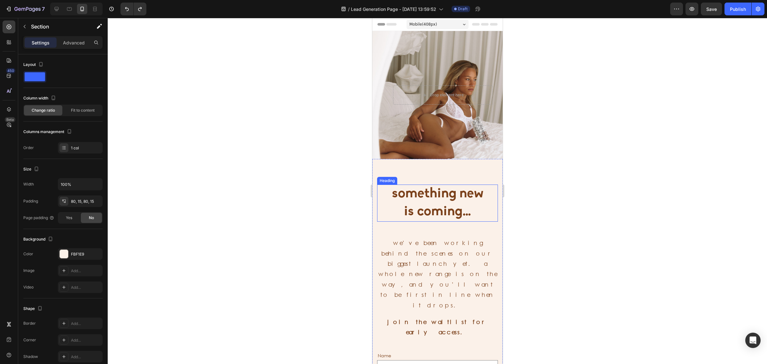
click at [443, 179] on div "something new is coming… Heading we’ve been working behind the scenes on our bi…" at bounding box center [437, 333] width 130 height 348
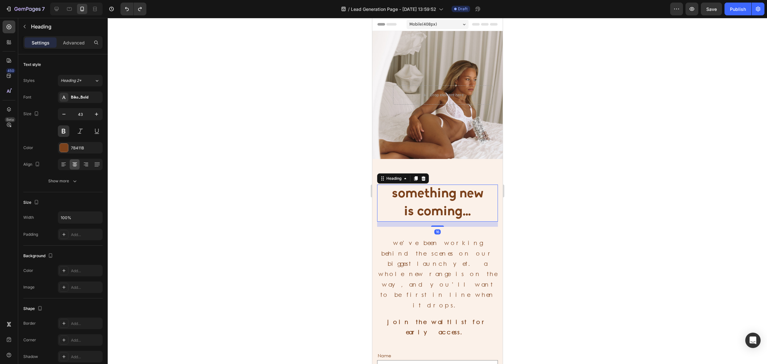
drag, startPoint x: 434, startPoint y: 189, endPoint x: 433, endPoint y: 184, distance: 5.3
click at [433, 189] on h2 "something new is coming…" at bounding box center [437, 202] width 121 height 37
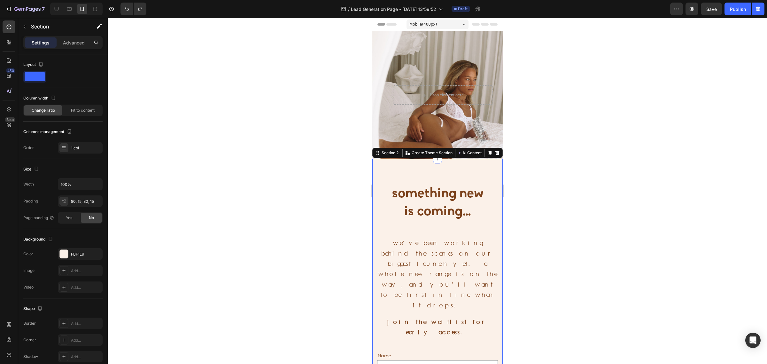
click at [432, 176] on div "something new is coming… Heading we’ve been working behind the scenes on our bi…" at bounding box center [437, 333] width 130 height 348
click at [73, 202] on div "80, 15, 80, 15" at bounding box center [80, 201] width 19 height 6
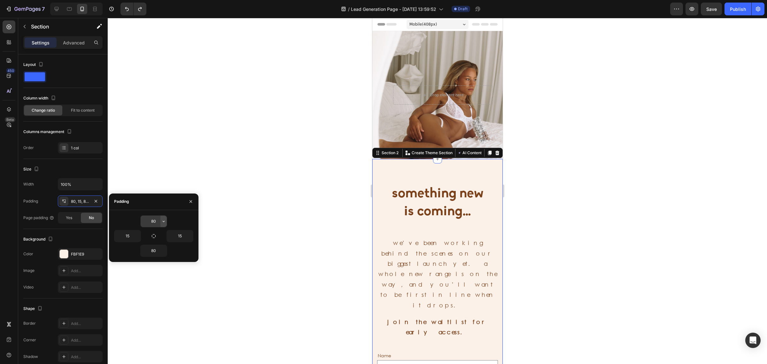
click at [165, 222] on icon "button" at bounding box center [163, 220] width 5 height 5
click at [132, 253] on p "2XL 32px" at bounding box center [142, 253] width 34 height 6
type input "32"
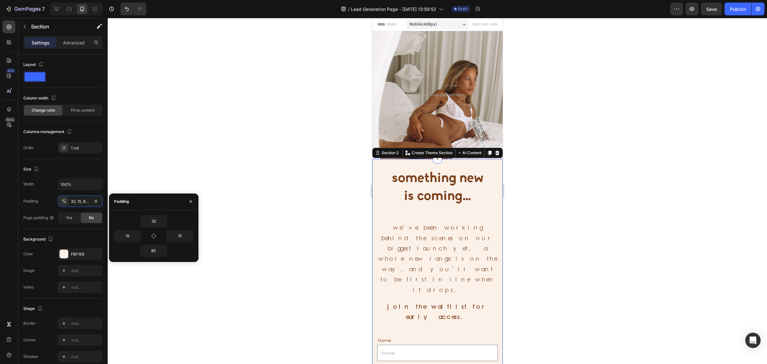
click at [560, 213] on div at bounding box center [437, 191] width 659 height 346
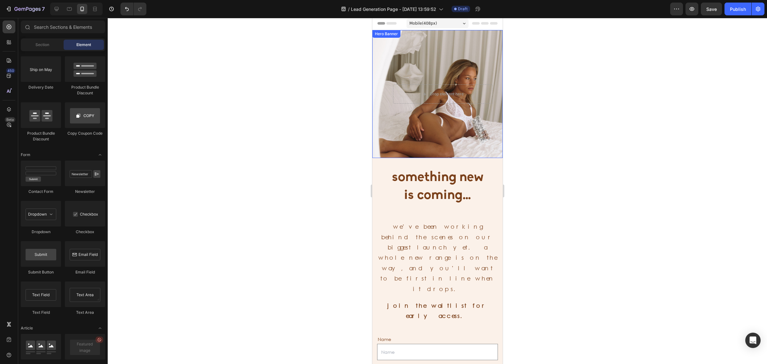
scroll to position [0, 0]
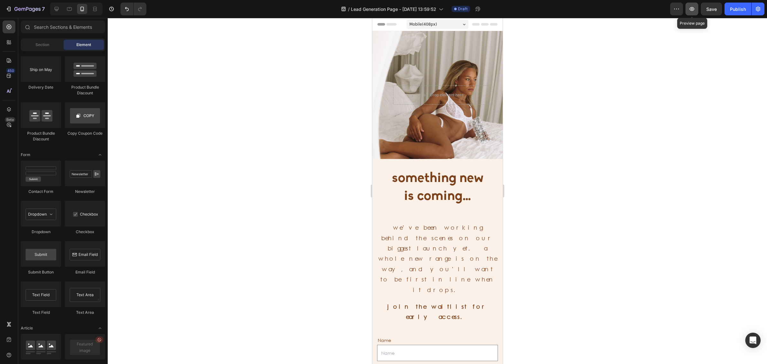
click at [689, 10] on icon "button" at bounding box center [691, 9] width 6 height 6
click at [423, 301] on p "join the waitlist for early access." at bounding box center [436, 311] width 119 height 21
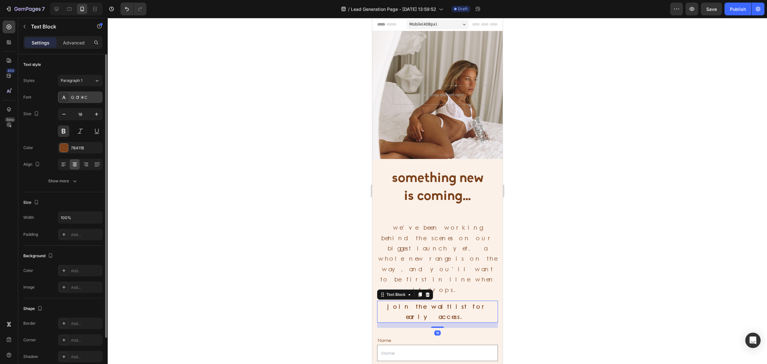
click at [83, 100] on div "GOTHIC" at bounding box center [86, 98] width 30 height 6
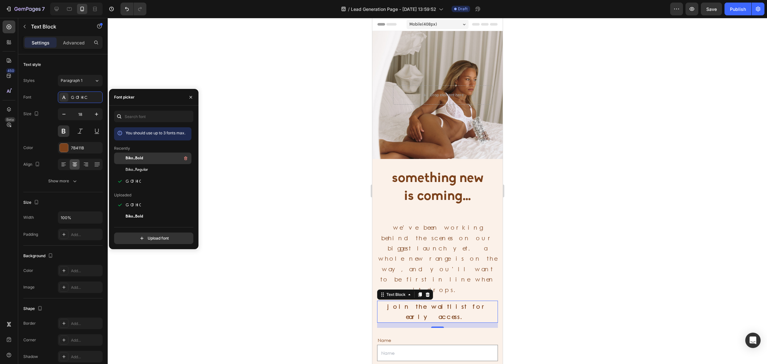
click at [138, 155] on div "Biko_Bold" at bounding box center [158, 158] width 65 height 8
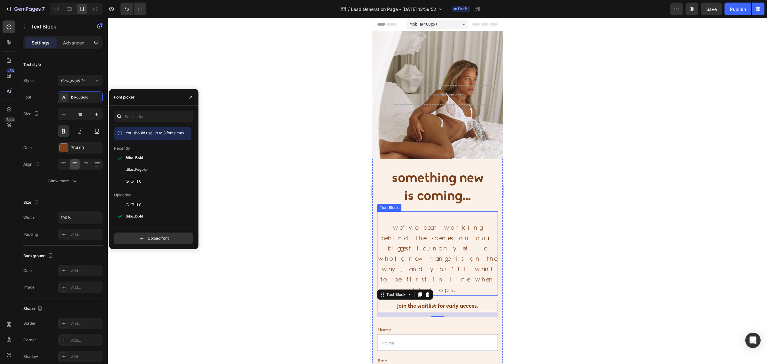
click at [426, 238] on p "we’ve been working behind the scenes on our biggest launch yet. a whole new ran…" at bounding box center [436, 253] width 119 height 83
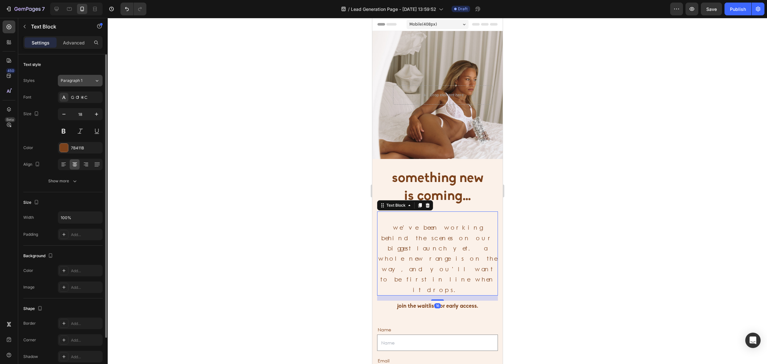
click at [87, 79] on div "Paragraph 1" at bounding box center [78, 81] width 34 height 6
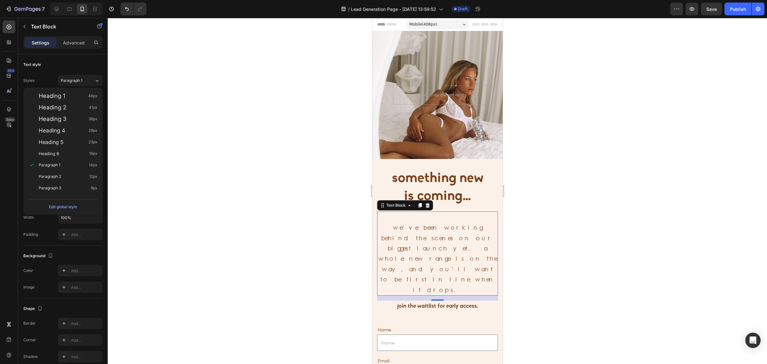
click at [199, 95] on div at bounding box center [437, 191] width 659 height 346
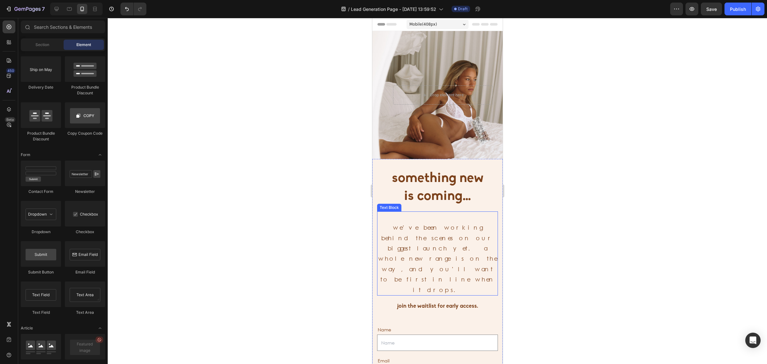
click at [420, 253] on p "we’ve been working behind the scenes on our biggest launch yet. a whole new ran…" at bounding box center [436, 253] width 119 height 83
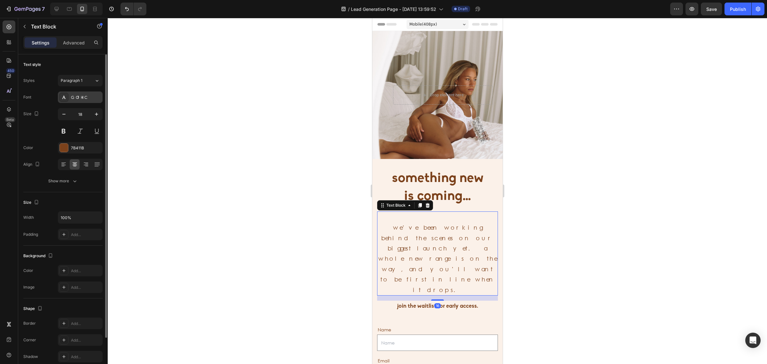
click at [91, 93] on div "GOTHIC" at bounding box center [80, 96] width 45 height 11
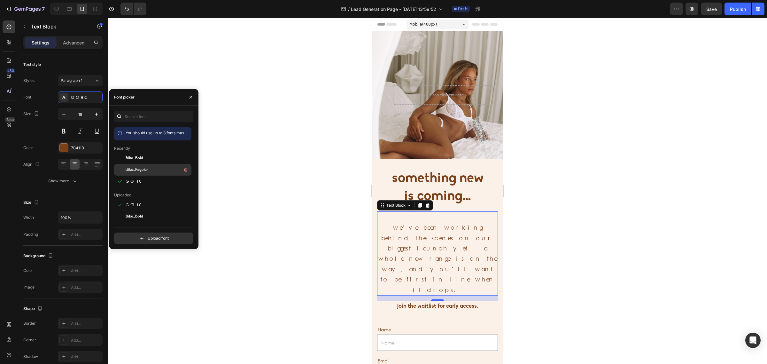
click at [148, 166] on div "Biko_Regular" at bounding box center [158, 170] width 65 height 8
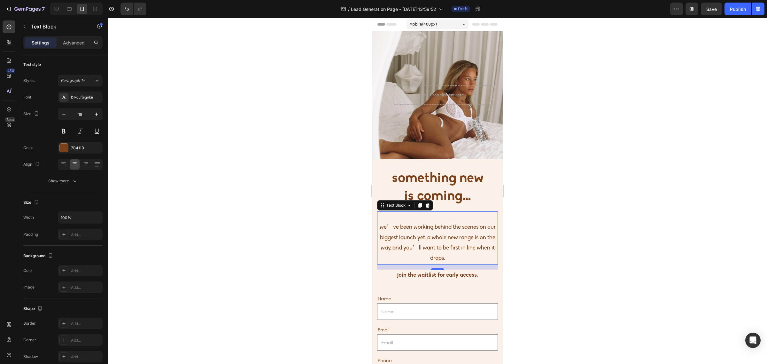
click at [568, 188] on div at bounding box center [437, 191] width 659 height 346
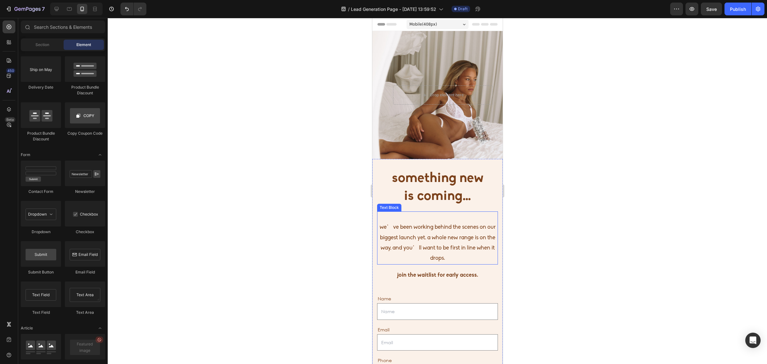
click at [439, 246] on p "we’ve been working behind the scenes on our biggest launch yet. a whole new ran…" at bounding box center [436, 238] width 119 height 52
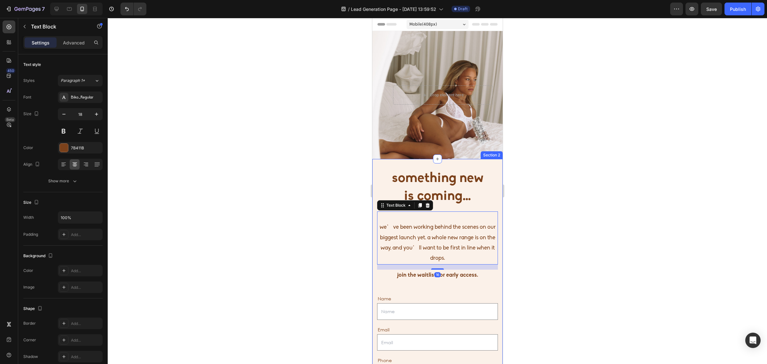
drag, startPoint x: 537, startPoint y: 257, endPoint x: 531, endPoint y: 257, distance: 6.1
click at [536, 257] on div at bounding box center [437, 191] width 659 height 346
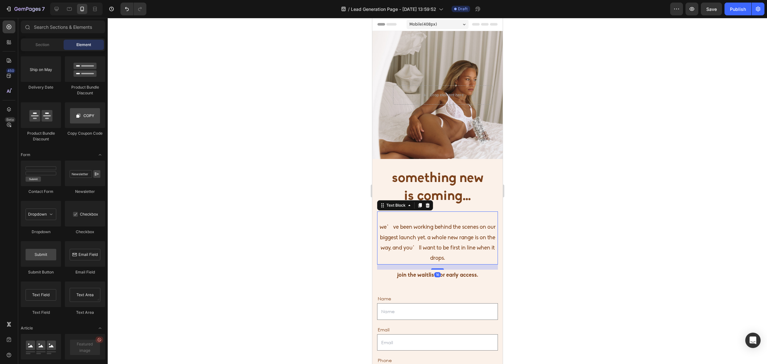
click at [466, 241] on p "we’ve been working behind the scenes on our biggest launch yet. a whole new ran…" at bounding box center [436, 238] width 119 height 52
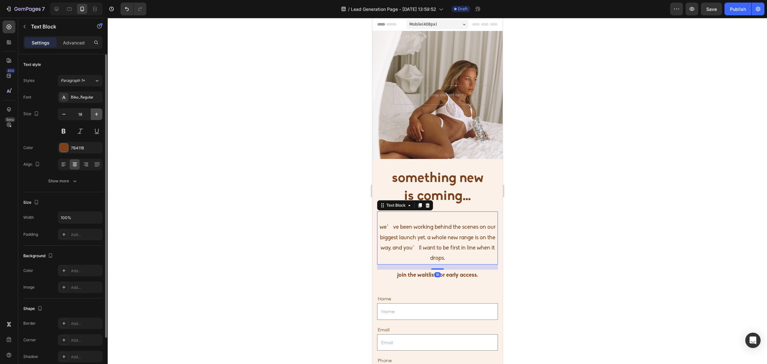
click at [93, 117] on icon "button" at bounding box center [96, 114] width 6 height 6
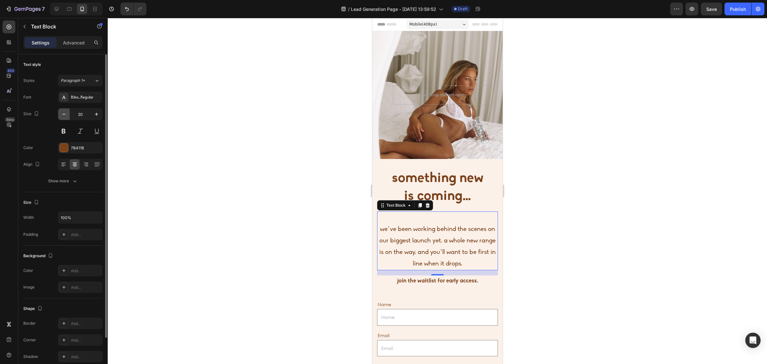
click at [64, 117] on icon "button" at bounding box center [64, 114] width 6 height 6
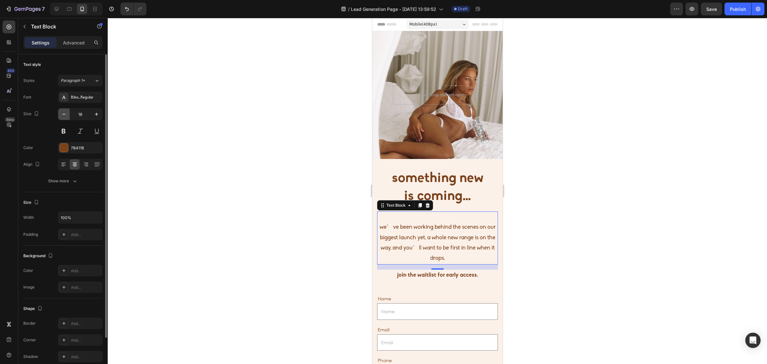
click at [61, 117] on icon "button" at bounding box center [64, 114] width 6 height 6
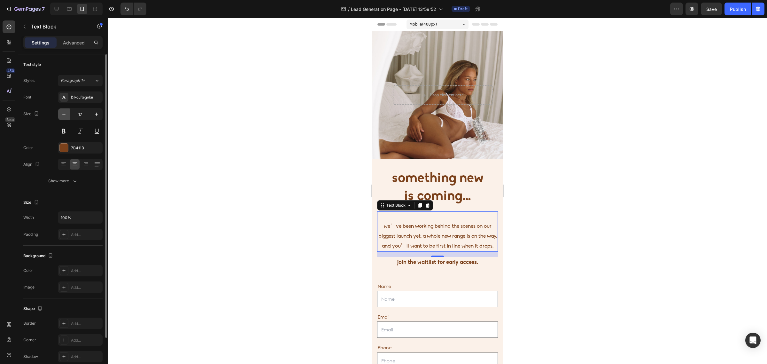
click at [61, 117] on icon "button" at bounding box center [64, 114] width 6 height 6
type input "15"
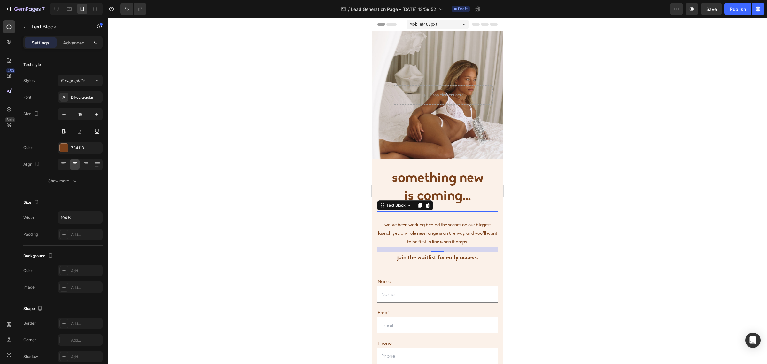
drag, startPoint x: 646, startPoint y: 308, endPoint x: 640, endPoint y: 304, distance: 7.9
click at [644, 306] on div at bounding box center [437, 191] width 659 height 346
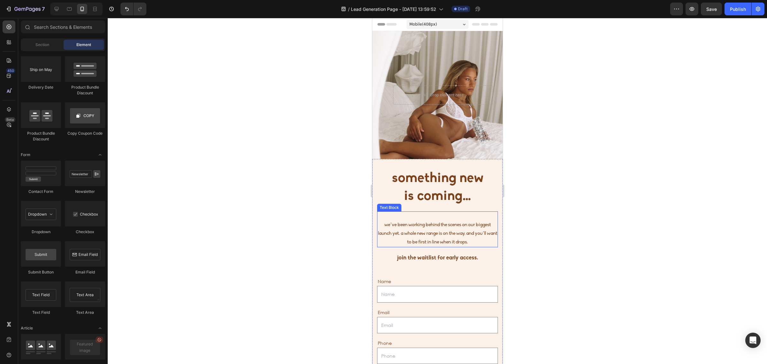
click at [411, 221] on p "we’ve been working behind the scenes on our biggest launch yet. a whole new ran…" at bounding box center [436, 229] width 119 height 34
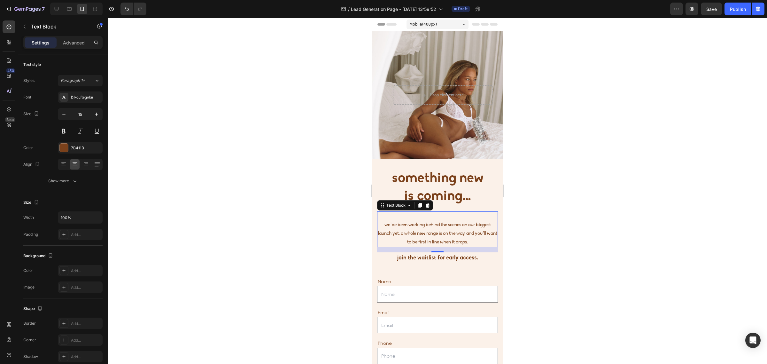
click at [670, 233] on div at bounding box center [437, 191] width 659 height 346
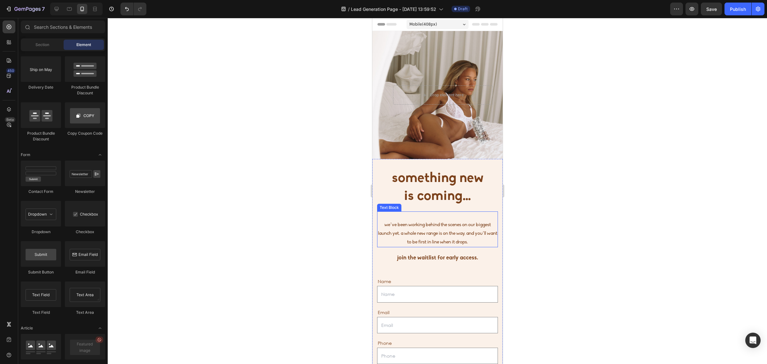
click at [485, 226] on p "we’ve been working behind the scenes on our biggest launch yet. a whole new ran…" at bounding box center [436, 229] width 119 height 34
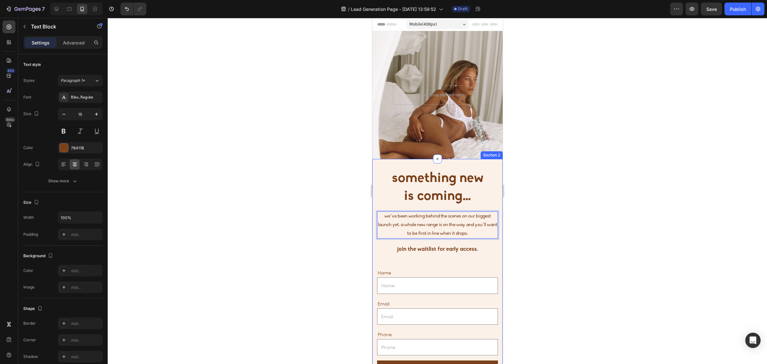
click at [540, 218] on div at bounding box center [437, 191] width 659 height 346
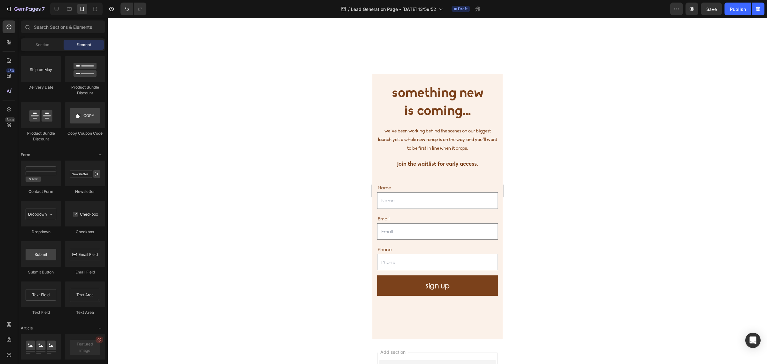
scroll to position [160, 0]
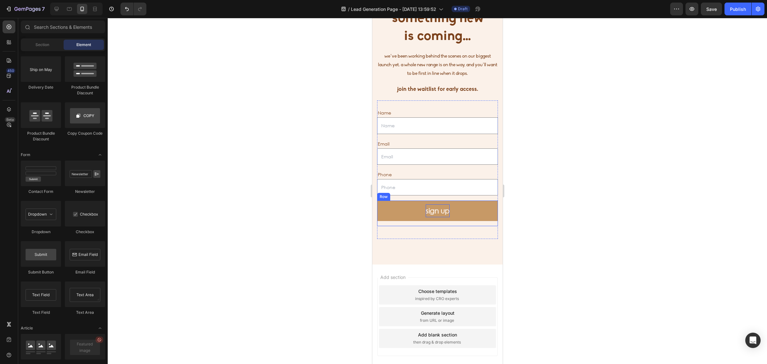
click at [442, 214] on p "sign up" at bounding box center [437, 210] width 24 height 13
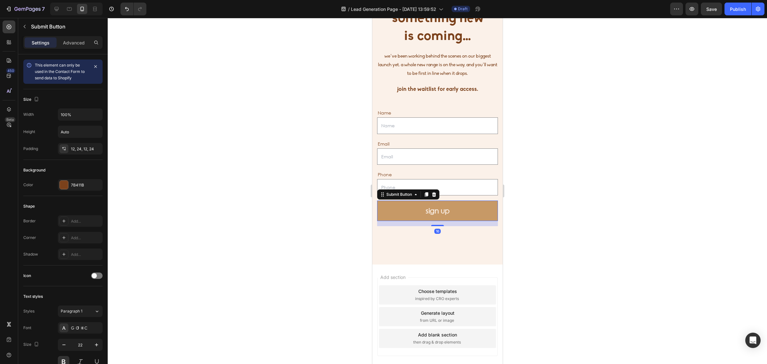
click at [466, 211] on button "sign up" at bounding box center [437, 210] width 121 height 20
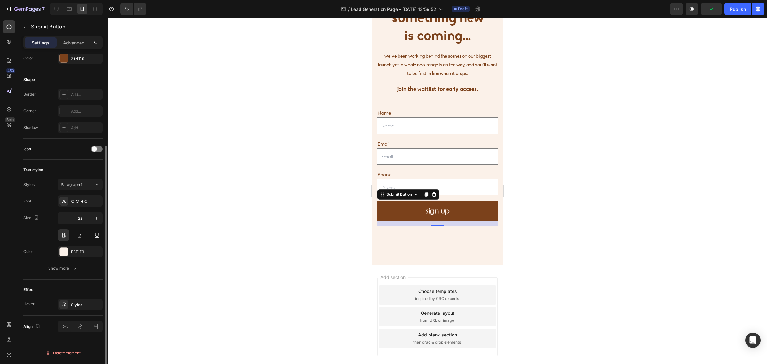
scroll to position [127, 0]
click at [75, 268] on icon "button" at bounding box center [75, 267] width 6 height 6
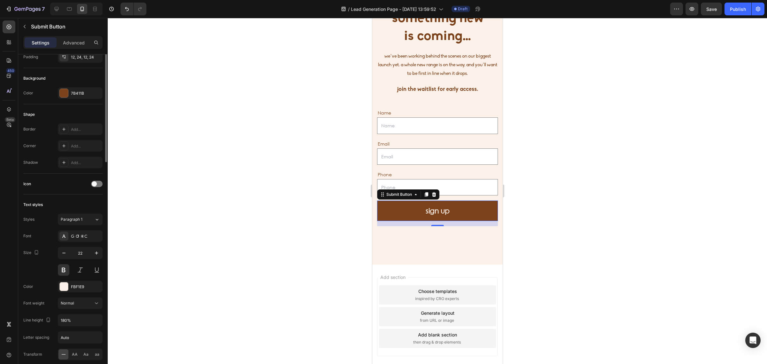
scroll to position [0, 0]
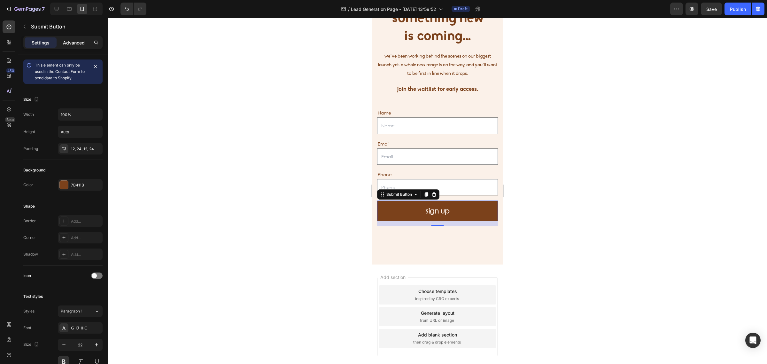
click at [71, 42] on p "Advanced" at bounding box center [74, 42] width 22 height 7
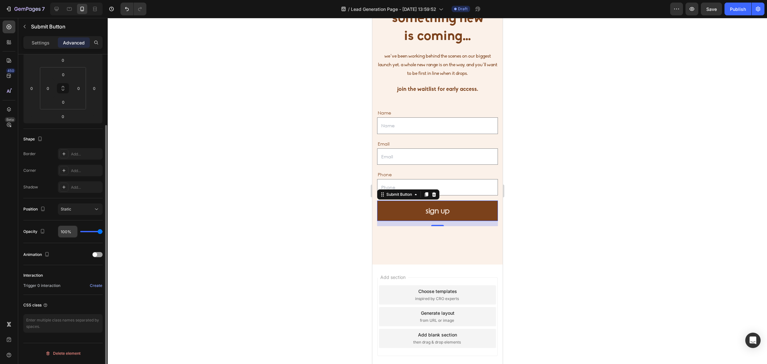
scroll to position [90, 0]
click at [271, 197] on div at bounding box center [437, 191] width 659 height 346
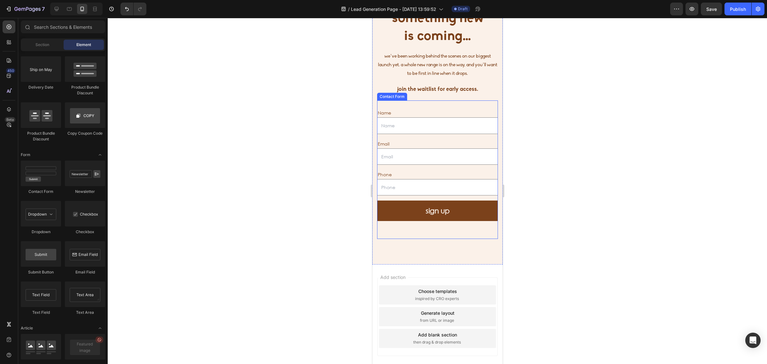
scroll to position [0, 0]
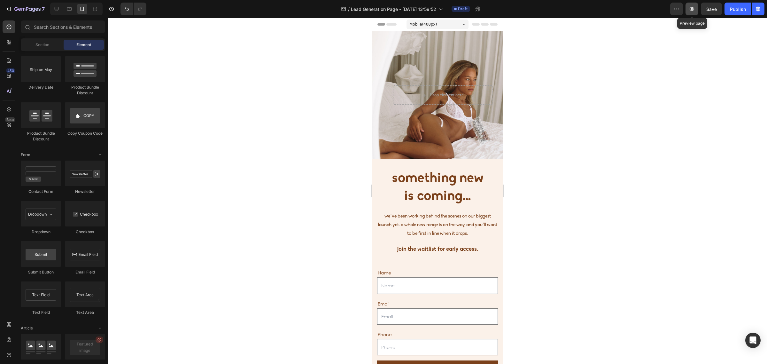
click at [693, 11] on icon "button" at bounding box center [691, 9] width 6 height 6
click at [652, 89] on div at bounding box center [437, 191] width 659 height 346
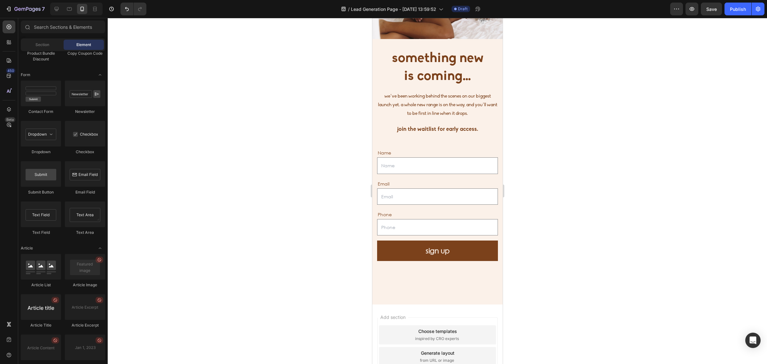
scroll to position [1557, 0]
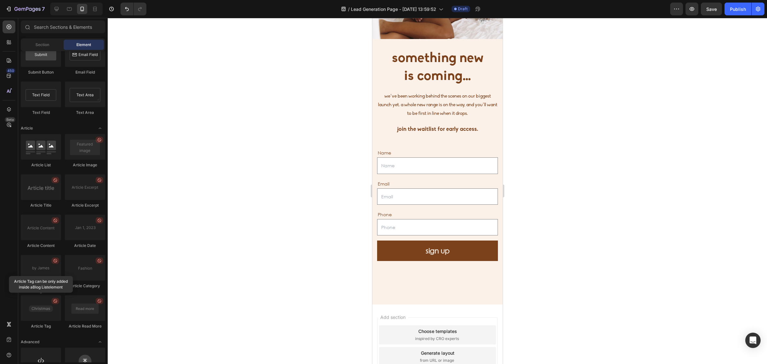
drag, startPoint x: 221, startPoint y: 156, endPoint x: 213, endPoint y: 157, distance: 7.8
click at [219, 157] on div at bounding box center [437, 191] width 659 height 346
click at [456, 158] on input "text" at bounding box center [437, 165] width 121 height 16
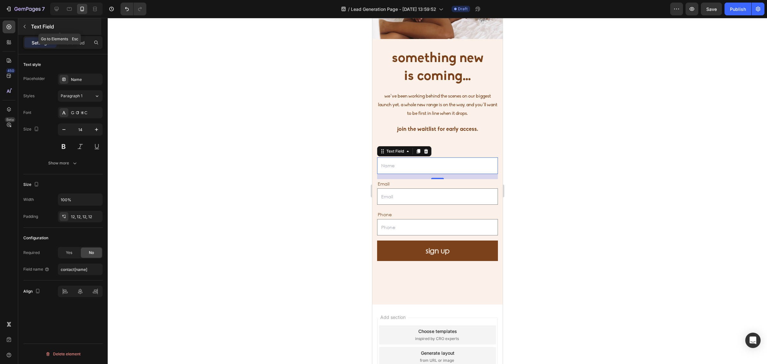
click at [24, 28] on icon "button" at bounding box center [24, 26] width 5 height 5
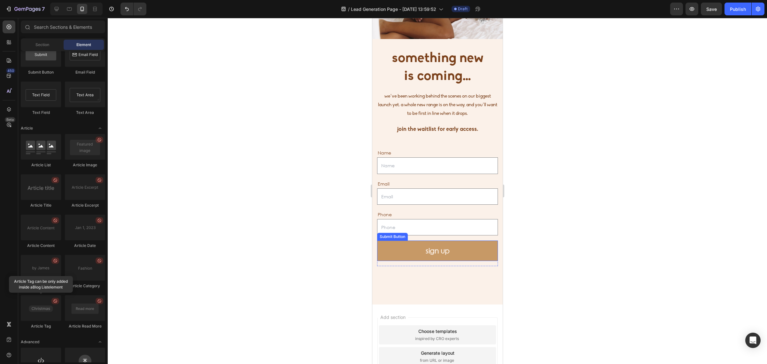
click at [453, 248] on button "sign up" at bounding box center [437, 250] width 121 height 20
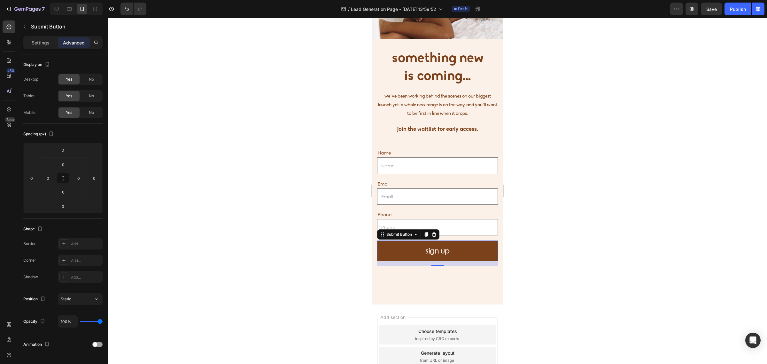
drag, startPoint x: 555, startPoint y: 209, endPoint x: 550, endPoint y: 203, distance: 7.1
click at [553, 205] on div at bounding box center [437, 191] width 659 height 346
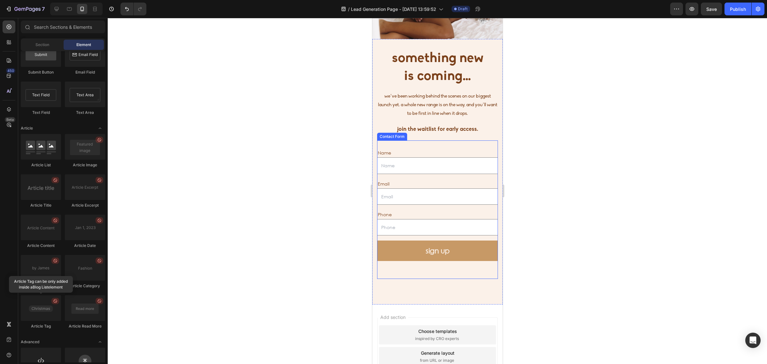
click at [451, 247] on button "sign up" at bounding box center [437, 250] width 121 height 20
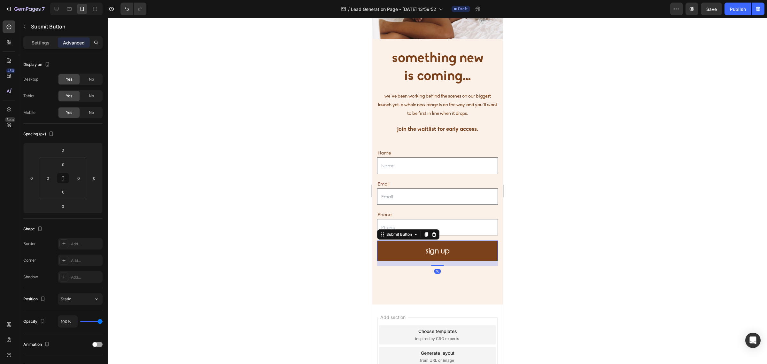
click at [415, 239] on div "Submit Button" at bounding box center [408, 234] width 62 height 10
click at [415, 235] on icon at bounding box center [415, 234] width 2 height 1
click at [298, 238] on div at bounding box center [437, 191] width 659 height 346
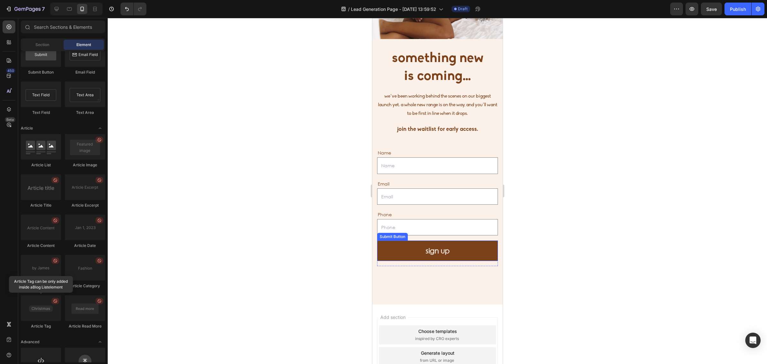
click at [452, 239] on div "Name Text Block Text Field Email Text Block Email Field Row Phone Text Block Te…" at bounding box center [437, 209] width 121 height 138
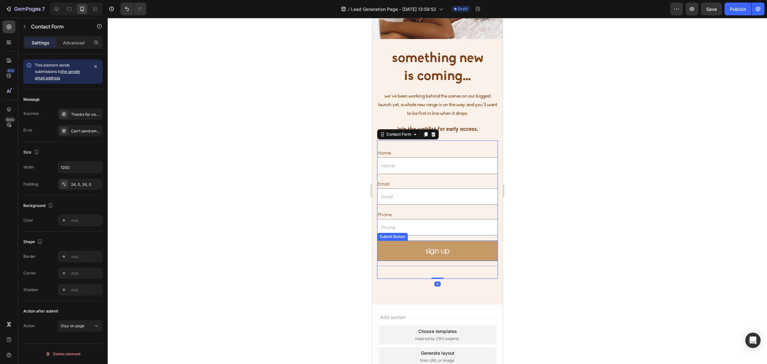
click at [451, 253] on button "sign up" at bounding box center [437, 250] width 121 height 20
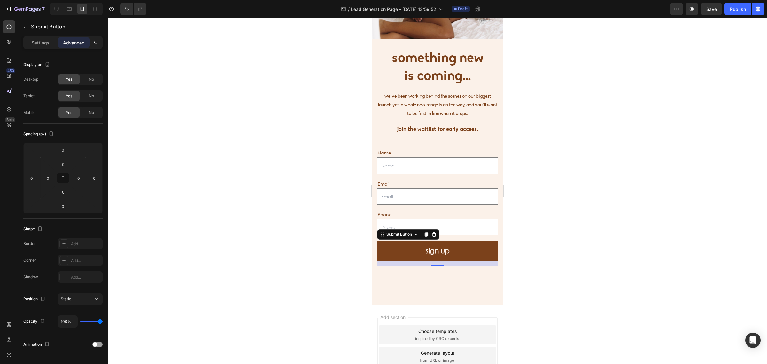
click at [601, 222] on div at bounding box center [437, 191] width 659 height 346
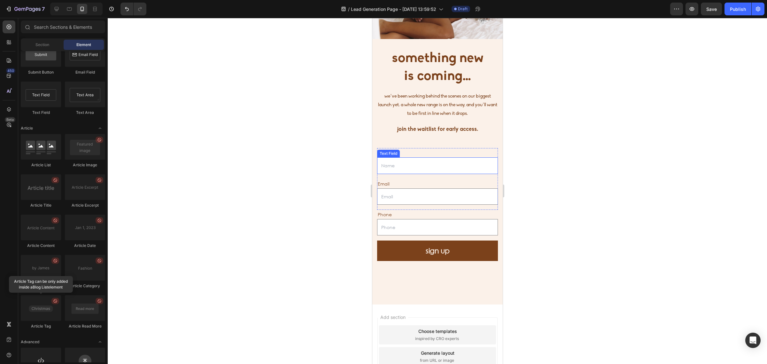
click at [407, 168] on input "text" at bounding box center [437, 165] width 121 height 16
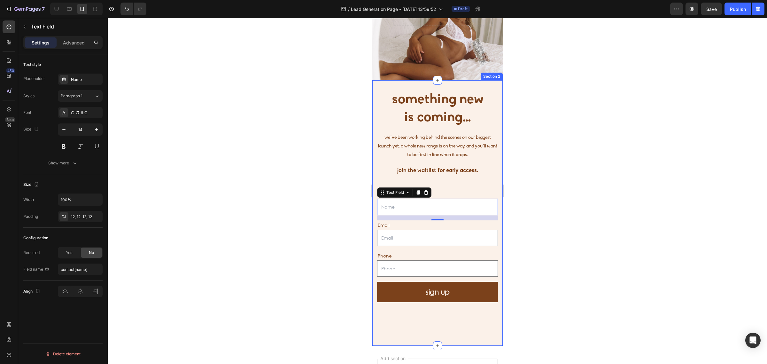
scroll to position [0, 0]
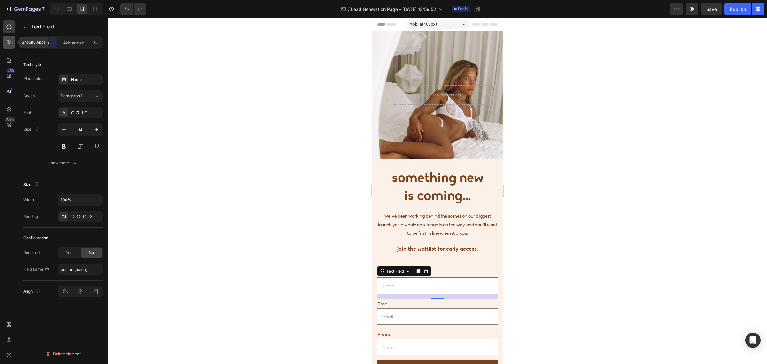
click at [4, 42] on div at bounding box center [9, 42] width 13 height 13
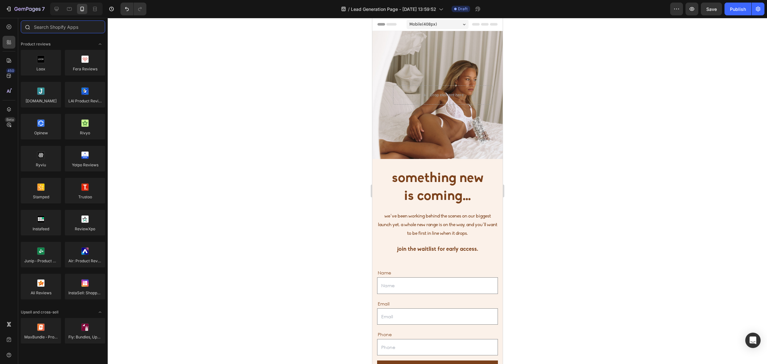
click at [75, 28] on input "text" at bounding box center [63, 26] width 84 height 13
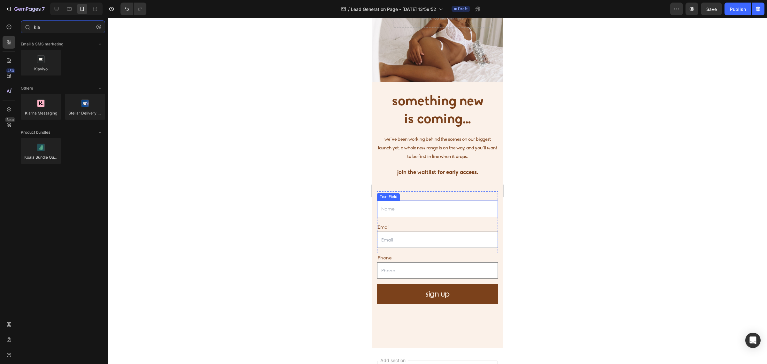
scroll to position [80, 0]
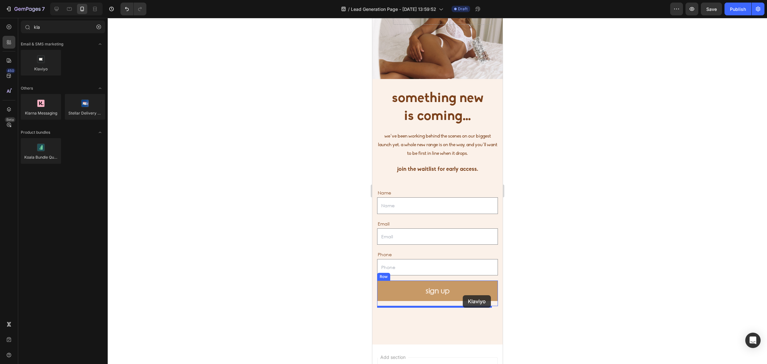
drag, startPoint x: 403, startPoint y: 79, endPoint x: 459, endPoint y: 291, distance: 220.0
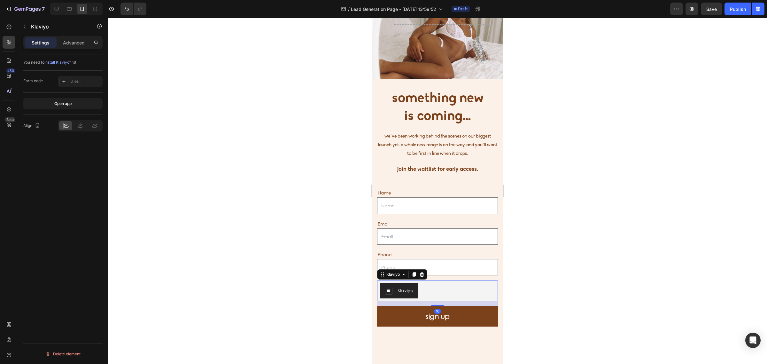
click at [468, 293] on div "Klaviyo" at bounding box center [437, 290] width 116 height 15
click at [399, 291] on div "Klaviyo" at bounding box center [405, 290] width 16 height 7
click at [58, 63] on span "install Klaviyo" at bounding box center [56, 62] width 25 height 5
click at [419, 274] on icon at bounding box center [421, 274] width 5 height 5
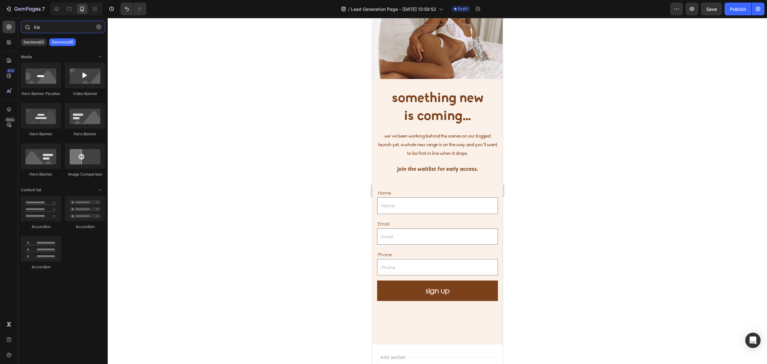
click at [62, 31] on input "kla" at bounding box center [63, 26] width 84 height 13
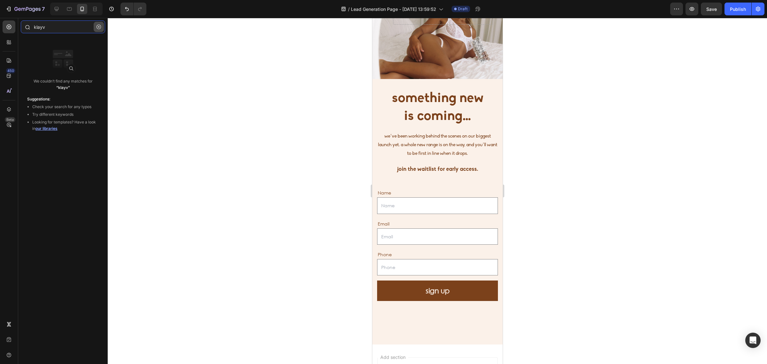
type input "klayv"
drag, startPoint x: 97, startPoint y: 27, endPoint x: 13, endPoint y: 46, distance: 85.5
click at [95, 29] on button "button" at bounding box center [99, 27] width 10 height 10
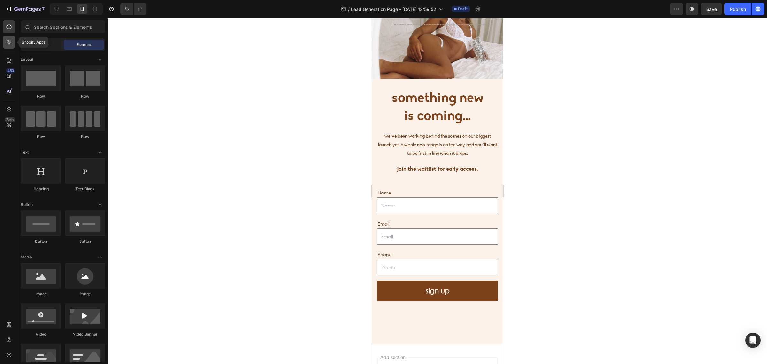
click at [10, 44] on icon at bounding box center [9, 42] width 6 height 6
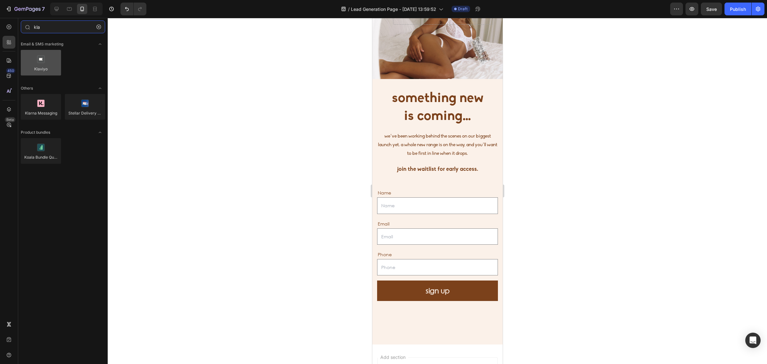
type input "kla"
drag, startPoint x: 408, startPoint y: 86, endPoint x: 463, endPoint y: 289, distance: 211.2
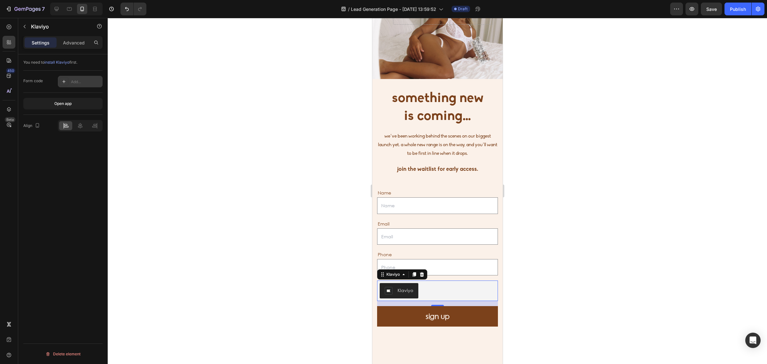
click at [70, 82] on div "Add..." at bounding box center [80, 81] width 45 height 11
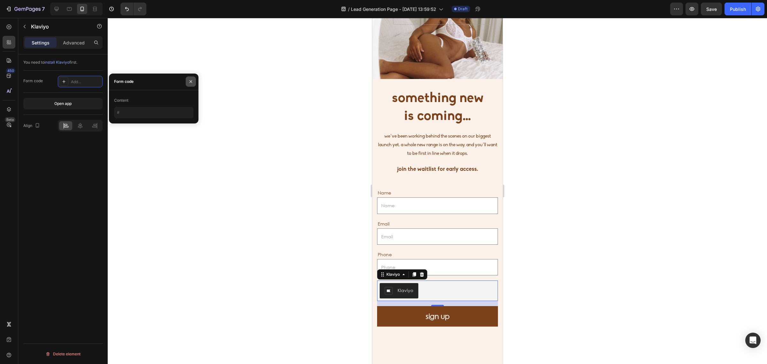
click at [190, 84] on button "button" at bounding box center [191, 81] width 10 height 10
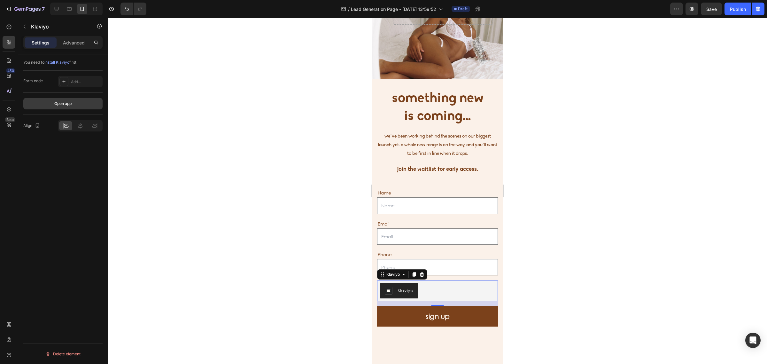
click at [83, 107] on button "Open app" at bounding box center [62, 103] width 79 height 11
click at [604, 263] on div at bounding box center [437, 191] width 659 height 346
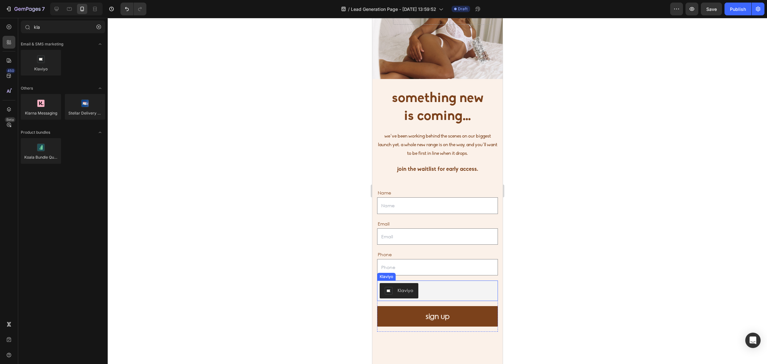
click at [396, 291] on div "Klaviyo" at bounding box center [398, 291] width 28 height 8
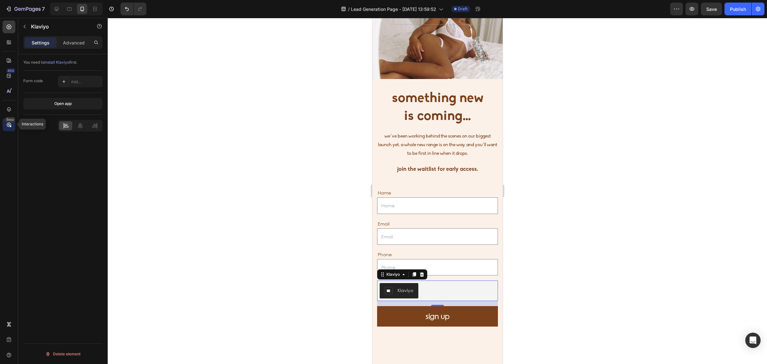
click at [11, 120] on div "Beta" at bounding box center [10, 119] width 11 height 5
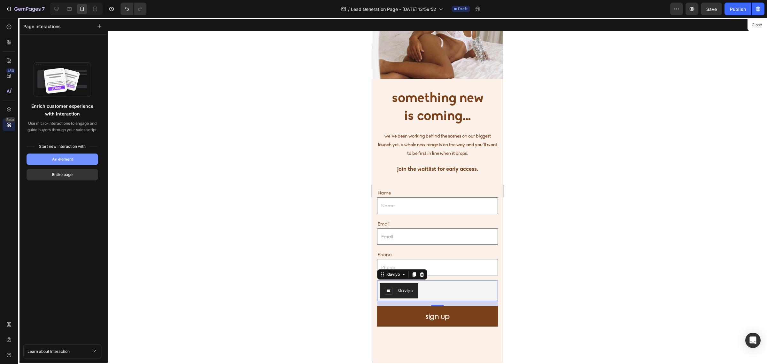
click at [66, 157] on div "An element" at bounding box center [62, 159] width 21 height 6
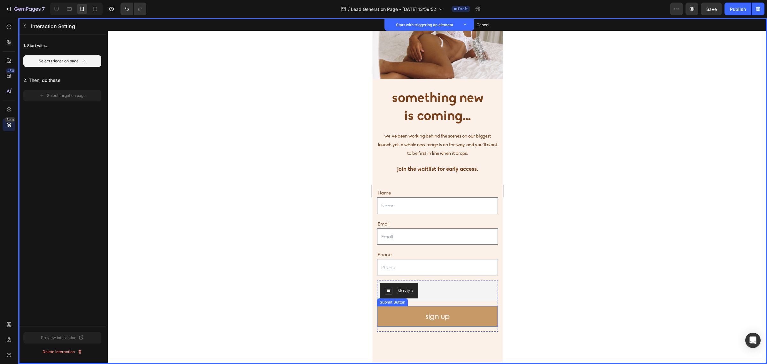
click at [458, 316] on button "sign up" at bounding box center [437, 316] width 121 height 20
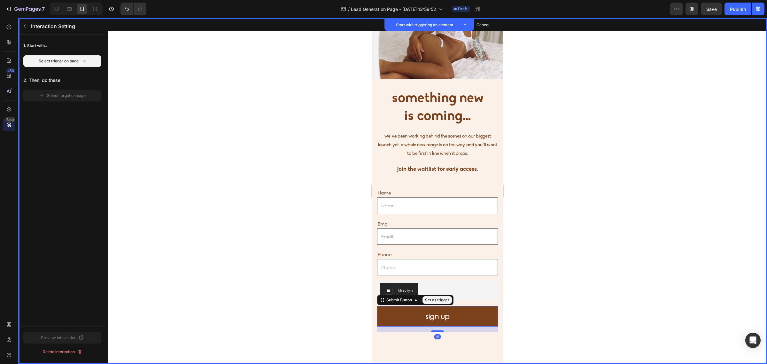
click at [442, 301] on button "Set as trigger" at bounding box center [436, 300] width 29 height 8
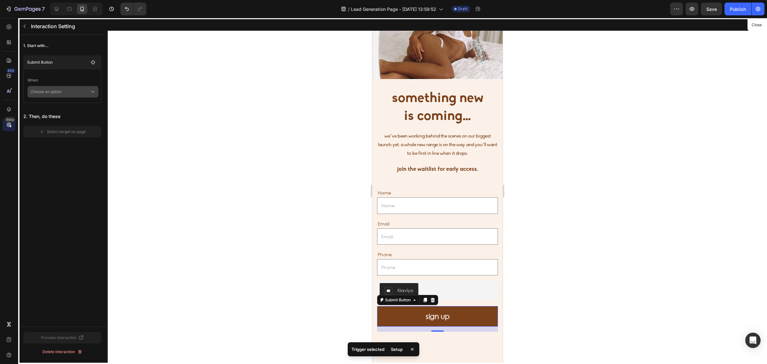
click at [68, 89] on p "Choose an option" at bounding box center [59, 91] width 59 height 11
click at [74, 115] on div "Click on element" at bounding box center [62, 121] width 65 height 12
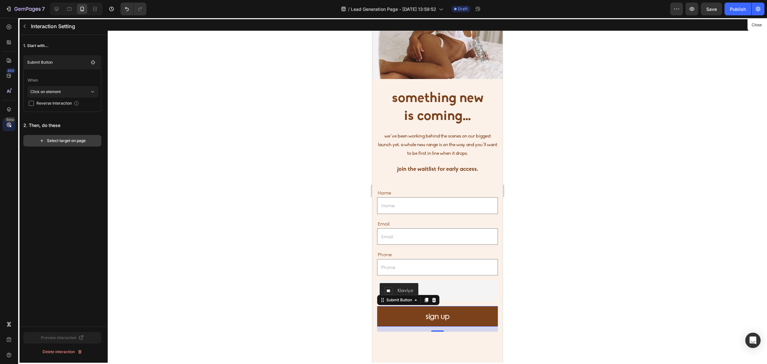
click at [73, 140] on div "Select target on page" at bounding box center [62, 141] width 46 height 6
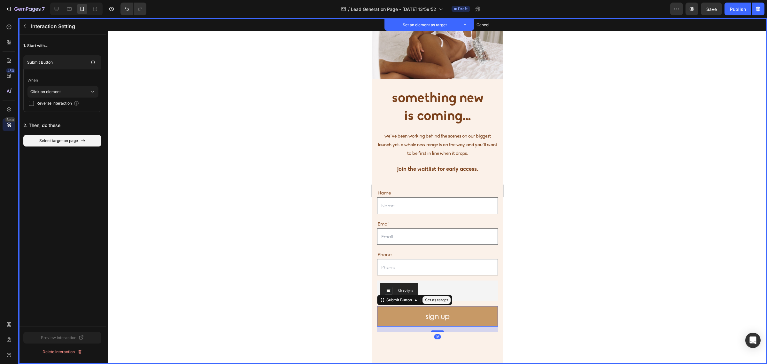
click at [453, 314] on button "sign up" at bounding box center [437, 316] width 121 height 20
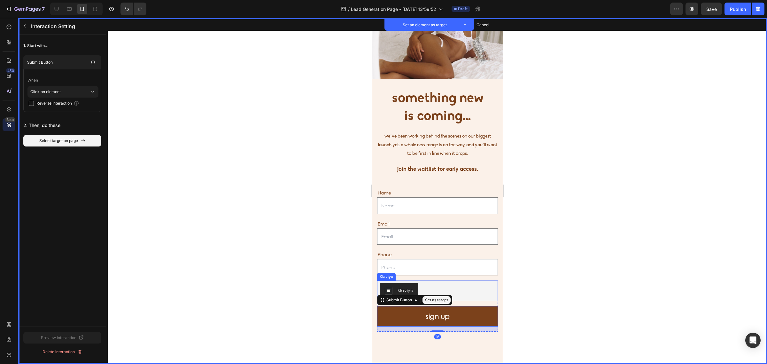
click at [459, 287] on div "Klaviyo" at bounding box center [437, 290] width 116 height 15
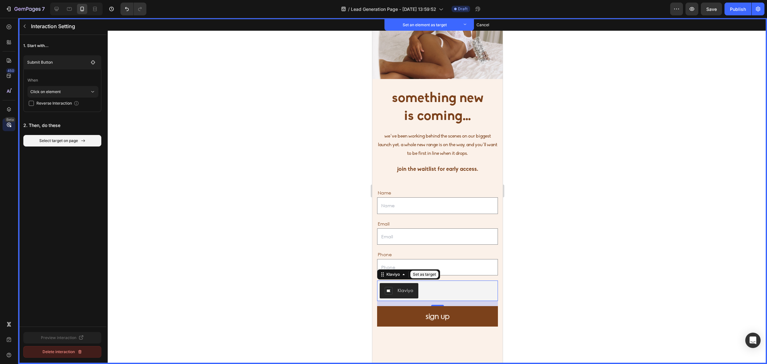
click at [78, 351] on icon "button" at bounding box center [79, 351] width 5 height 5
click at [26, 27] on icon "button" at bounding box center [24, 26] width 5 height 5
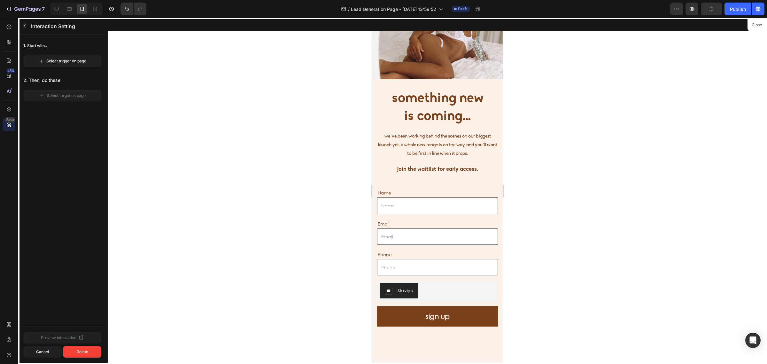
click at [410, 294] on div at bounding box center [437, 191] width 130 height 346
click at [42, 352] on div "Cancel" at bounding box center [42, 351] width 13 height 6
click at [48, 348] on div "Delete interaction" at bounding box center [62, 351] width 40 height 6
click at [87, 350] on div "Delete" at bounding box center [82, 351] width 12 height 6
click at [73, 348] on button "Delete" at bounding box center [82, 351] width 38 height 11
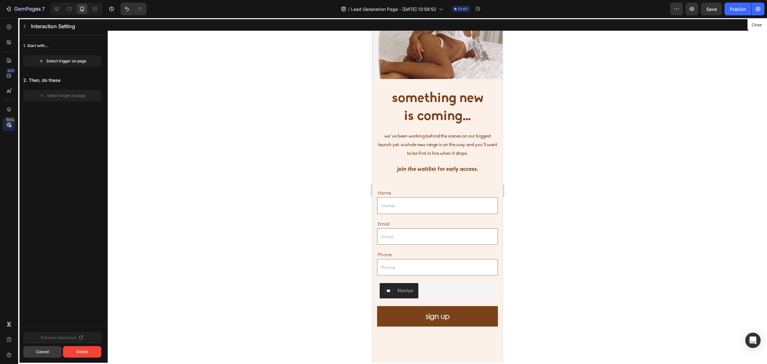
click at [53, 352] on button "Cancel" at bounding box center [42, 351] width 38 height 11
click at [21, 27] on button "button" at bounding box center [24, 26] width 10 height 10
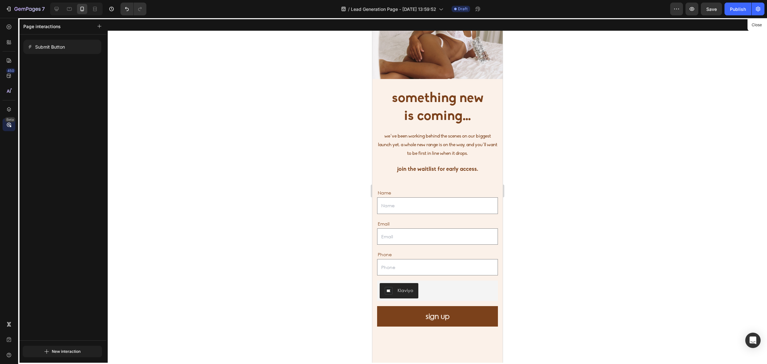
click at [445, 285] on div at bounding box center [437, 191] width 130 height 346
click at [410, 292] on div at bounding box center [437, 191] width 130 height 346
click at [3, 106] on div at bounding box center [9, 109] width 13 height 13
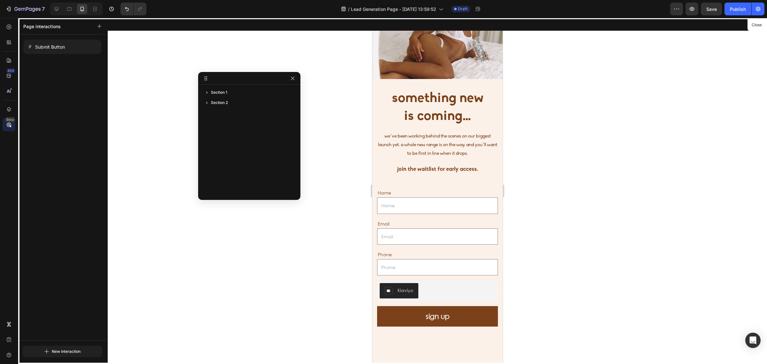
click at [288, 79] on div at bounding box center [249, 78] width 102 height 13
click at [291, 80] on icon "button" at bounding box center [292, 78] width 5 height 5
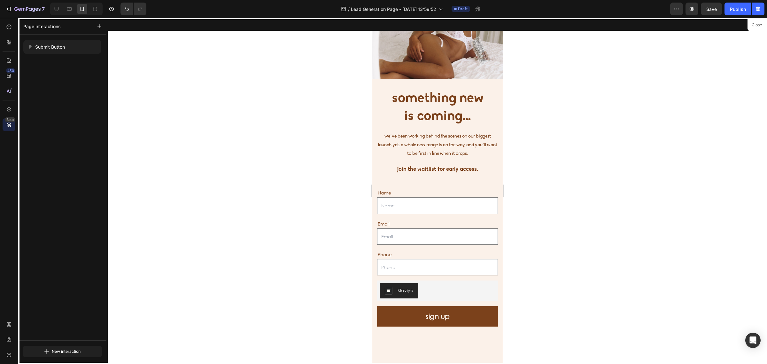
click at [433, 292] on div at bounding box center [437, 191] width 130 height 346
click at [399, 293] on div at bounding box center [437, 191] width 130 height 346
click at [7, 30] on icon at bounding box center [9, 27] width 6 height 6
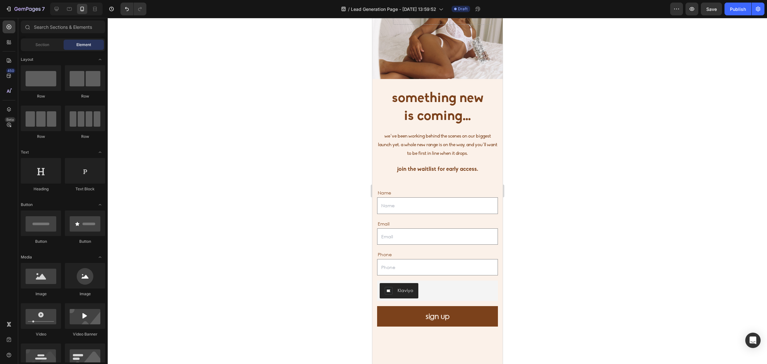
click at [355, 260] on div at bounding box center [437, 191] width 659 height 346
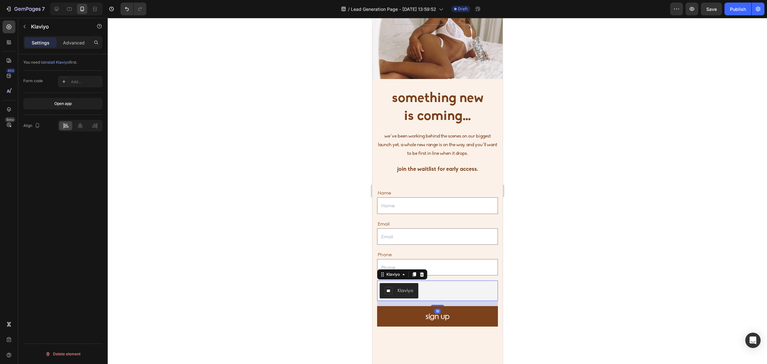
click at [458, 293] on div "Klaviyo" at bounding box center [437, 290] width 116 height 15
click at [424, 274] on div at bounding box center [421, 274] width 8 height 8
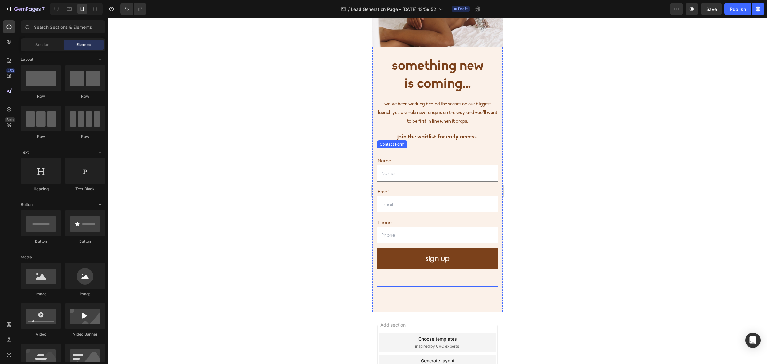
scroll to position [0, 0]
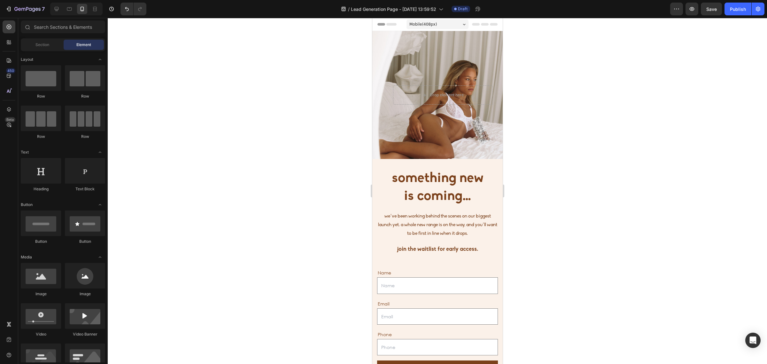
drag, startPoint x: 640, startPoint y: 232, endPoint x: 637, endPoint y: 234, distance: 4.0
click at [640, 233] on div at bounding box center [437, 191] width 659 height 346
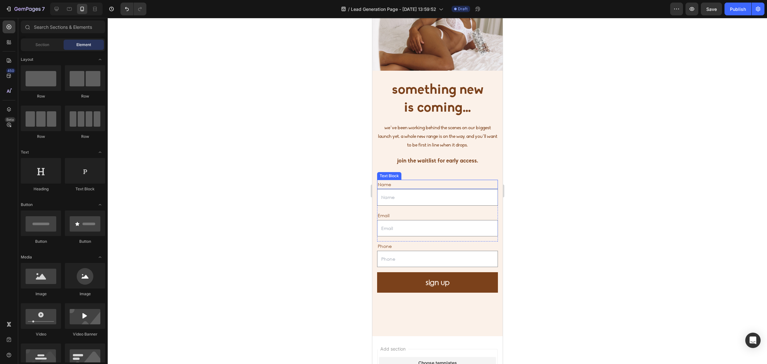
scroll to position [40, 0]
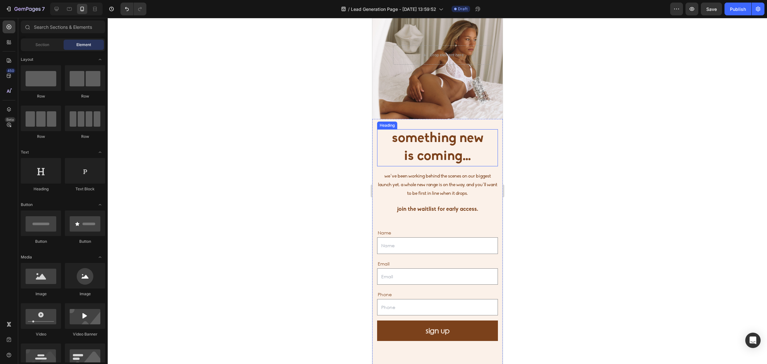
click at [431, 147] on h2 "something new is coming…" at bounding box center [437, 147] width 121 height 37
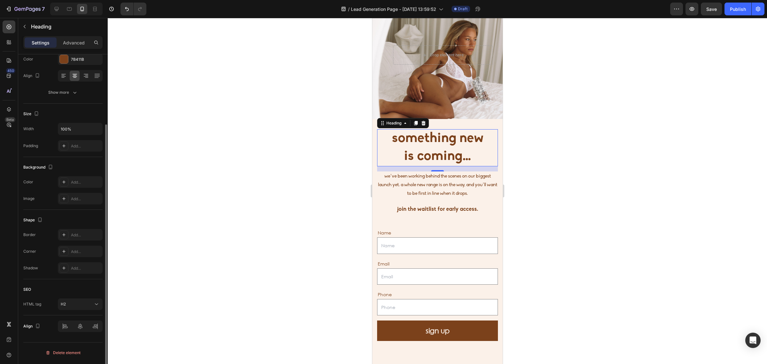
scroll to position [0, 0]
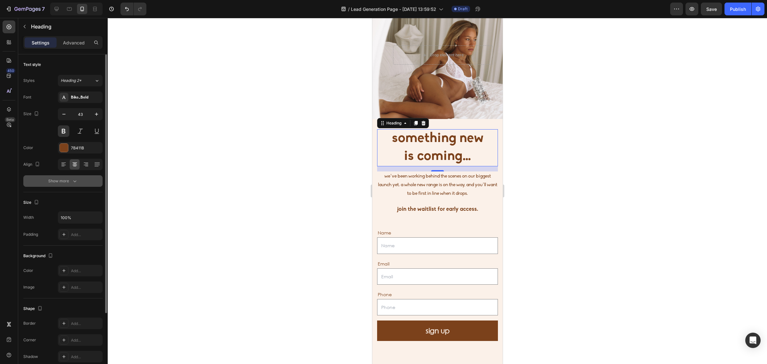
click at [73, 178] on icon "button" at bounding box center [75, 181] width 6 height 6
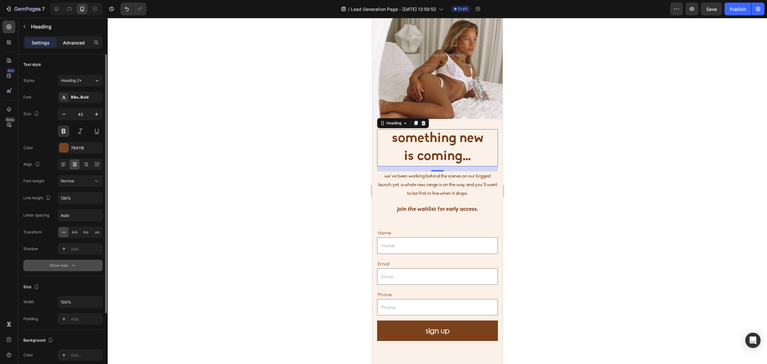
click at [67, 43] on p "Advanced" at bounding box center [74, 42] width 22 height 7
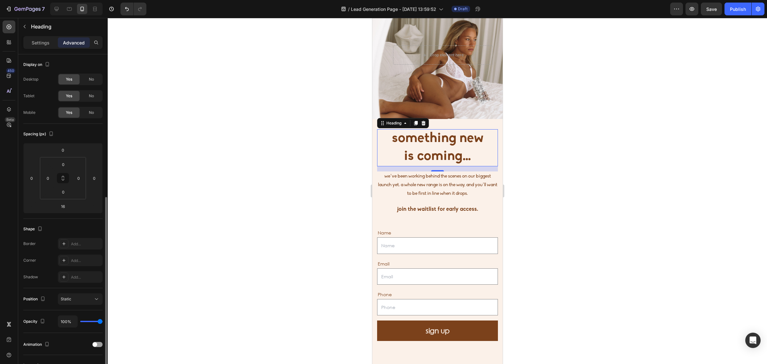
scroll to position [90, 0]
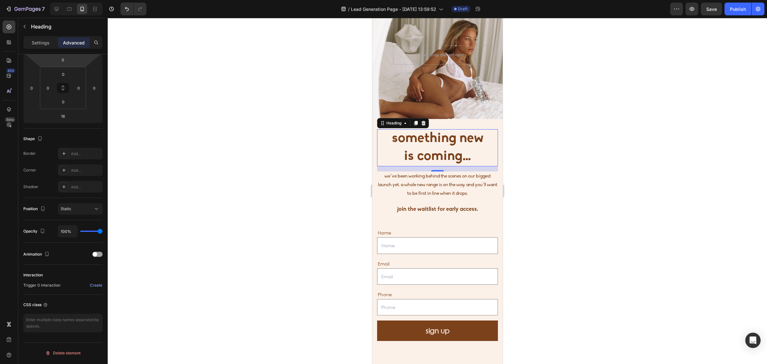
click at [46, 50] on div "Settings Advanced" at bounding box center [62, 45] width 89 height 18
click at [47, 45] on p "Settings" at bounding box center [41, 42] width 18 height 7
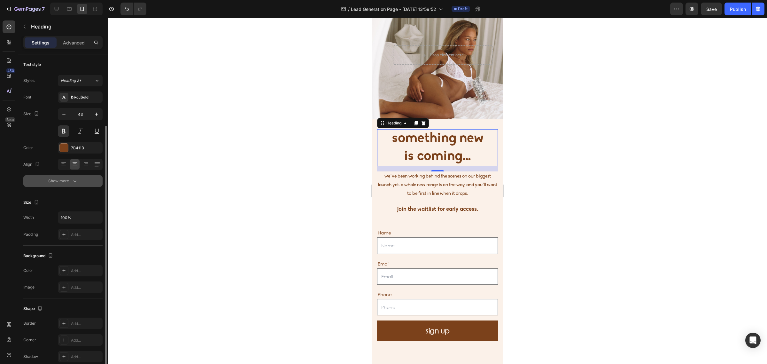
scroll to position [40, 0]
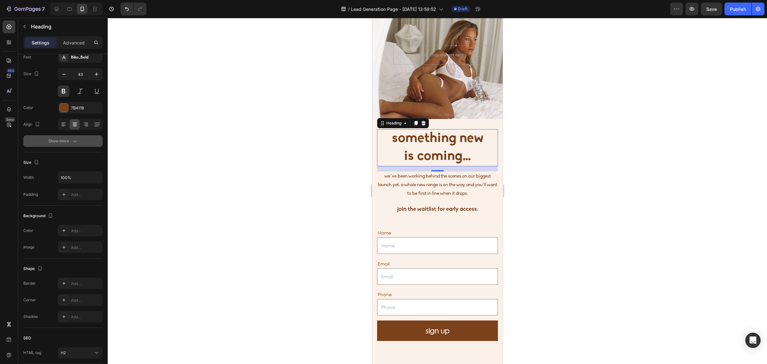
click at [72, 138] on icon "button" at bounding box center [75, 141] width 6 height 6
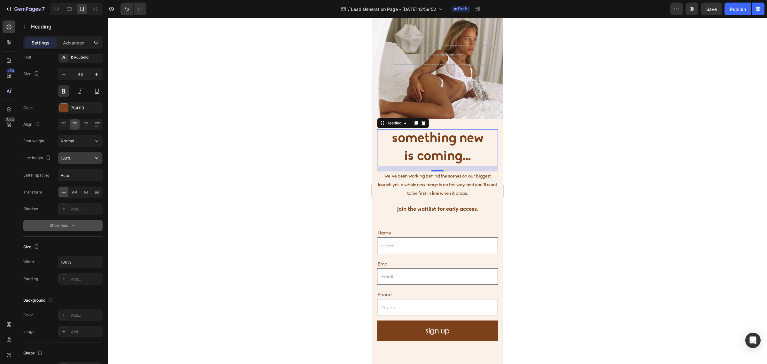
click at [87, 158] on input "130%" at bounding box center [80, 157] width 44 height 11
click at [95, 160] on icon "button" at bounding box center [96, 158] width 6 height 6
click at [80, 186] on p "120%" at bounding box center [78, 187] width 36 height 6
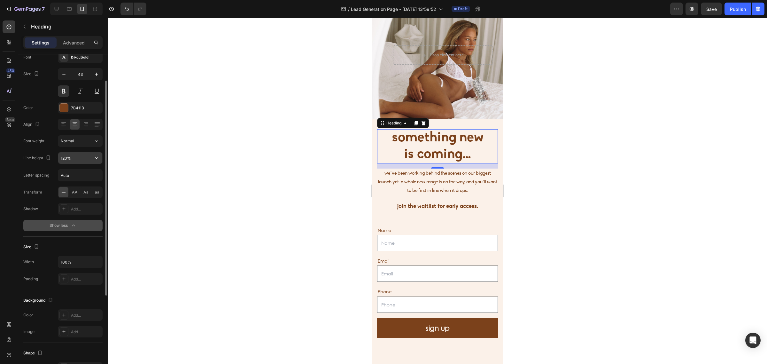
click at [96, 161] on icon "button" at bounding box center [96, 158] width 6 height 6
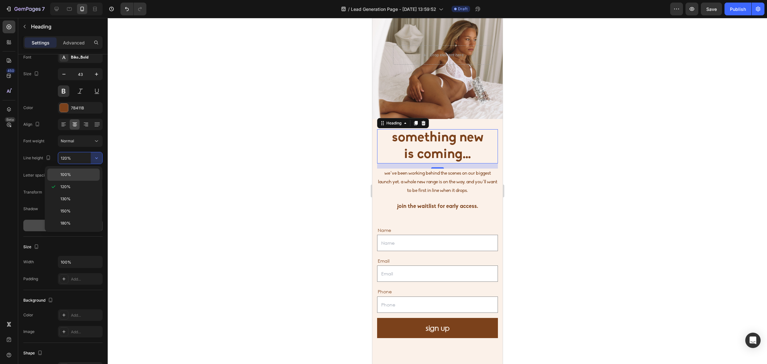
click at [78, 173] on p "100%" at bounding box center [78, 175] width 36 height 6
type input "100%"
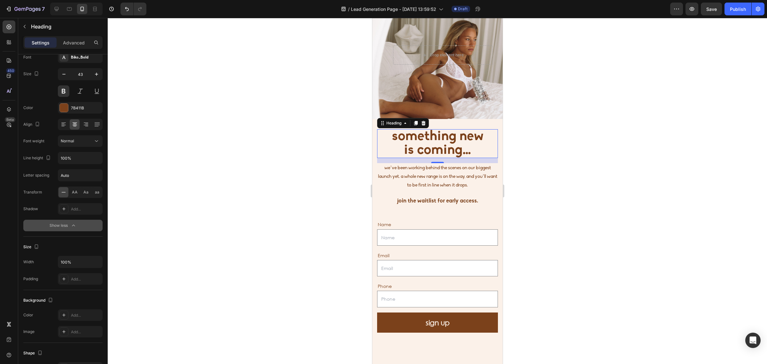
click at [618, 162] on div at bounding box center [437, 191] width 659 height 346
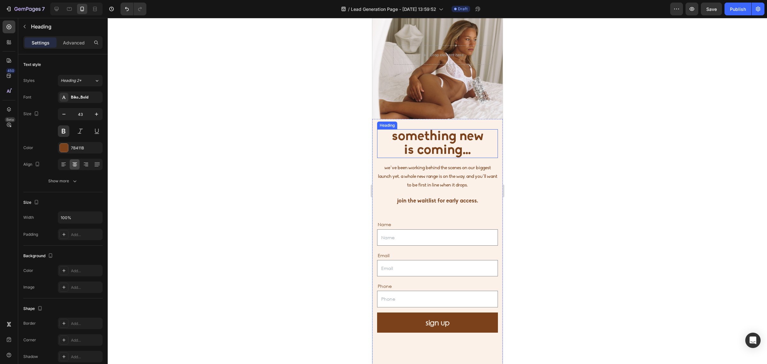
click at [417, 139] on h2 "something new is coming…" at bounding box center [437, 143] width 121 height 29
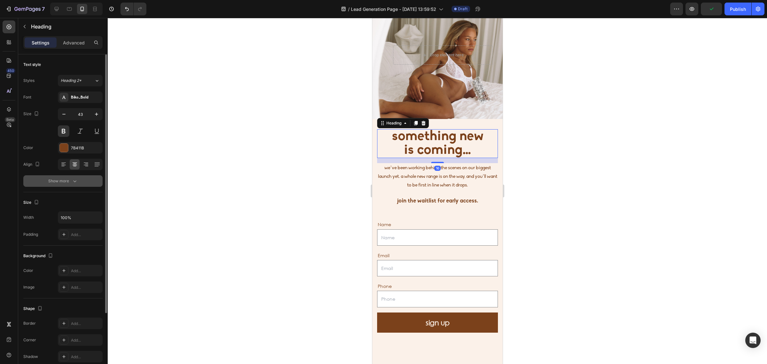
click at [59, 182] on div "Show more" at bounding box center [63, 181] width 30 height 6
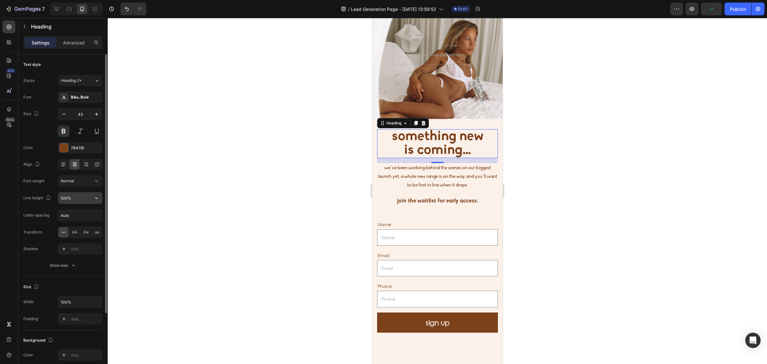
click at [68, 197] on input "100%" at bounding box center [80, 197] width 44 height 11
click at [65, 197] on input "100%" at bounding box center [80, 197] width 44 height 11
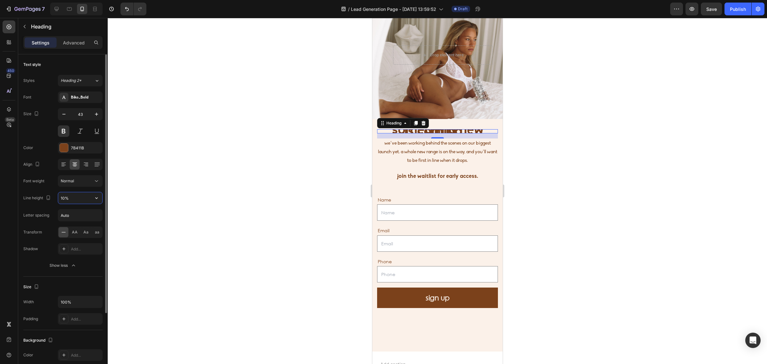
type input "110%"
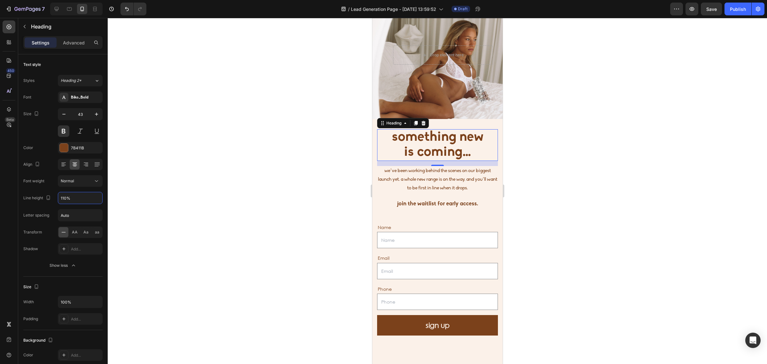
click at [172, 197] on div at bounding box center [437, 191] width 659 height 346
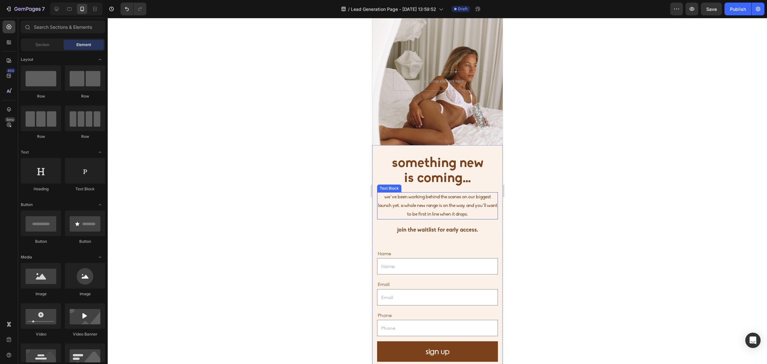
scroll to position [0, 0]
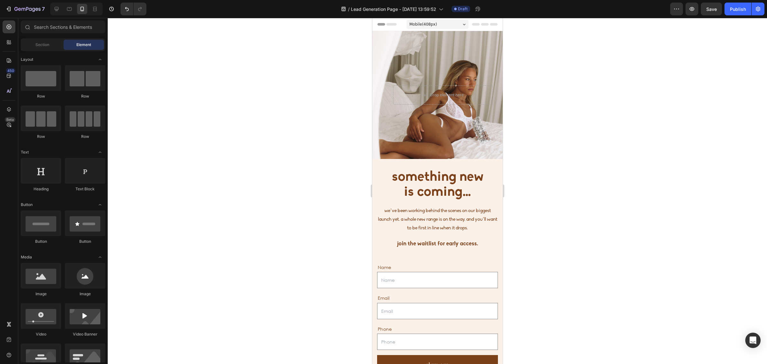
click at [623, 172] on div at bounding box center [437, 191] width 659 height 346
click at [689, 11] on icon "button" at bounding box center [691, 9] width 6 height 6
click at [56, 7] on icon at bounding box center [56, 9] width 6 height 6
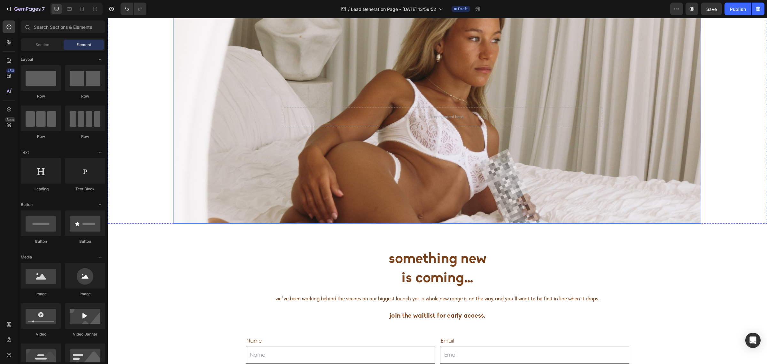
scroll to position [40, 0]
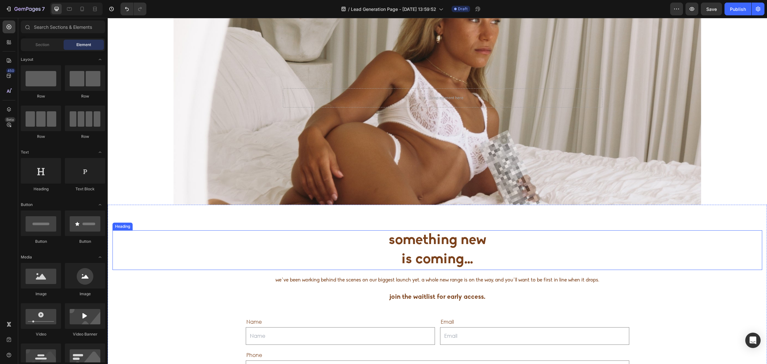
click at [408, 262] on h2 "something new is coming…" at bounding box center [436, 250] width 649 height 40
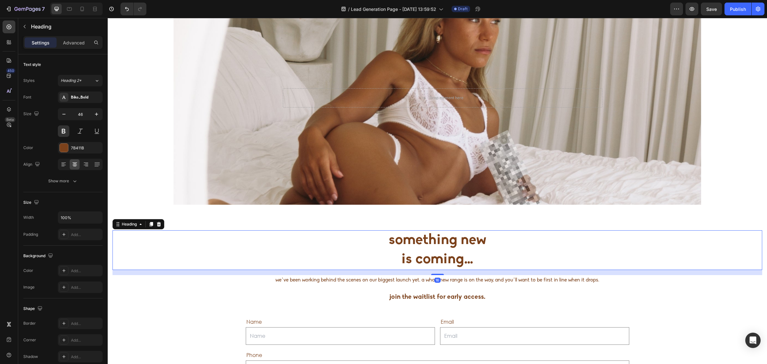
click at [394, 261] on h2 "something new is coming…" at bounding box center [436, 250] width 649 height 40
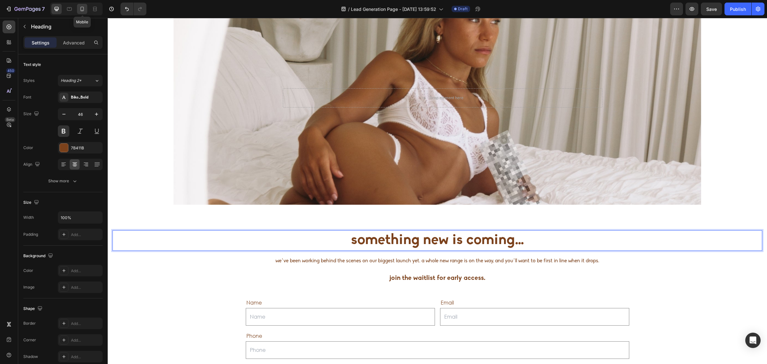
click at [84, 7] on icon at bounding box center [82, 9] width 6 height 6
type input "43"
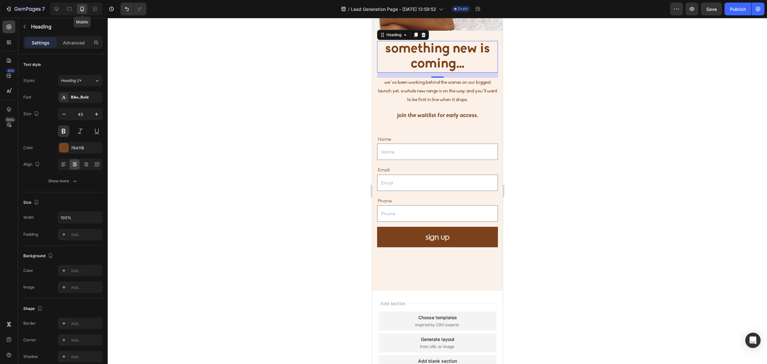
scroll to position [129, 0]
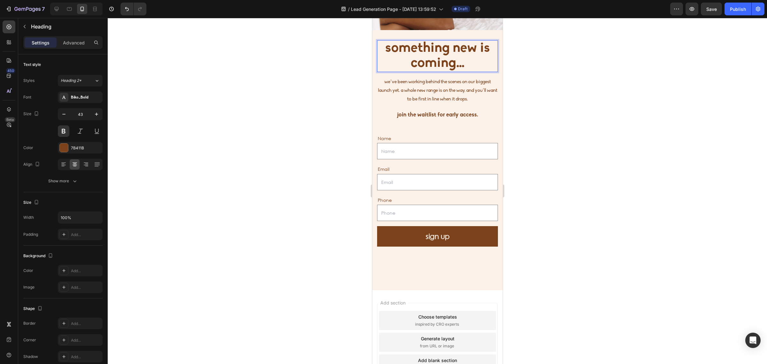
click at [471, 52] on p "something new is coming…" at bounding box center [436, 56] width 119 height 30
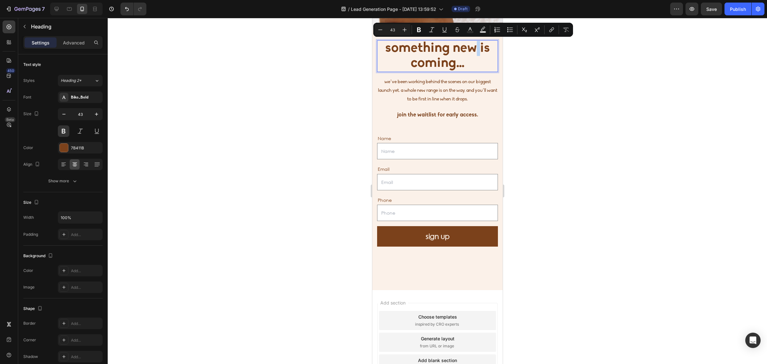
click at [478, 50] on p "something new is coming…" at bounding box center [436, 56] width 119 height 30
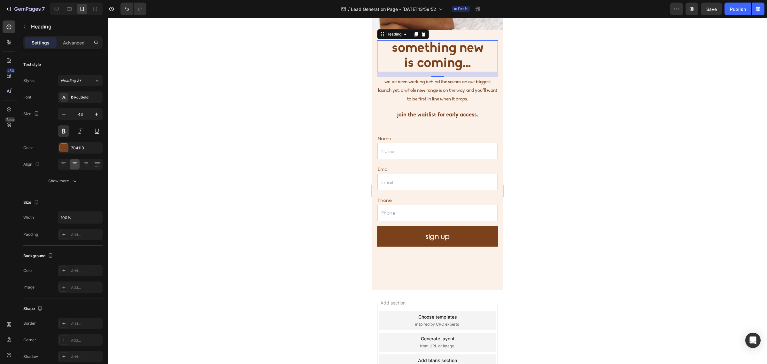
click at [601, 114] on div at bounding box center [437, 191] width 659 height 346
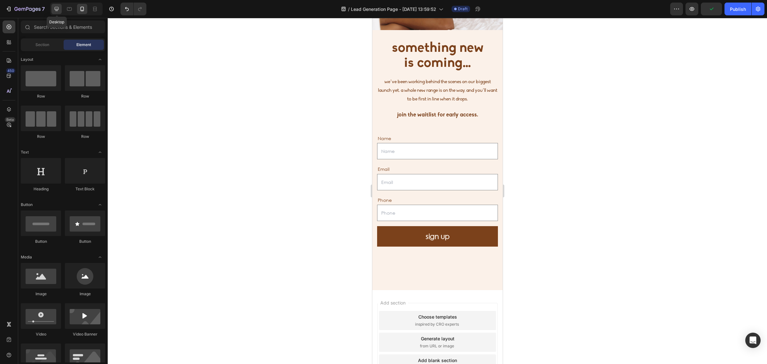
click at [55, 10] on icon at bounding box center [56, 9] width 6 height 6
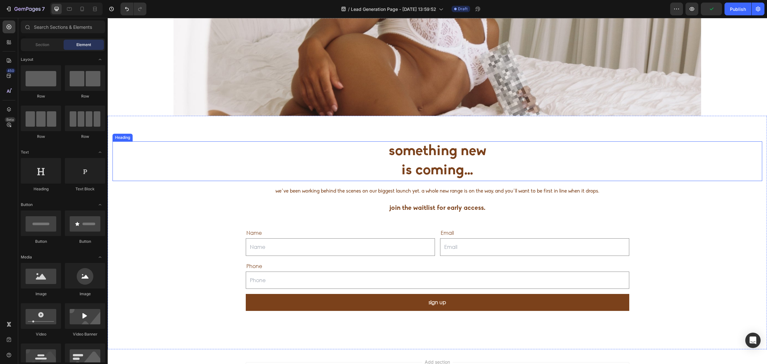
click at [440, 162] on p "something new is coming…" at bounding box center [437, 161] width 648 height 38
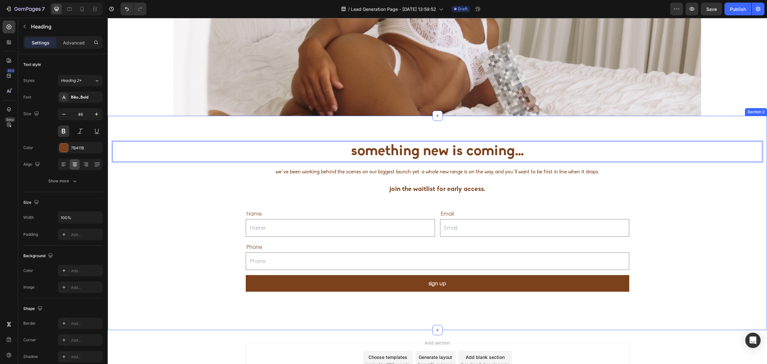
click at [194, 260] on div "something new is coming… Heading 16 we’ve been working behind the scenes on our…" at bounding box center [436, 222] width 649 height 163
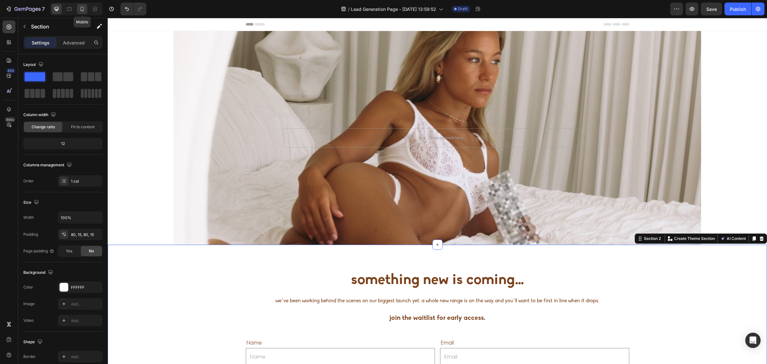
click at [82, 10] on icon at bounding box center [82, 9] width 6 height 6
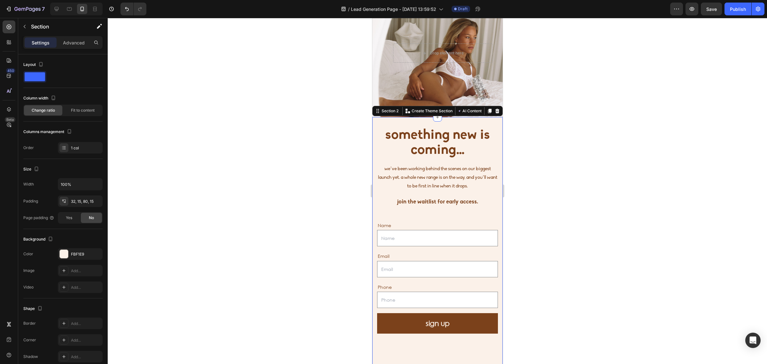
scroll to position [39, 0]
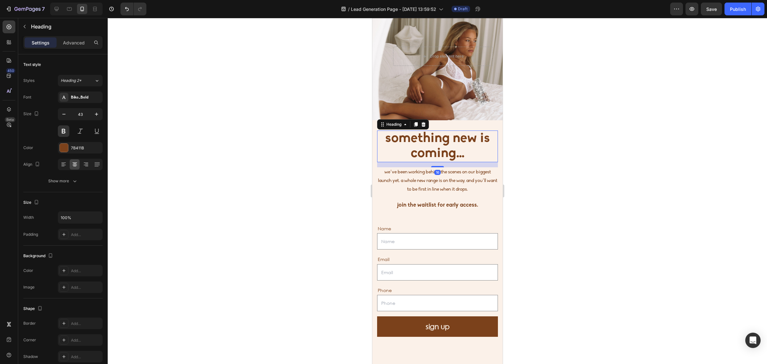
click at [471, 151] on p "something new is coming…" at bounding box center [436, 146] width 119 height 30
click at [478, 142] on p "something new is coming…" at bounding box center [436, 146] width 119 height 30
click at [615, 162] on div at bounding box center [437, 191] width 659 height 346
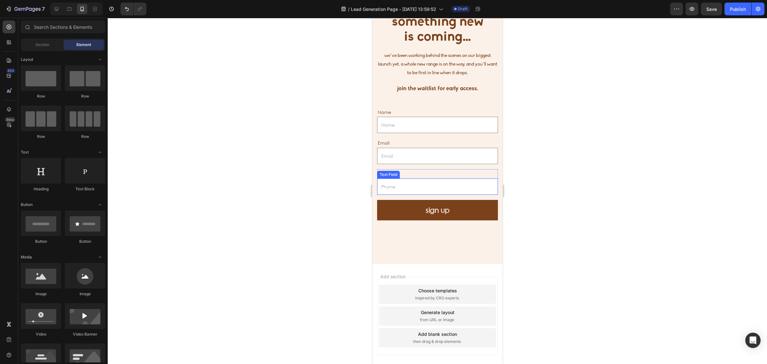
scroll to position [191, 0]
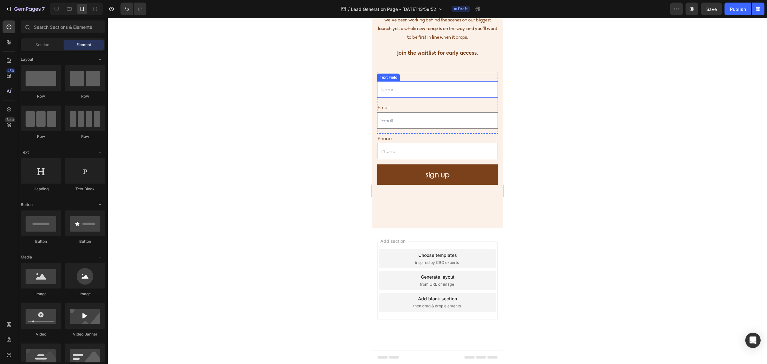
click at [394, 90] on input "text" at bounding box center [437, 89] width 121 height 16
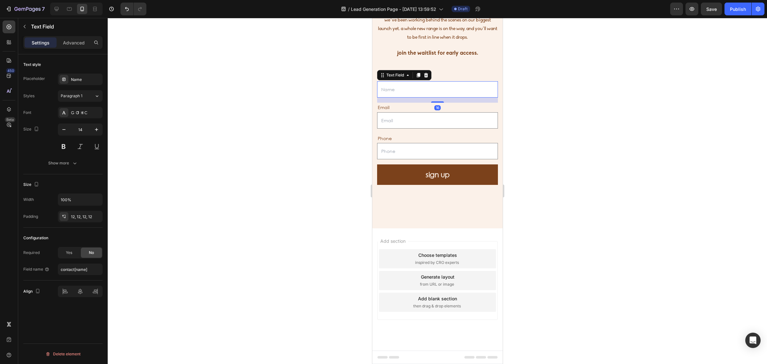
click at [394, 89] on input "text" at bounding box center [437, 89] width 121 height 16
click at [66, 162] on div "Show more" at bounding box center [63, 163] width 30 height 6
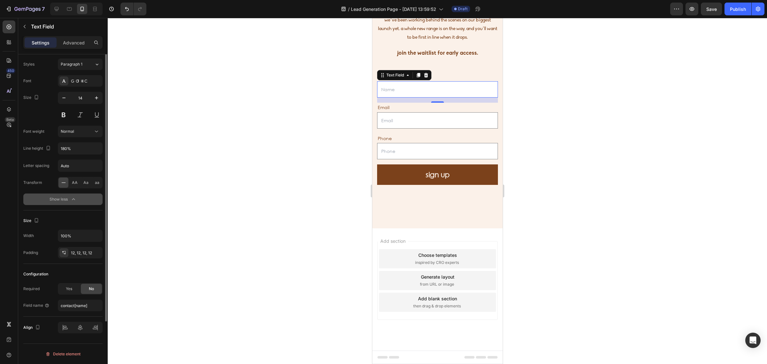
scroll to position [0, 0]
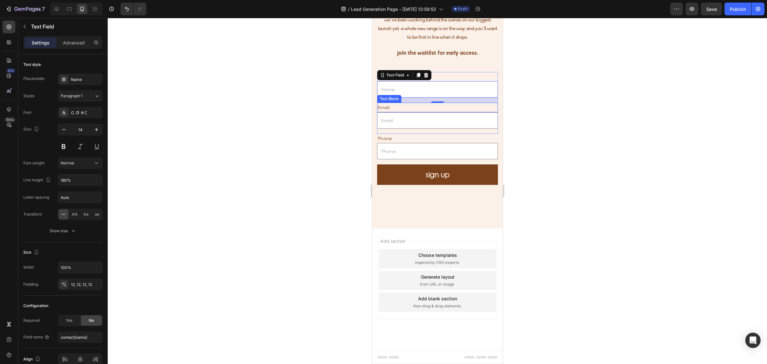
click at [394, 94] on input "text" at bounding box center [437, 89] width 121 height 16
type input "d"
click at [387, 87] on input "d" at bounding box center [437, 89] width 121 height 16
click at [177, 131] on div at bounding box center [437, 191] width 659 height 346
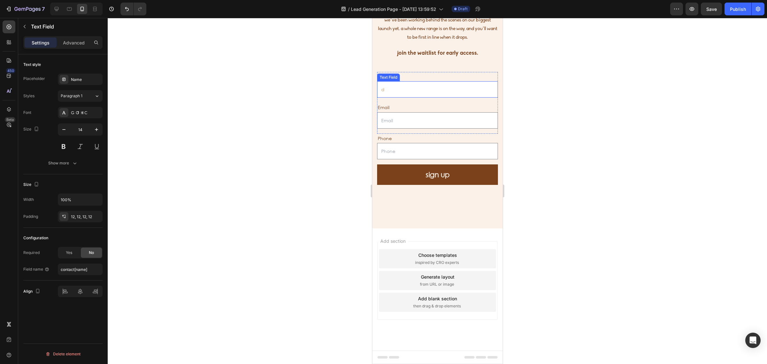
click at [389, 90] on input "d" at bounding box center [437, 89] width 121 height 16
click at [77, 44] on p "Advanced" at bounding box center [74, 42] width 22 height 7
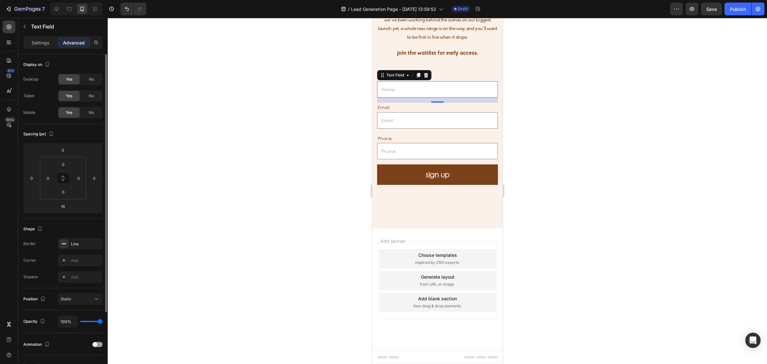
scroll to position [90, 0]
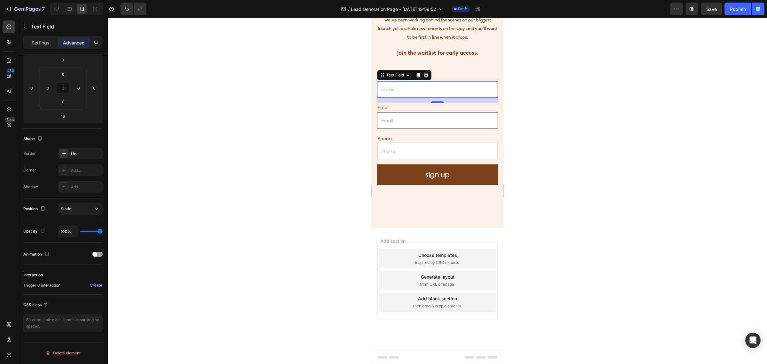
click at [285, 189] on div at bounding box center [437, 191] width 659 height 346
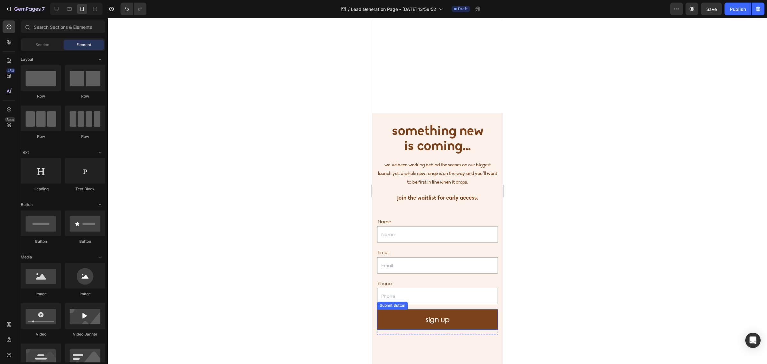
scroll to position [0, 0]
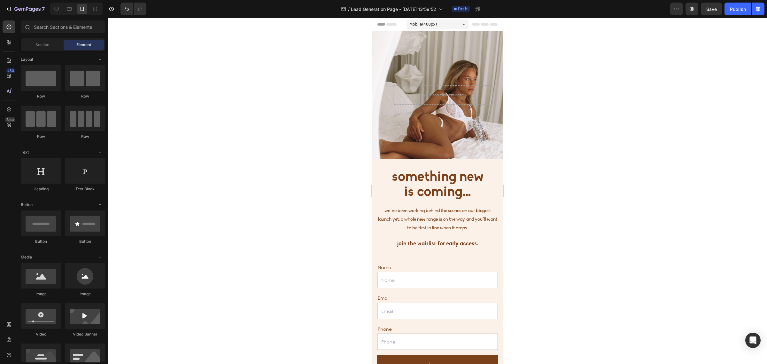
click at [610, 117] on div at bounding box center [437, 191] width 659 height 346
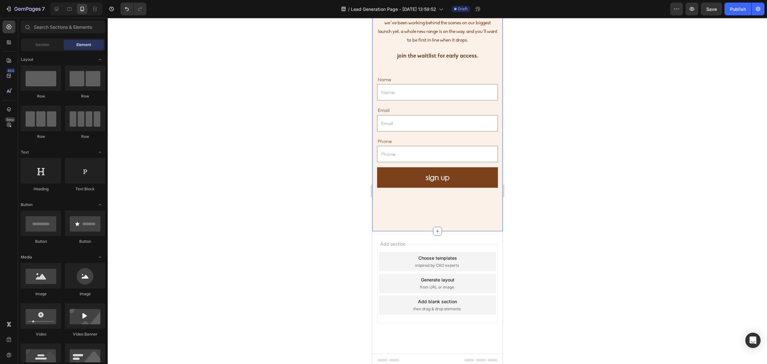
scroll to position [191, 0]
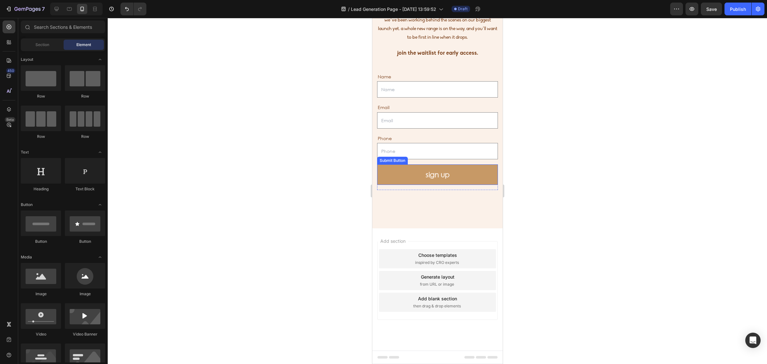
click at [466, 174] on button "sign up" at bounding box center [437, 174] width 121 height 20
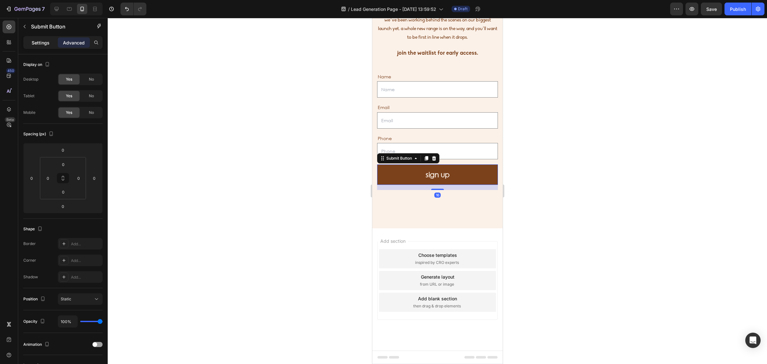
click at [46, 41] on p "Settings" at bounding box center [41, 42] width 18 height 7
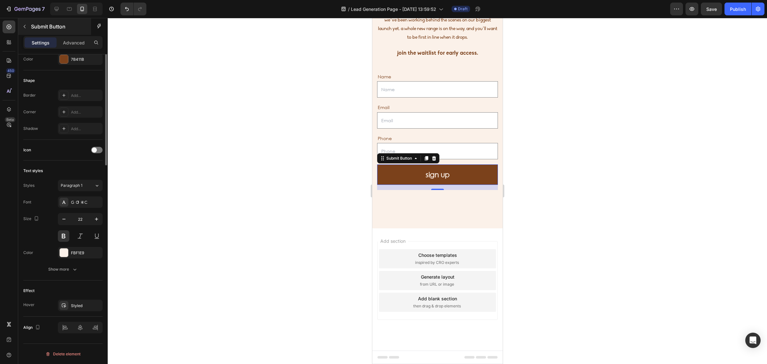
scroll to position [0, 0]
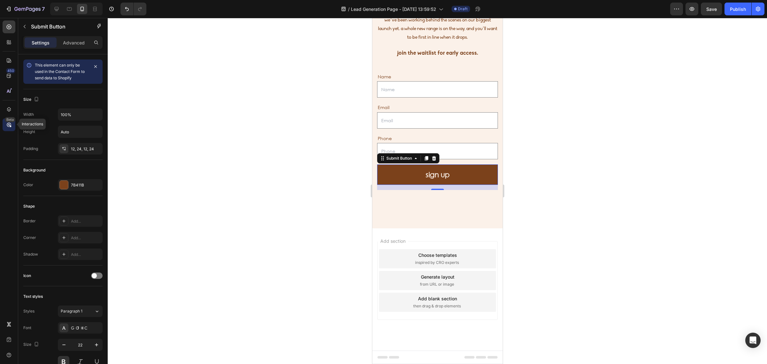
click at [3, 128] on div "Beta" at bounding box center [9, 124] width 13 height 13
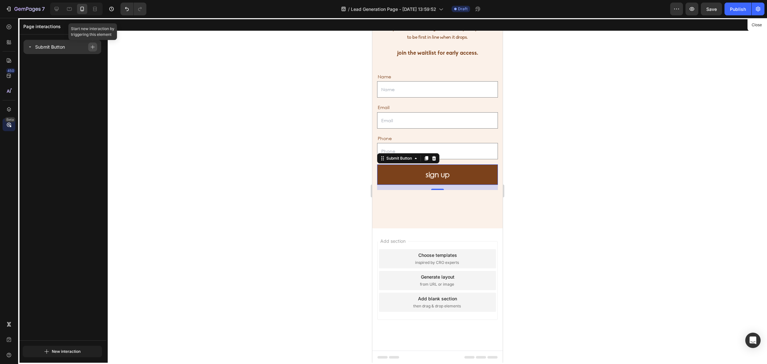
click at [91, 47] on icon "button" at bounding box center [92, 47] width 4 height 4
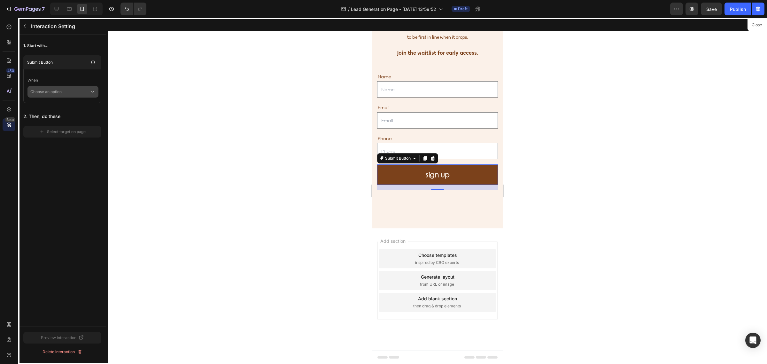
click at [70, 90] on p "Choose an option" at bounding box center [59, 91] width 59 height 11
click at [170, 93] on div at bounding box center [437, 191] width 659 height 346
click at [21, 26] on button "button" at bounding box center [24, 26] width 10 height 10
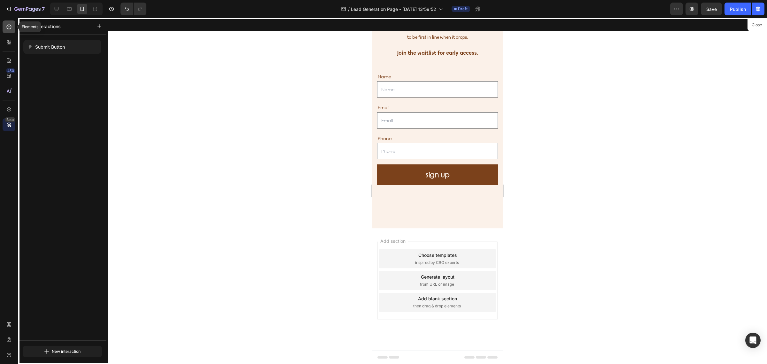
click at [11, 26] on icon at bounding box center [9, 27] width 5 height 5
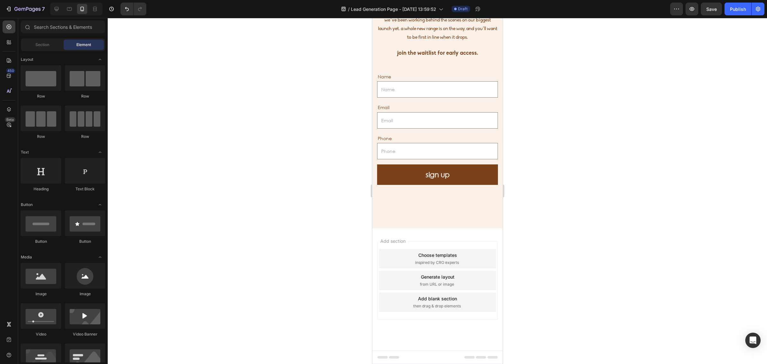
scroll to position [31, 0]
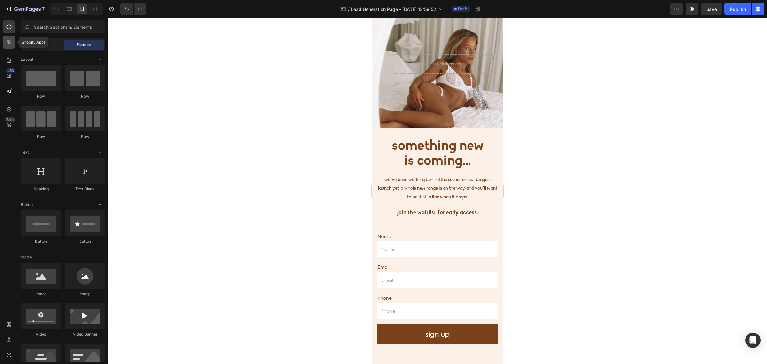
click at [7, 41] on icon at bounding box center [9, 42] width 6 height 6
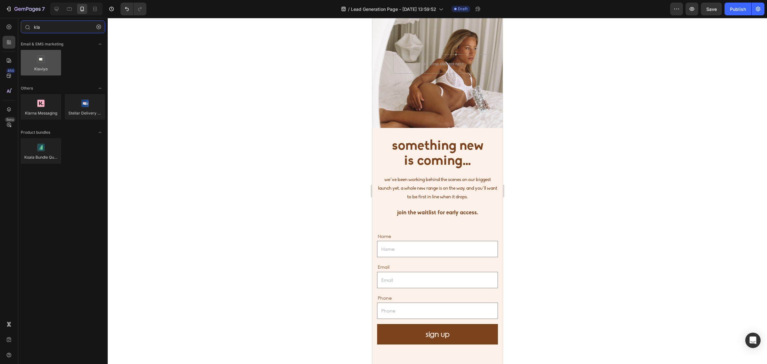
type input "kla"
click at [40, 58] on div at bounding box center [41, 63] width 40 height 26
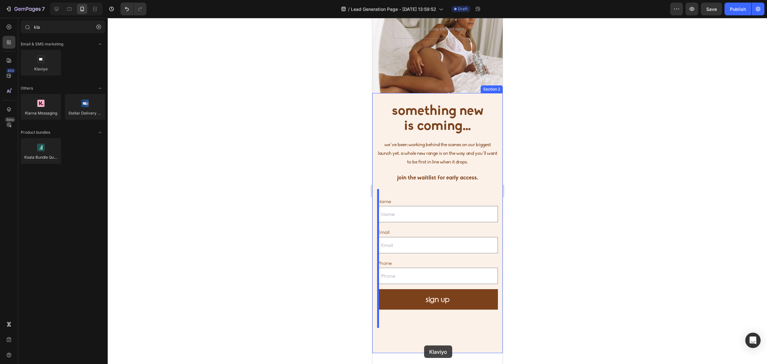
scroll to position [68, 0]
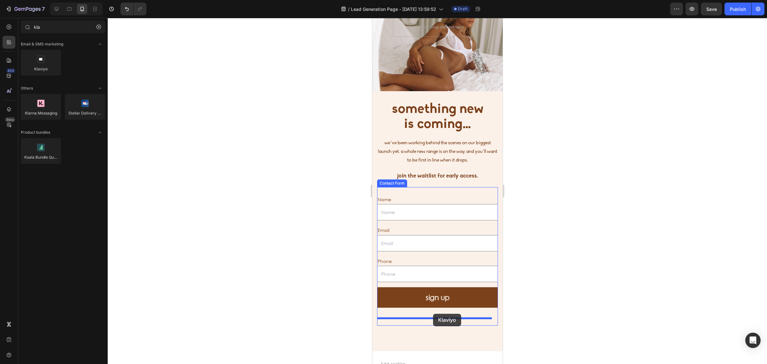
drag, startPoint x: 405, startPoint y: 82, endPoint x: 433, endPoint y: 313, distance: 232.7
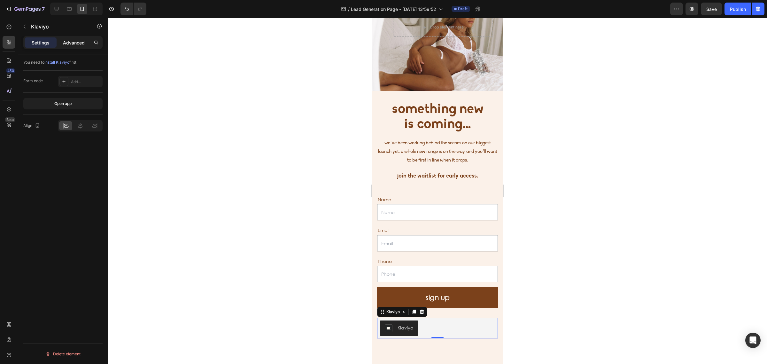
click at [75, 43] on p "Advanced" at bounding box center [74, 42] width 22 height 7
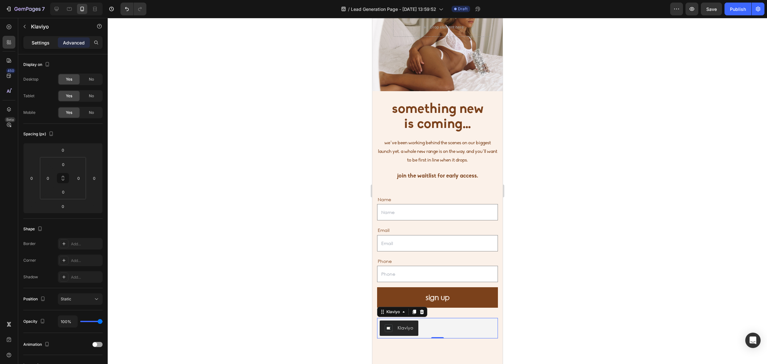
click at [47, 44] on p "Settings" at bounding box center [41, 42] width 18 height 7
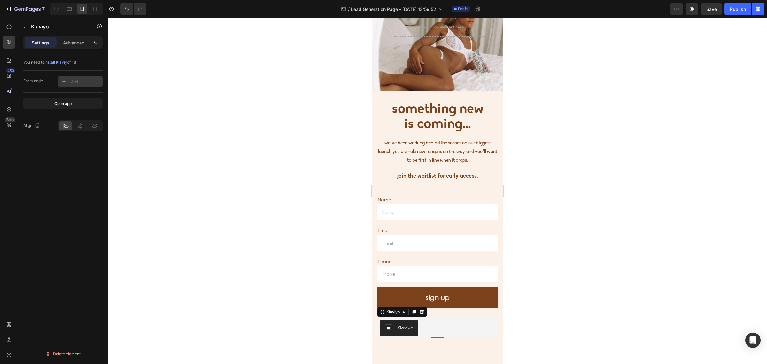
click at [69, 81] on div "Add..." at bounding box center [80, 81] width 45 height 11
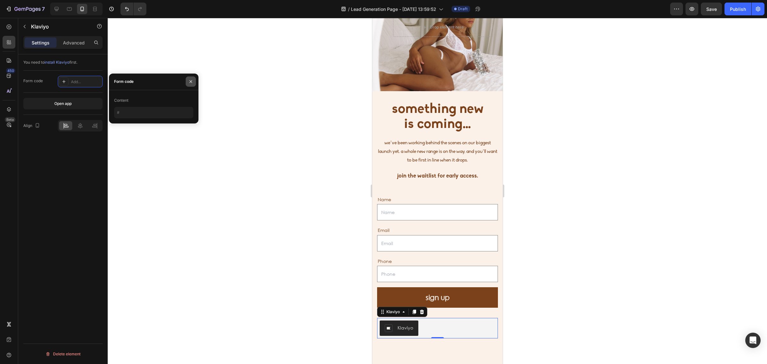
click at [192, 82] on icon "button" at bounding box center [190, 81] width 5 height 5
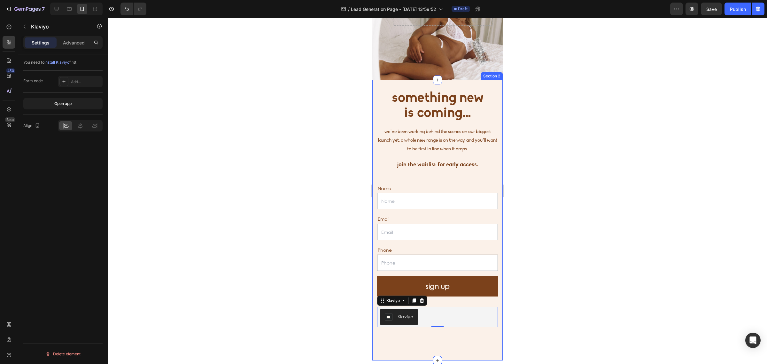
scroll to position [160, 0]
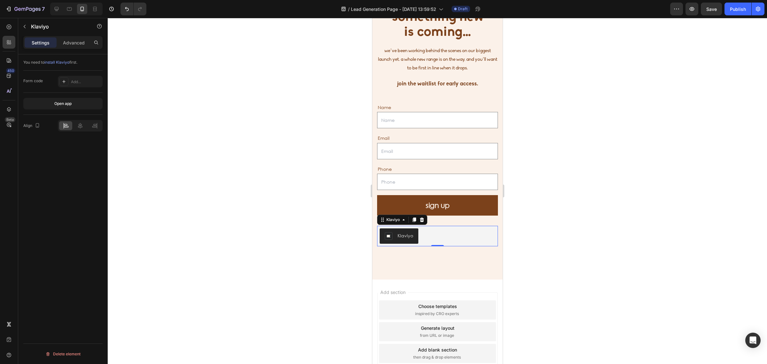
drag, startPoint x: 181, startPoint y: 107, endPoint x: 202, endPoint y: 107, distance: 20.8
click at [181, 107] on div at bounding box center [437, 191] width 659 height 346
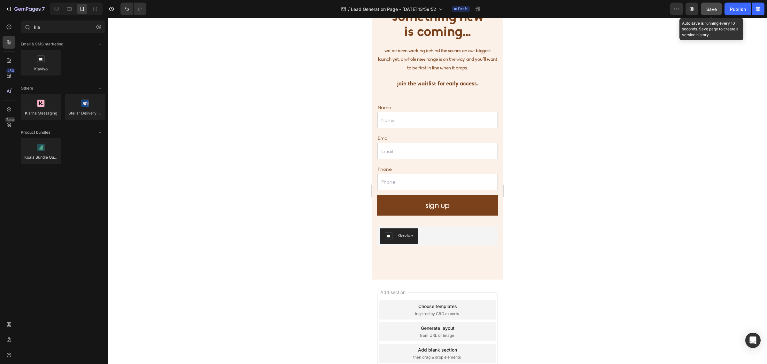
click at [714, 8] on span "Save" at bounding box center [711, 8] width 11 height 5
click at [452, 241] on div "Klaviyo" at bounding box center [437, 235] width 116 height 15
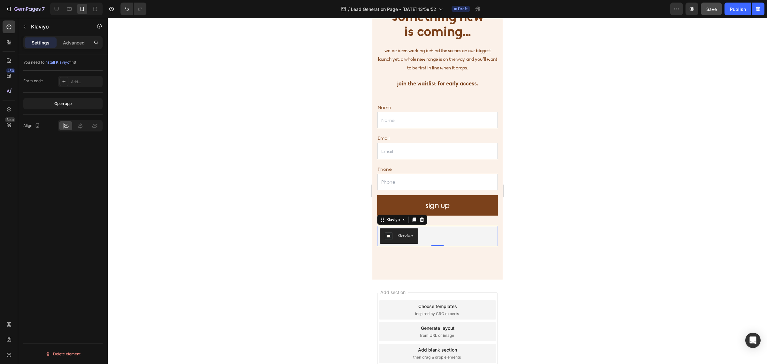
click at [422, 221] on icon at bounding box center [421, 219] width 4 height 4
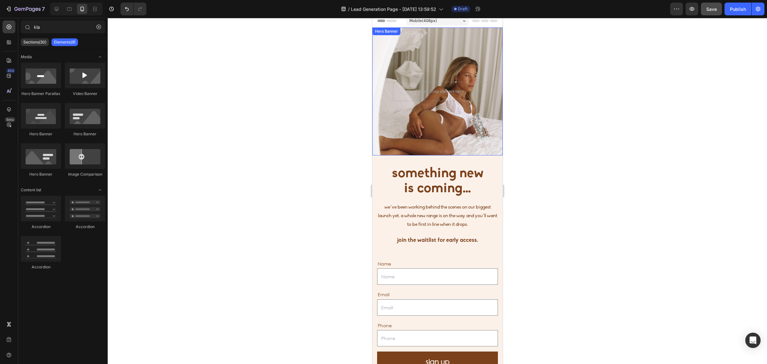
scroll to position [0, 0]
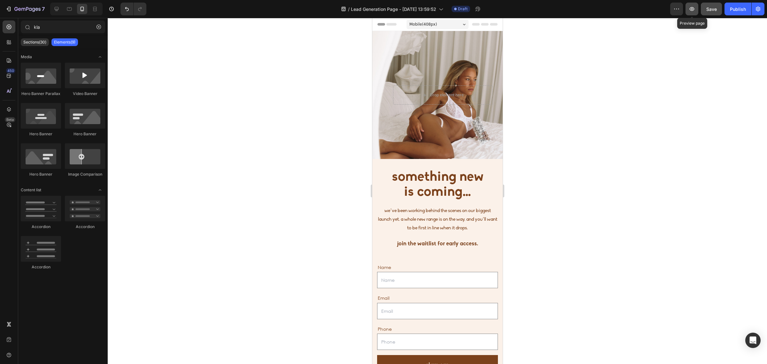
click at [694, 14] on button "button" at bounding box center [691, 9] width 13 height 13
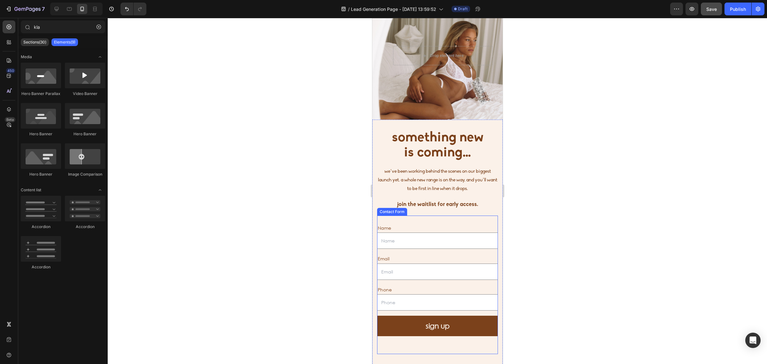
scroll to position [120, 0]
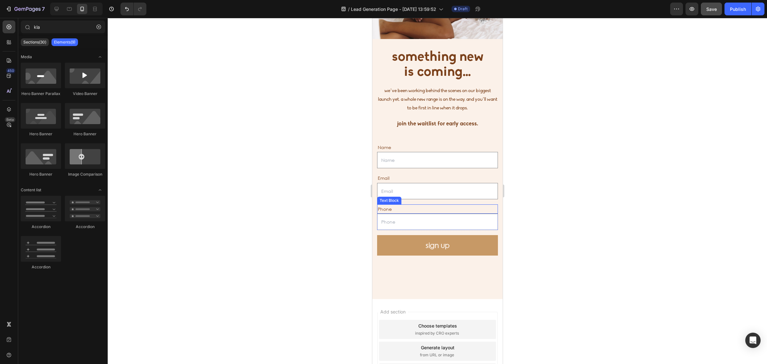
click at [447, 243] on button "sign up" at bounding box center [437, 245] width 121 height 20
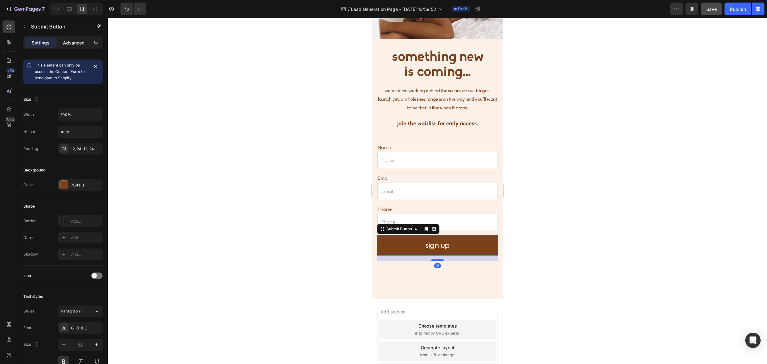
click at [76, 40] on p "Advanced" at bounding box center [74, 42] width 22 height 7
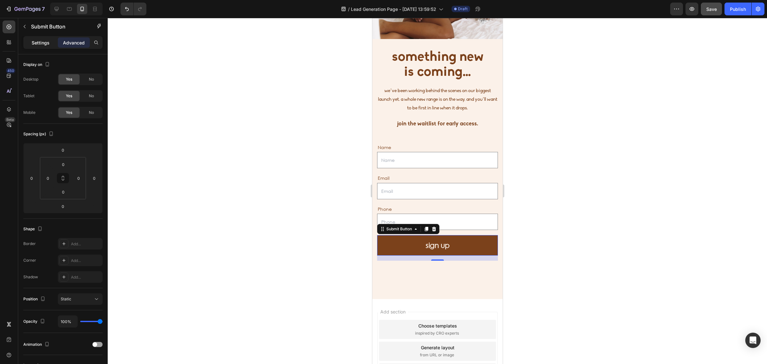
click at [42, 42] on p "Settings" at bounding box center [41, 42] width 18 height 7
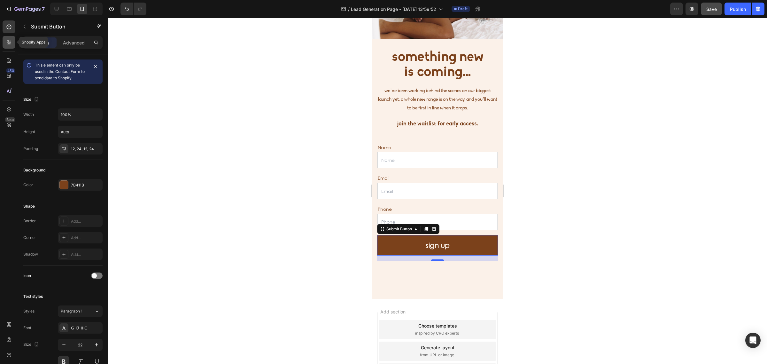
click at [12, 37] on div at bounding box center [9, 42] width 13 height 13
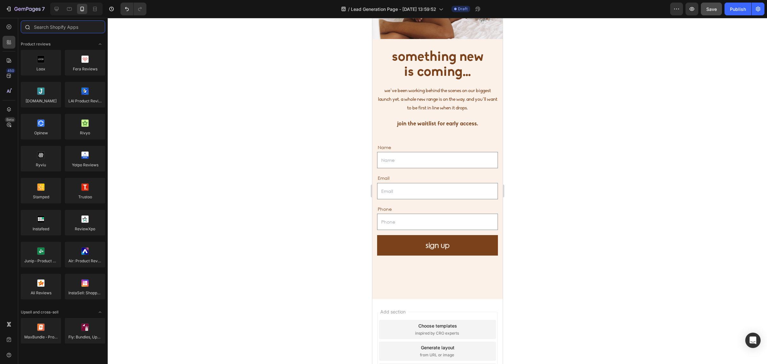
click at [48, 31] on input "text" at bounding box center [63, 26] width 84 height 13
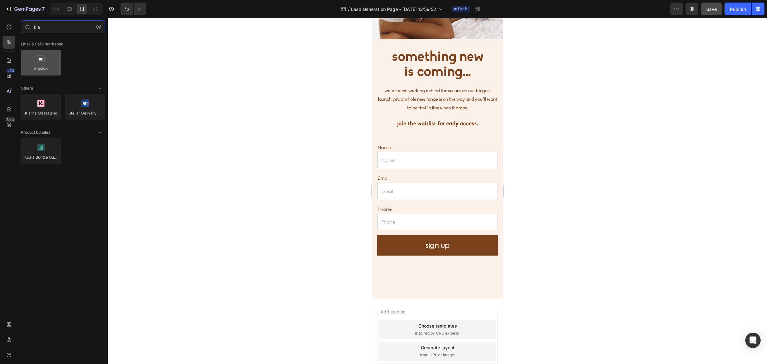
type input "kla"
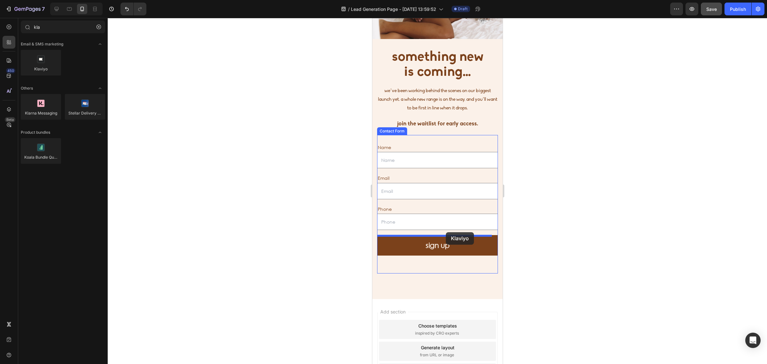
drag, startPoint x: 425, startPoint y: 77, endPoint x: 446, endPoint y: 232, distance: 156.0
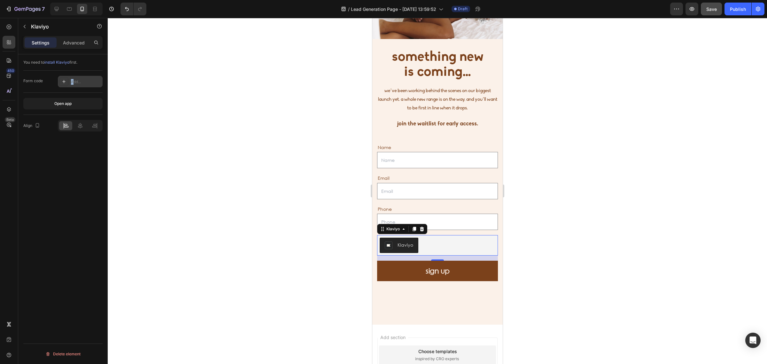
click at [73, 80] on div "Add..." at bounding box center [86, 82] width 30 height 6
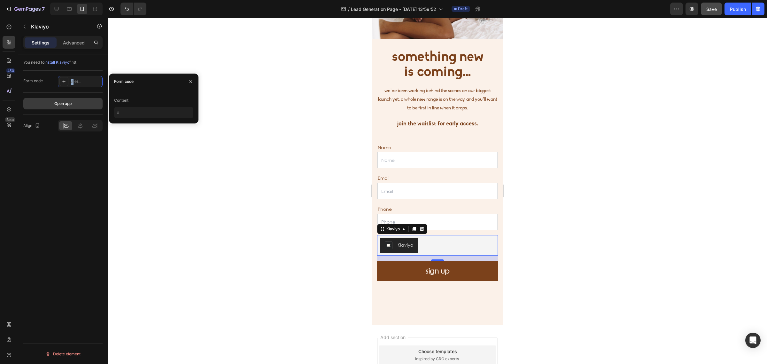
click at [66, 103] on div "Open app" at bounding box center [62, 104] width 17 height 6
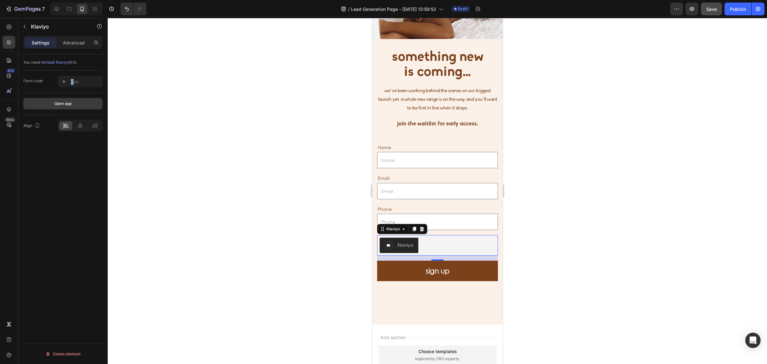
click at [69, 100] on button "Open app" at bounding box center [62, 103] width 79 height 11
click at [86, 79] on div "Add..." at bounding box center [86, 82] width 30 height 6
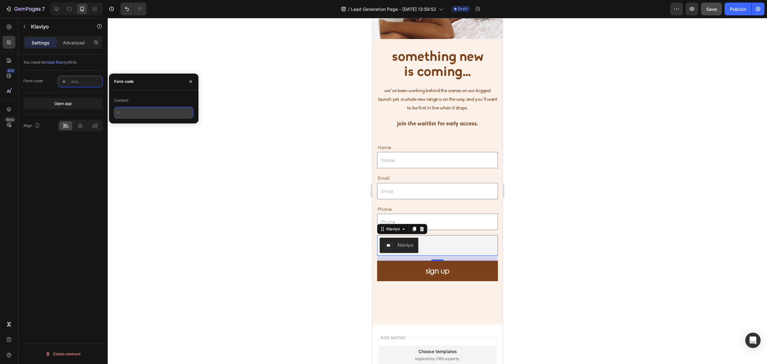
click at [130, 112] on input "text" at bounding box center [153, 112] width 79 height 11
paste input "StXC3y"
type input "StXC3y"
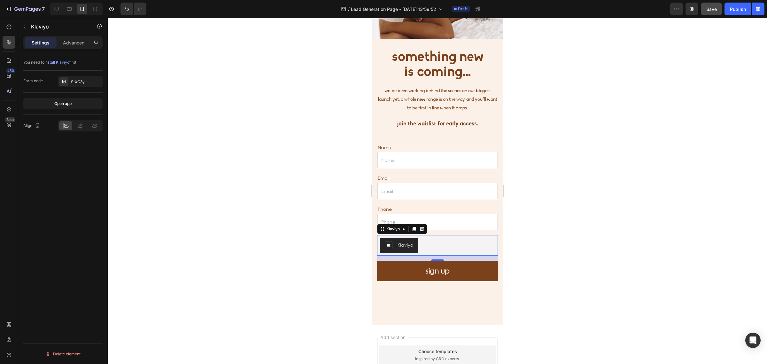
click at [180, 137] on div at bounding box center [437, 191] width 659 height 346
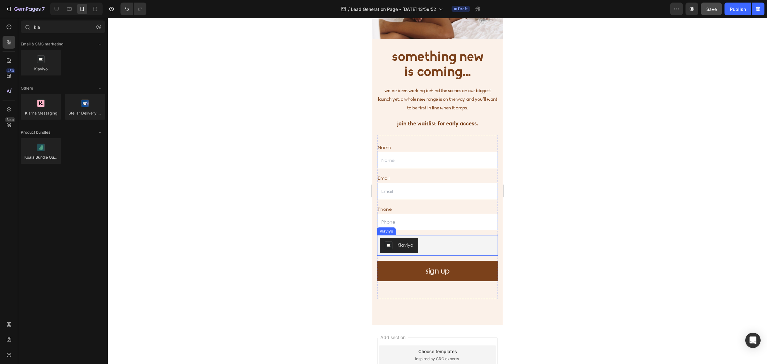
click at [415, 244] on button "Klaviyo" at bounding box center [398, 244] width 39 height 15
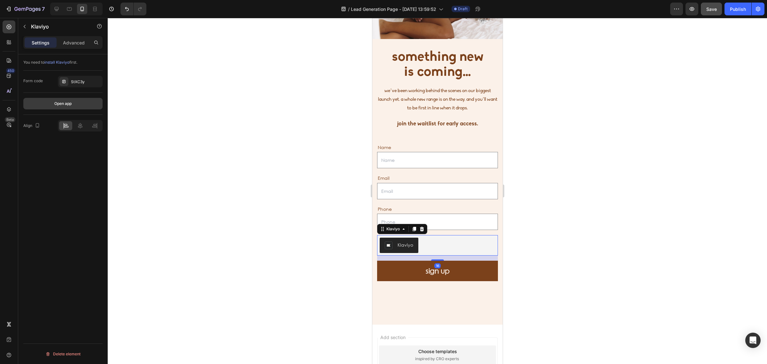
click at [84, 102] on button "Open app" at bounding box center [62, 103] width 79 height 11
click at [424, 229] on div at bounding box center [421, 229] width 8 height 8
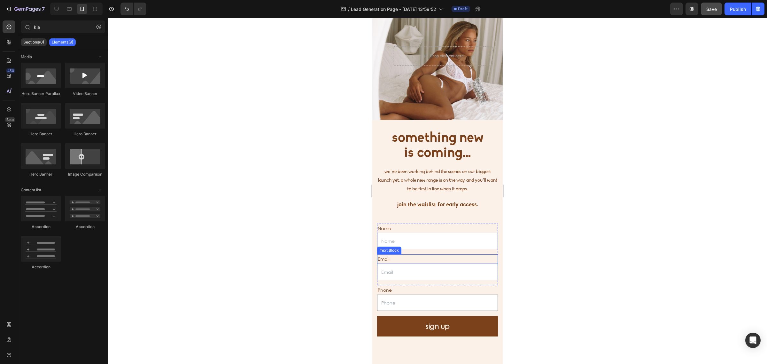
scroll to position [0, 0]
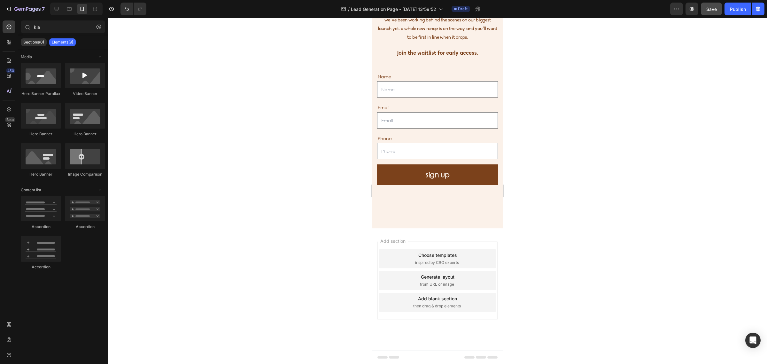
click at [672, 169] on div at bounding box center [437, 191] width 659 height 346
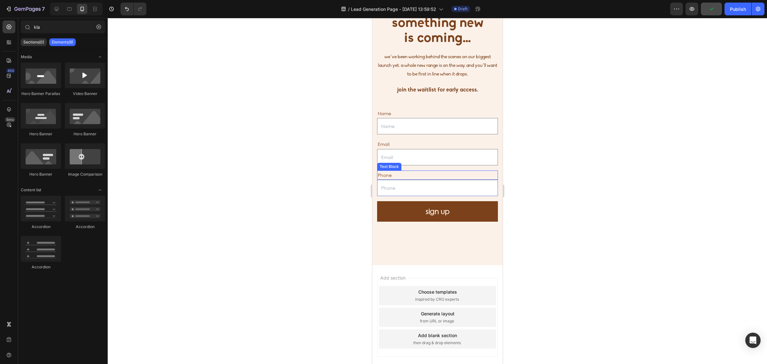
scroll to position [160, 0]
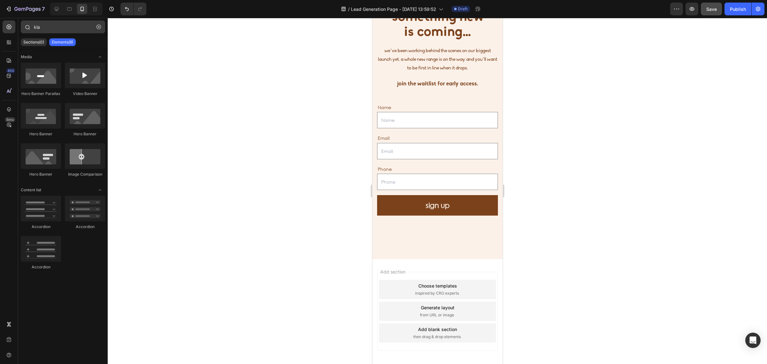
click at [99, 26] on icon "button" at bounding box center [98, 27] width 4 height 4
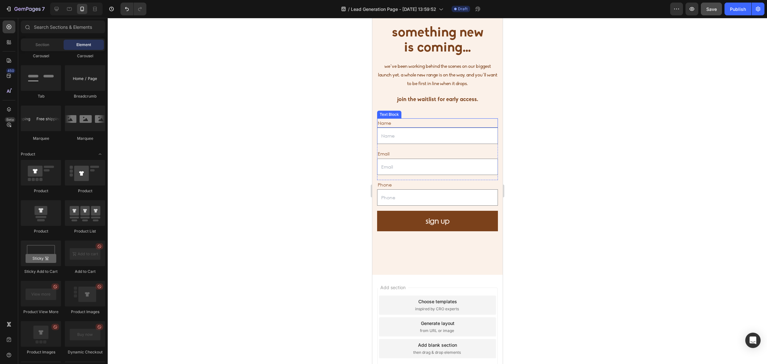
scroll to position [0, 0]
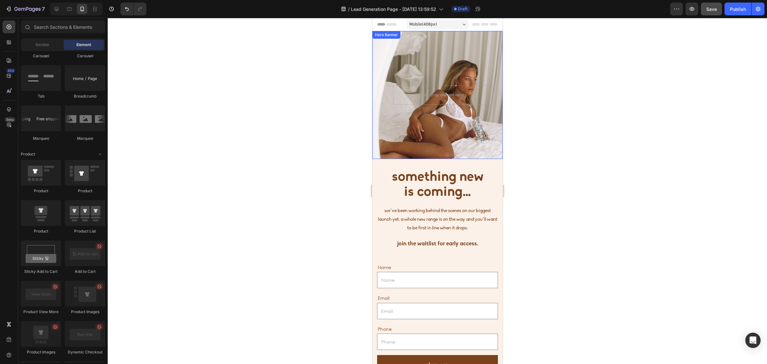
click at [463, 60] on div "Overlay" at bounding box center [437, 95] width 130 height 128
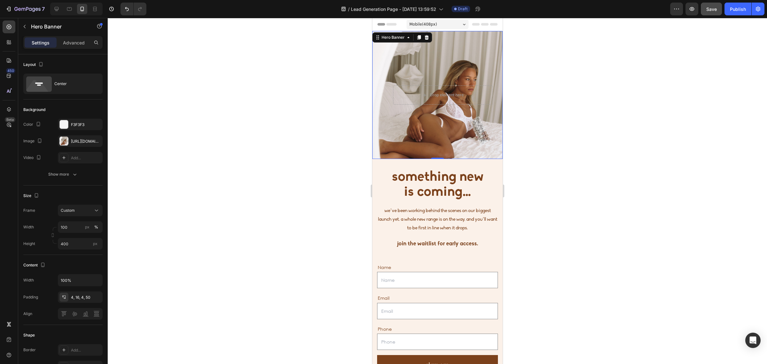
click at [463, 60] on div "Overlay" at bounding box center [437, 95] width 130 height 128
click at [633, 85] on div at bounding box center [437, 191] width 659 height 346
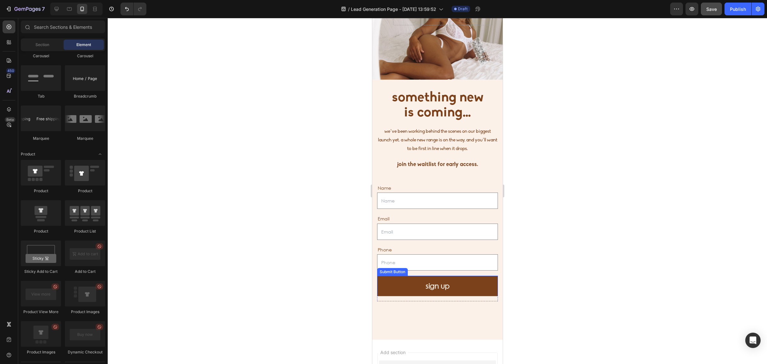
scroll to position [80, 0]
click at [423, 180] on div "Name Text Block Text Field Email Text Block Email Field Row Phone Text Block Te…" at bounding box center [437, 244] width 121 height 138
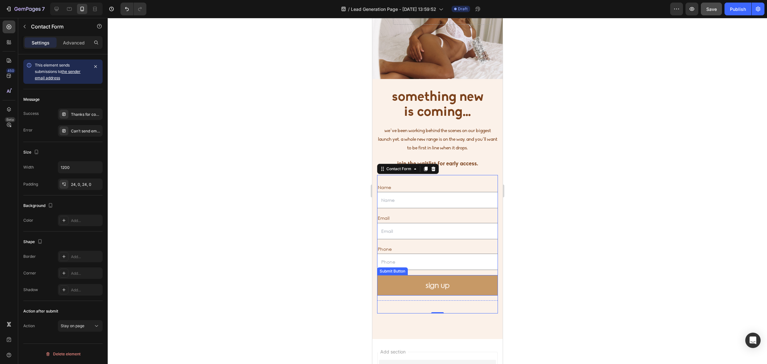
click at [410, 288] on button "sign up" at bounding box center [437, 285] width 121 height 20
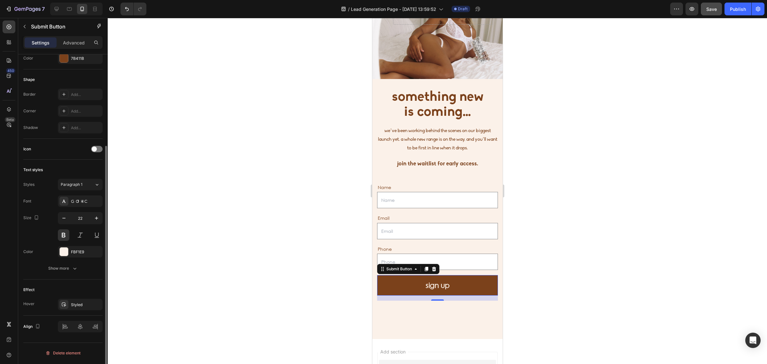
scroll to position [127, 0]
click at [71, 267] on div "Show more" at bounding box center [63, 267] width 30 height 6
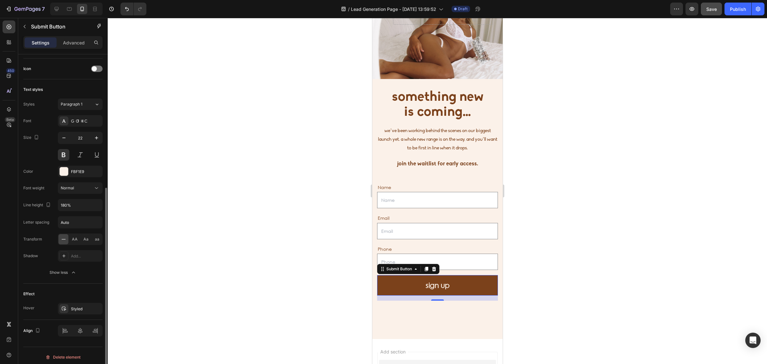
scroll to position [211, 0]
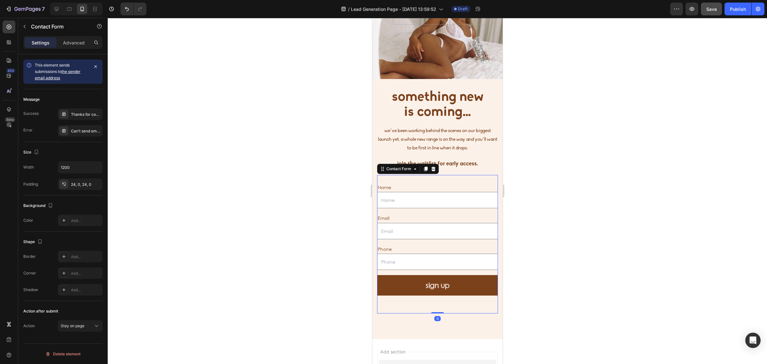
click at [464, 181] on div "Name Text Block Text Field Email Text Block Email Field Row Phone Text Block Te…" at bounding box center [437, 244] width 121 height 138
click at [78, 112] on div "Thanks for contacting us. We'll get back to you as soon as possible." at bounding box center [86, 114] width 30 height 6
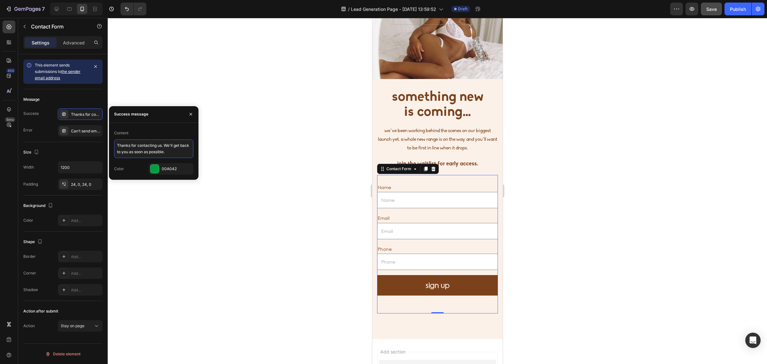
drag, startPoint x: 181, startPoint y: 153, endPoint x: 163, endPoint y: 146, distance: 19.5
click at [163, 146] on textarea "Thanks for contacting us. We'll get back to you as soon as possible." at bounding box center [153, 148] width 79 height 19
click at [80, 130] on div "Can’t send email. Please try again later." at bounding box center [86, 131] width 30 height 6
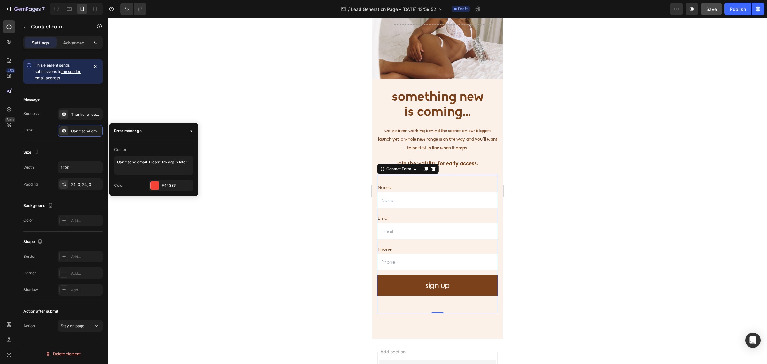
click at [66, 99] on div "Message" at bounding box center [62, 99] width 79 height 10
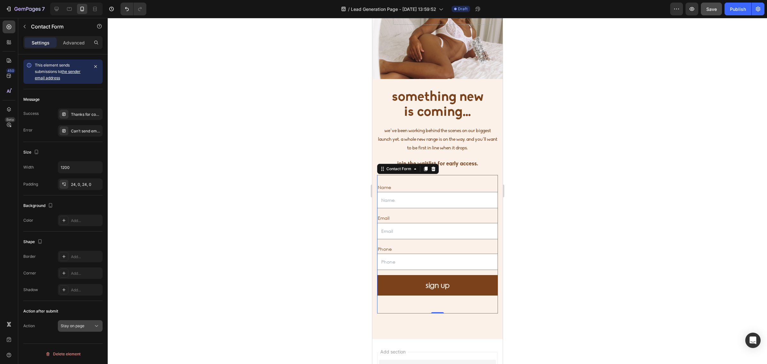
click at [73, 326] on span "Stay on page" at bounding box center [73, 325] width 24 height 5
drag, startPoint x: 75, startPoint y: 247, endPoint x: 77, endPoint y: 257, distance: 10.7
click at [75, 247] on span "Stay on page" at bounding box center [73, 249] width 24 height 6
click at [73, 40] on p "Advanced" at bounding box center [74, 42] width 22 height 7
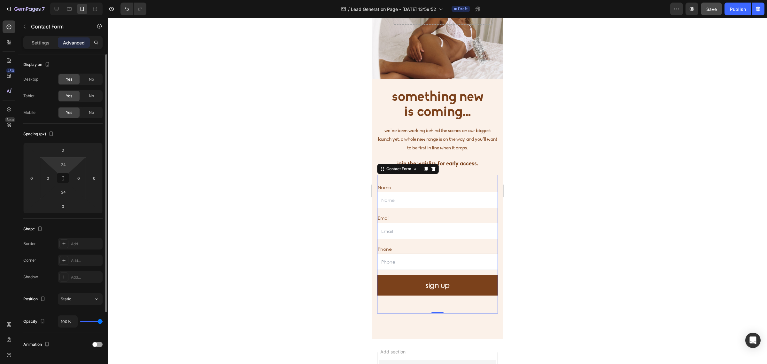
scroll to position [90, 0]
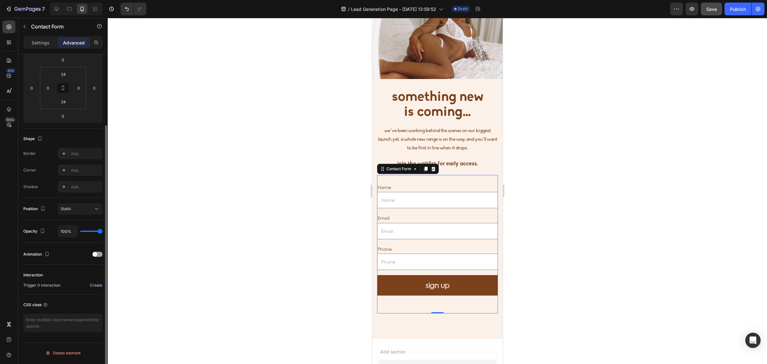
click at [95, 286] on div "Create" at bounding box center [96, 285] width 12 height 6
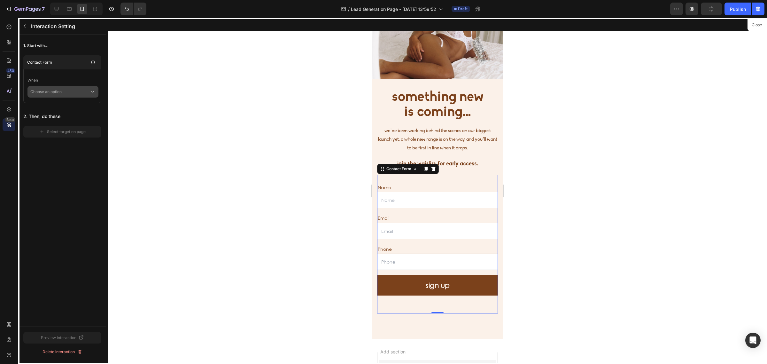
click at [70, 88] on p "Choose an option" at bounding box center [59, 91] width 59 height 11
drag, startPoint x: 170, startPoint y: 133, endPoint x: 164, endPoint y: 127, distance: 8.8
click at [170, 133] on div at bounding box center [437, 191] width 659 height 346
click at [24, 26] on icon "button" at bounding box center [24, 26] width 5 height 5
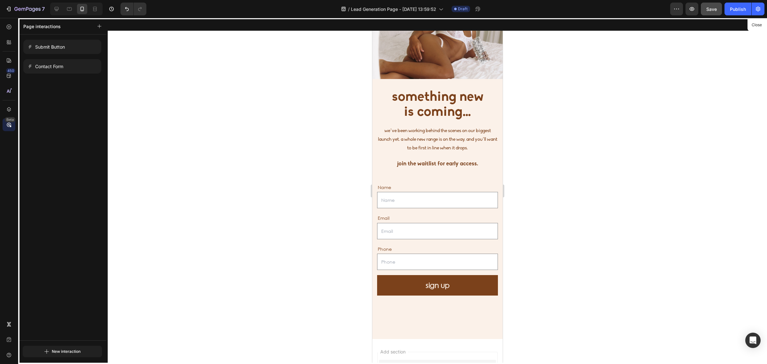
click at [172, 156] on div at bounding box center [437, 191] width 659 height 346
click at [758, 22] on button "Close" at bounding box center [756, 24] width 16 height 9
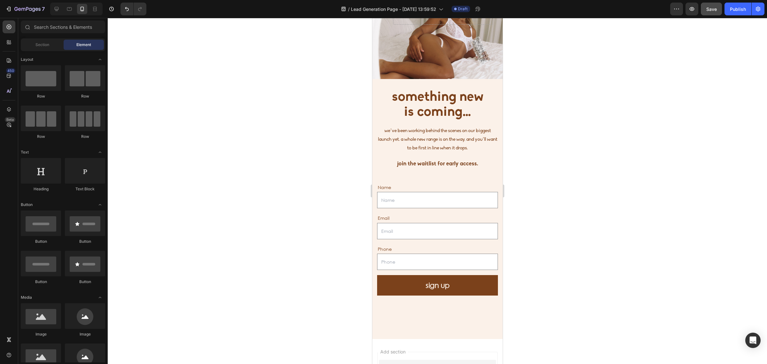
scroll to position [719, 0]
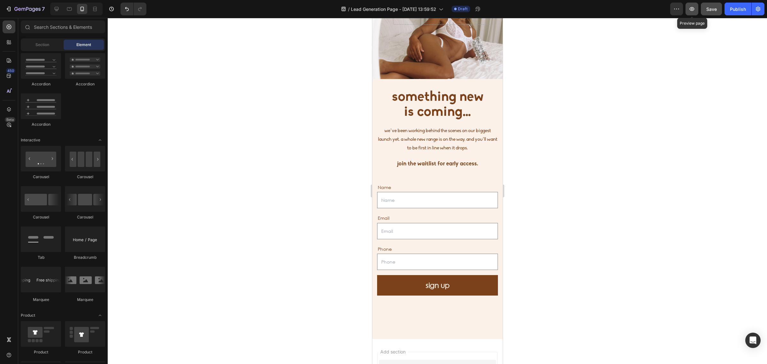
click at [694, 9] on icon "button" at bounding box center [691, 9] width 6 height 6
click at [9, 10] on icon "button" at bounding box center [8, 9] width 6 height 6
